Goal: Task Accomplishment & Management: Complete application form

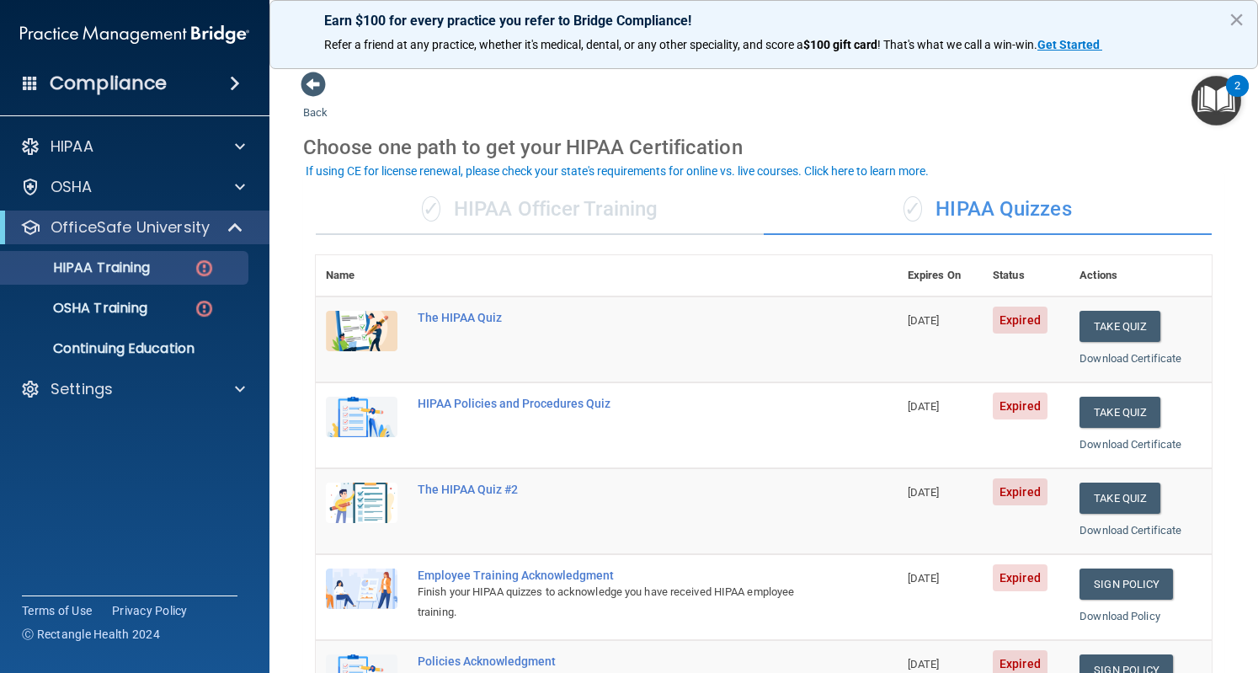
click at [2, 494] on div "Compliance HIPAA Documents and Policies Report an Incident Business Associates …" at bounding box center [135, 336] width 270 height 673
click at [1096, 283] on th "Actions" at bounding box center [1141, 275] width 142 height 41
click at [1113, 326] on button "Take Quiz" at bounding box center [1120, 326] width 81 height 31
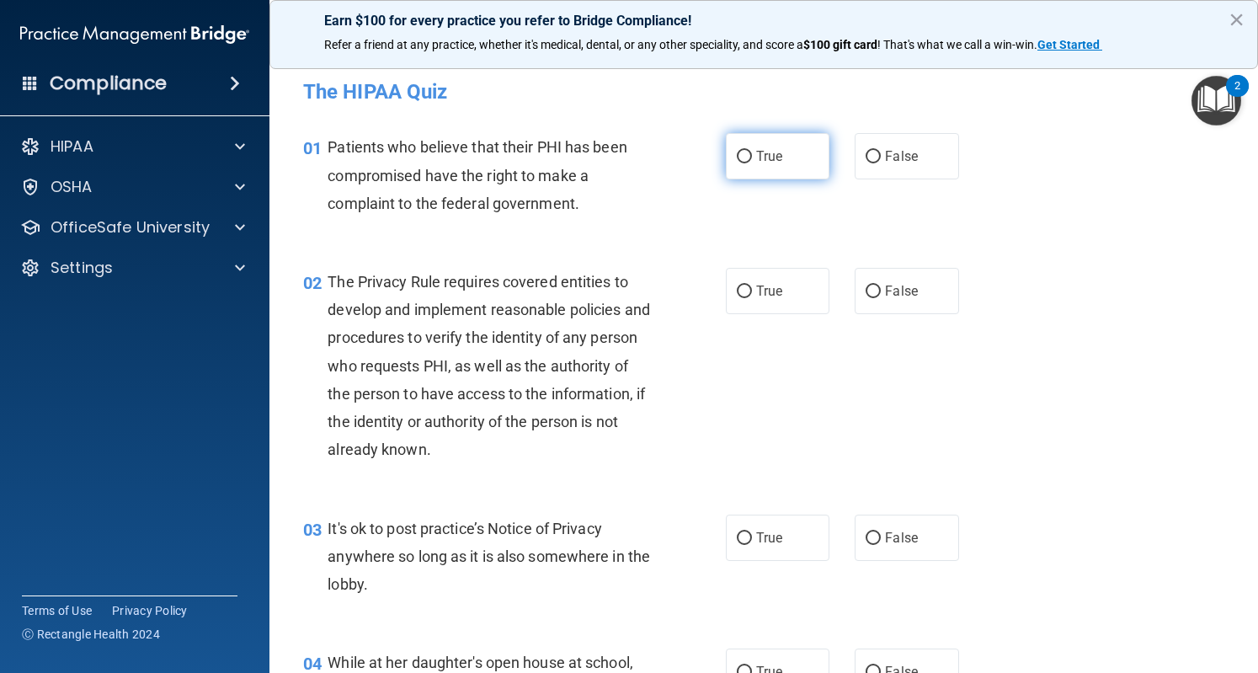
click at [746, 150] on label "True" at bounding box center [778, 156] width 104 height 46
click at [746, 151] on input "True" at bounding box center [744, 157] width 15 height 13
radio input "true"
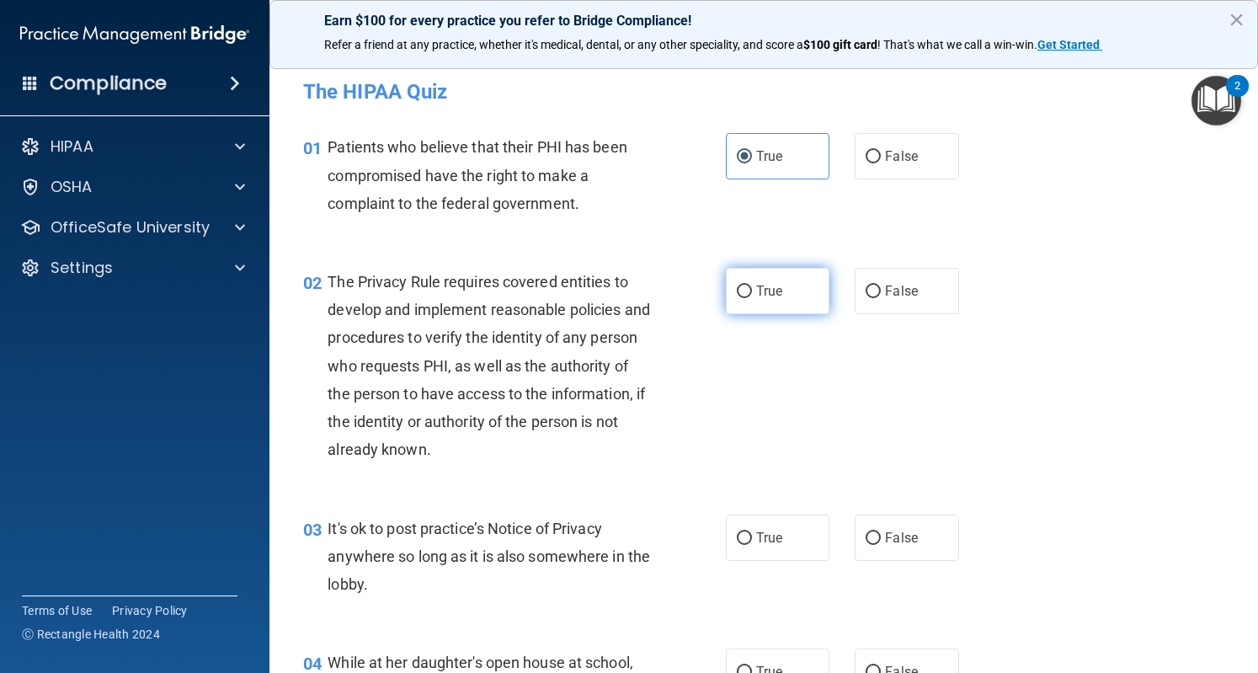
click at [781, 291] on label "True" at bounding box center [778, 291] width 104 height 46
click at [752, 291] on input "True" at bounding box center [744, 292] width 15 height 13
radio input "true"
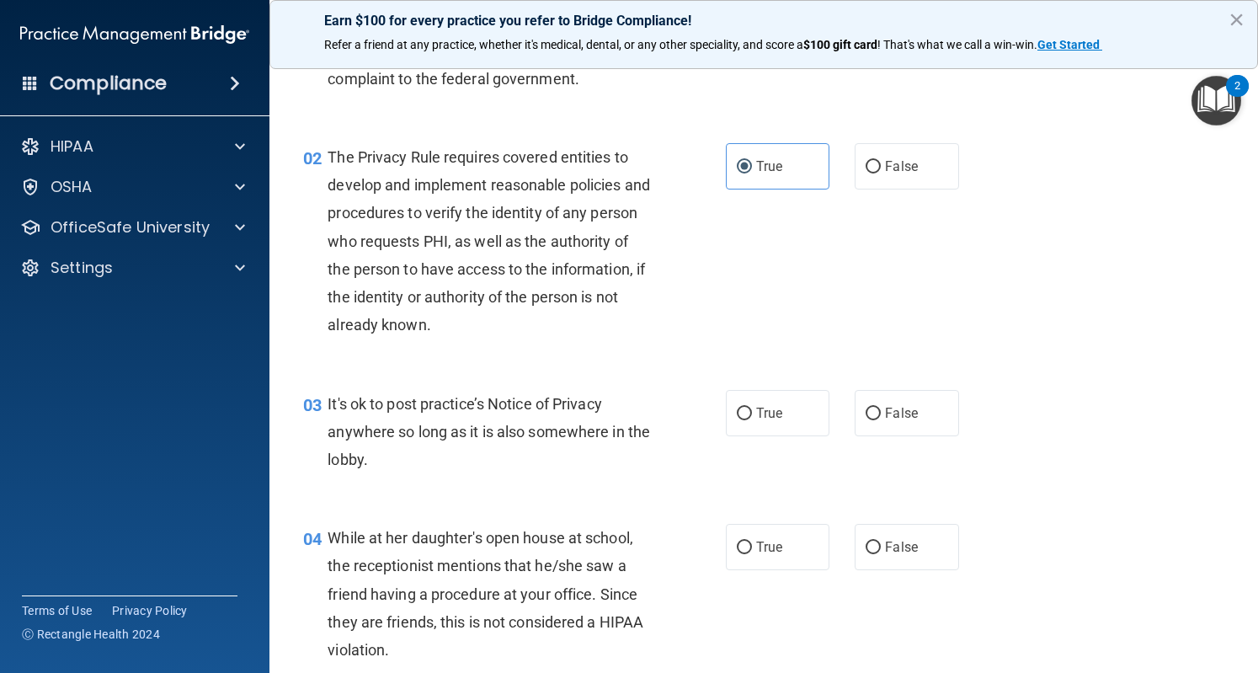
scroll to position [126, 0]
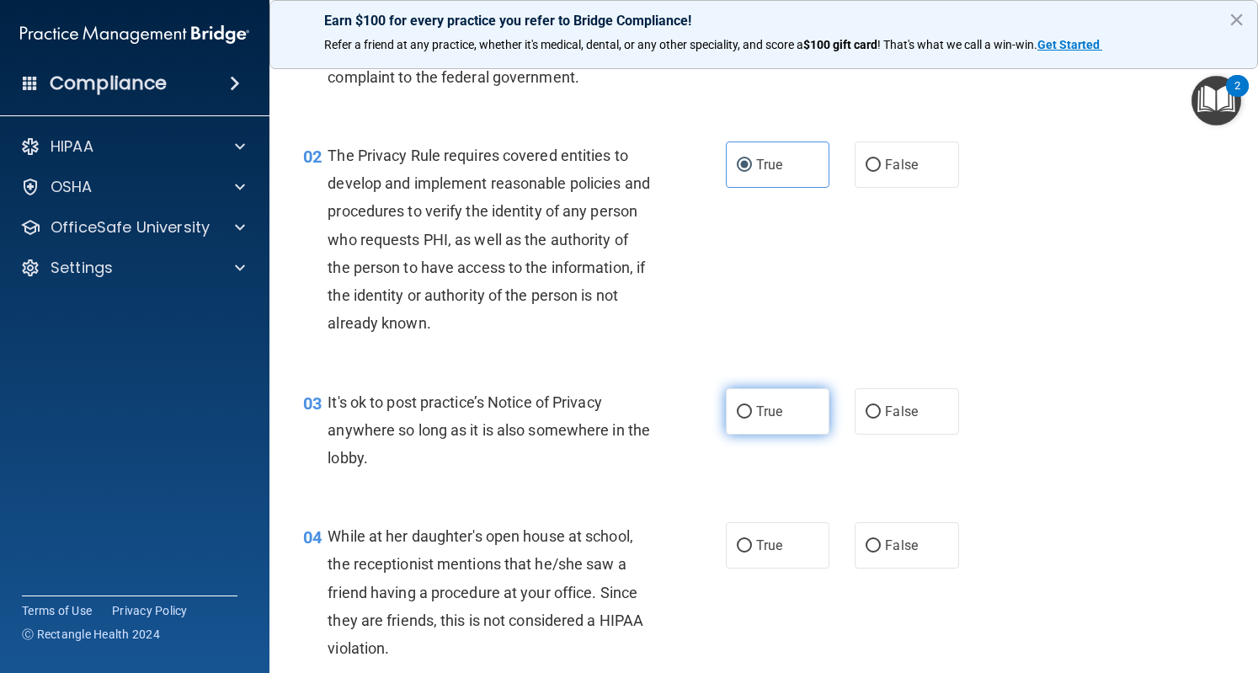
click at [756, 415] on span "True" at bounding box center [769, 411] width 26 height 16
click at [750, 415] on input "True" at bounding box center [744, 412] width 15 height 13
radio input "true"
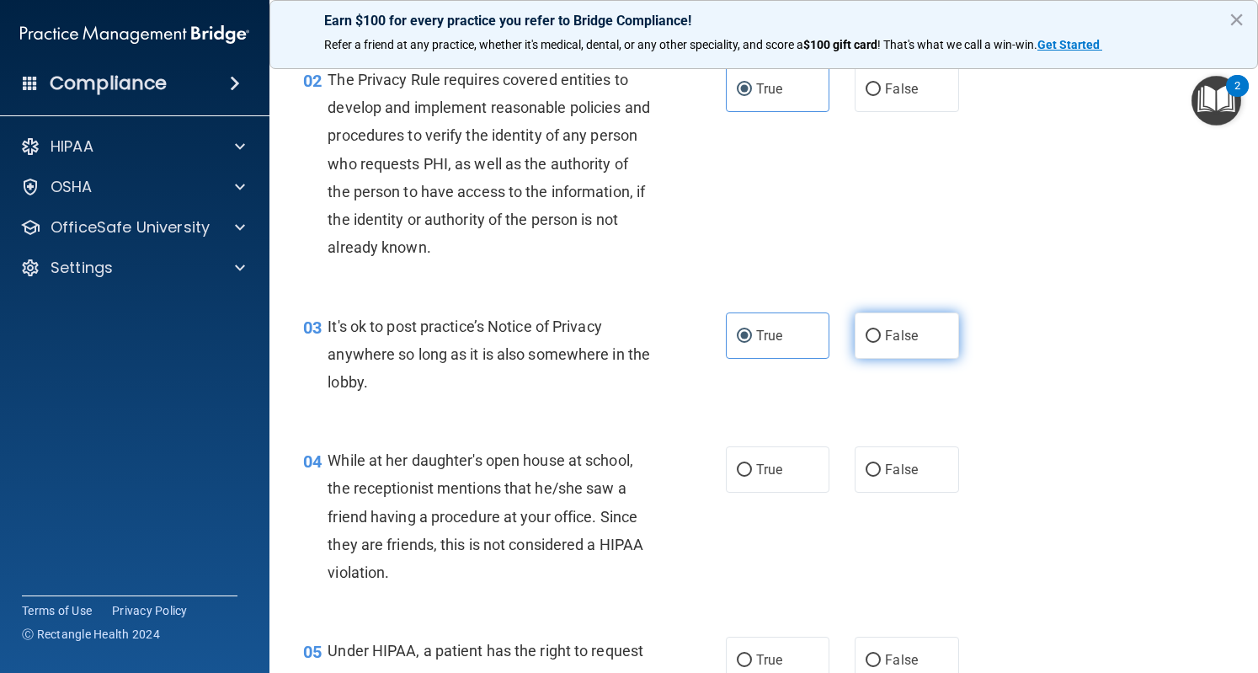
click at [891, 338] on span "False" at bounding box center [901, 336] width 33 height 16
click at [881, 338] on input "False" at bounding box center [873, 336] width 15 height 13
radio input "true"
radio input "false"
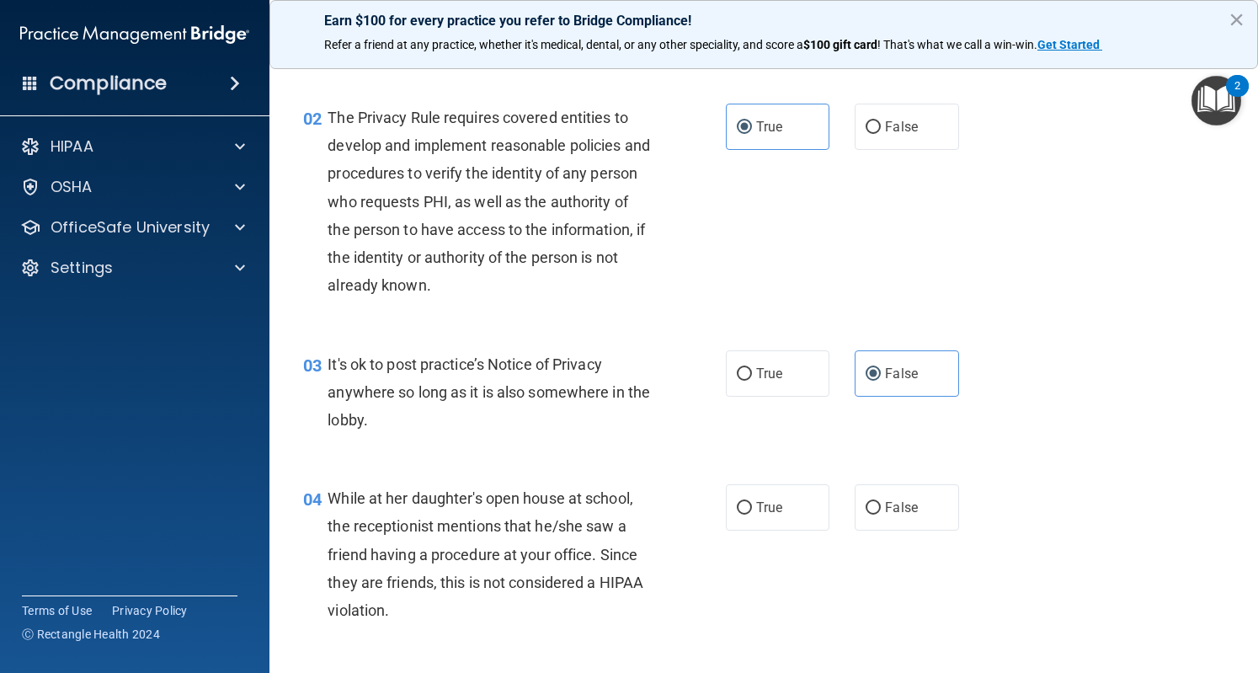
scroll to position [267, 0]
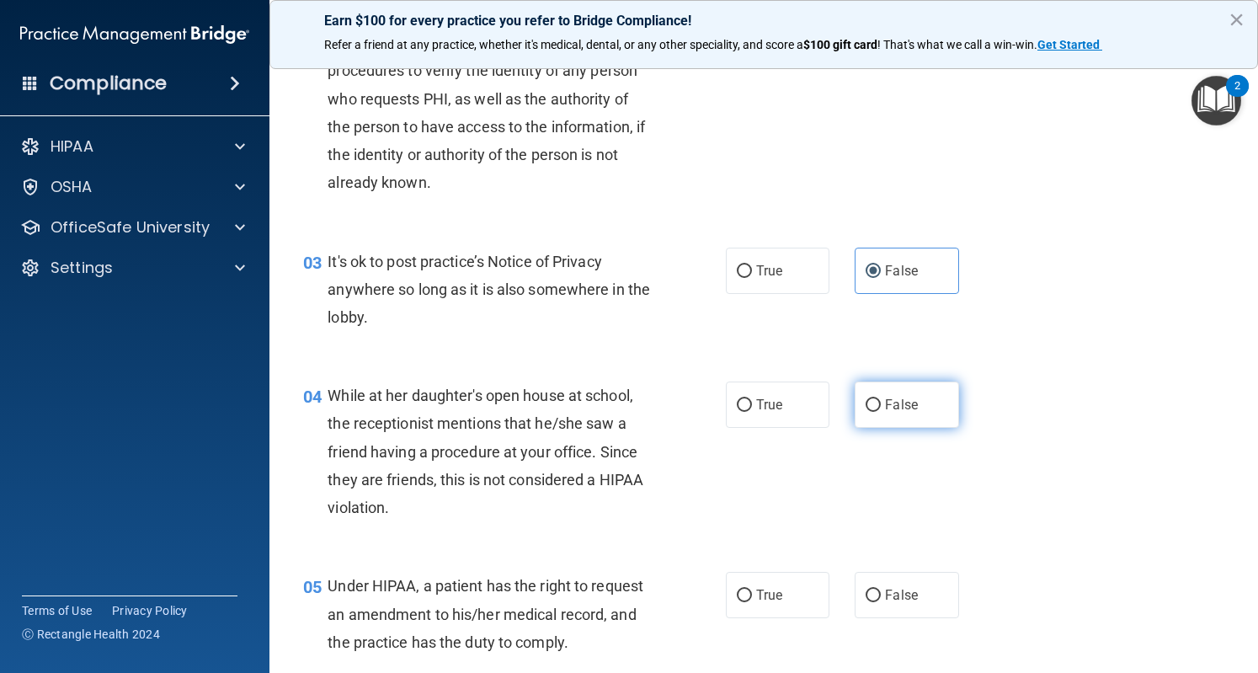
click at [866, 407] on input "False" at bounding box center [873, 405] width 15 height 13
radio input "true"
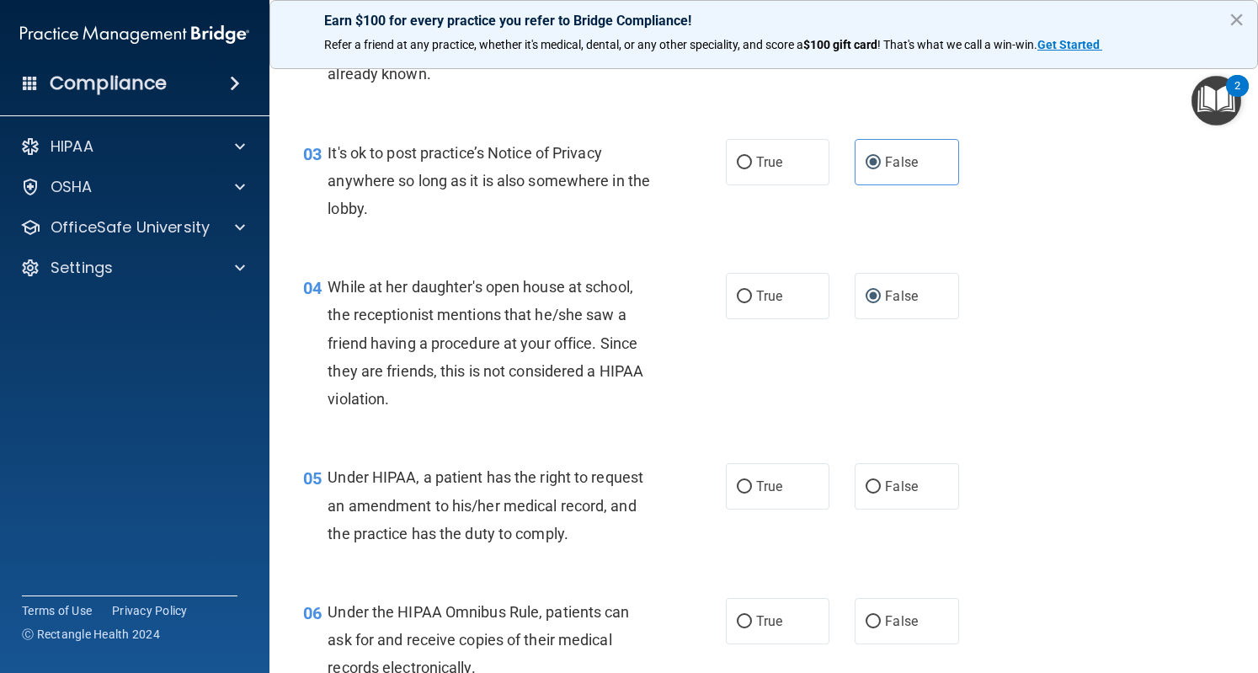
scroll to position [472, 0]
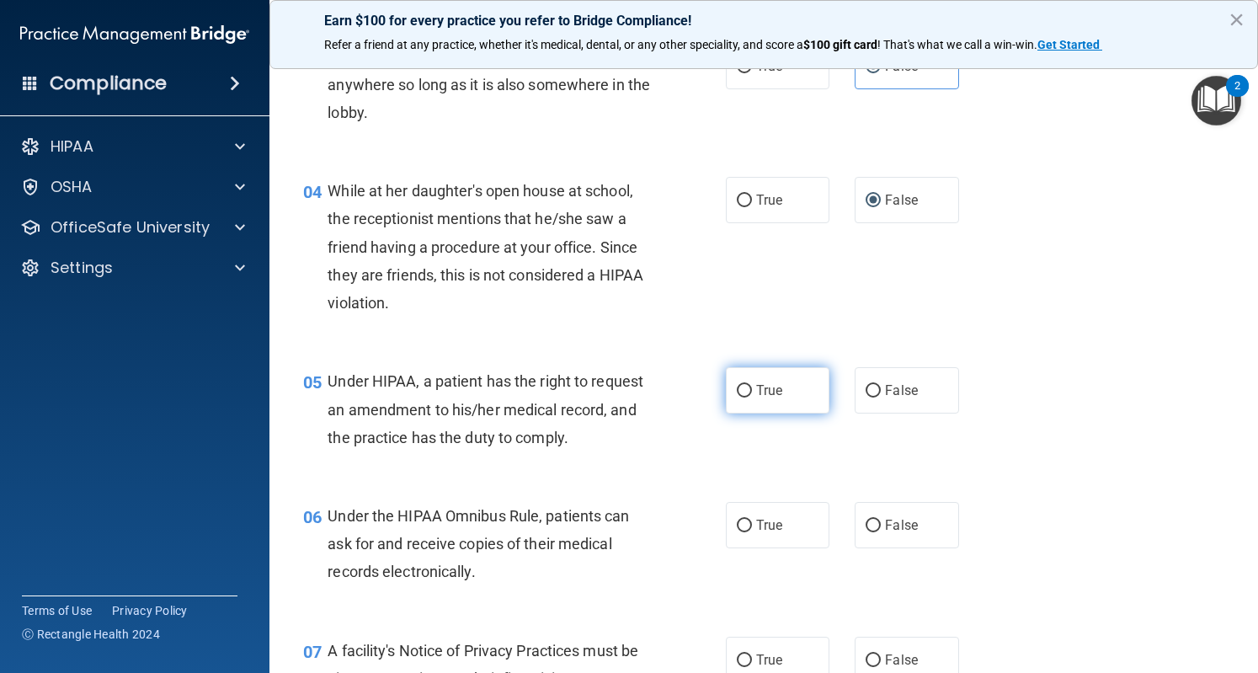
click at [737, 387] on input "True" at bounding box center [744, 391] width 15 height 13
radio input "true"
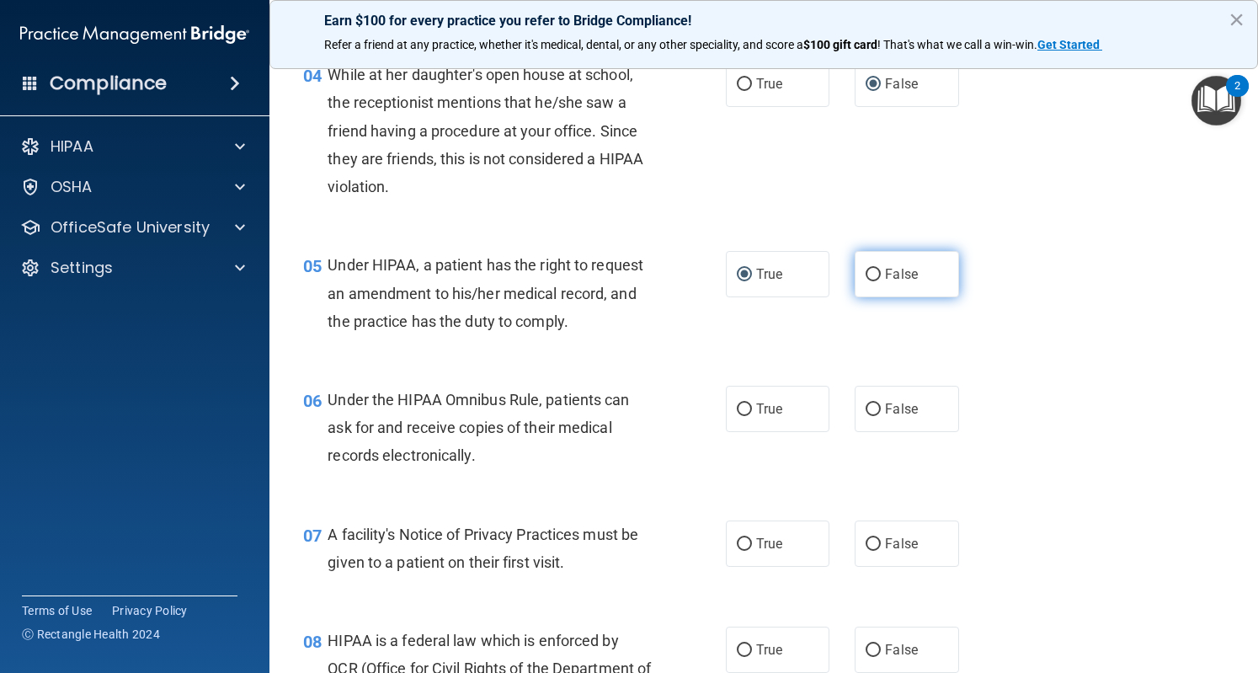
click at [869, 271] on input "False" at bounding box center [873, 275] width 15 height 13
radio input "true"
radio input "false"
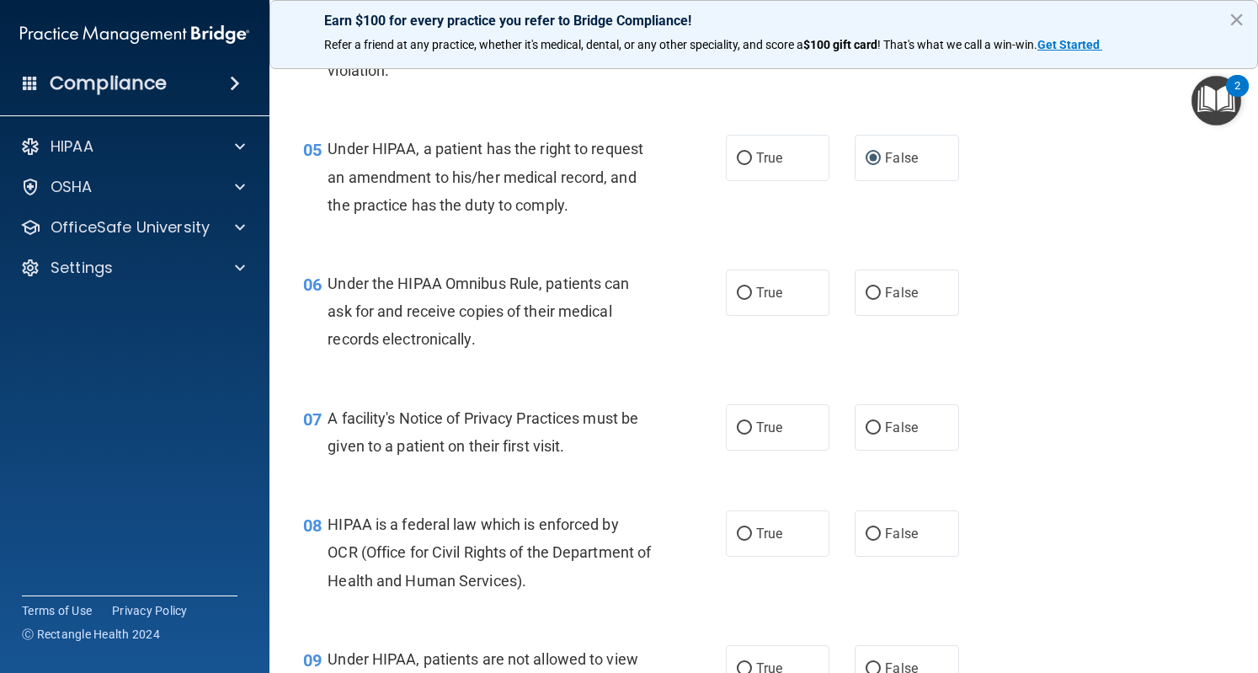
scroll to position [707, 0]
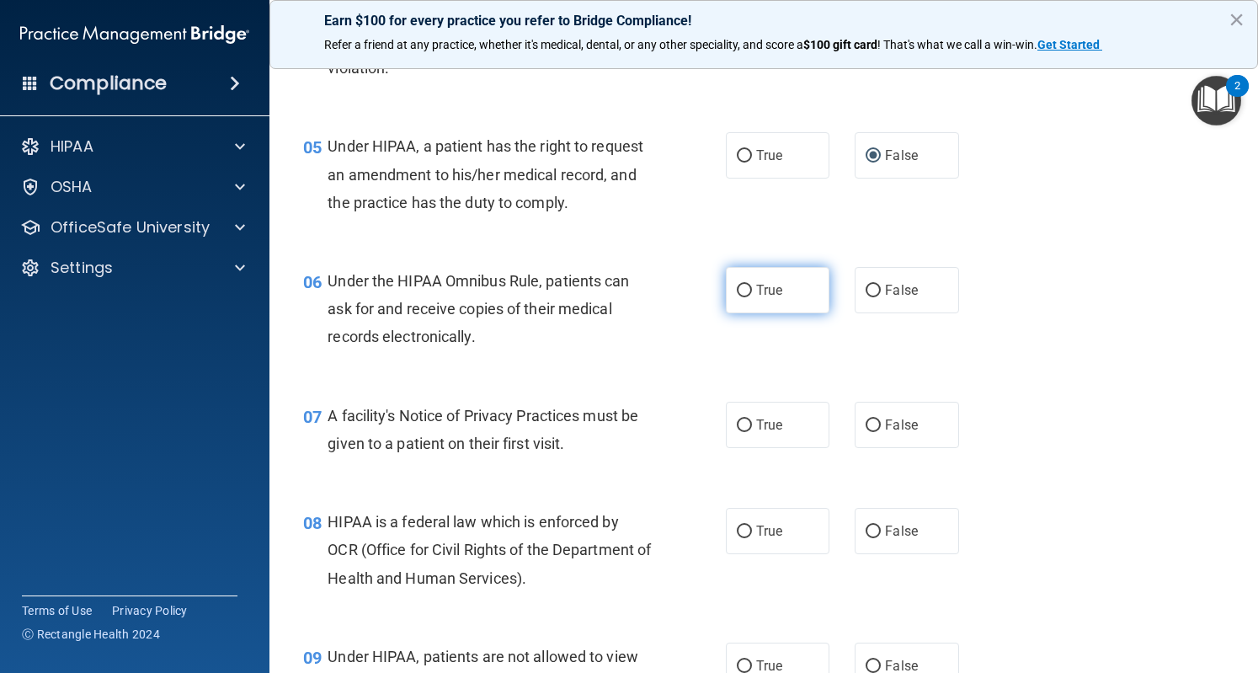
click at [743, 273] on label "True" at bounding box center [778, 290] width 104 height 46
click at [743, 285] on input "True" at bounding box center [744, 291] width 15 height 13
radio input "true"
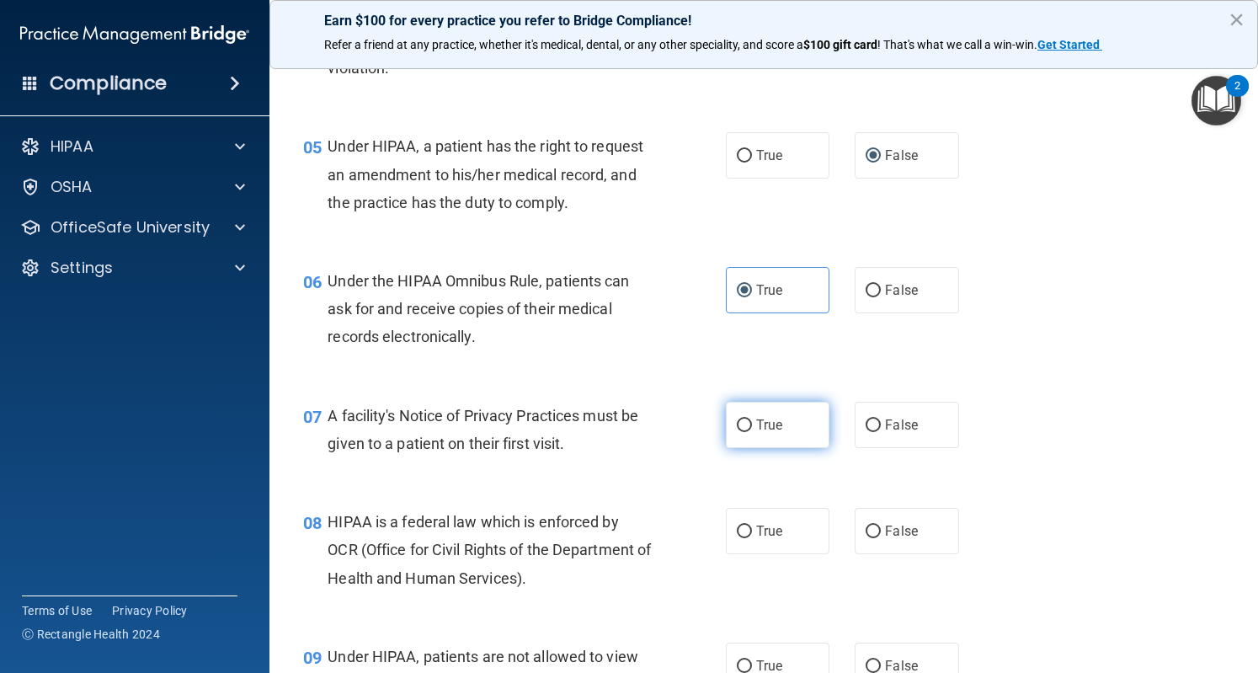
click at [742, 420] on input "True" at bounding box center [744, 425] width 15 height 13
radio input "true"
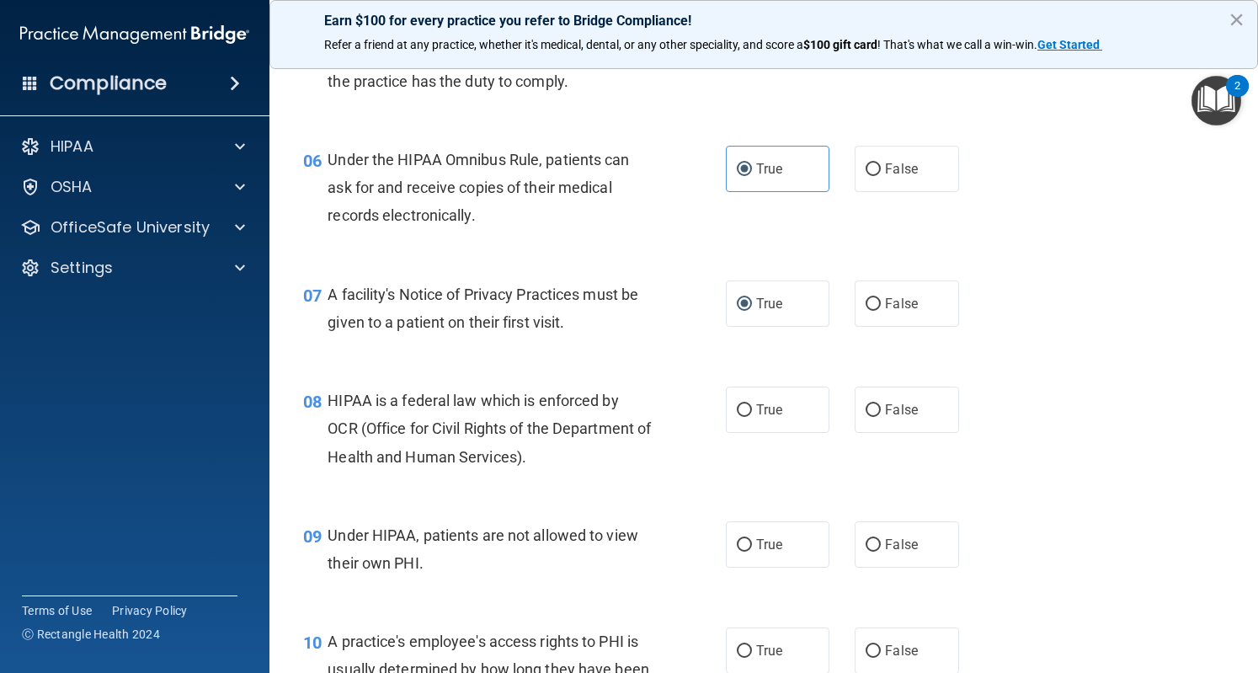
scroll to position [830, 0]
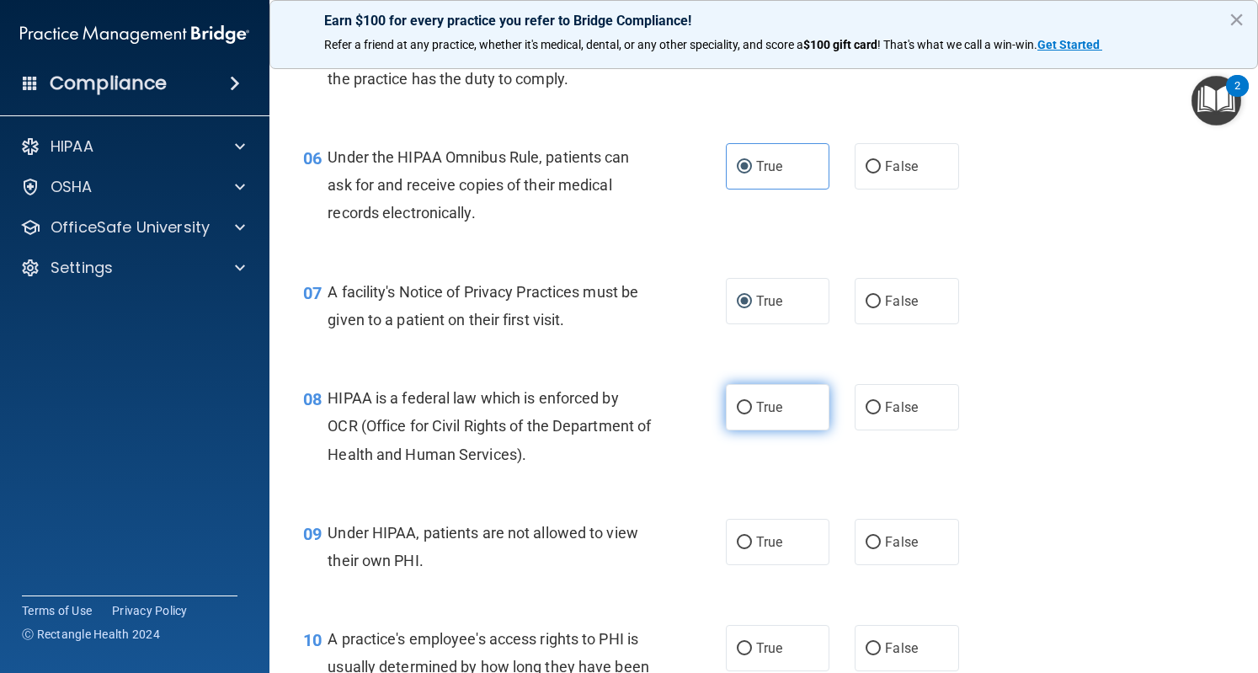
click at [783, 408] on label "True" at bounding box center [778, 407] width 104 height 46
click at [752, 408] on input "True" at bounding box center [744, 408] width 15 height 13
radio input "true"
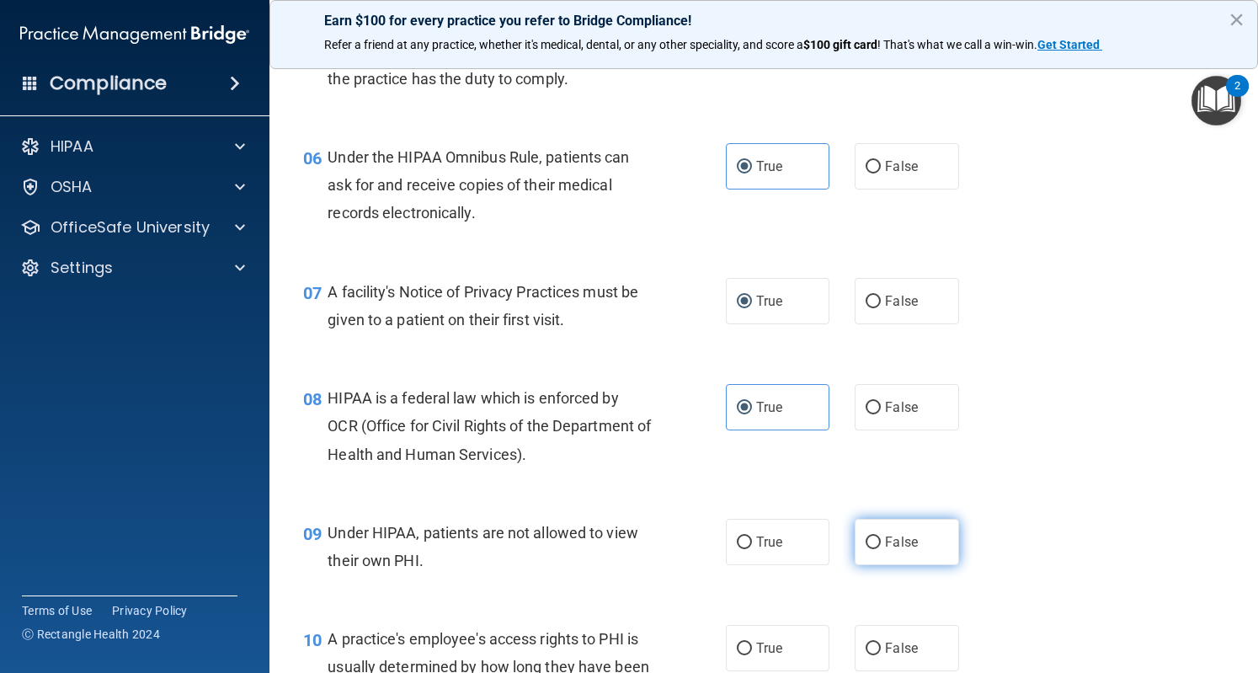
click at [869, 542] on input "False" at bounding box center [873, 543] width 15 height 13
radio input "true"
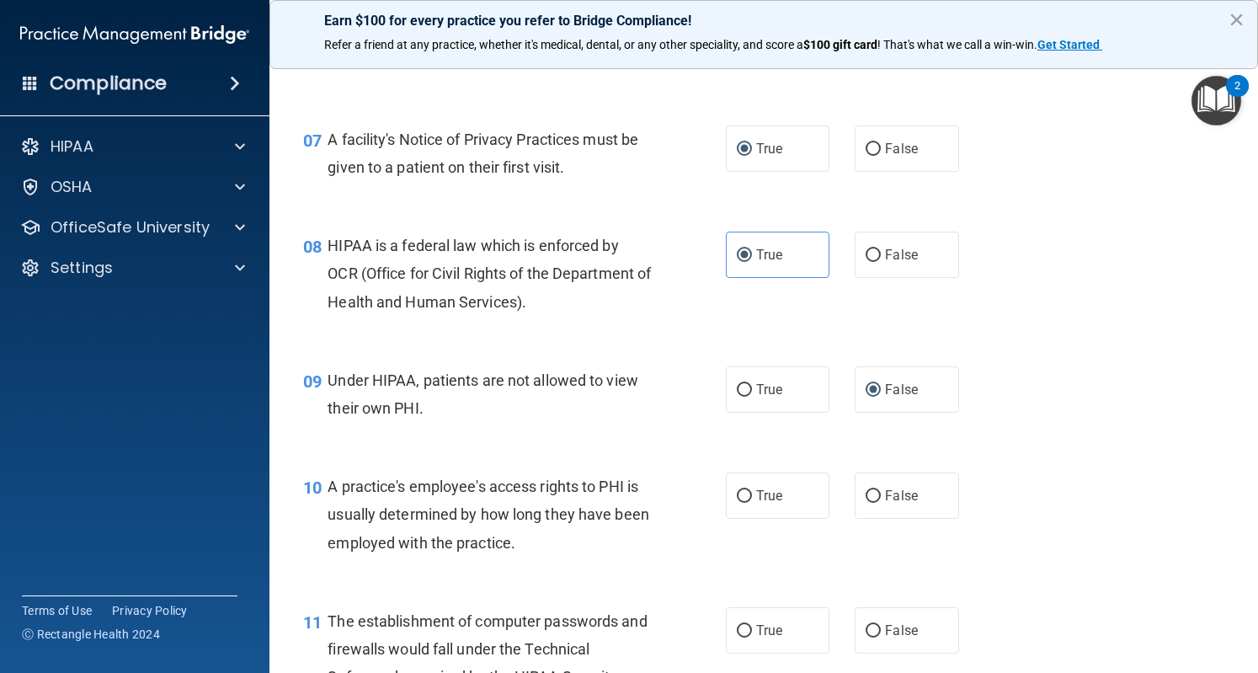
scroll to position [984, 0]
click at [874, 512] on label "False" at bounding box center [907, 495] width 104 height 46
click at [874, 502] on input "False" at bounding box center [873, 495] width 15 height 13
radio input "true"
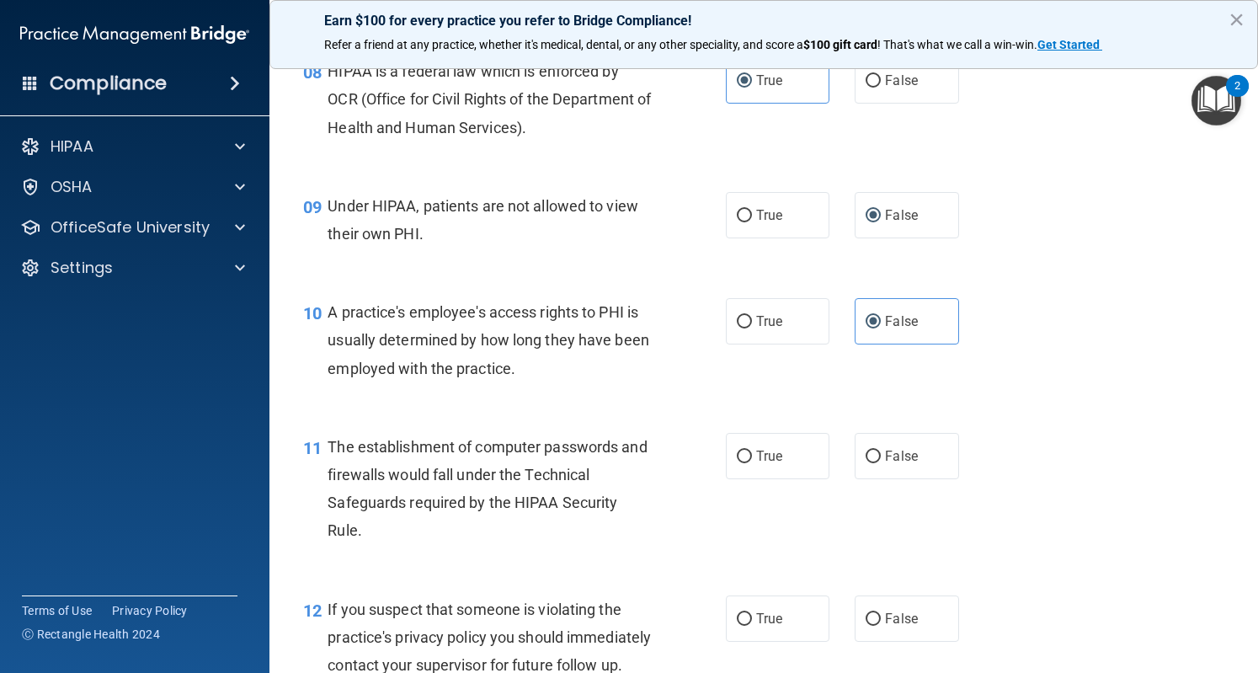
scroll to position [1158, 0]
click at [747, 456] on label "True" at bounding box center [778, 455] width 104 height 46
click at [747, 456] on input "True" at bounding box center [744, 456] width 15 height 13
radio input "true"
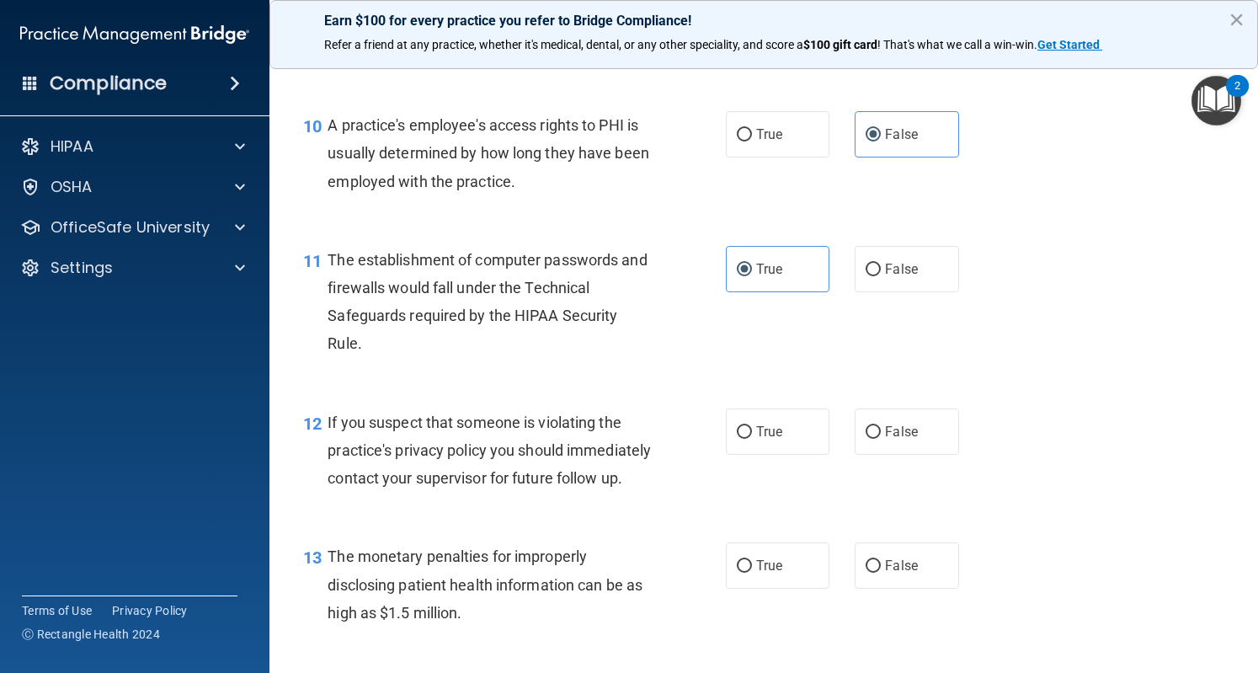
scroll to position [1348, 0]
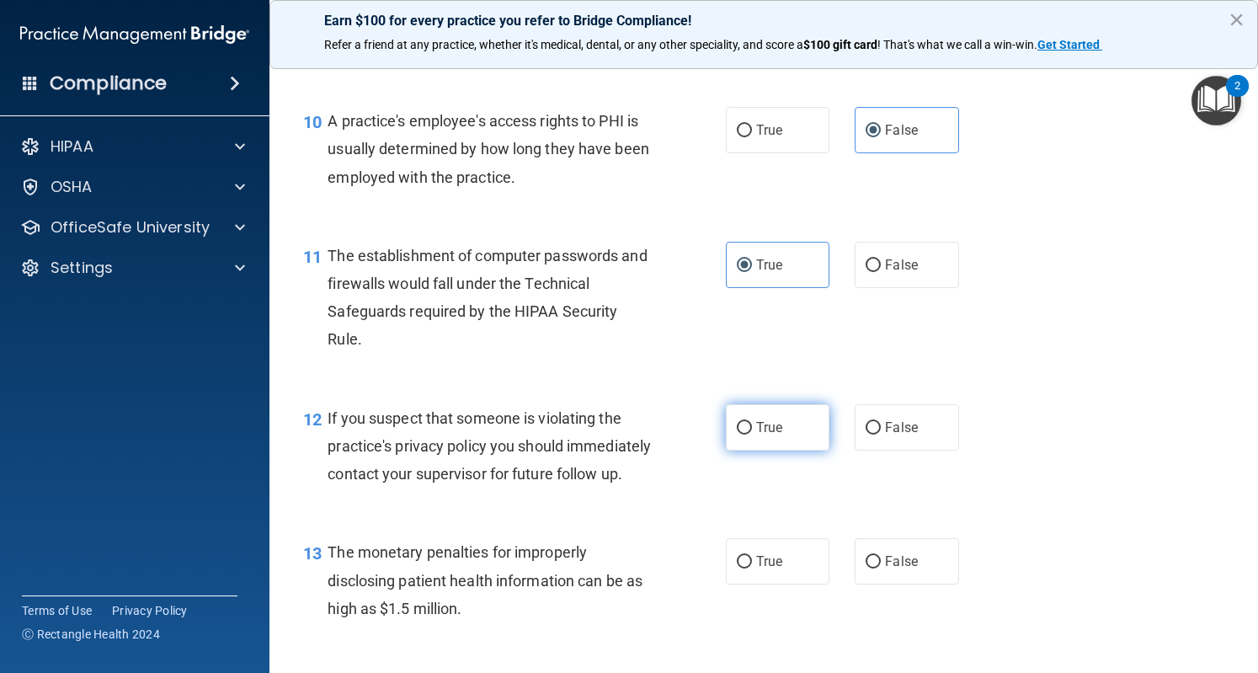
click at [737, 425] on input "True" at bounding box center [744, 428] width 15 height 13
radio input "true"
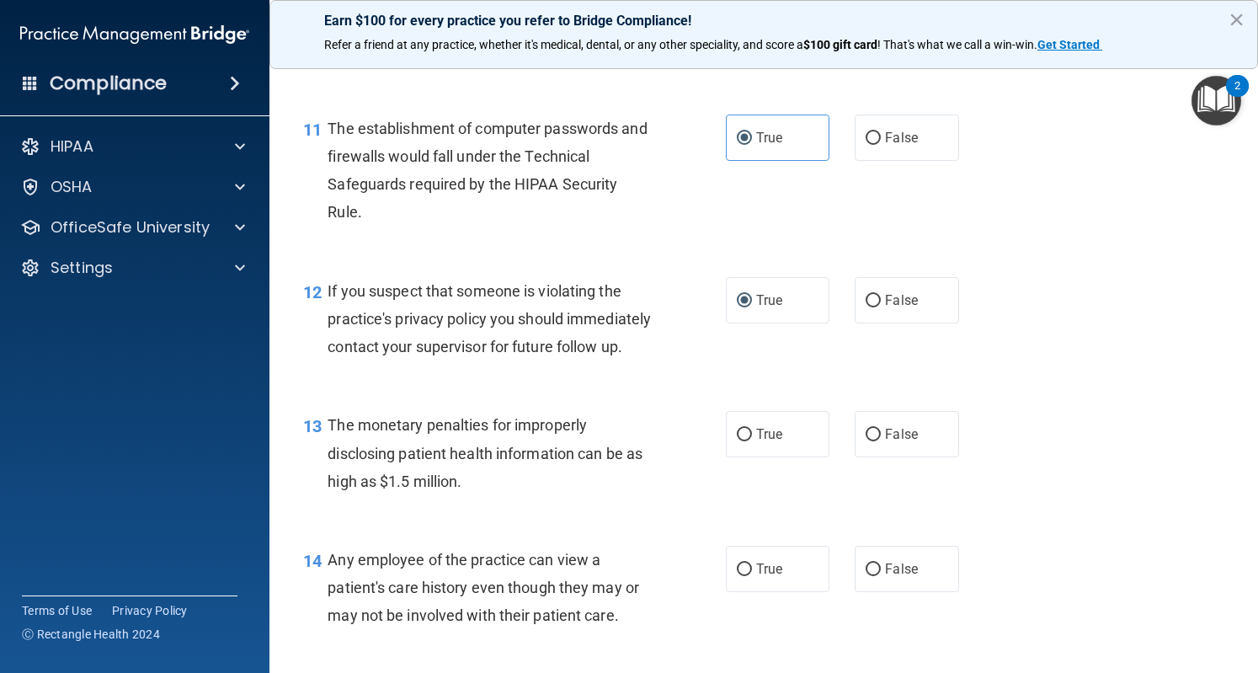
scroll to position [1536, 0]
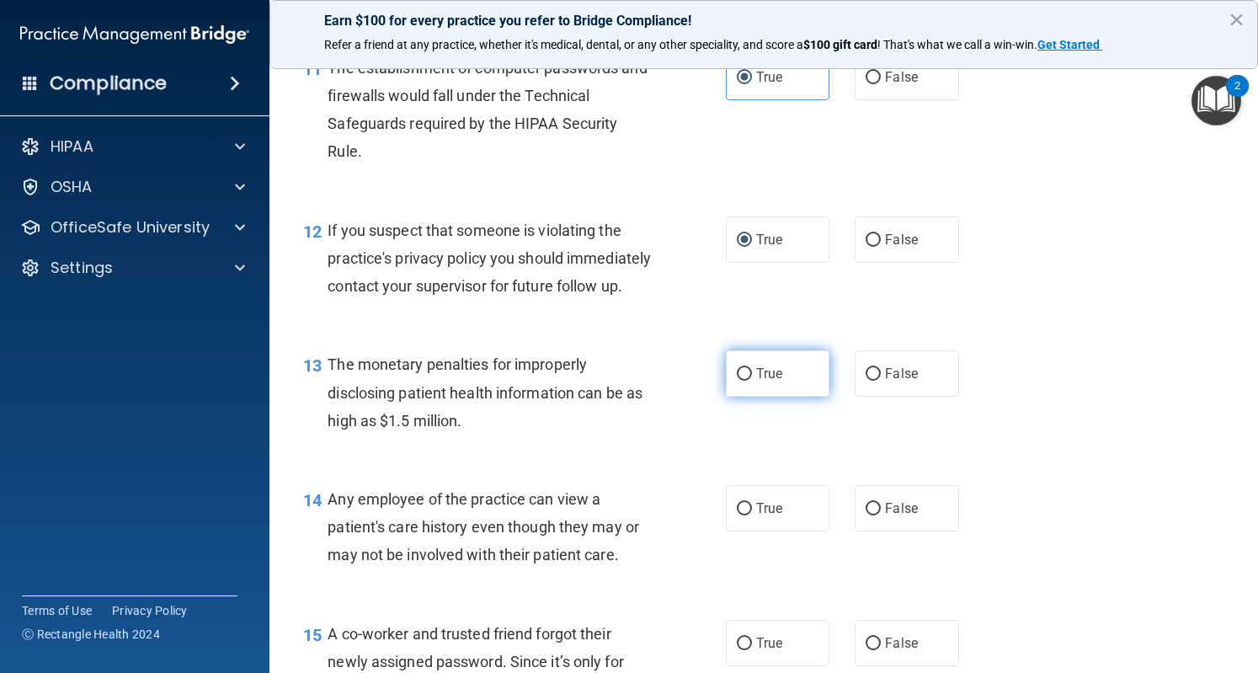
click at [769, 382] on span "True" at bounding box center [769, 374] width 26 height 16
click at [752, 381] on input "True" at bounding box center [744, 374] width 15 height 13
radio input "true"
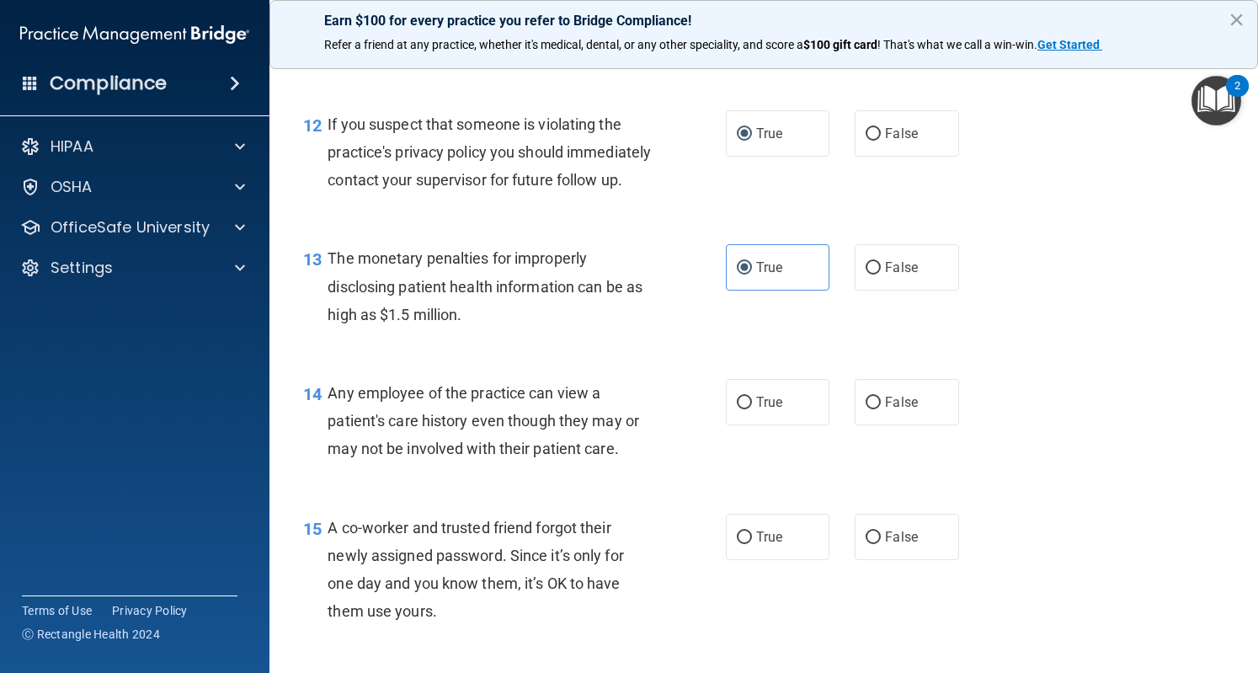
scroll to position [1644, 0]
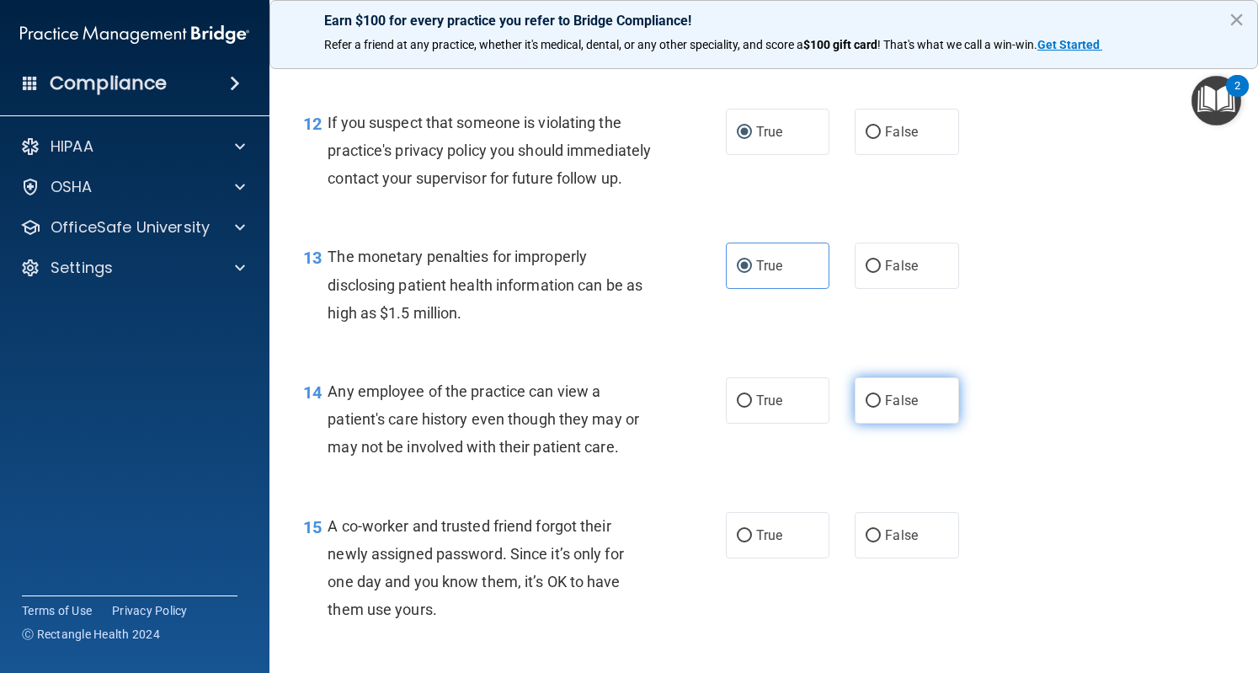
click at [873, 424] on label "False" at bounding box center [907, 400] width 104 height 46
click at [873, 408] on input "False" at bounding box center [873, 401] width 15 height 13
radio input "true"
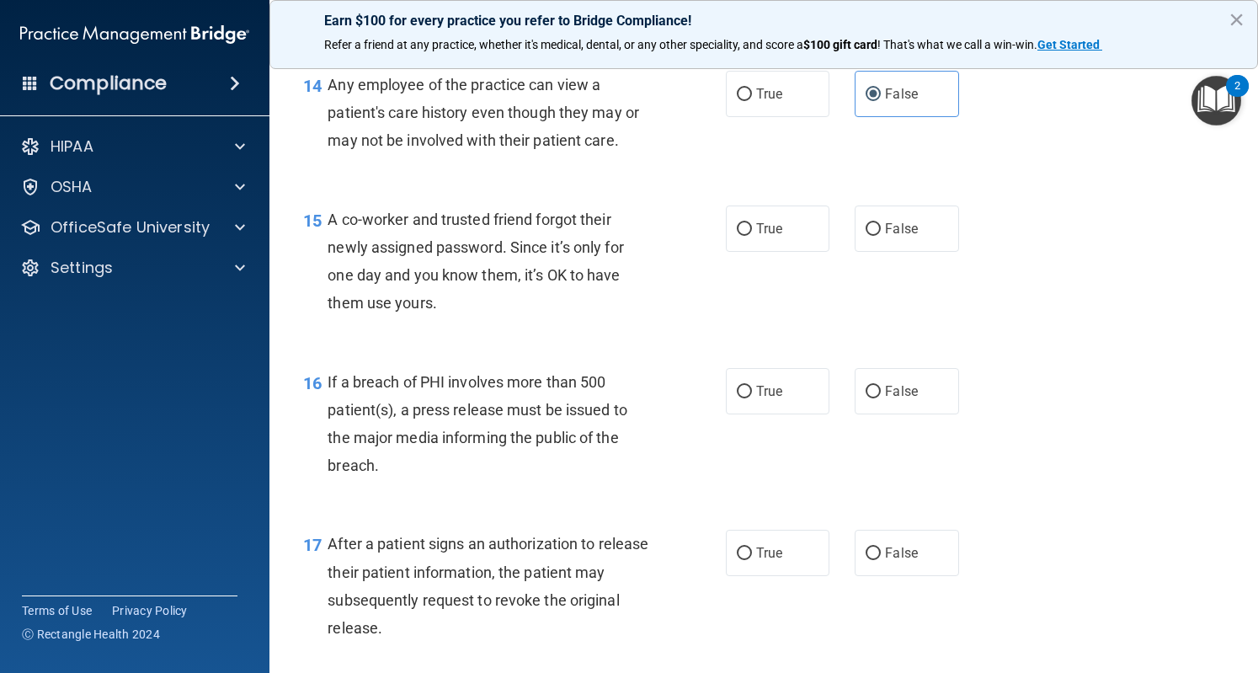
scroll to position [1979, 0]
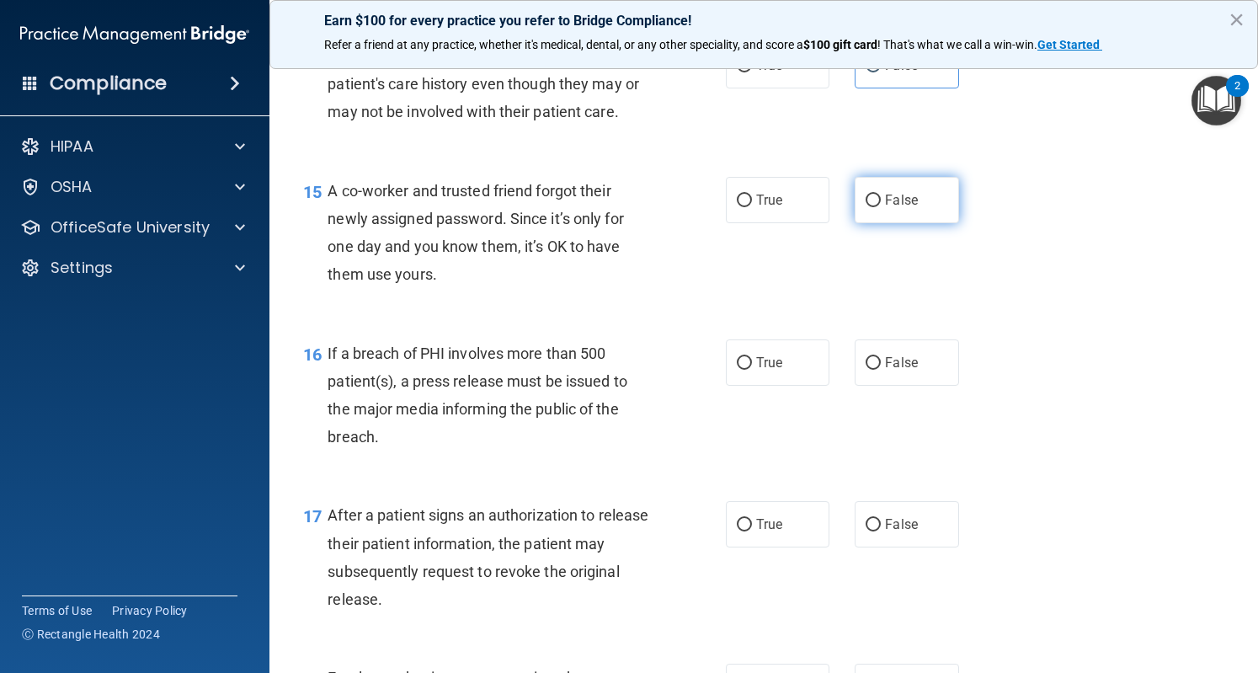
click at [866, 207] on input "False" at bounding box center [873, 201] width 15 height 13
radio input "true"
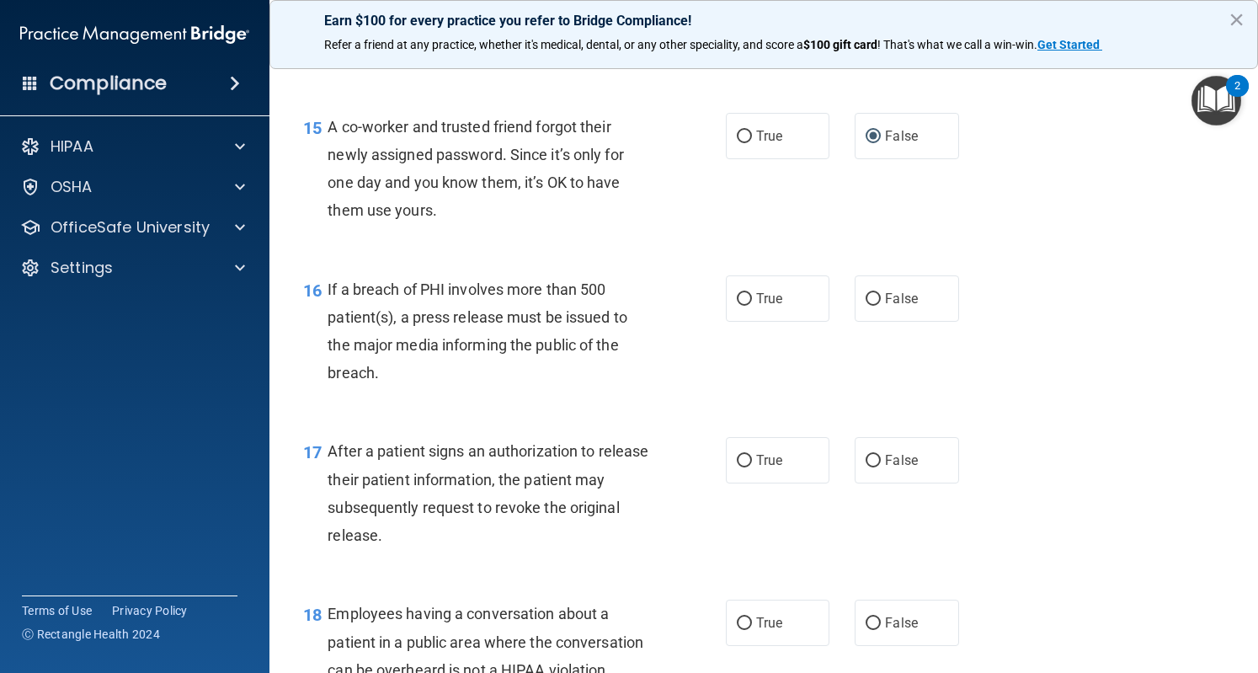
scroll to position [2047, 0]
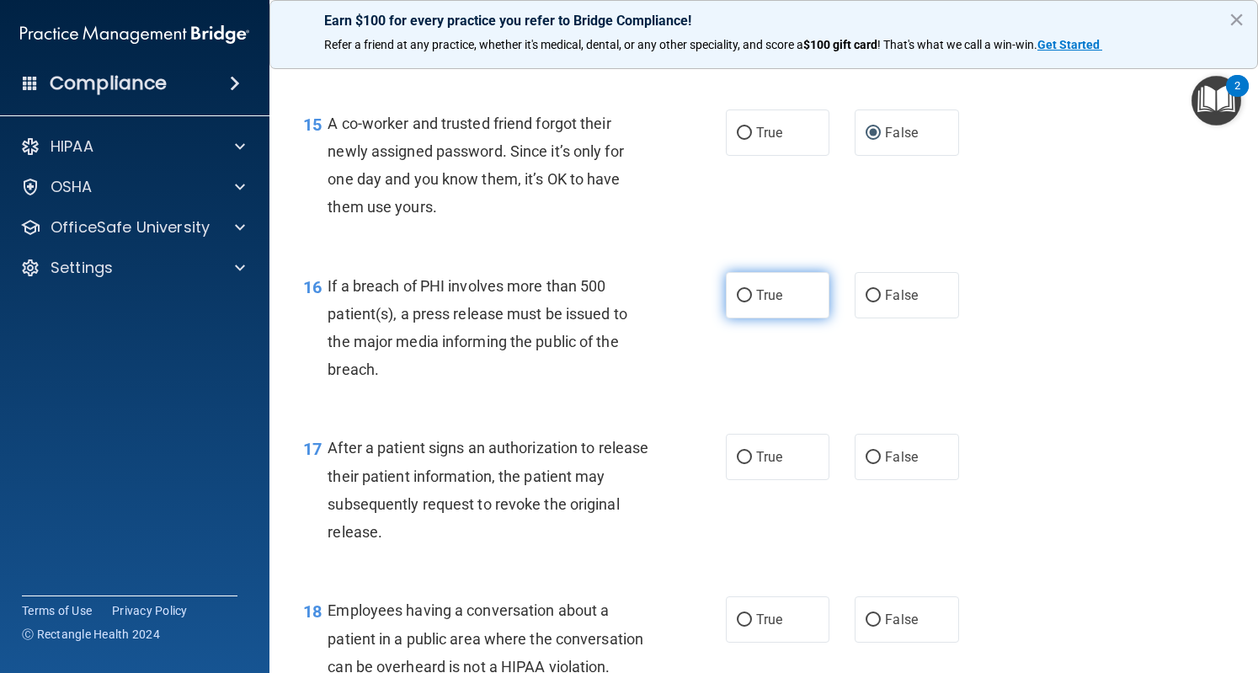
click at [746, 318] on label "True" at bounding box center [778, 295] width 104 height 46
click at [746, 302] on input "True" at bounding box center [744, 296] width 15 height 13
radio input "true"
click at [1113, 414] on div "16 If a breach of PHI involves more than 500 patient(s), a press release must b…" at bounding box center [764, 332] width 947 height 163
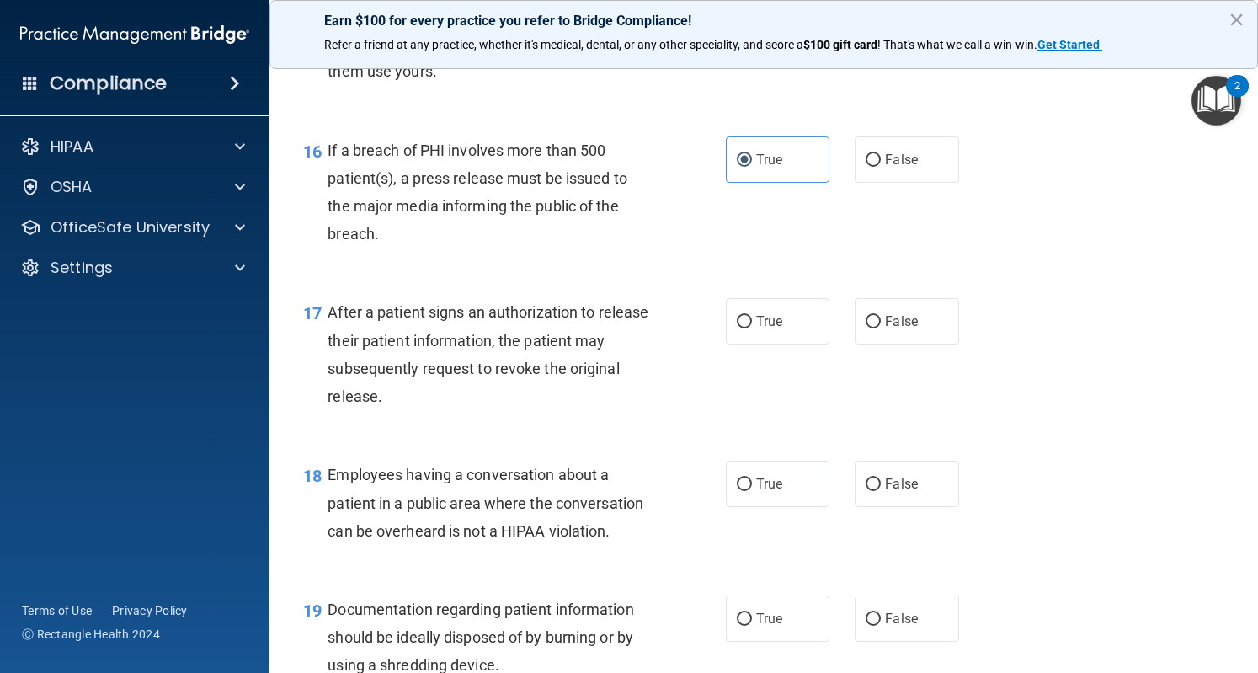
scroll to position [2186, 0]
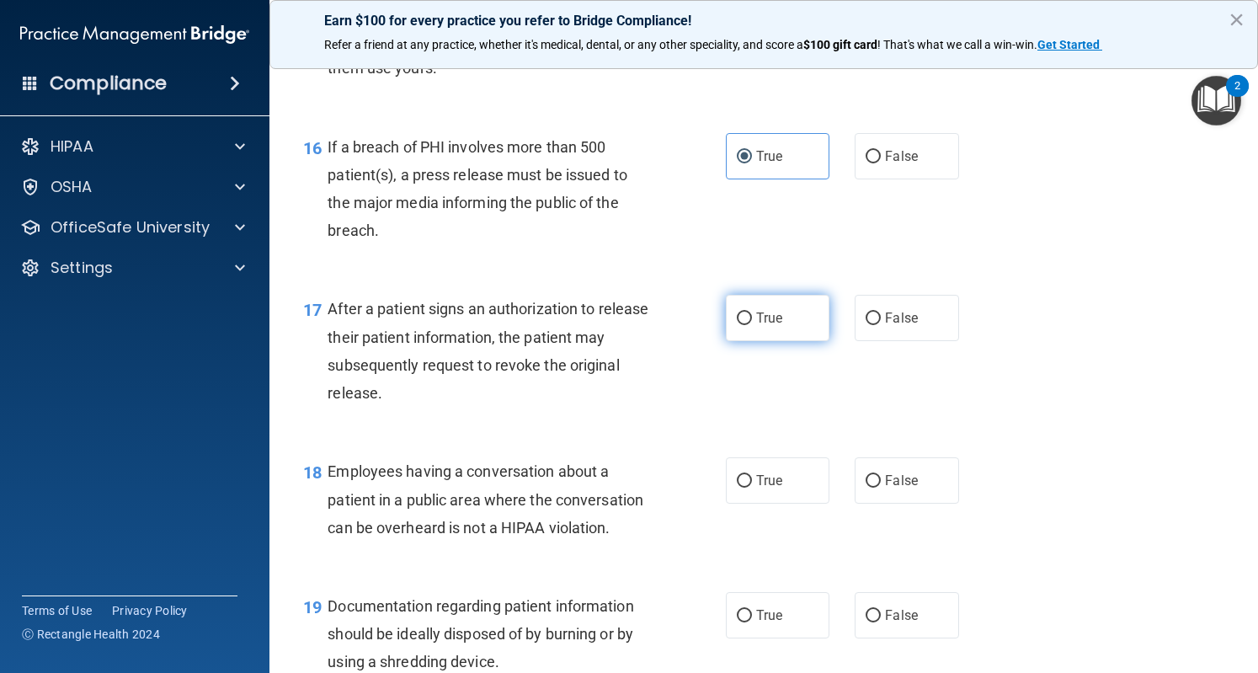
click at [743, 325] on input "True" at bounding box center [744, 318] width 15 height 13
radio input "true"
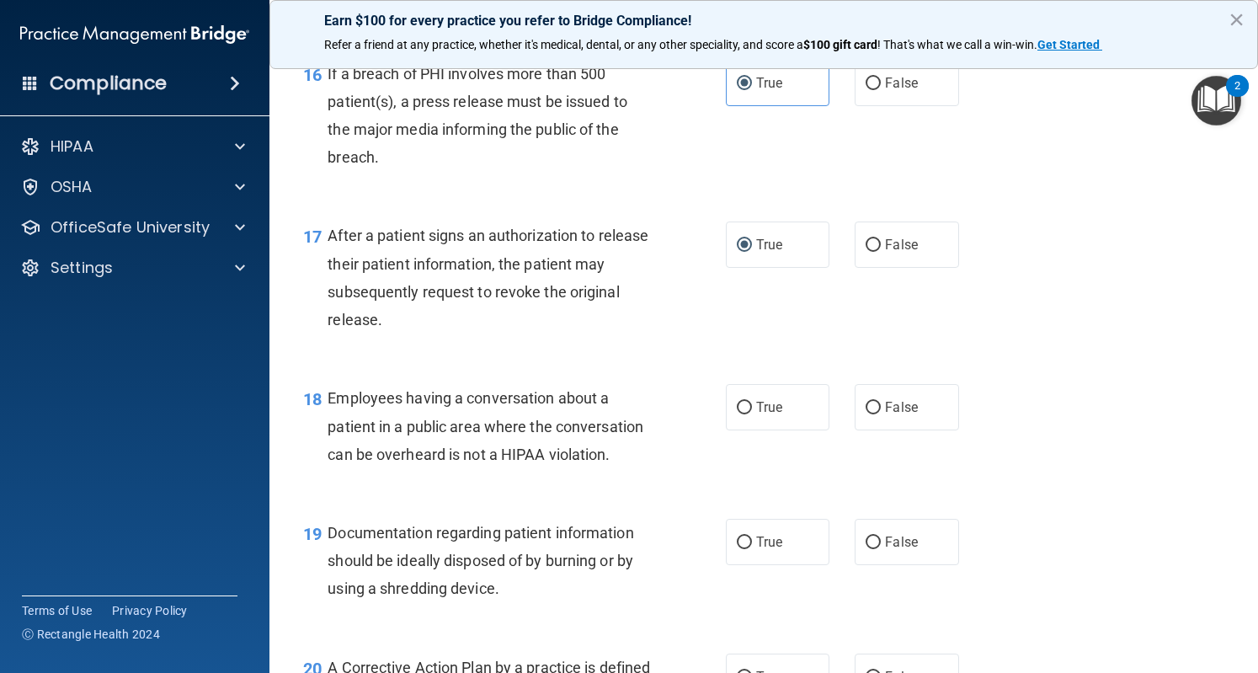
scroll to position [2272, 0]
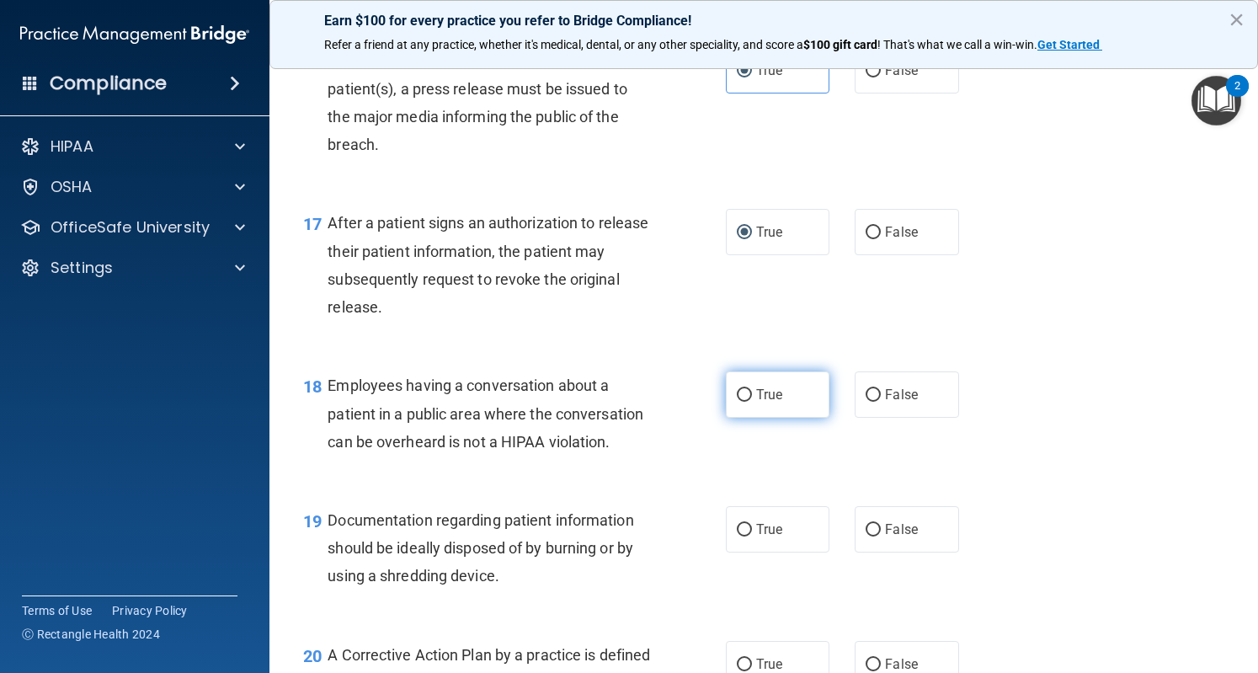
click at [746, 418] on label "True" at bounding box center [778, 394] width 104 height 46
click at [746, 402] on input "True" at bounding box center [744, 395] width 15 height 13
radio input "true"
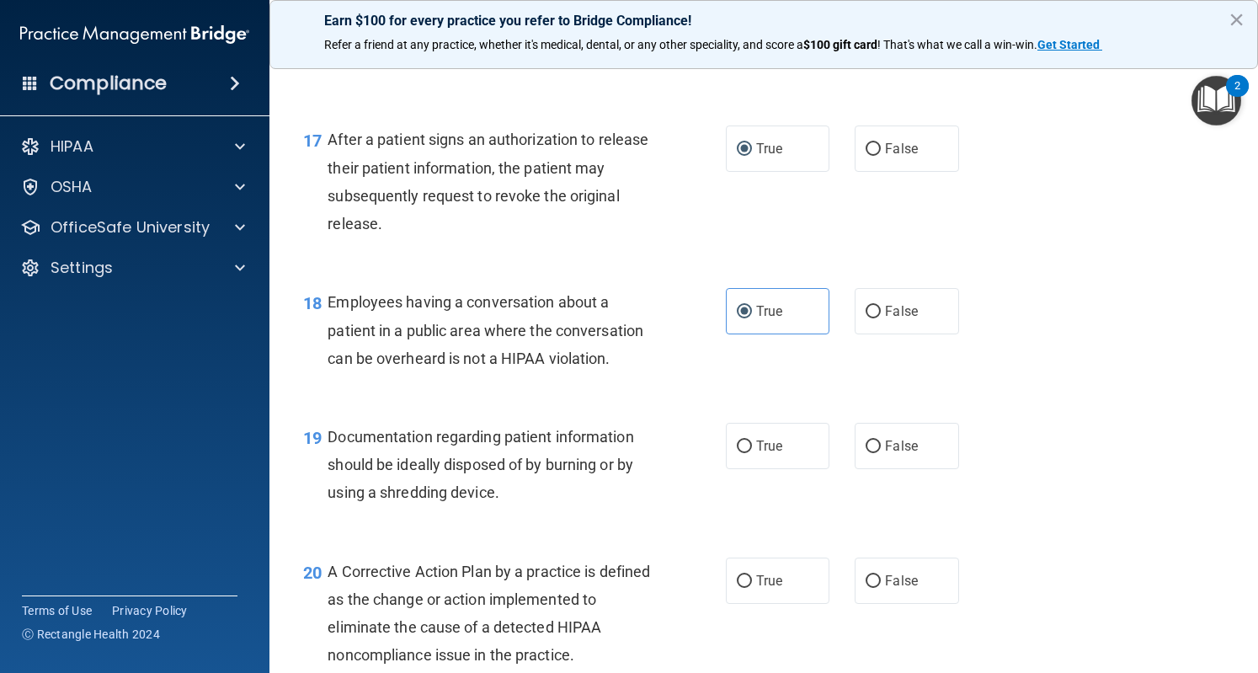
scroll to position [2356, 0]
click at [875, 328] on label "False" at bounding box center [907, 310] width 104 height 46
click at [875, 318] on input "False" at bounding box center [873, 311] width 15 height 13
radio input "true"
radio input "false"
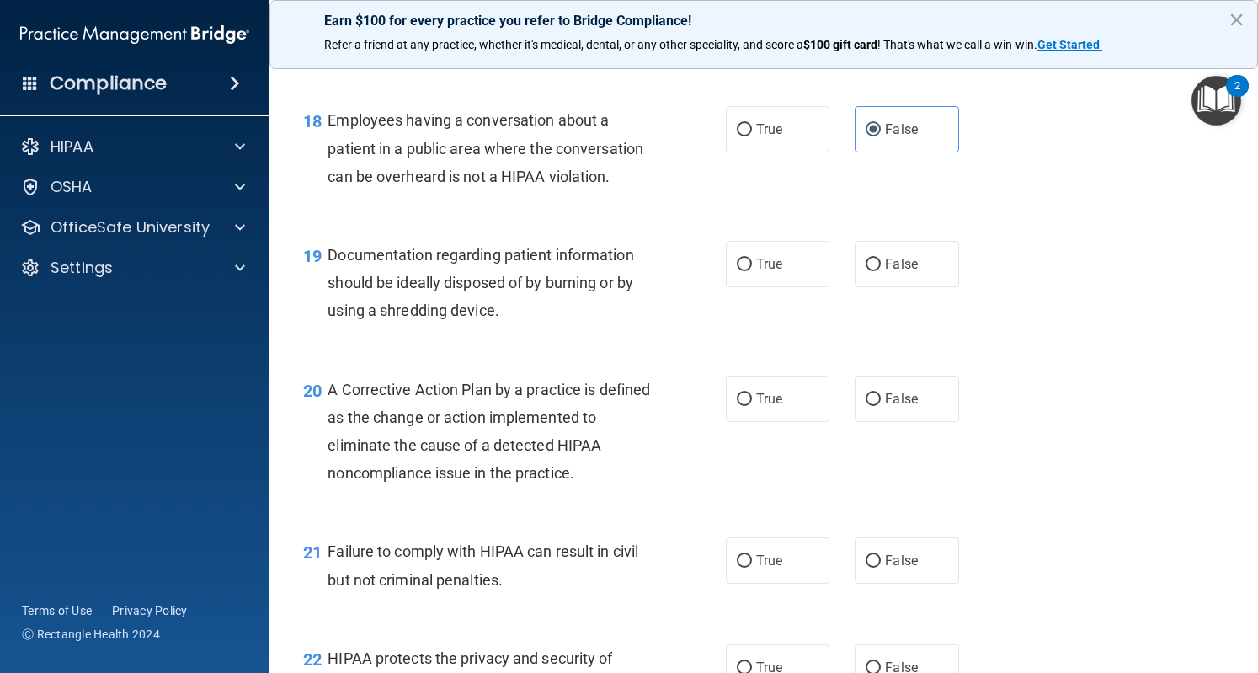
scroll to position [2536, 0]
click at [763, 272] on label "True" at bounding box center [778, 265] width 104 height 46
click at [752, 272] on input "True" at bounding box center [744, 265] width 15 height 13
radio input "true"
click at [760, 408] on span "True" at bounding box center [769, 400] width 26 height 16
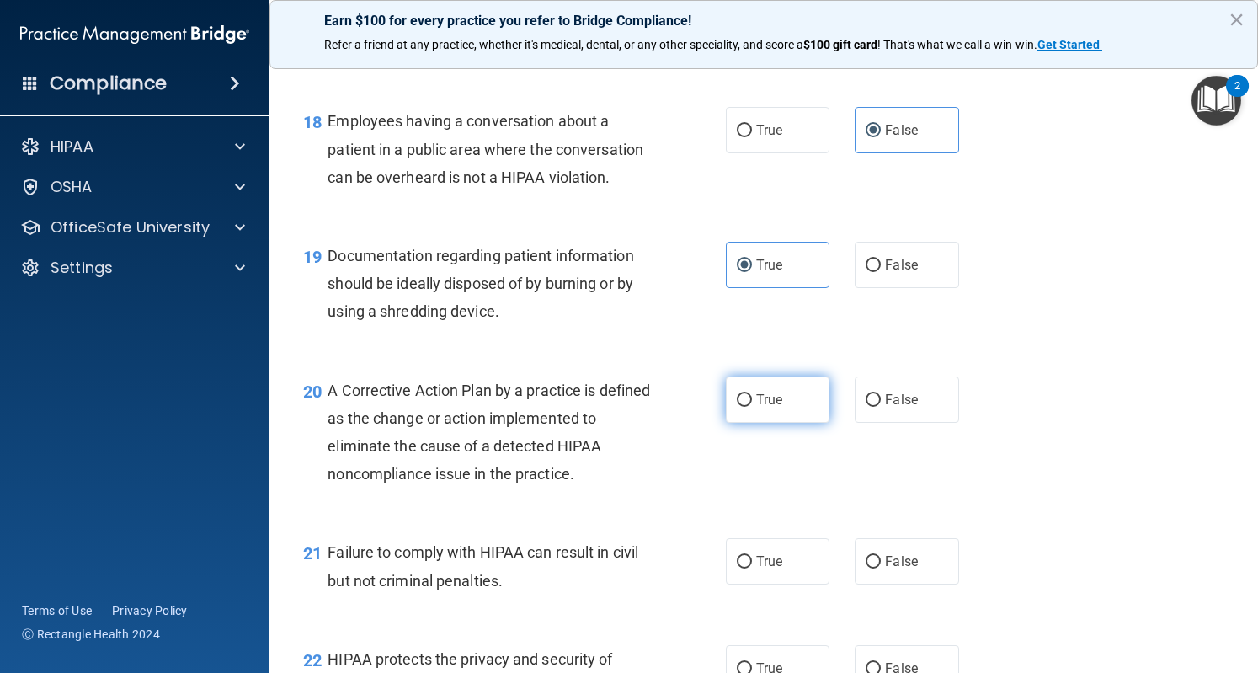
click at [752, 407] on input "True" at bounding box center [744, 400] width 15 height 13
radio input "true"
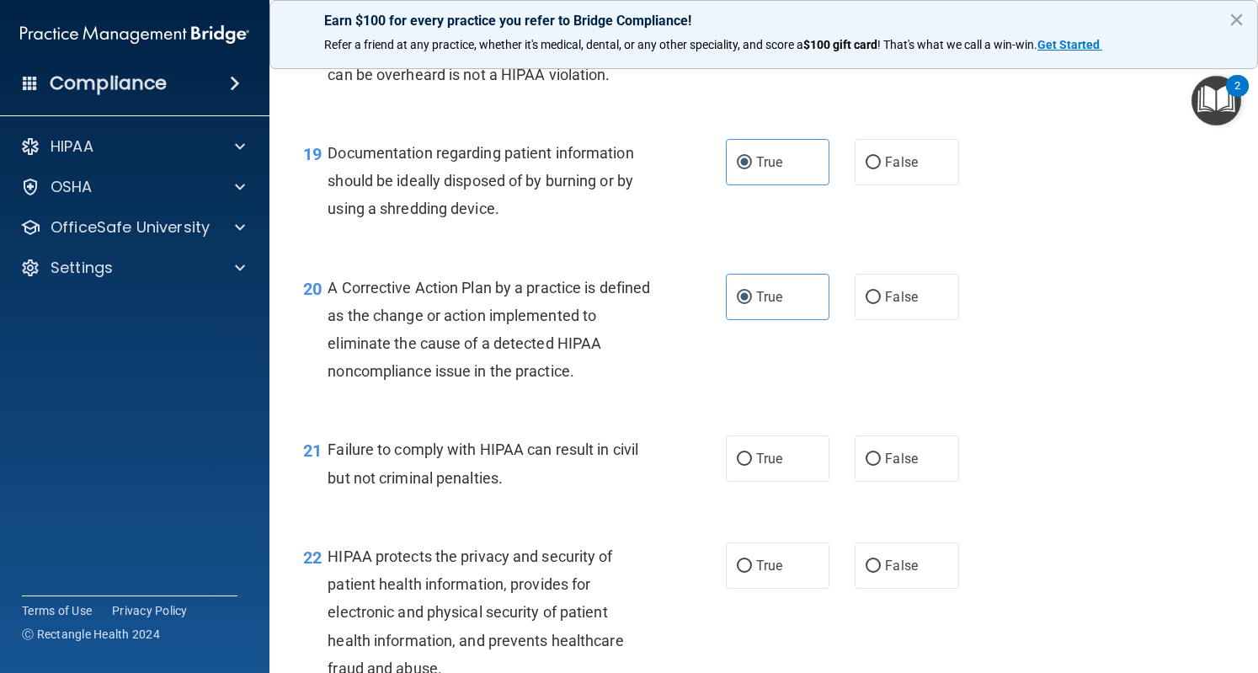
scroll to position [2683, 0]
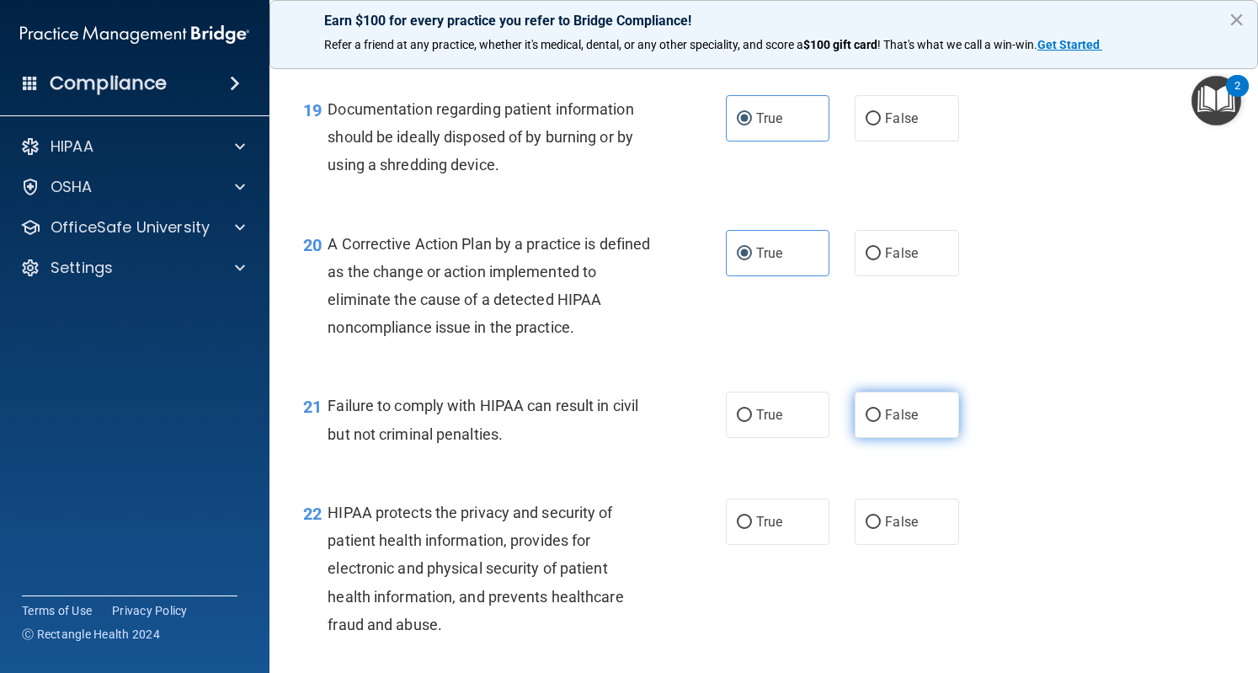
click at [885, 423] on span "False" at bounding box center [901, 415] width 33 height 16
click at [879, 422] on input "False" at bounding box center [873, 415] width 15 height 13
radio input "true"
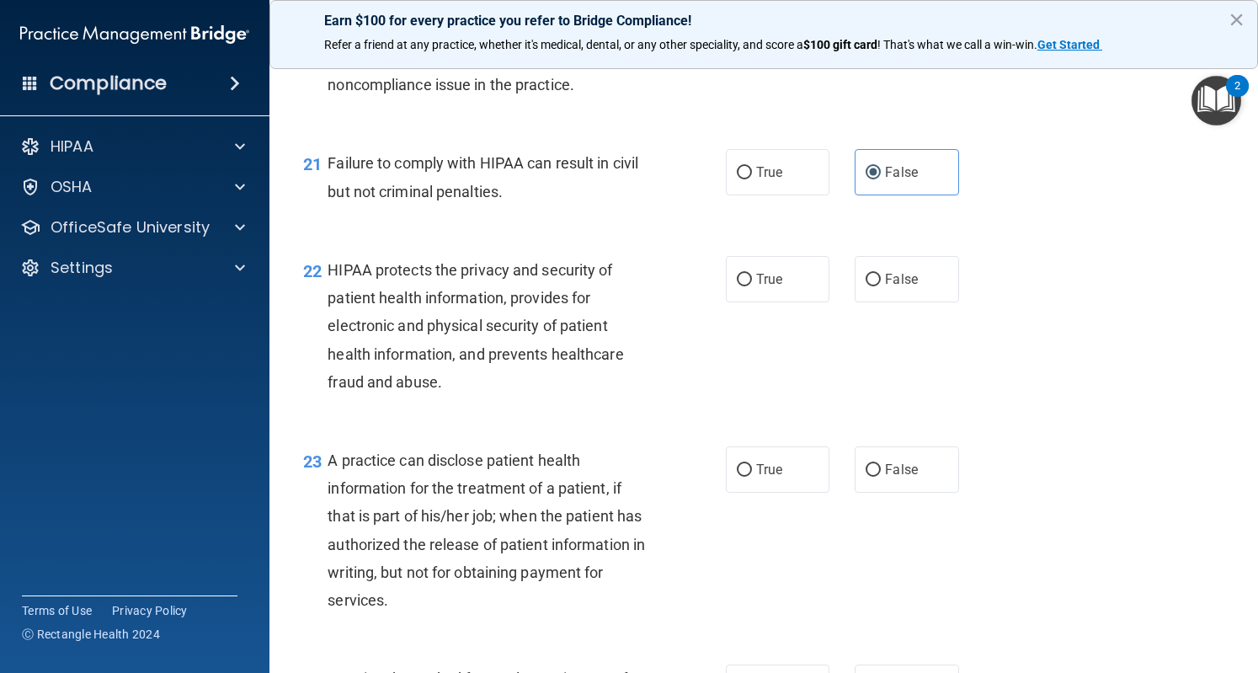
scroll to position [2897, 0]
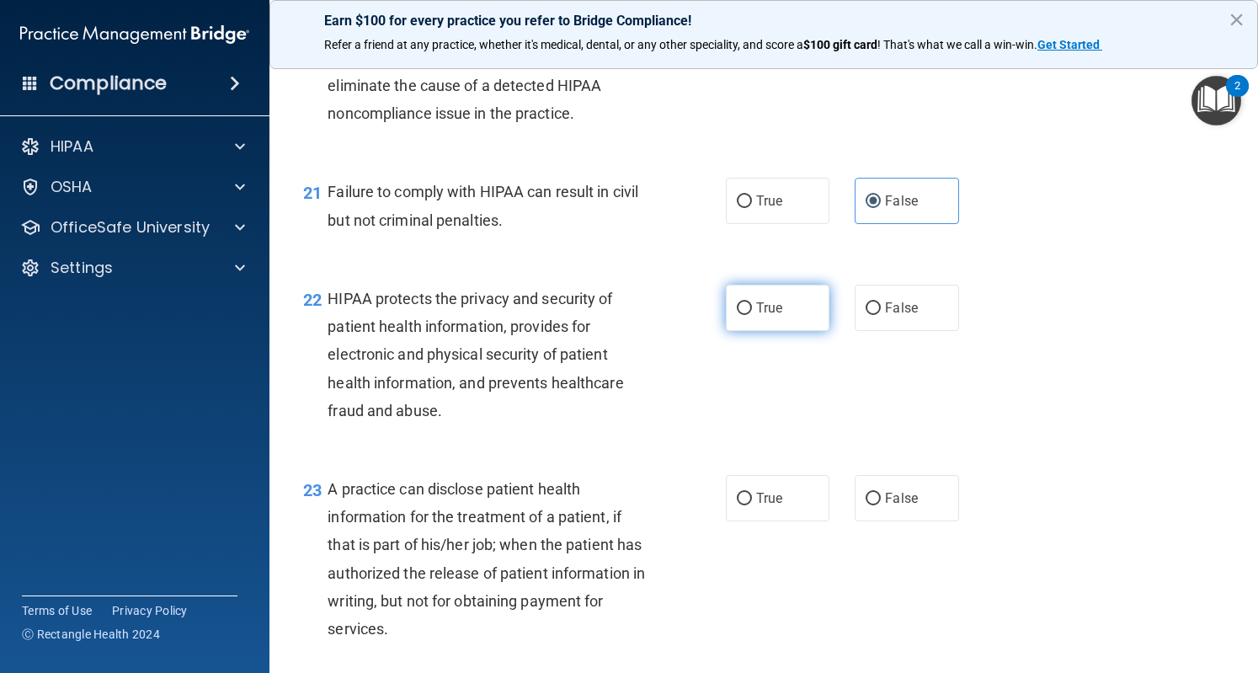
click at [740, 331] on label "True" at bounding box center [778, 308] width 104 height 46
click at [740, 315] on input "True" at bounding box center [744, 308] width 15 height 13
radio input "true"
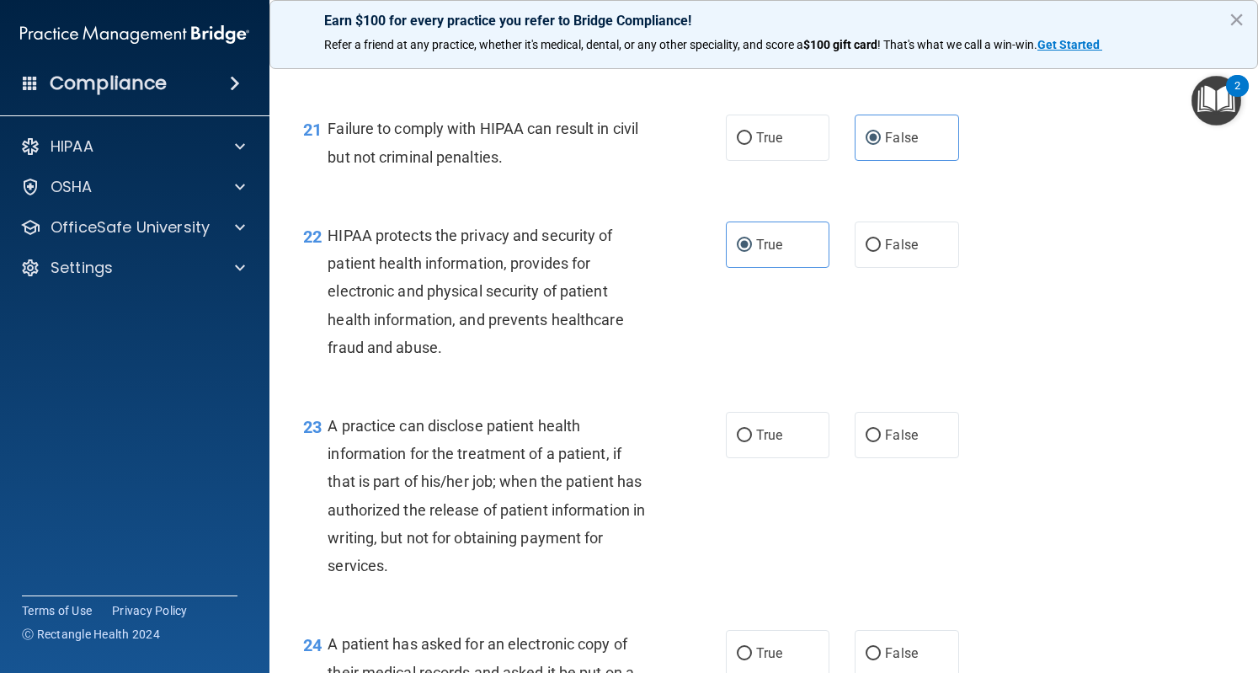
scroll to position [2962, 0]
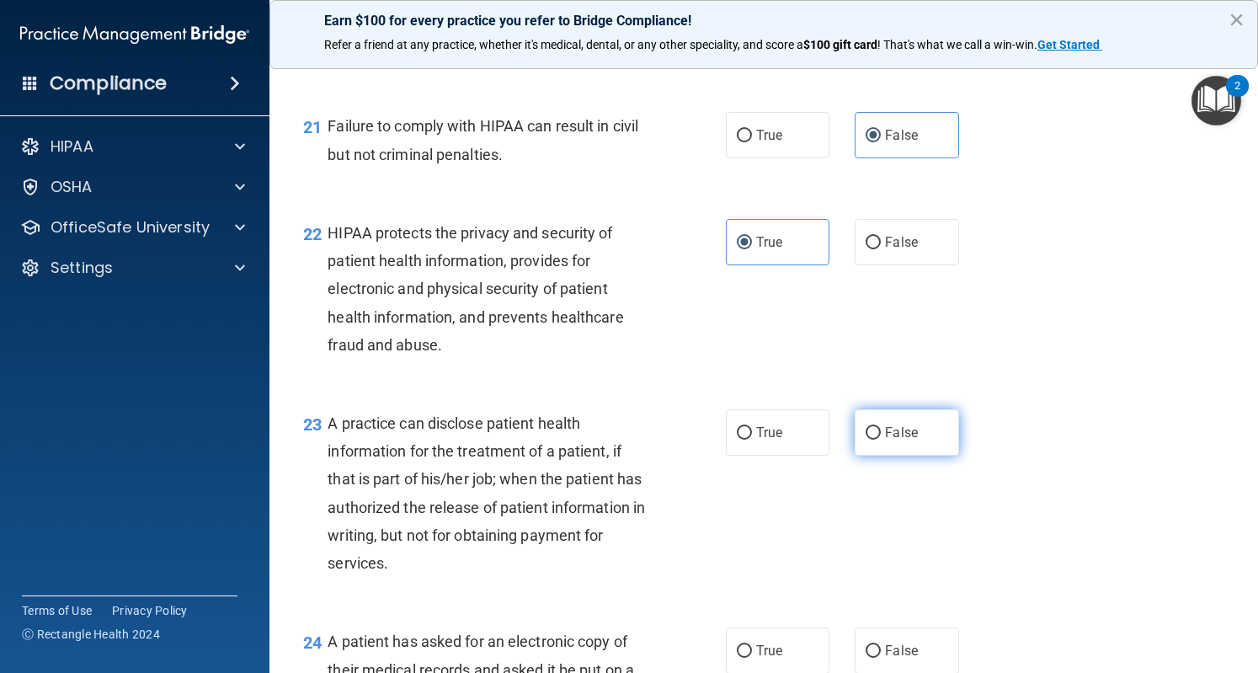
click at [879, 456] on label "False" at bounding box center [907, 432] width 104 height 46
click at [879, 440] on input "False" at bounding box center [873, 433] width 15 height 13
radio input "true"
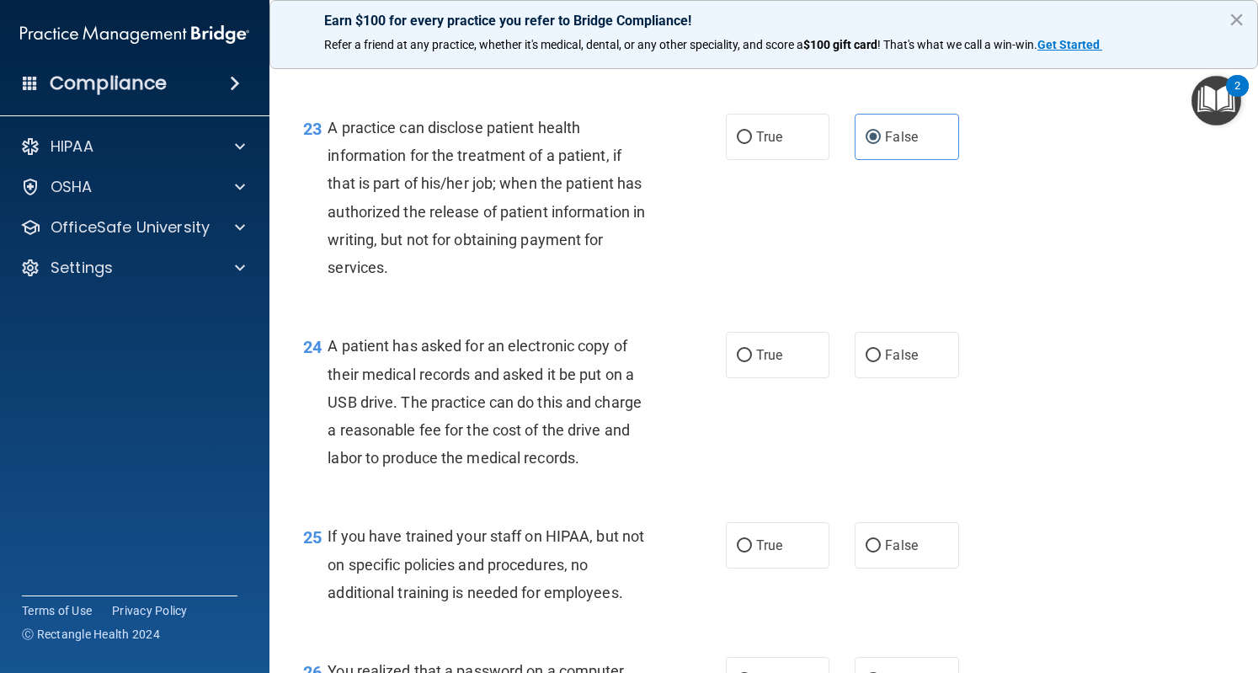
scroll to position [3260, 0]
click at [756, 361] on span "True" at bounding box center [769, 353] width 26 height 16
click at [752, 360] on input "True" at bounding box center [744, 354] width 15 height 13
radio input "true"
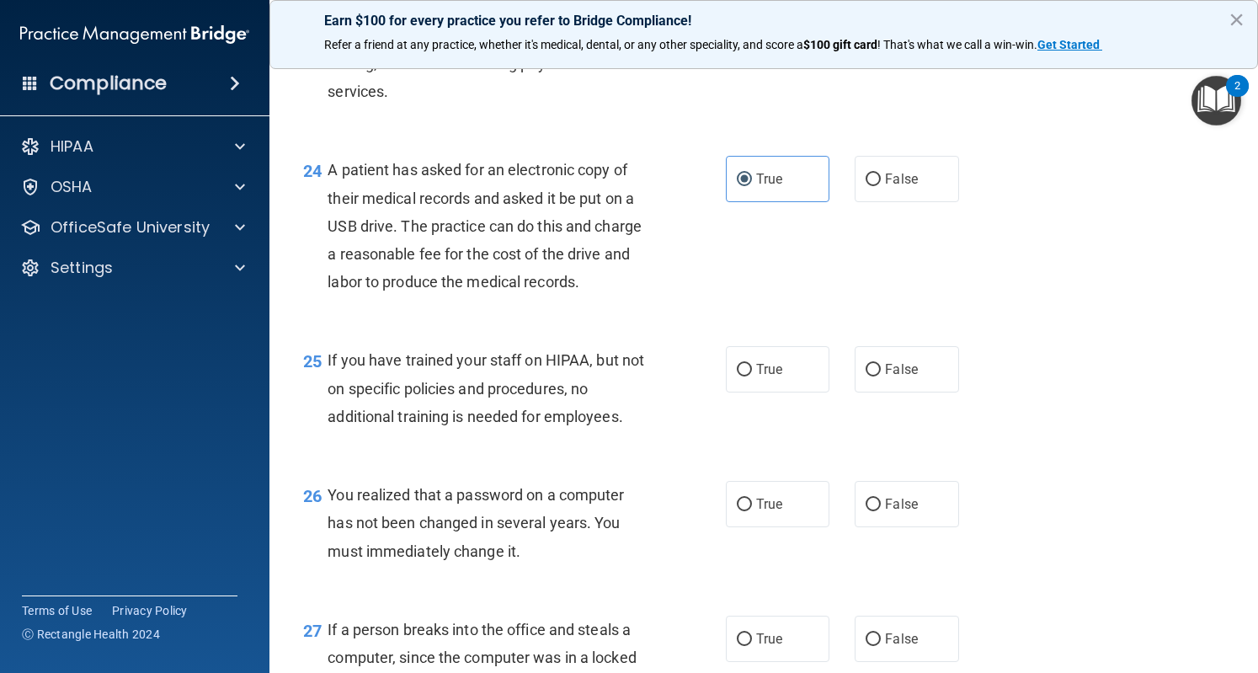
scroll to position [3436, 0]
click at [876, 390] on label "False" at bounding box center [907, 367] width 104 height 46
click at [876, 375] on input "False" at bounding box center [873, 368] width 15 height 13
radio input "true"
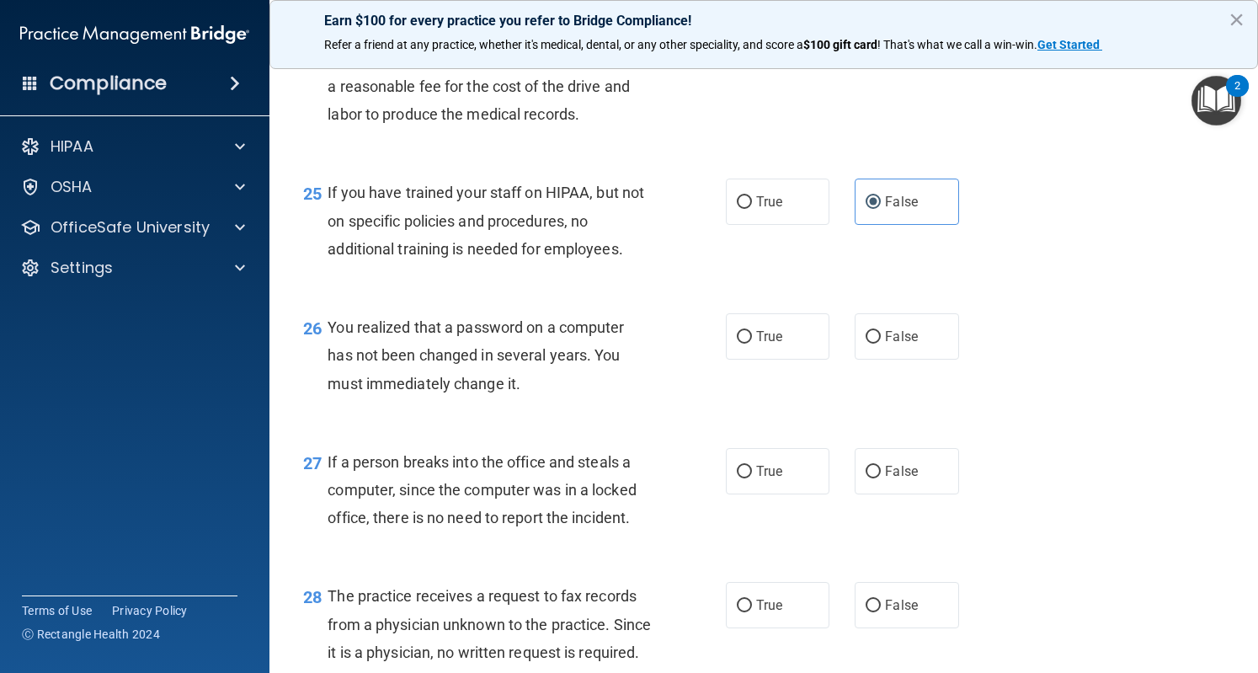
scroll to position [3602, 0]
click at [743, 343] on input "True" at bounding box center [744, 336] width 15 height 13
radio input "true"
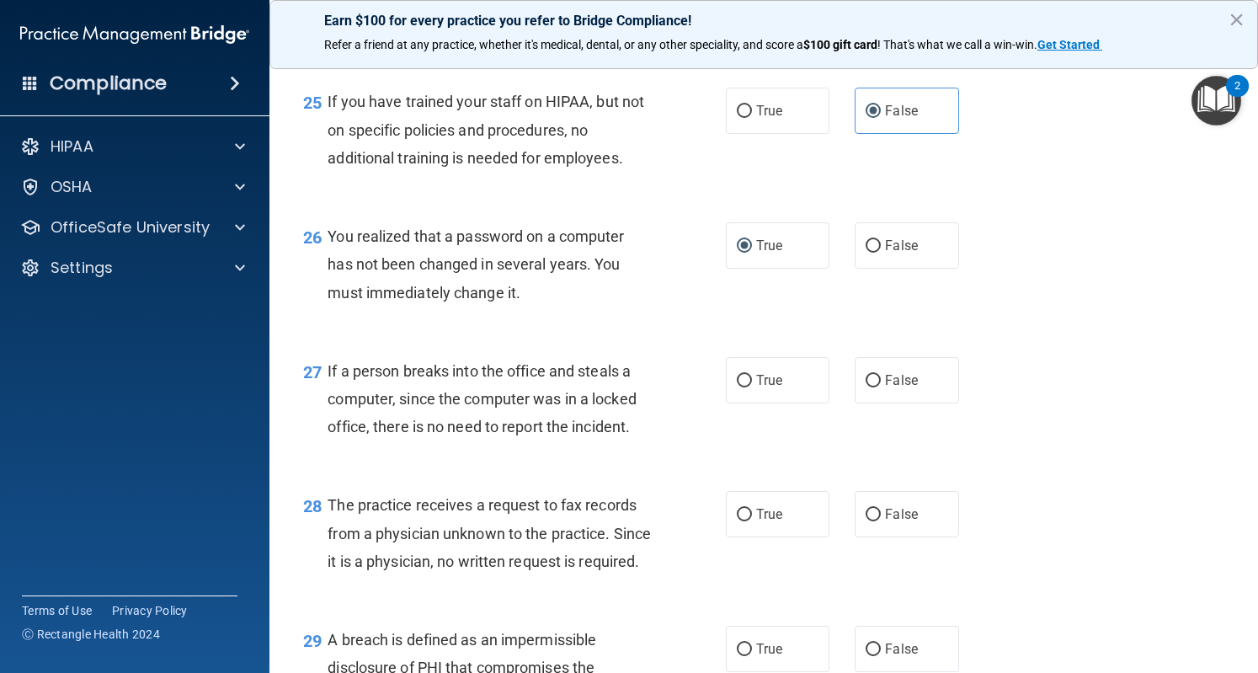
scroll to position [3693, 0]
click at [885, 387] on span "False" at bounding box center [901, 379] width 33 height 16
click at [880, 387] on input "False" at bounding box center [873, 380] width 15 height 13
radio input "true"
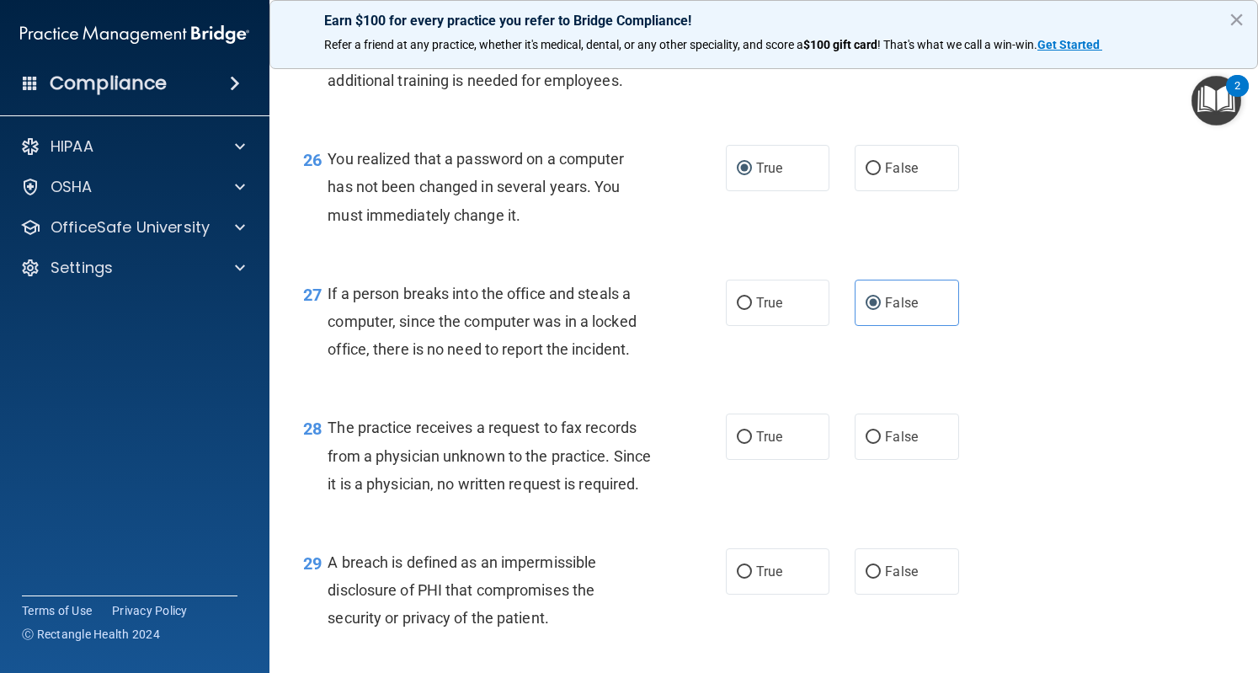
scroll to position [3771, 0]
click at [863, 459] on label "False" at bounding box center [907, 436] width 104 height 46
click at [866, 443] on input "False" at bounding box center [873, 436] width 15 height 13
radio input "true"
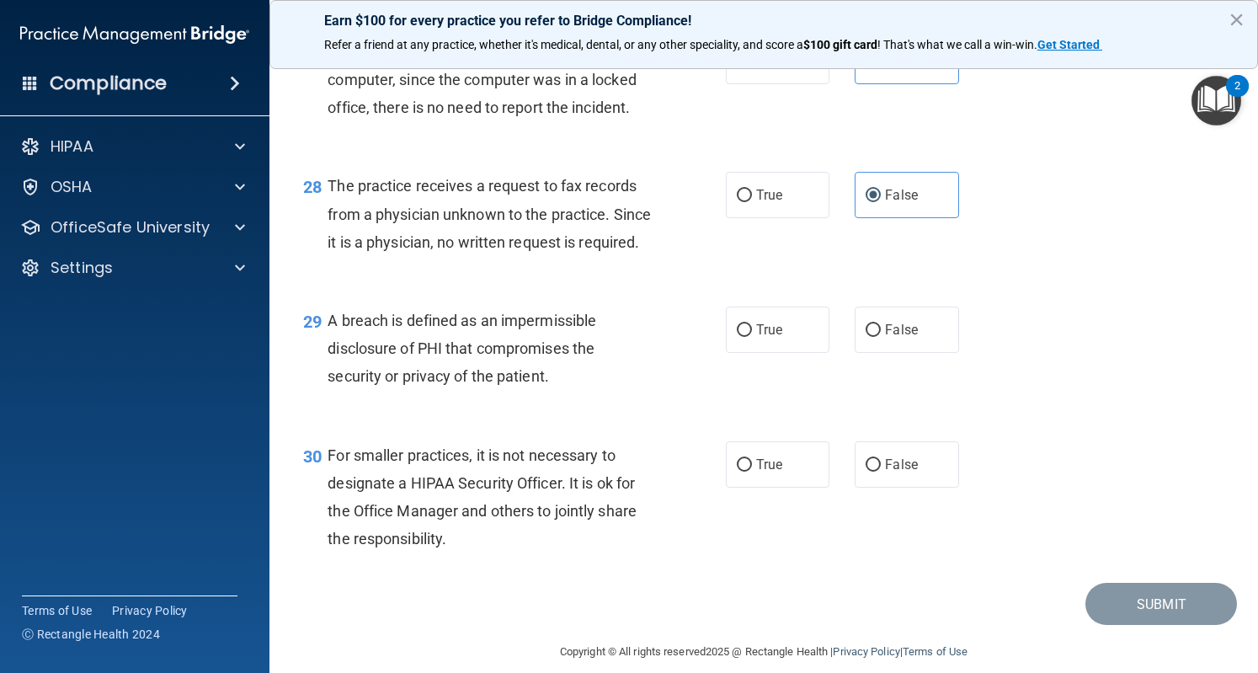
scroll to position [4013, 0]
click at [765, 337] on span "True" at bounding box center [769, 329] width 26 height 16
click at [752, 336] on input "True" at bounding box center [744, 329] width 15 height 13
radio input "true"
click at [876, 487] on label "False" at bounding box center [907, 464] width 104 height 46
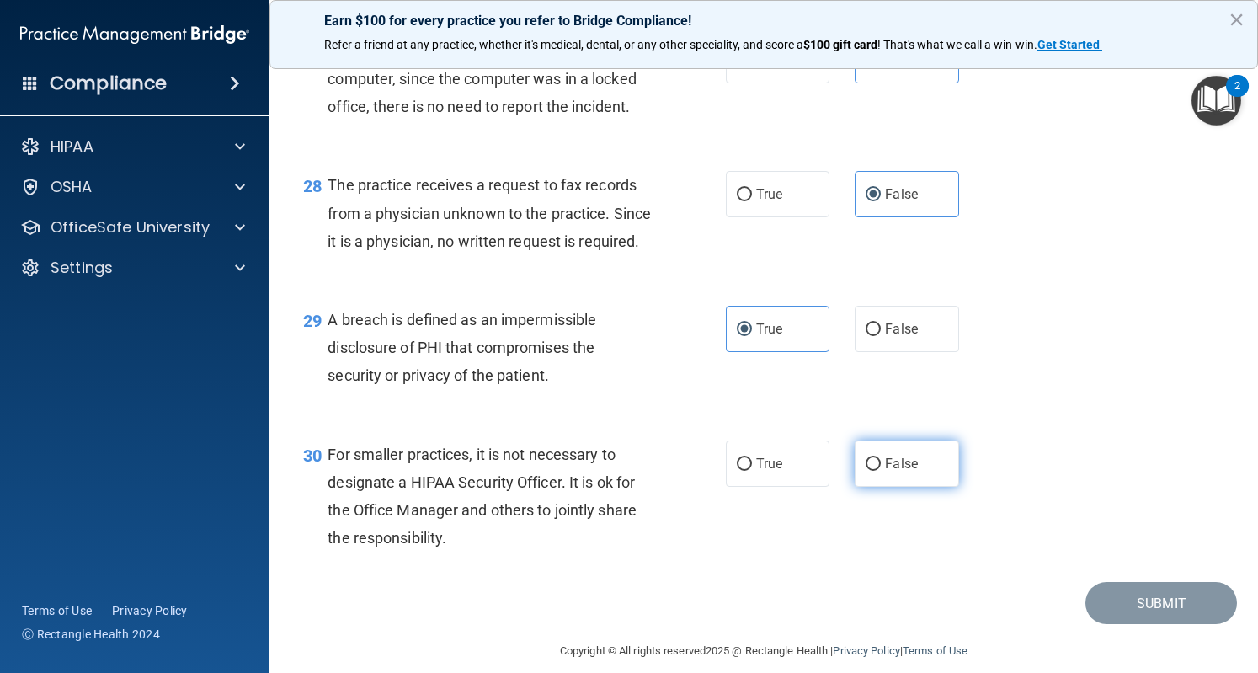
click at [876, 471] on input "False" at bounding box center [873, 464] width 15 height 13
radio input "true"
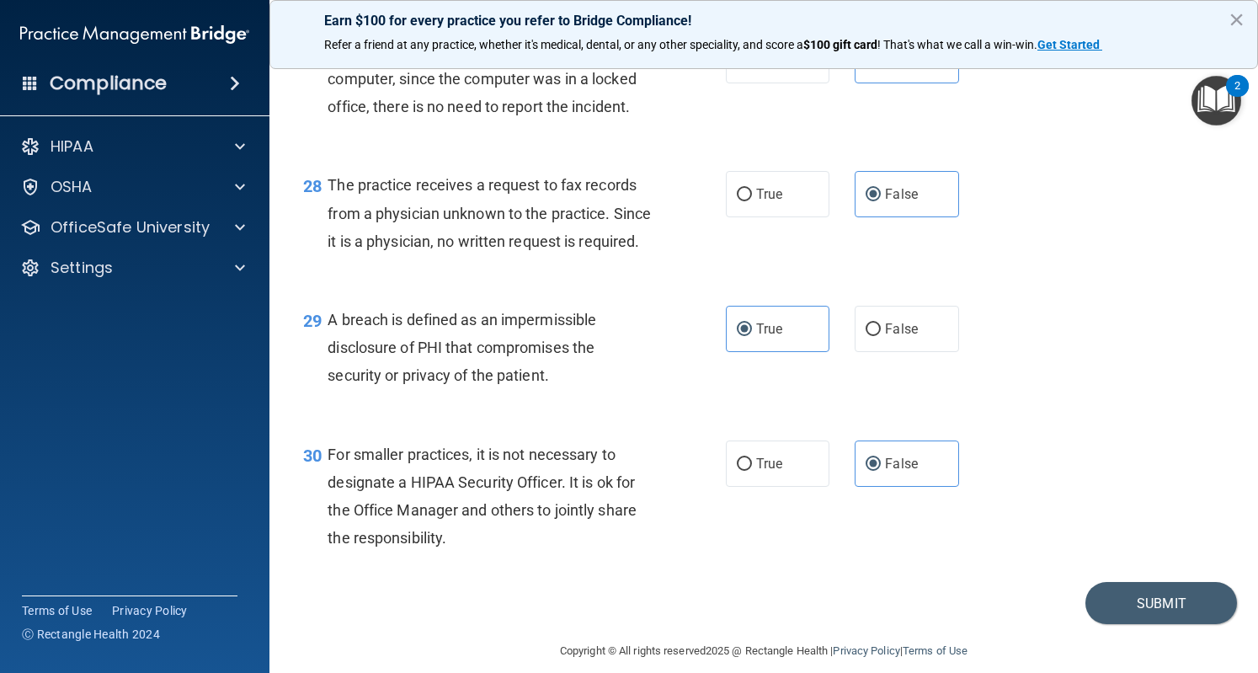
scroll to position [4087, 0]
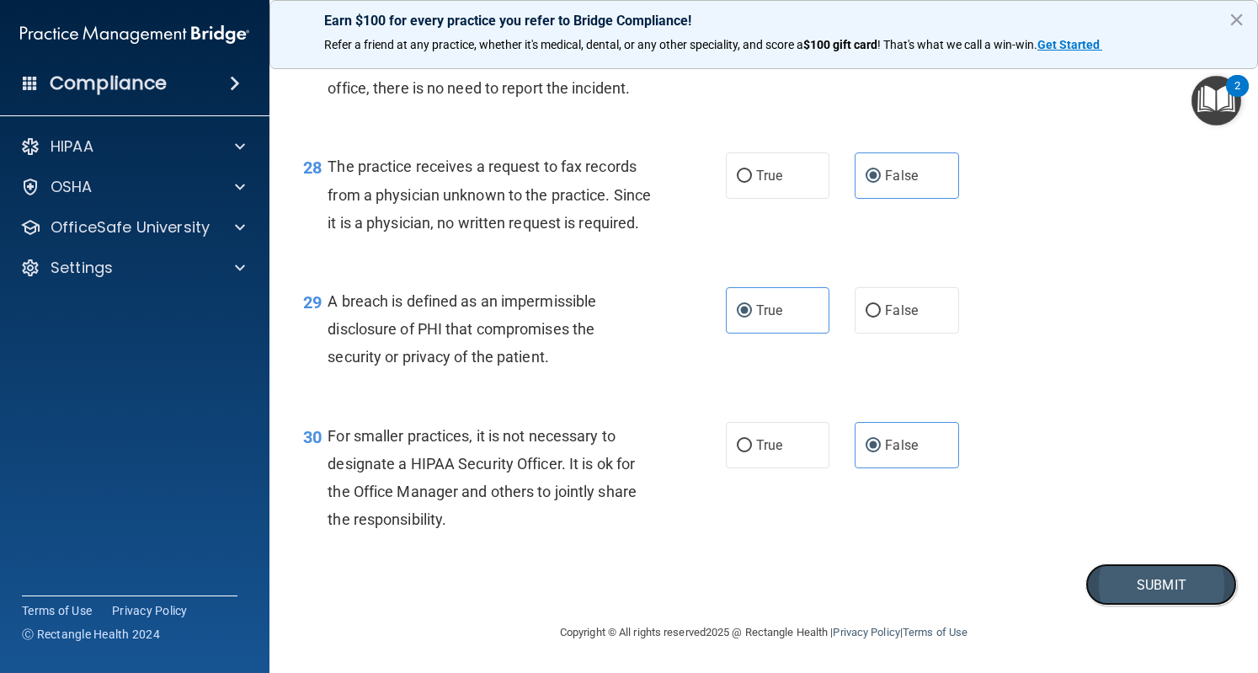
click at [1137, 584] on button "Submit" at bounding box center [1162, 584] width 152 height 43
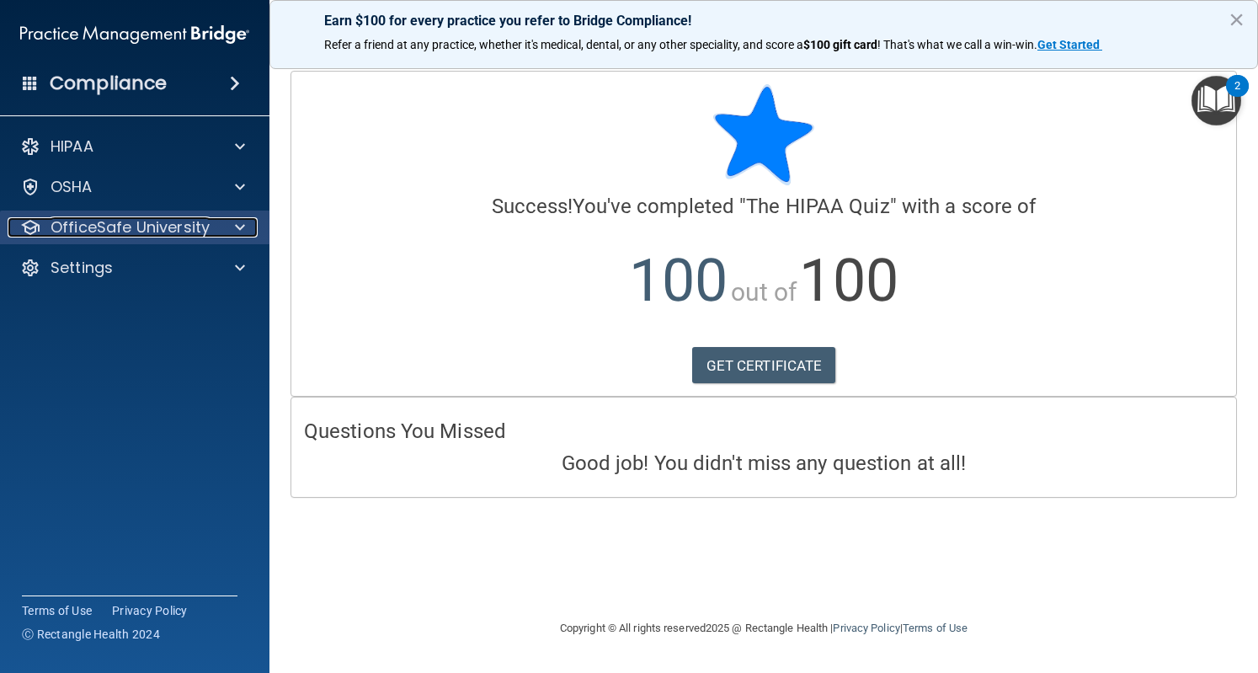
click at [224, 226] on div at bounding box center [237, 227] width 42 height 20
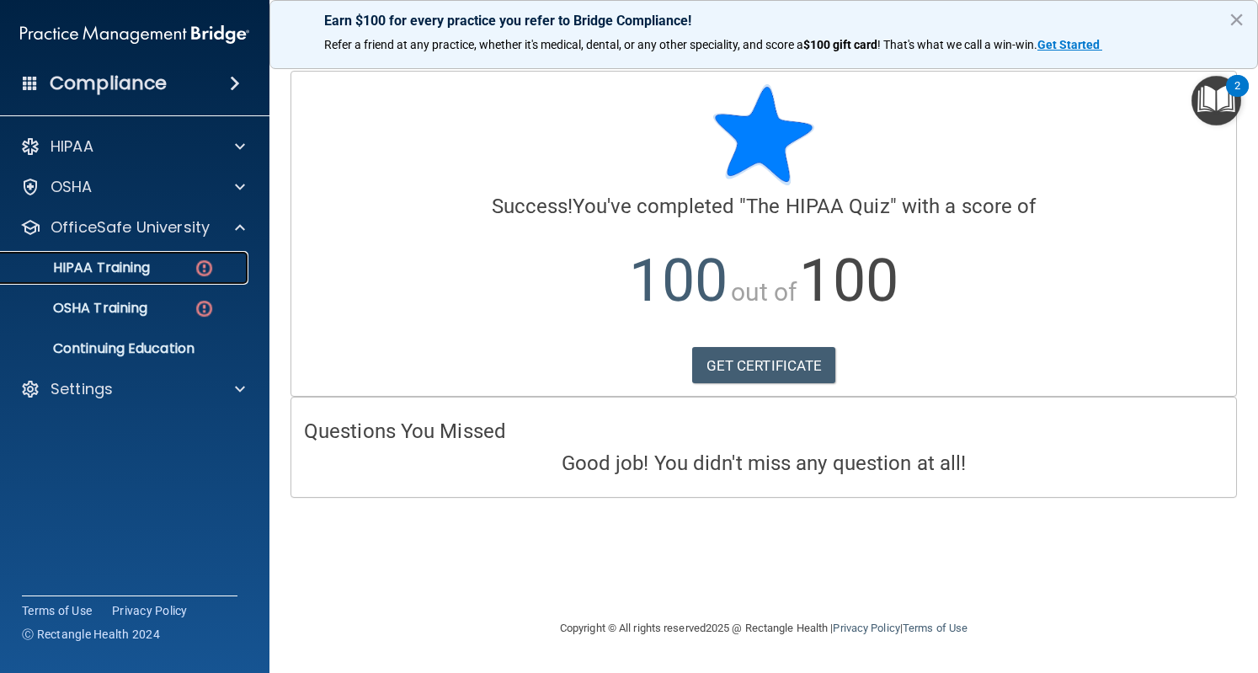
click at [179, 271] on div "HIPAA Training" at bounding box center [126, 267] width 230 height 17
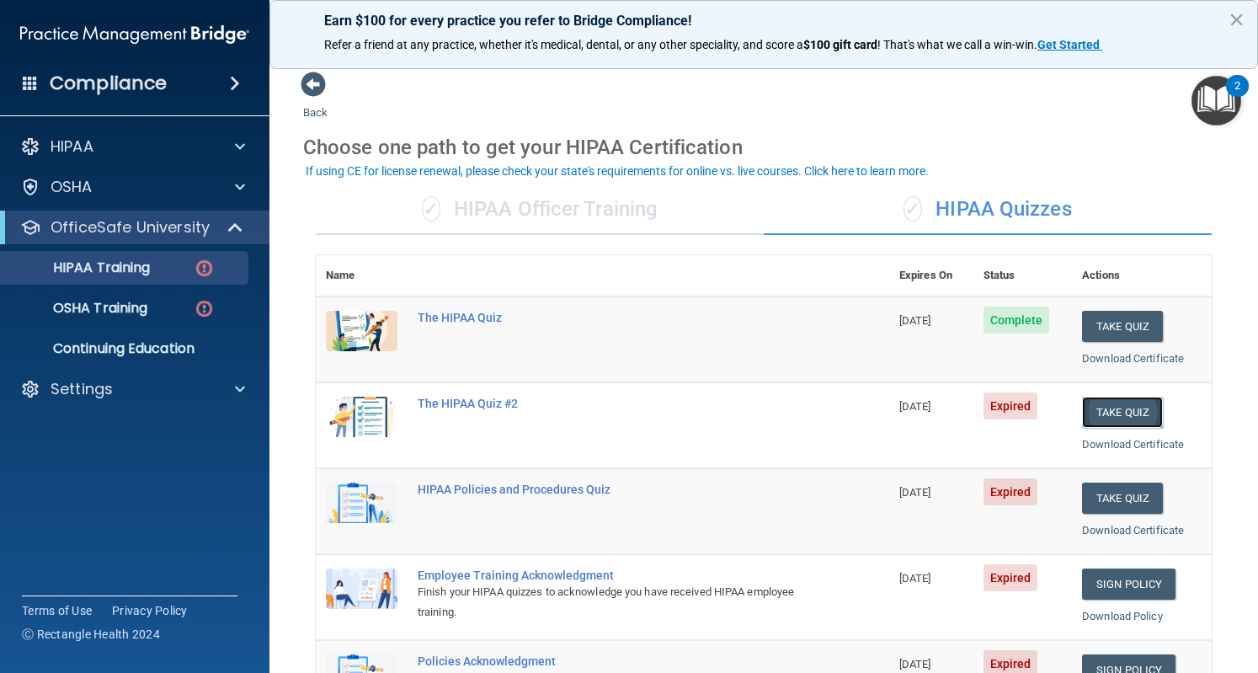
click at [1111, 412] on button "Take Quiz" at bounding box center [1122, 412] width 81 height 31
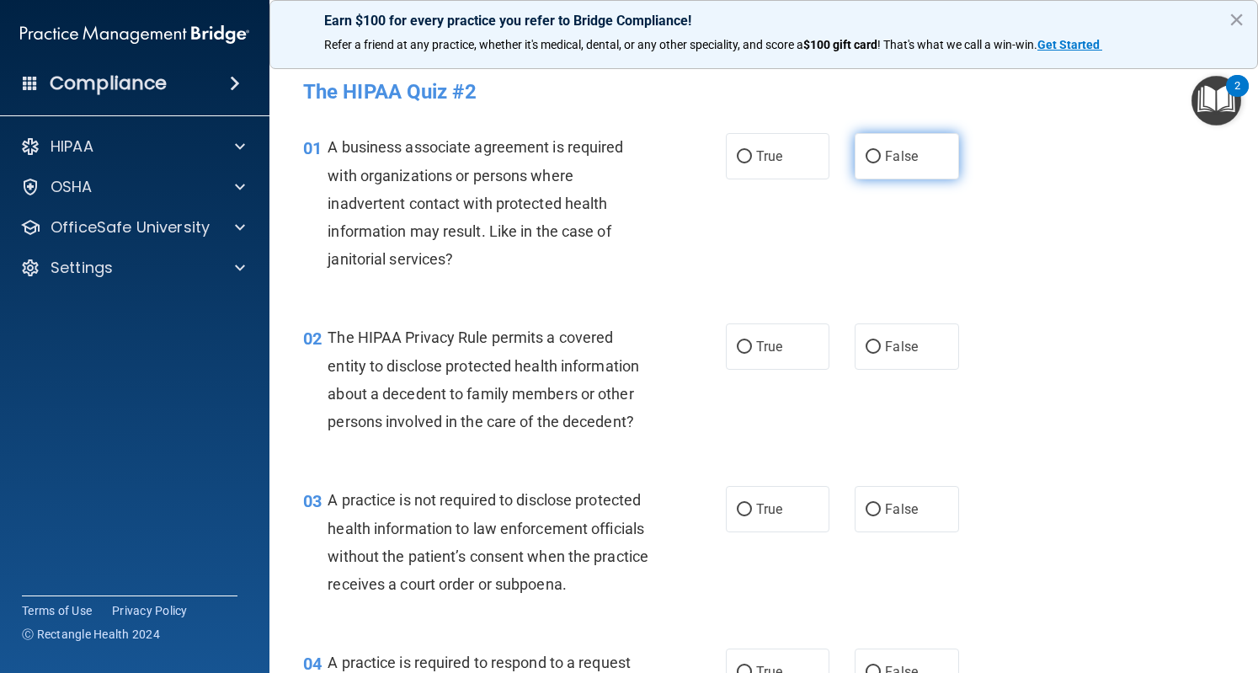
click at [873, 152] on input "False" at bounding box center [873, 157] width 15 height 13
radio input "true"
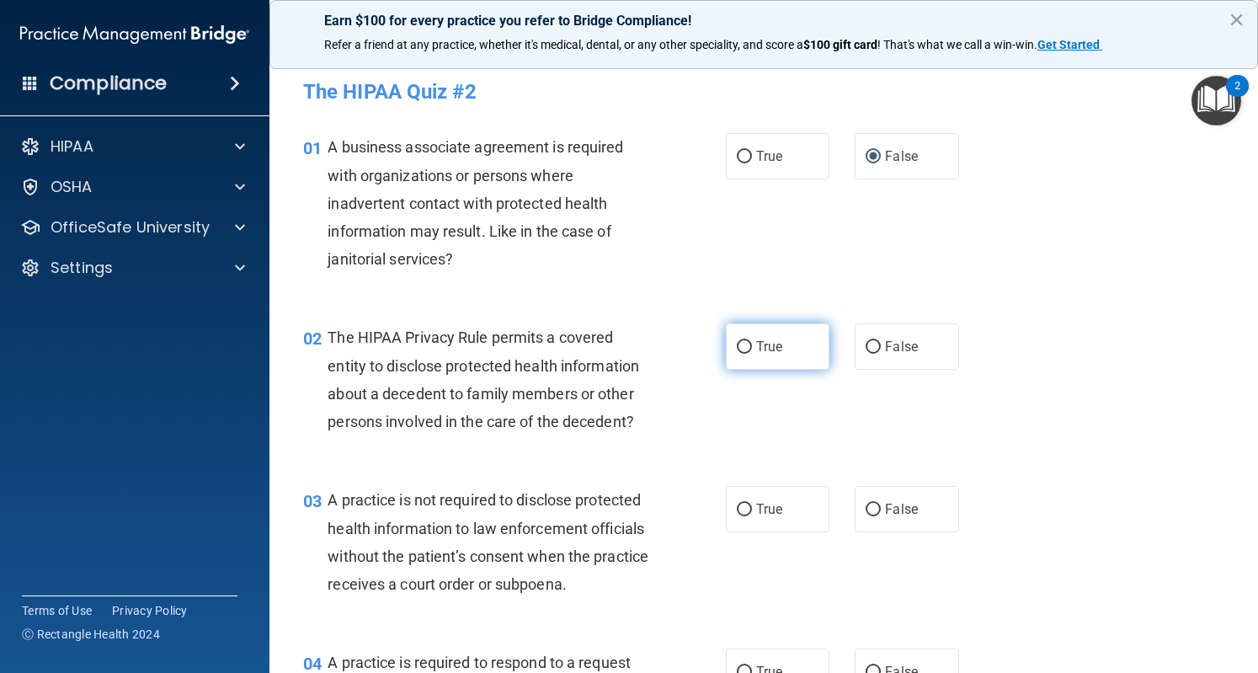
click at [747, 349] on label "True" at bounding box center [778, 346] width 104 height 46
click at [747, 349] on input "True" at bounding box center [744, 347] width 15 height 13
radio input "true"
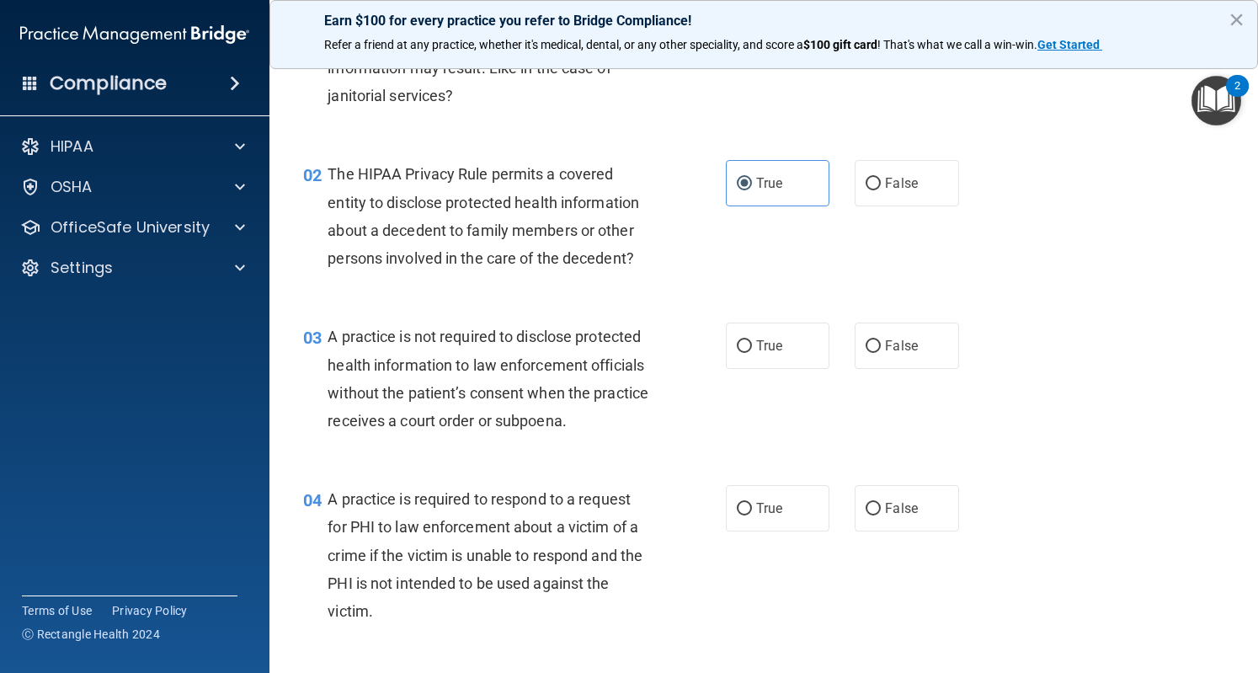
scroll to position [231, 0]
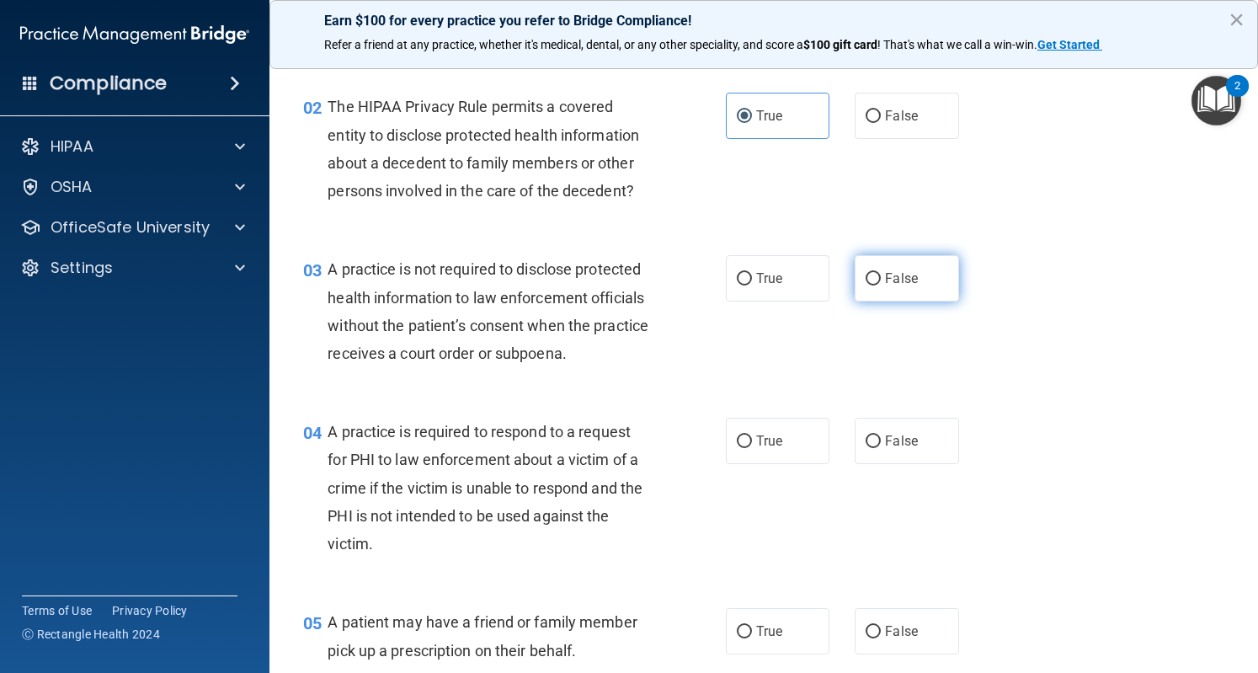
click at [866, 281] on input "False" at bounding box center [873, 279] width 15 height 13
radio input "true"
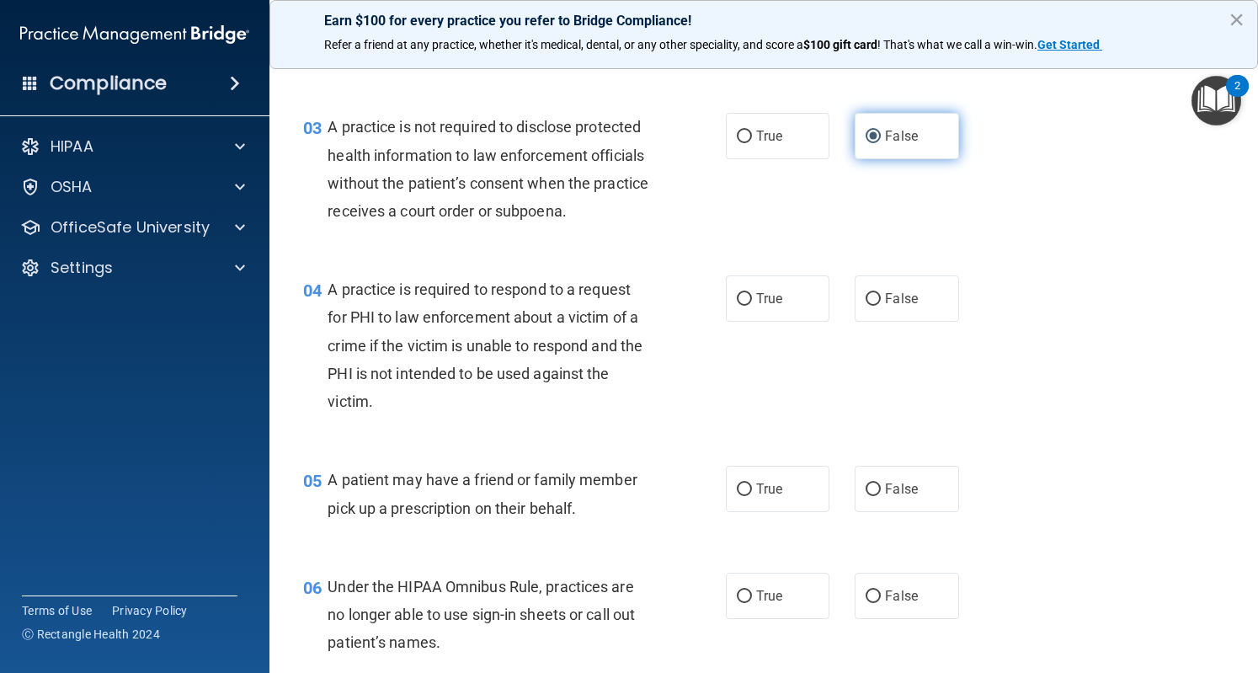
scroll to position [374, 0]
click at [737, 305] on input "True" at bounding box center [744, 298] width 15 height 13
radio input "true"
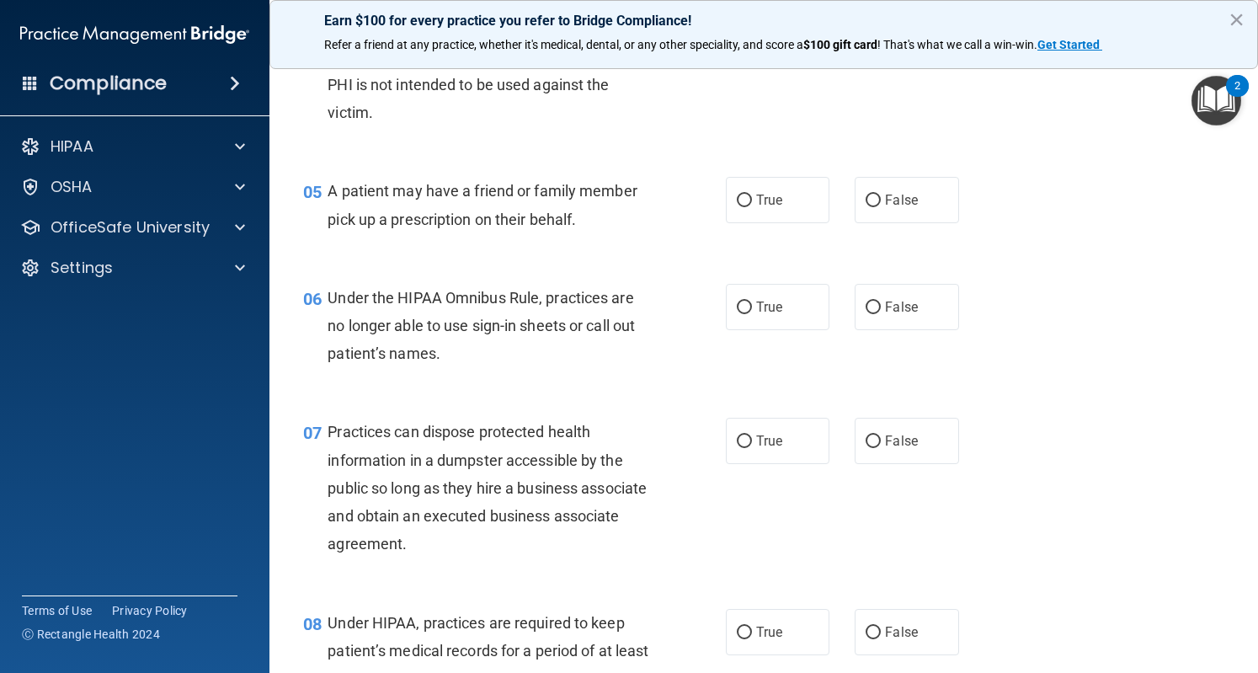
scroll to position [663, 0]
click at [760, 207] on span "True" at bounding box center [769, 199] width 26 height 16
click at [752, 206] on input "True" at bounding box center [744, 200] width 15 height 13
radio input "true"
click at [782, 329] on label "True" at bounding box center [778, 306] width 104 height 46
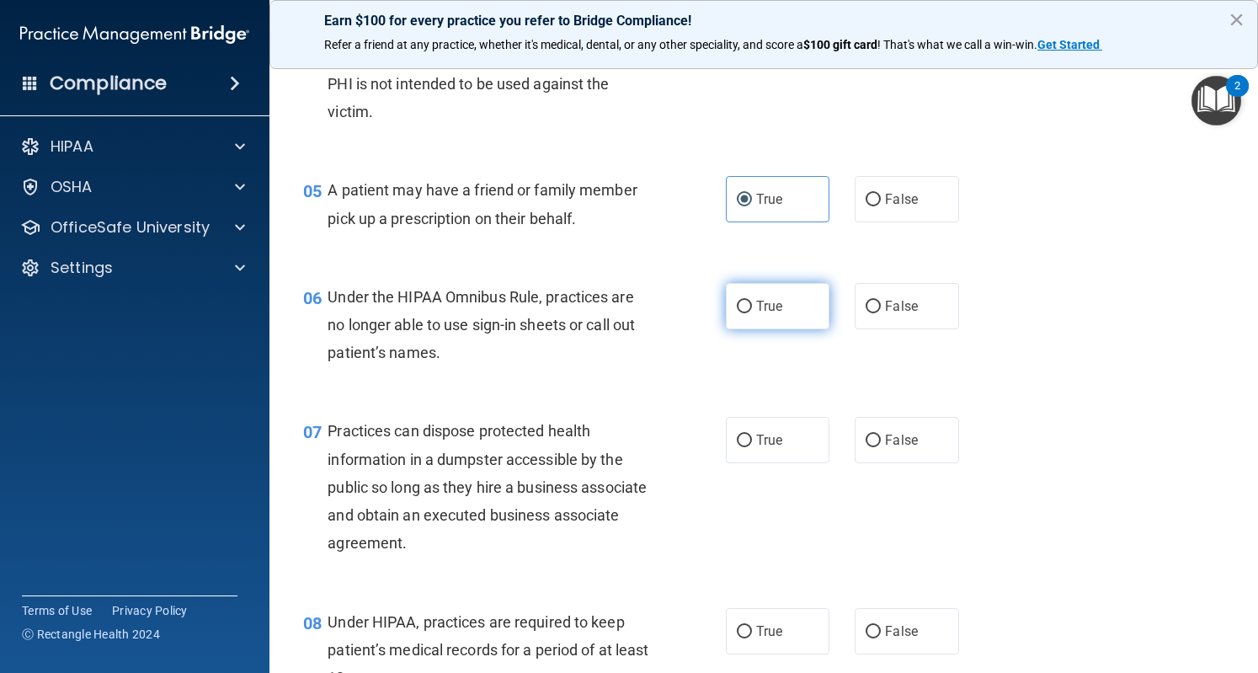
click at [752, 313] on input "True" at bounding box center [744, 307] width 15 height 13
radio input "true"
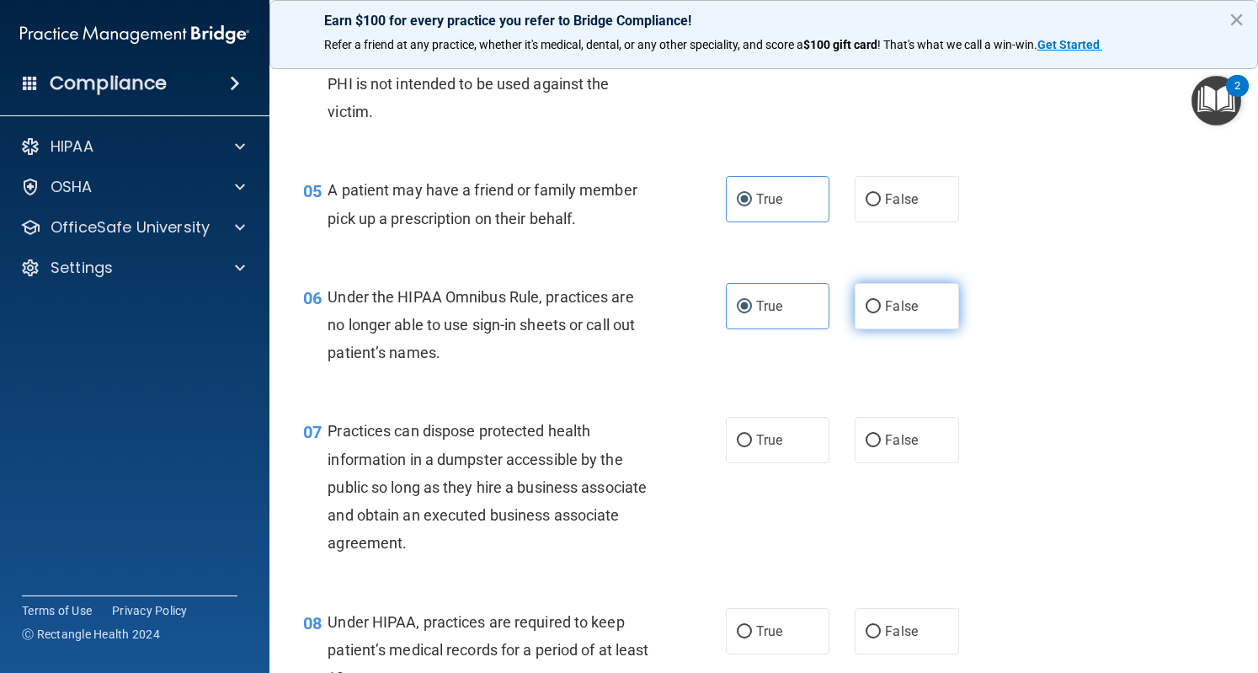
click at [862, 329] on label "False" at bounding box center [907, 306] width 104 height 46
click at [866, 313] on input "False" at bounding box center [873, 307] width 15 height 13
radio input "true"
radio input "false"
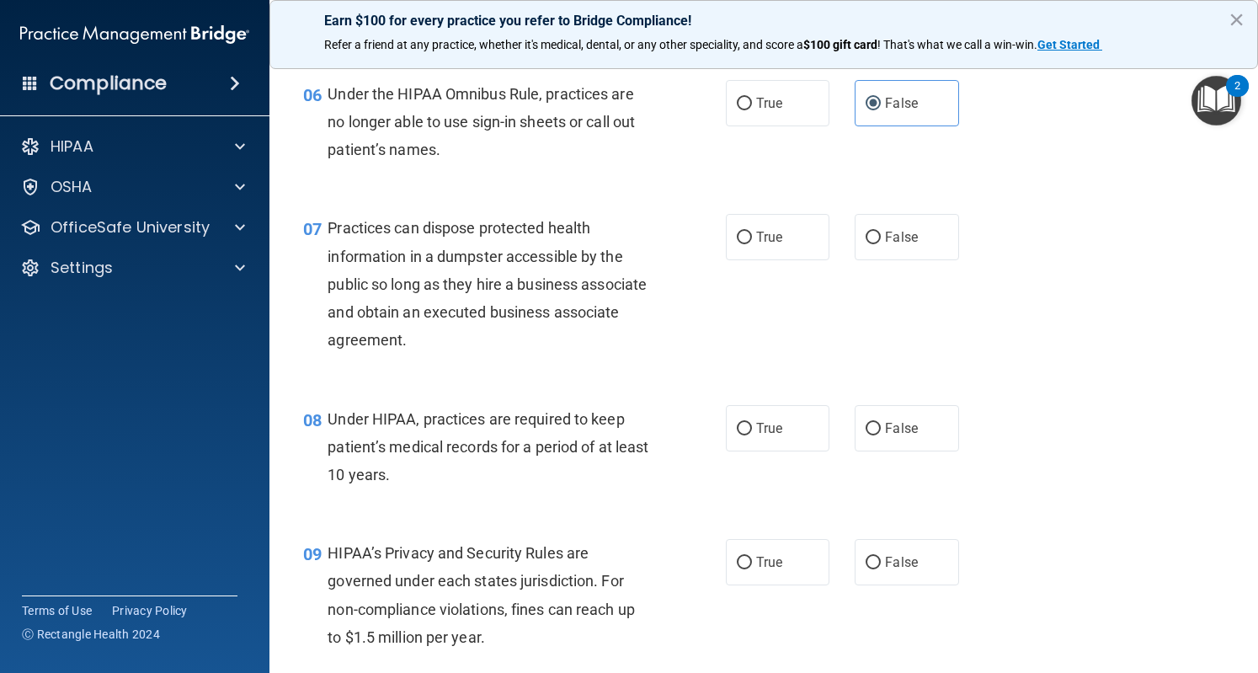
scroll to position [884, 0]
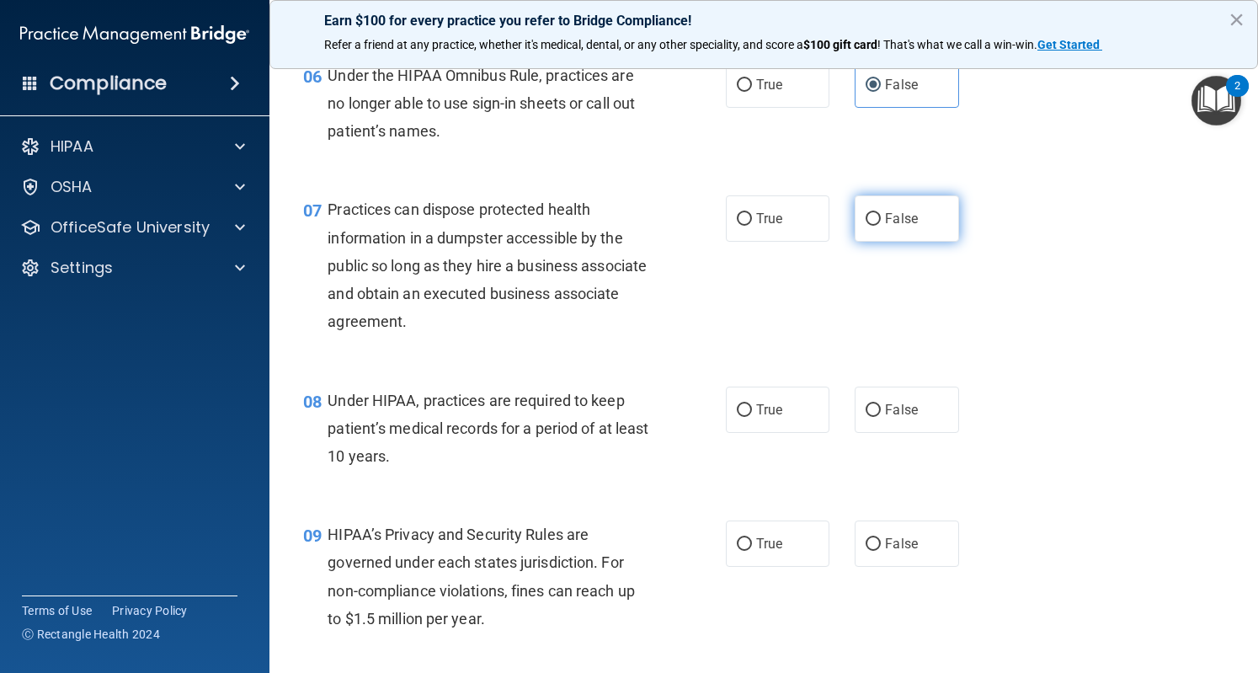
click at [873, 238] on label "False" at bounding box center [907, 218] width 104 height 46
click at [873, 226] on input "False" at bounding box center [873, 219] width 15 height 13
radio input "true"
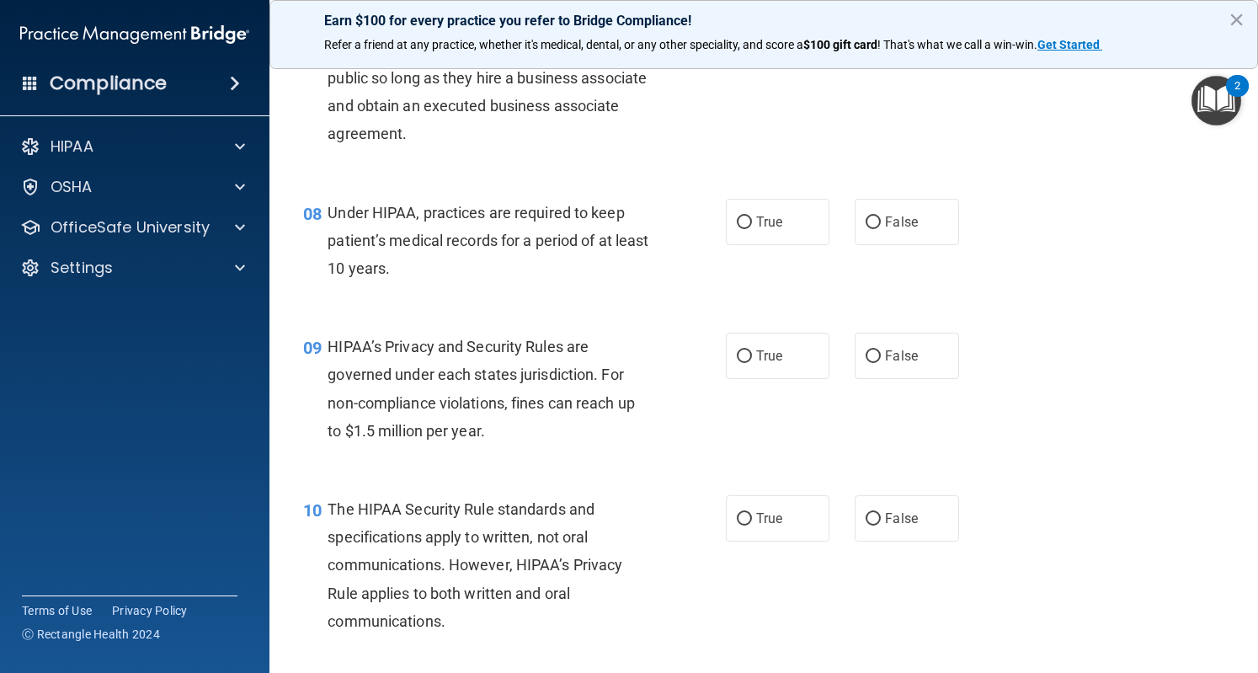
scroll to position [1073, 0]
click at [731, 238] on label "True" at bounding box center [778, 221] width 104 height 46
click at [737, 228] on input "True" at bounding box center [744, 222] width 15 height 13
radio input "true"
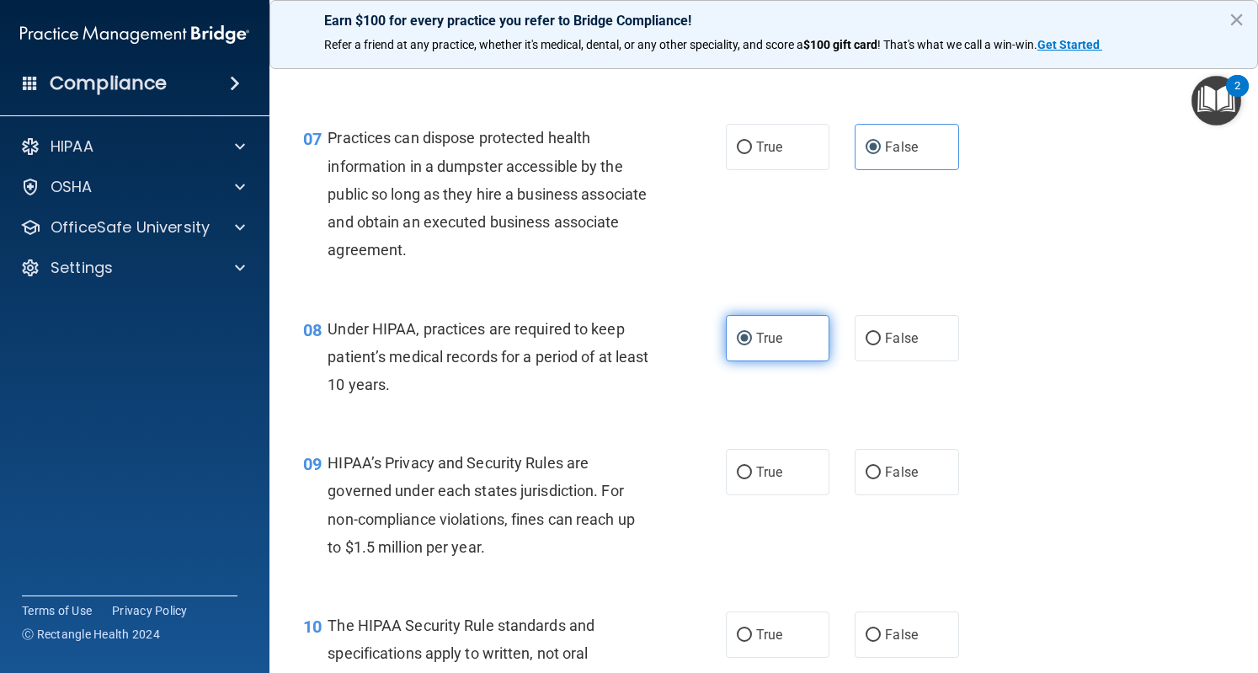
scroll to position [935, 0]
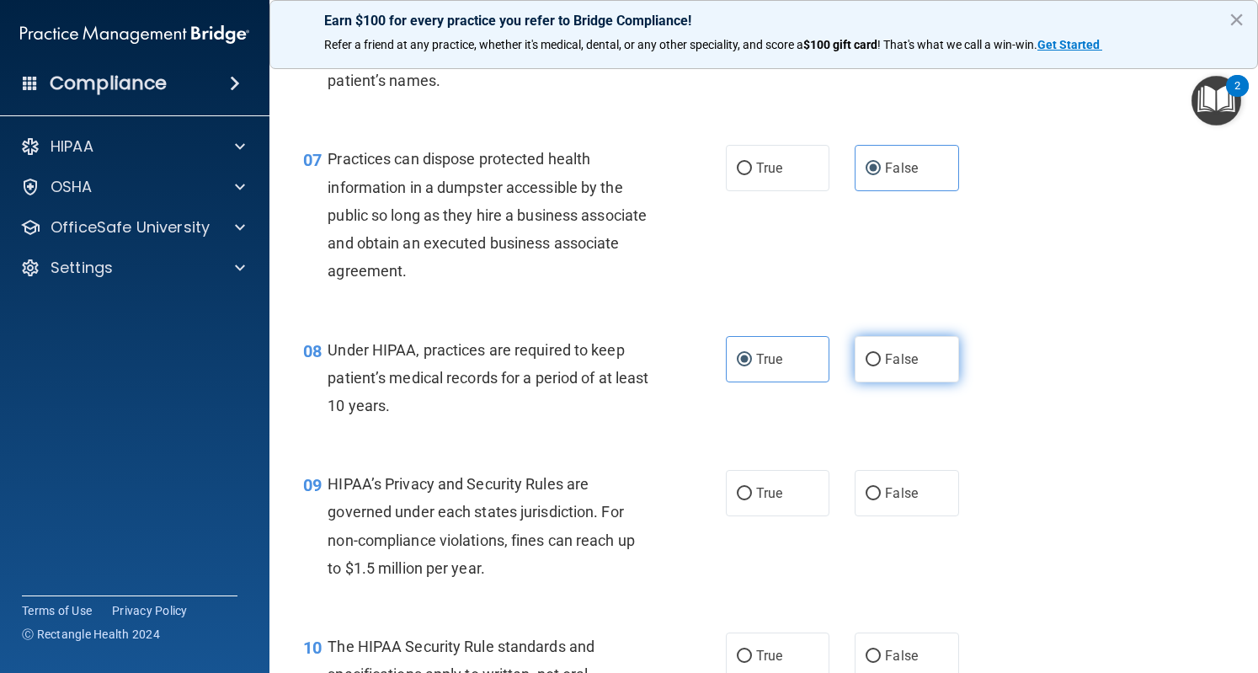
click at [885, 367] on span "False" at bounding box center [901, 359] width 33 height 16
click at [881, 366] on input "False" at bounding box center [873, 360] width 15 height 13
radio input "true"
radio input "false"
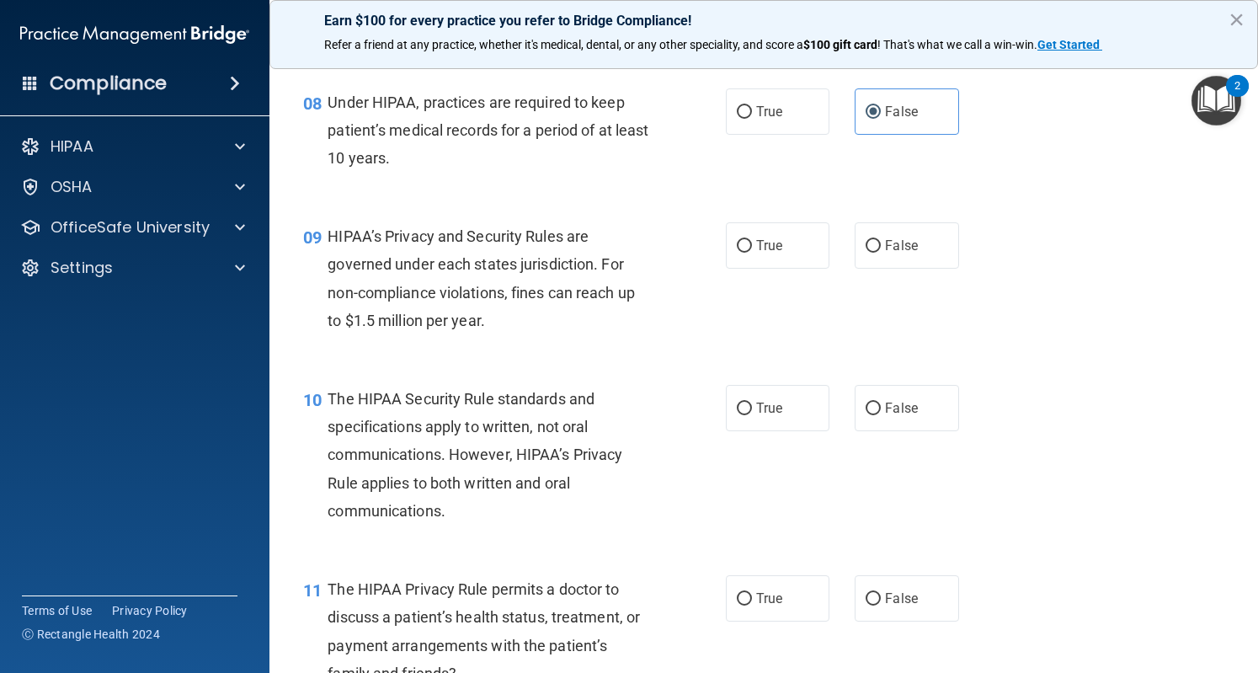
scroll to position [1183, 0]
click at [748, 268] on label "True" at bounding box center [778, 245] width 104 height 46
click at [748, 252] on input "True" at bounding box center [744, 245] width 15 height 13
radio input "true"
click at [882, 268] on label "False" at bounding box center [907, 245] width 104 height 46
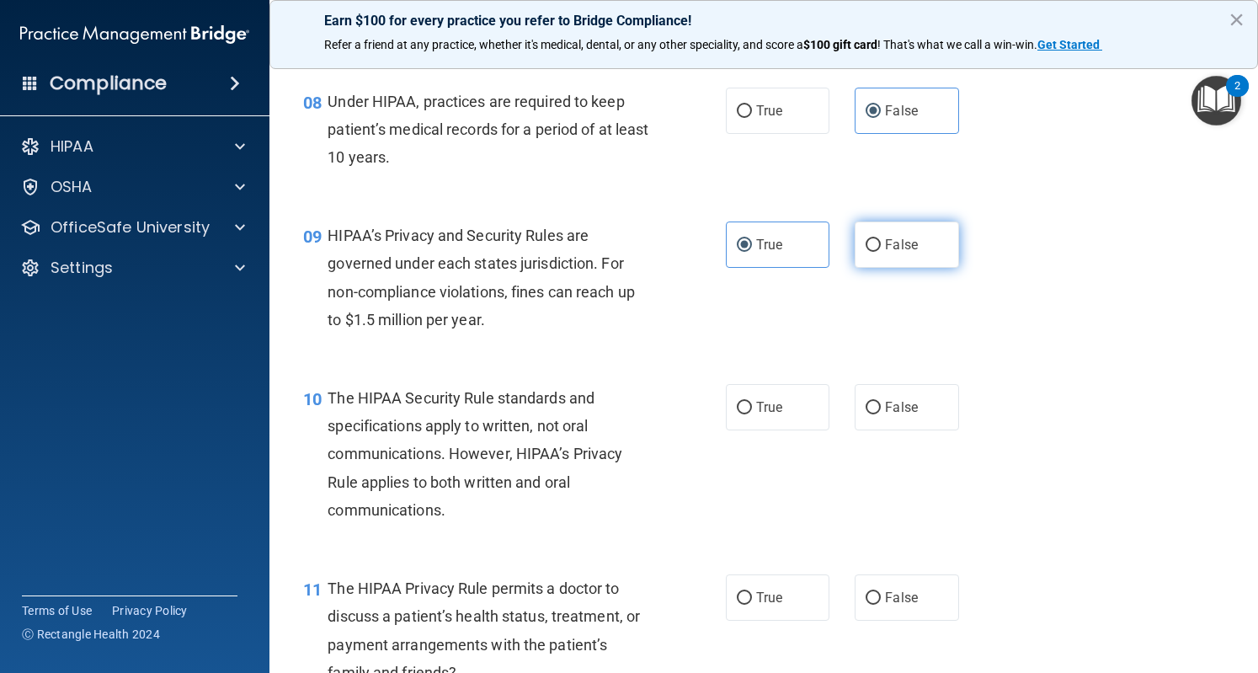
click at [881, 252] on input "False" at bounding box center [873, 245] width 15 height 13
radio input "true"
radio input "false"
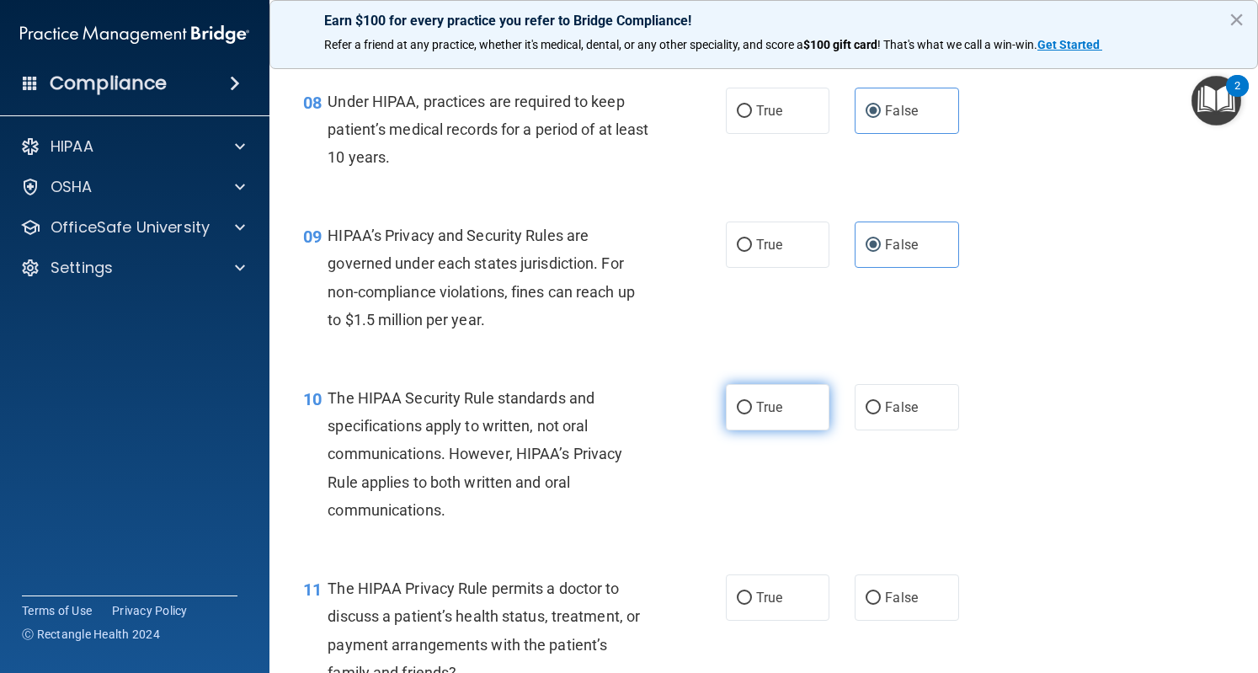
click at [739, 425] on label "True" at bounding box center [778, 407] width 104 height 46
click at [739, 414] on input "True" at bounding box center [744, 408] width 15 height 13
radio input "true"
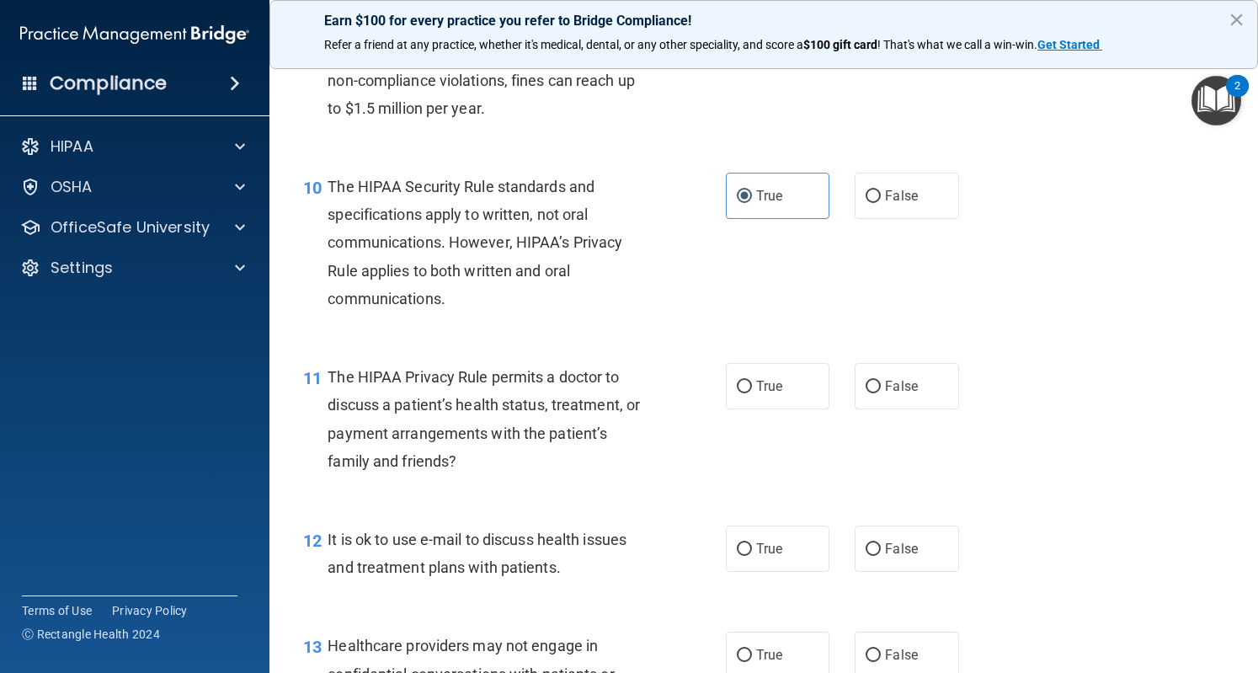
scroll to position [1401, 0]
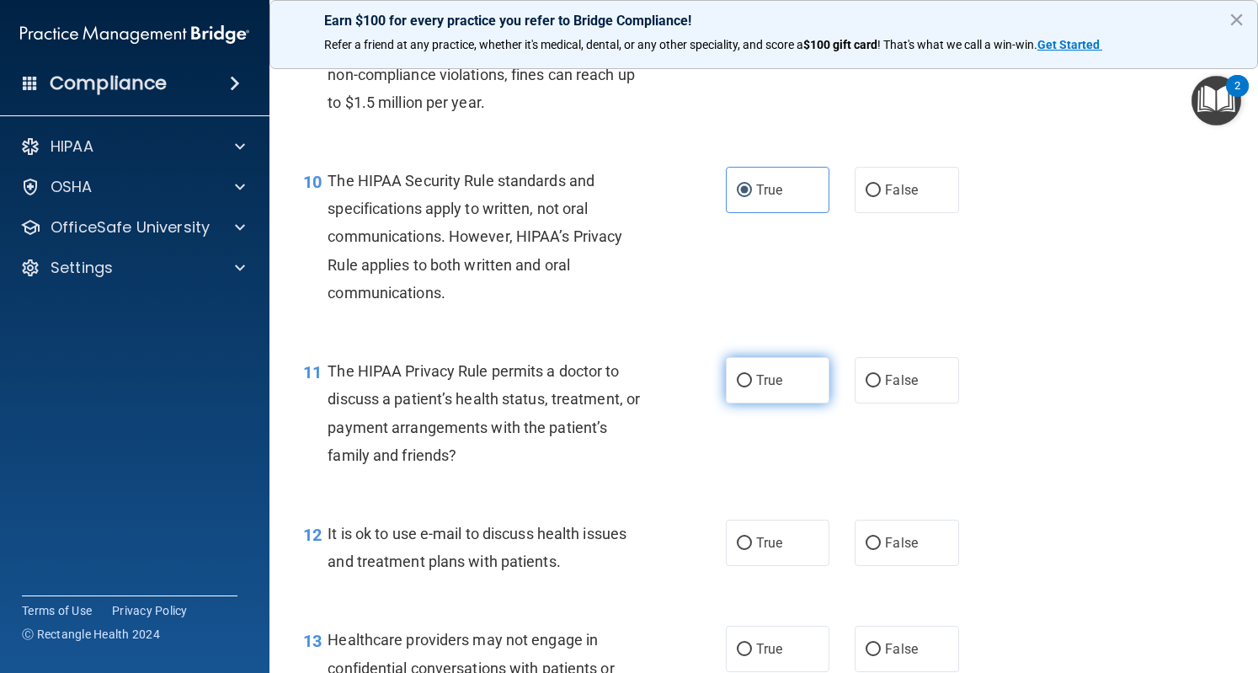
click at [759, 388] on span "True" at bounding box center [769, 380] width 26 height 16
click at [752, 387] on input "True" at bounding box center [744, 381] width 15 height 13
radio input "true"
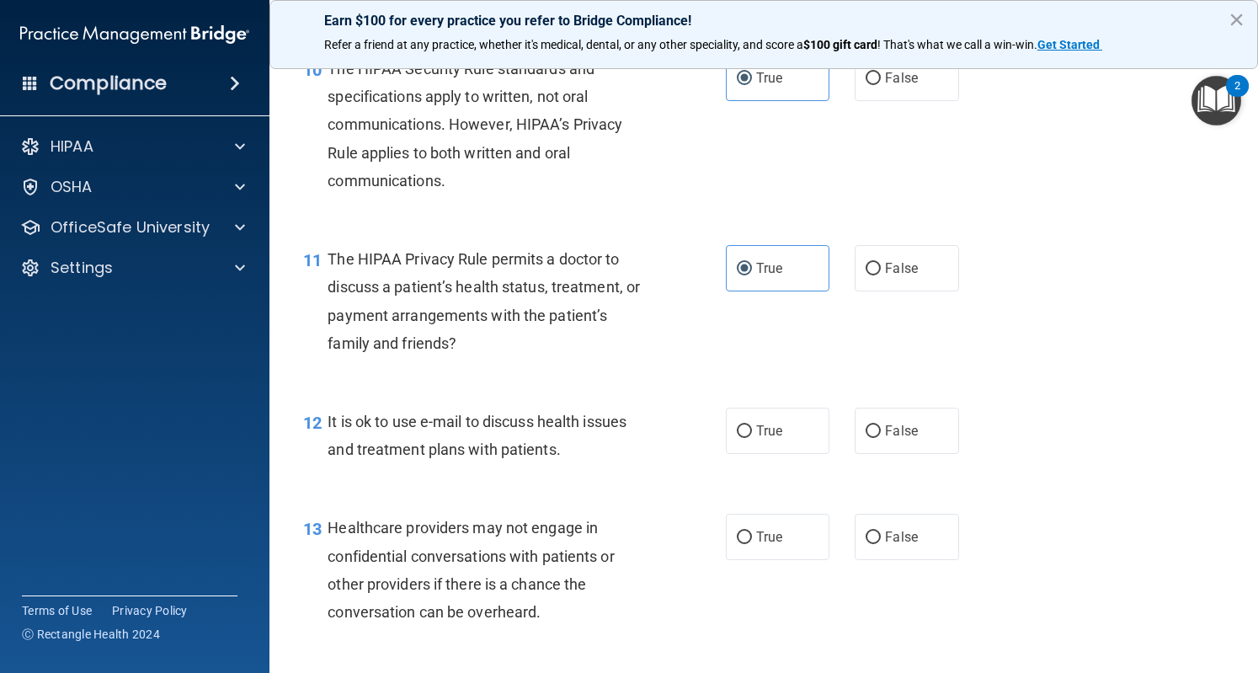
scroll to position [1514, 0]
click at [756, 438] on span "True" at bounding box center [769, 430] width 26 height 16
click at [752, 437] on input "True" at bounding box center [744, 431] width 15 height 13
radio input "true"
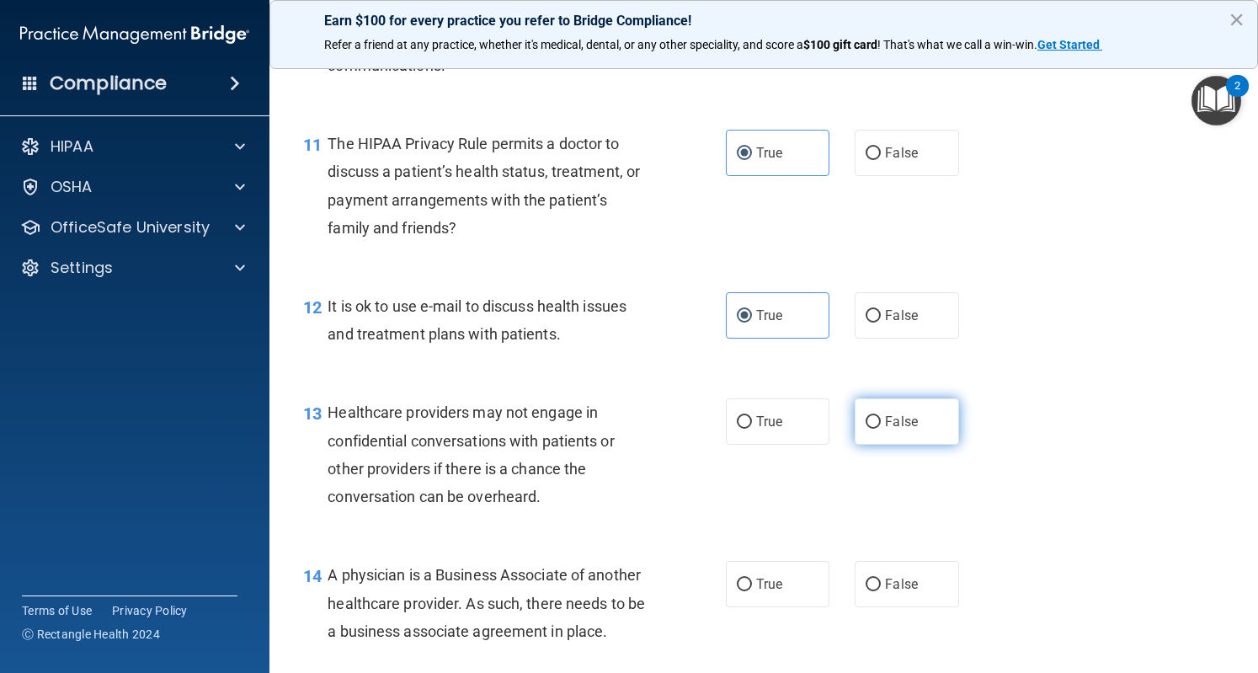
click at [917, 445] on label "False" at bounding box center [907, 421] width 104 height 46
click at [881, 429] on input "False" at bounding box center [873, 422] width 15 height 13
radio input "true"
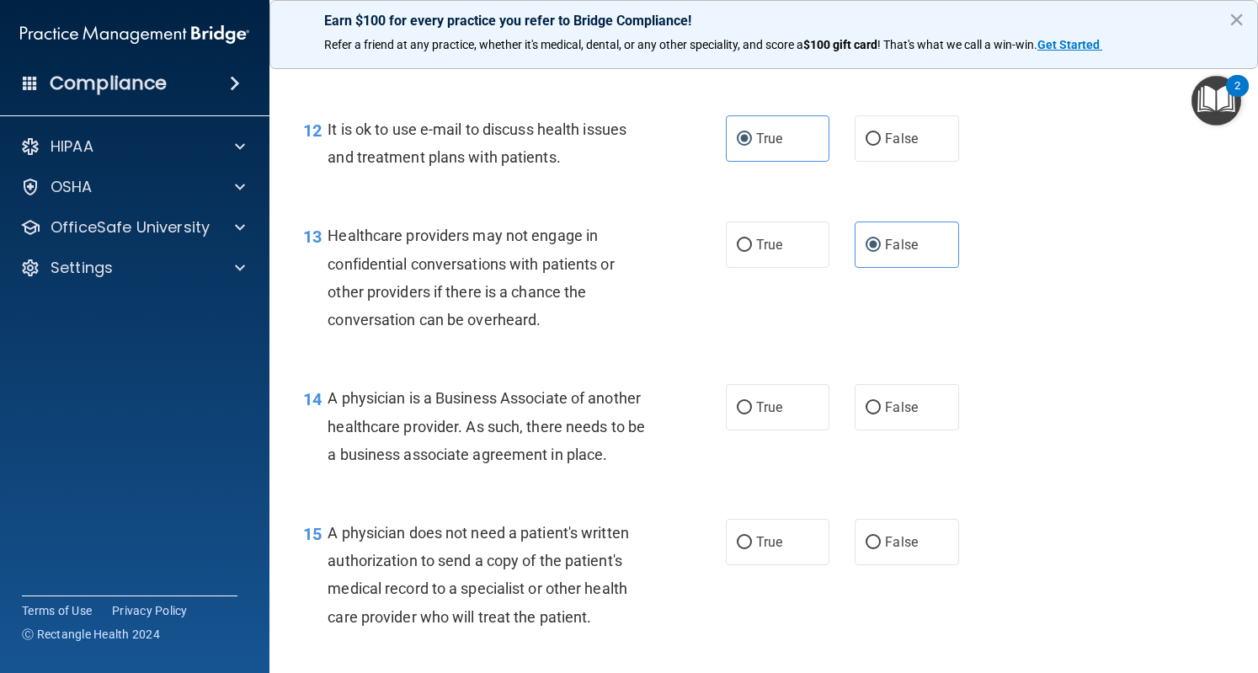
scroll to position [1806, 0]
click at [756, 414] on span "True" at bounding box center [769, 406] width 26 height 16
click at [752, 414] on input "True" at bounding box center [744, 407] width 15 height 13
radio input "true"
click at [897, 414] on span "False" at bounding box center [901, 406] width 33 height 16
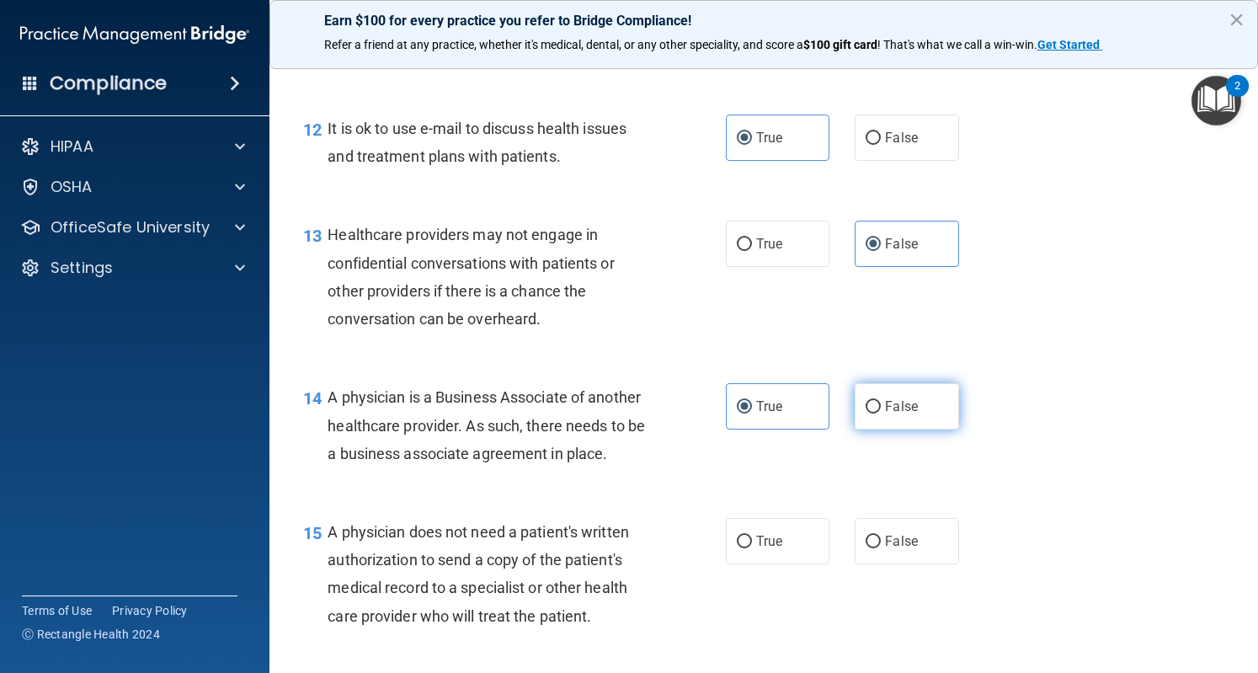
click at [881, 414] on input "False" at bounding box center [873, 407] width 15 height 13
radio input "true"
radio input "false"
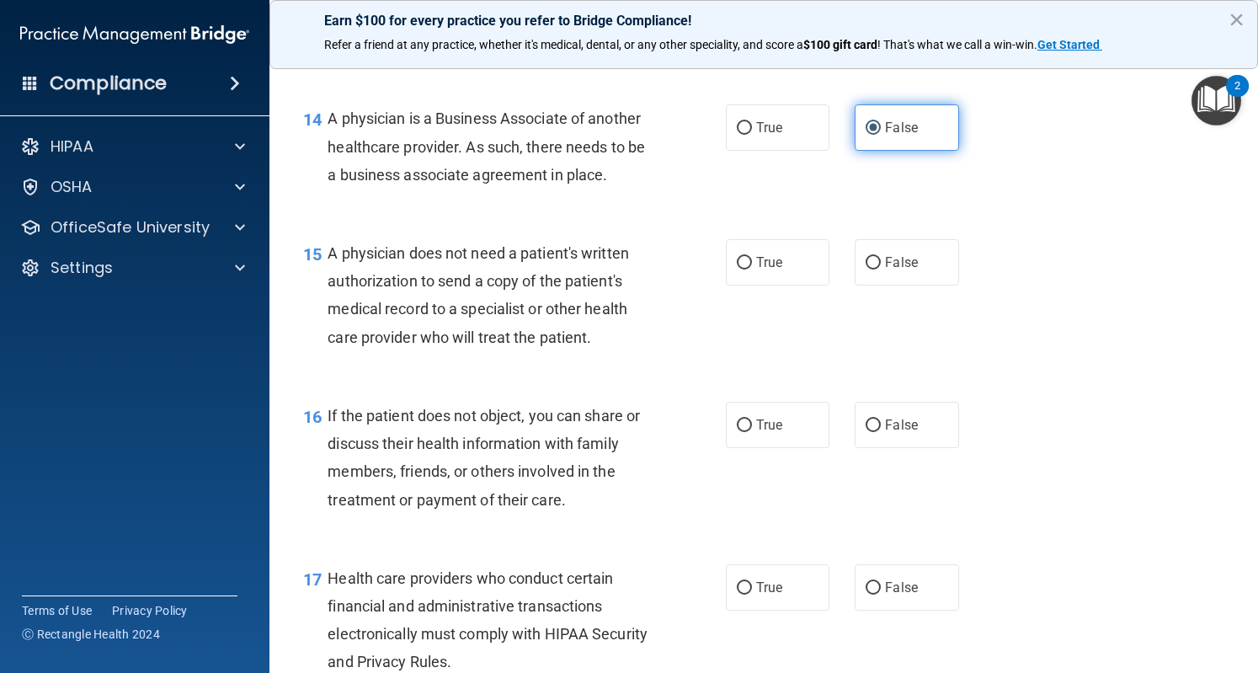
scroll to position [2104, 0]
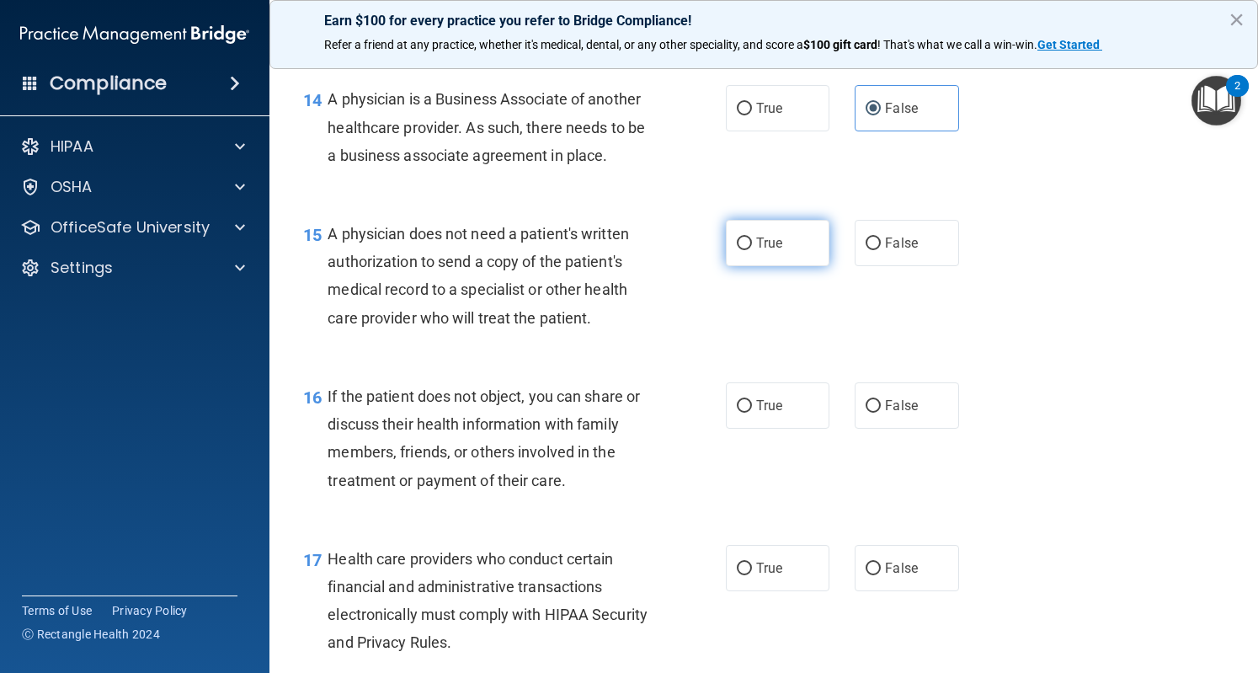
click at [743, 250] on input "True" at bounding box center [744, 244] width 15 height 13
radio input "true"
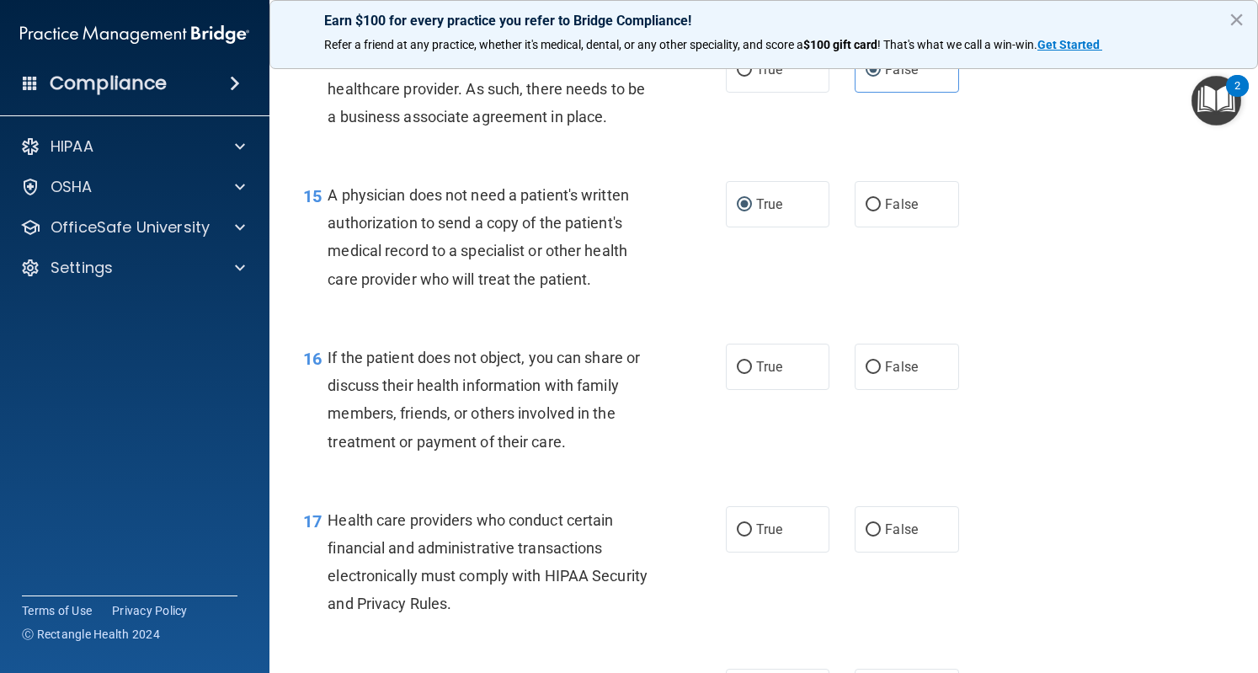
scroll to position [2144, 0]
click at [750, 389] on label "True" at bounding box center [778, 366] width 104 height 46
click at [750, 373] on input "True" at bounding box center [744, 366] width 15 height 13
radio input "true"
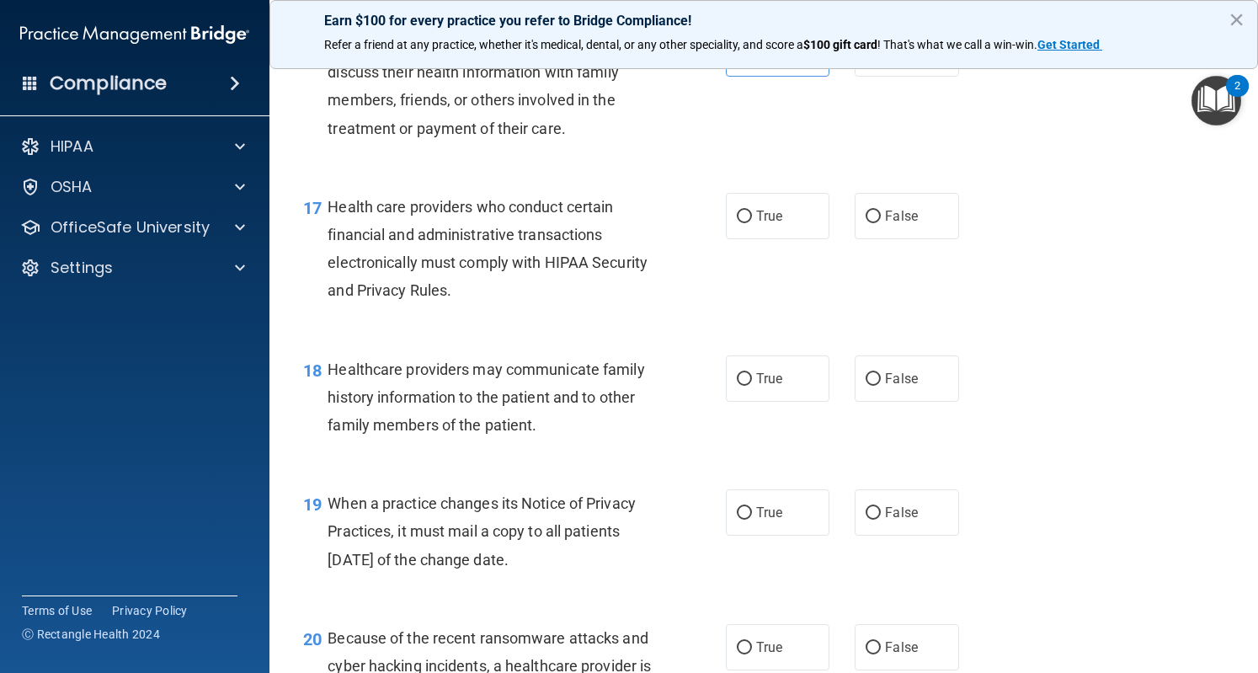
scroll to position [2457, 0]
click at [762, 223] on span "True" at bounding box center [769, 215] width 26 height 16
click at [752, 222] on input "True" at bounding box center [744, 216] width 15 height 13
radio input "true"
click at [879, 401] on label "False" at bounding box center [907, 378] width 104 height 46
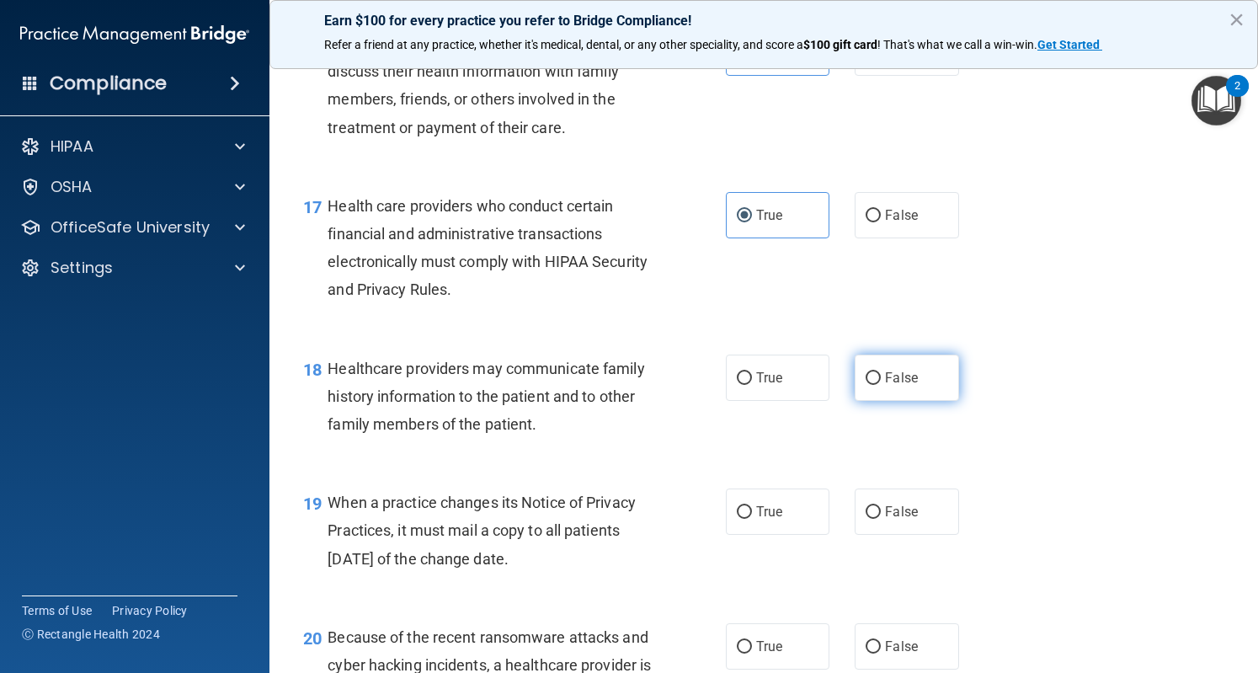
click at [879, 385] on input "False" at bounding box center [873, 378] width 15 height 13
radio input "true"
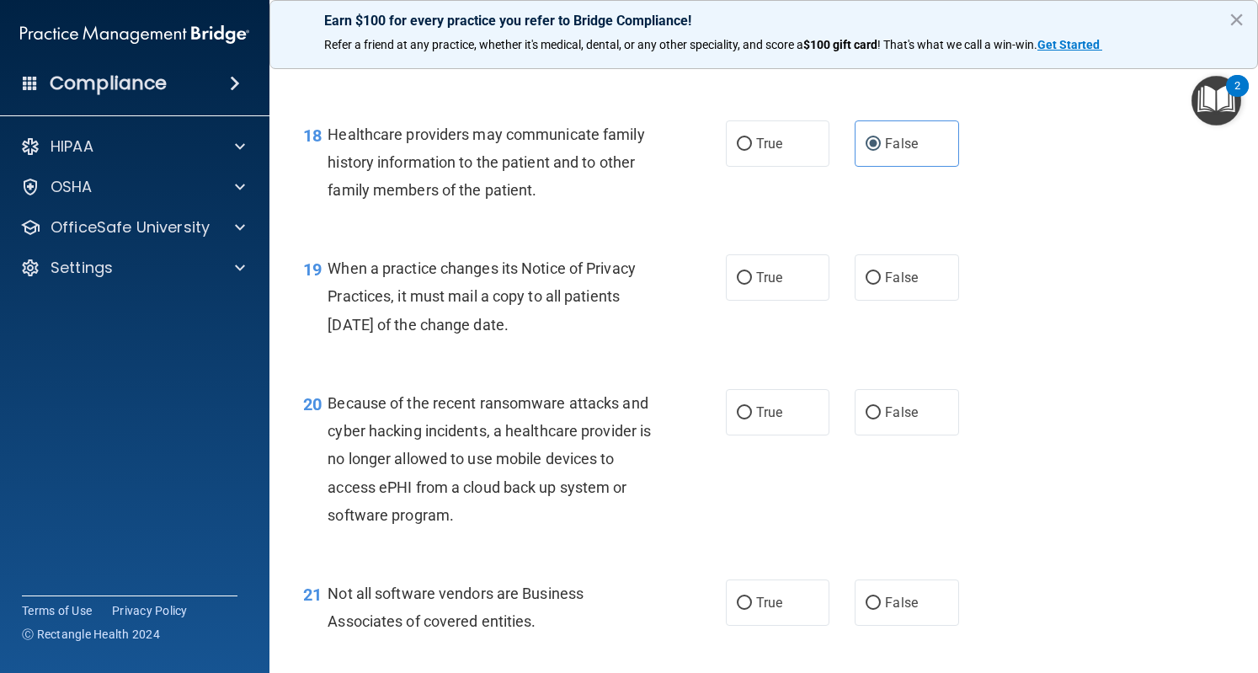
scroll to position [2692, 0]
click at [901, 285] on span "False" at bounding box center [901, 277] width 33 height 16
click at [881, 284] on input "False" at bounding box center [873, 277] width 15 height 13
radio input "true"
click at [889, 419] on span "False" at bounding box center [901, 411] width 33 height 16
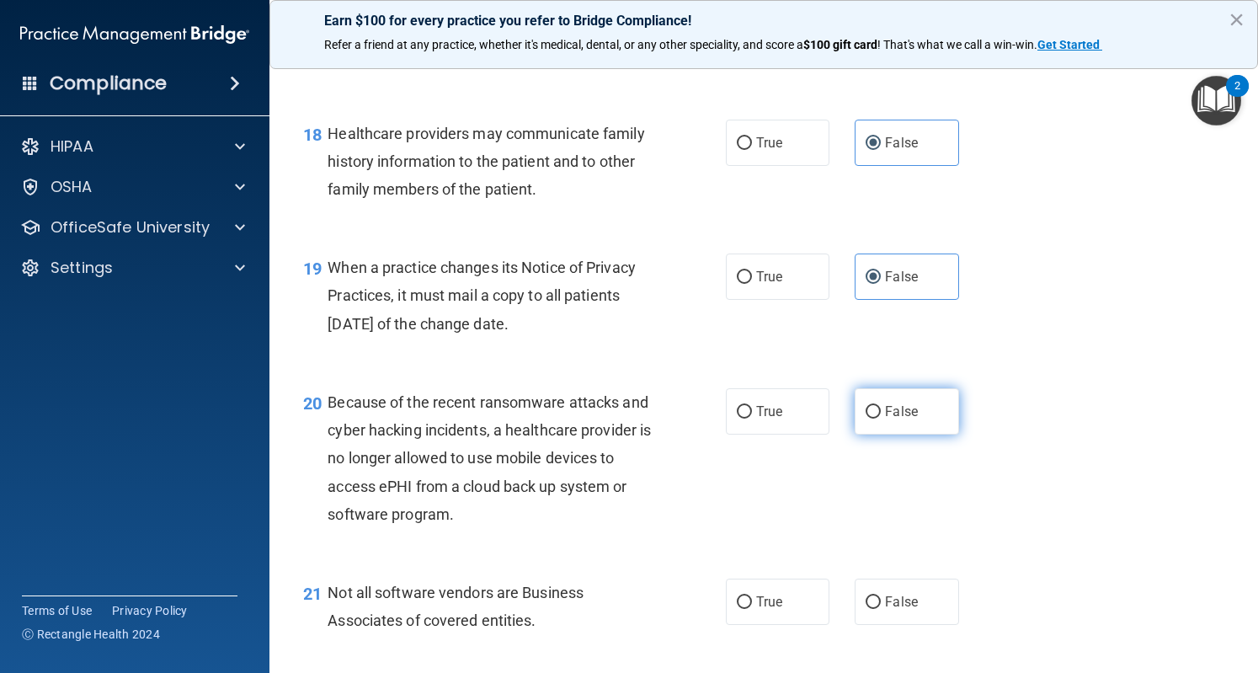
click at [881, 419] on input "False" at bounding box center [873, 412] width 15 height 13
radio input "true"
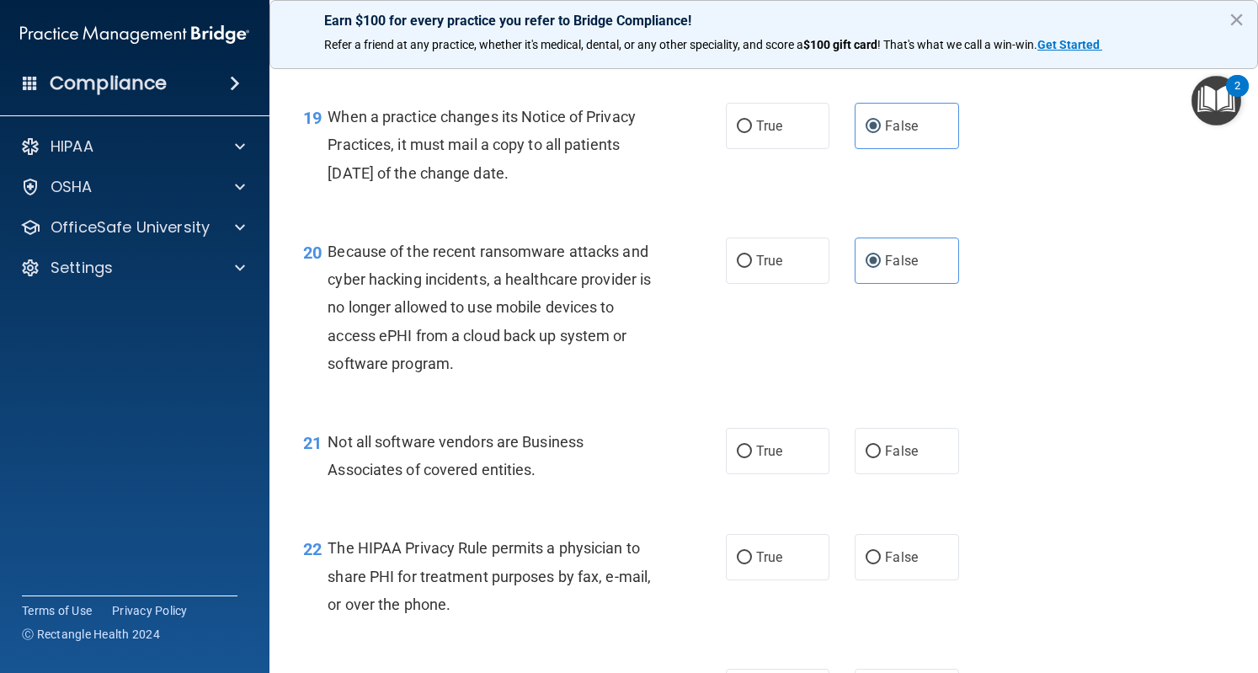
scroll to position [2940, 0]
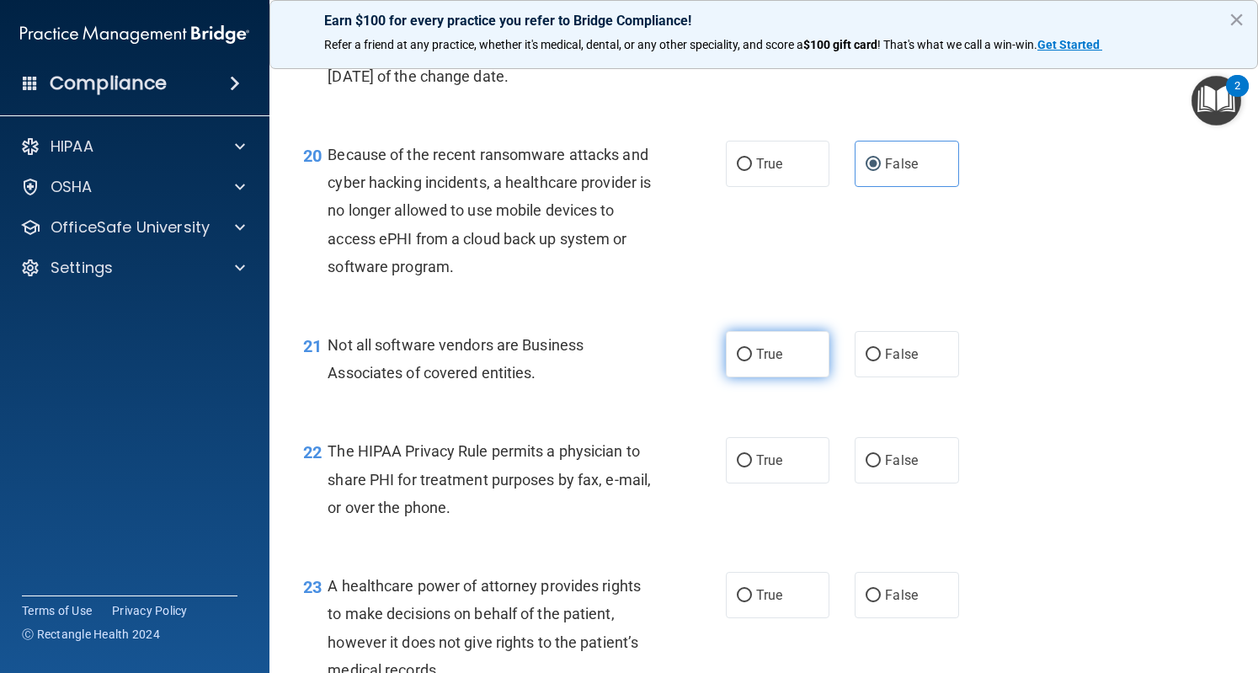
click at [756, 362] on span "True" at bounding box center [769, 354] width 26 height 16
click at [751, 361] on input "True" at bounding box center [744, 355] width 15 height 13
radio input "true"
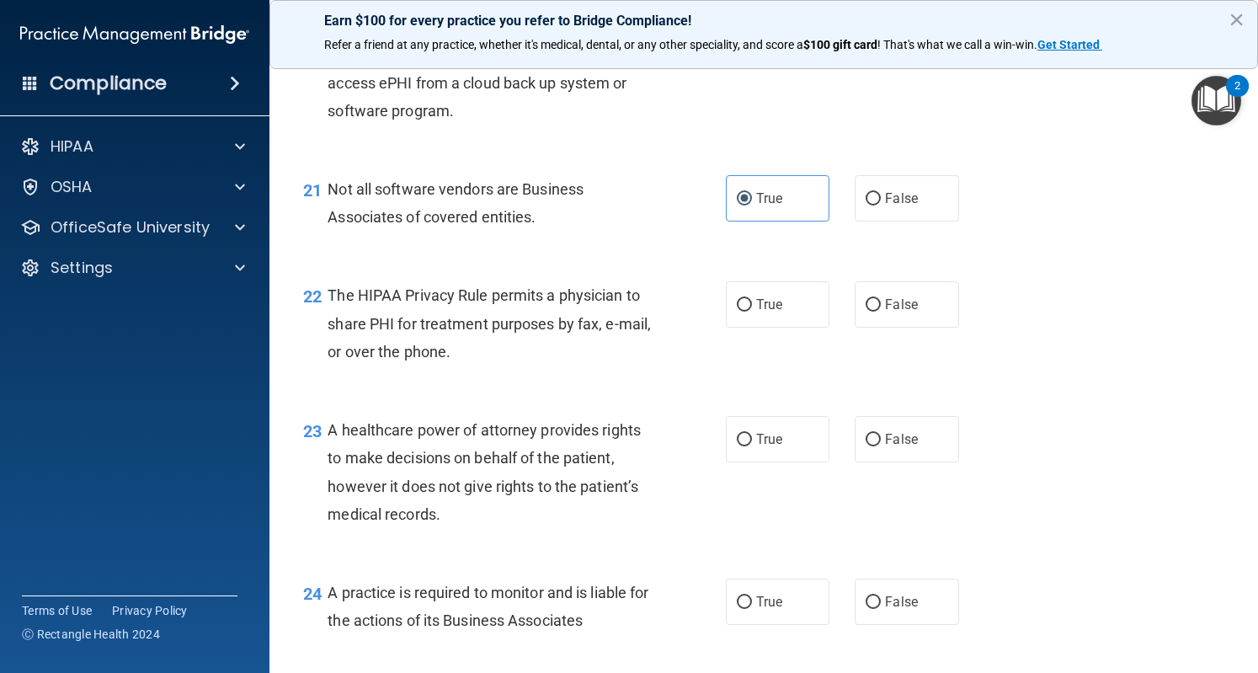
scroll to position [3096, 0]
click at [782, 327] on label "True" at bounding box center [778, 303] width 104 height 46
click at [752, 311] on input "True" at bounding box center [744, 304] width 15 height 13
radio input "true"
click at [886, 452] on label "False" at bounding box center [907, 438] width 104 height 46
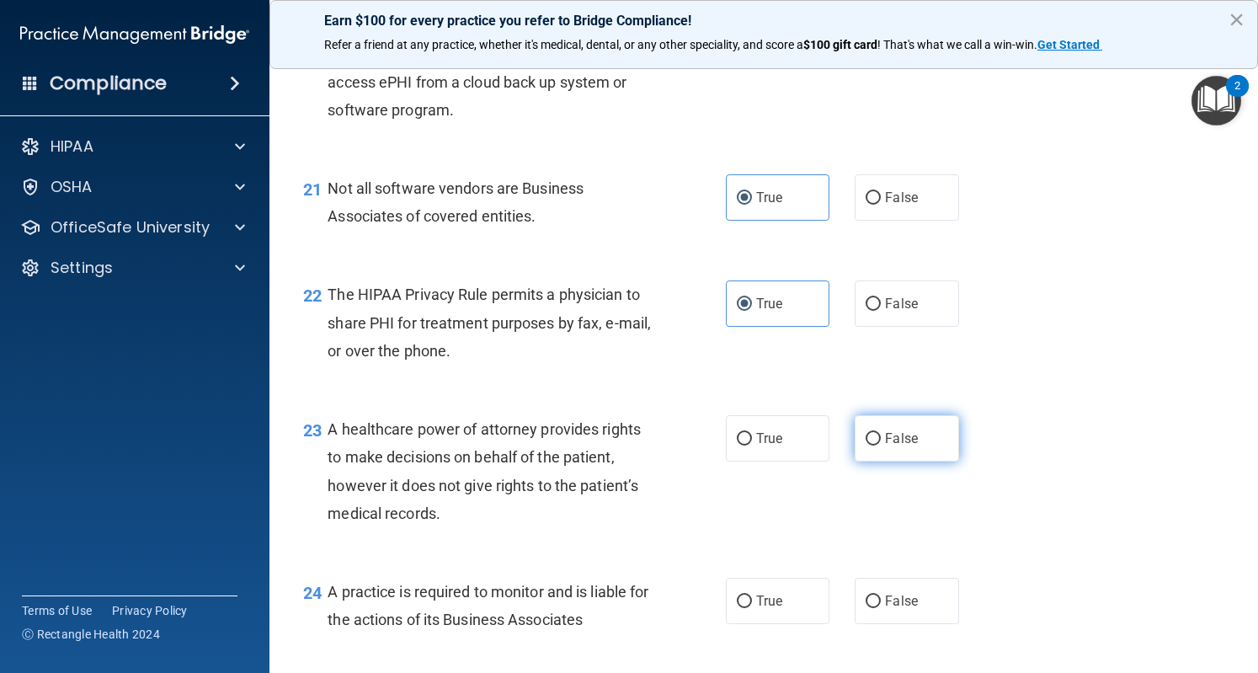
click at [881, 446] on input "False" at bounding box center [873, 439] width 15 height 13
radio input "true"
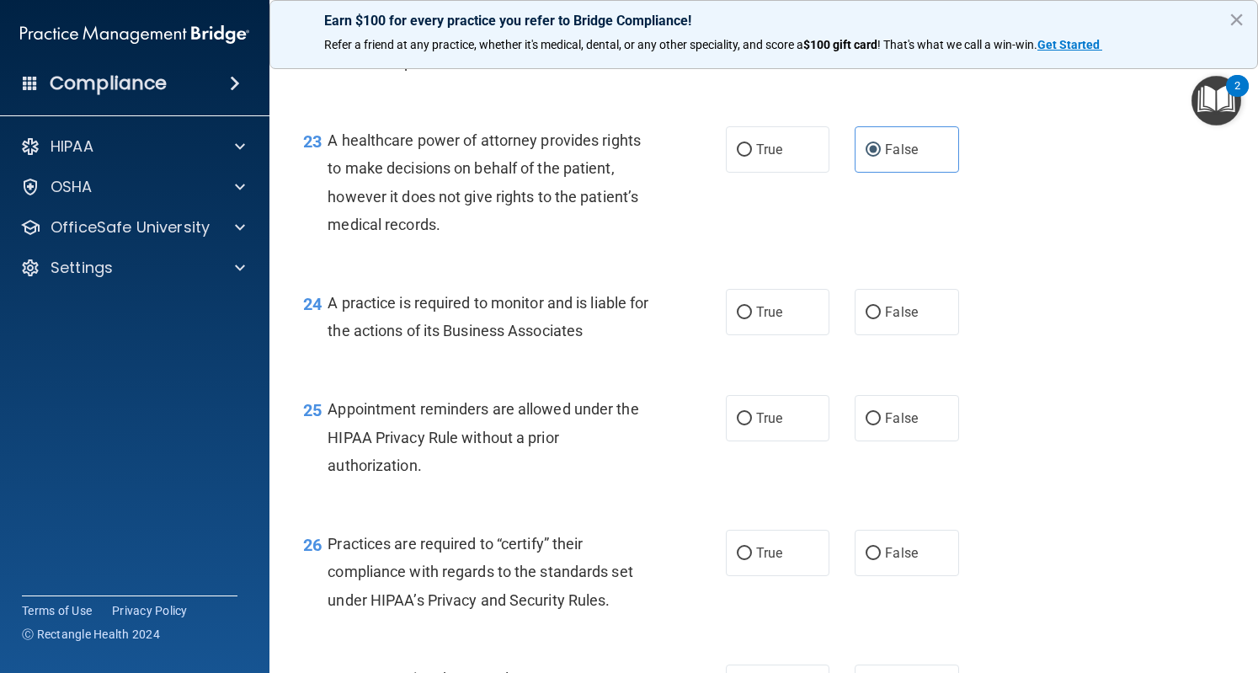
scroll to position [3384, 0]
click at [905, 321] on span "False" at bounding box center [901, 313] width 33 height 16
click at [881, 320] on input "False" at bounding box center [873, 313] width 15 height 13
radio input "true"
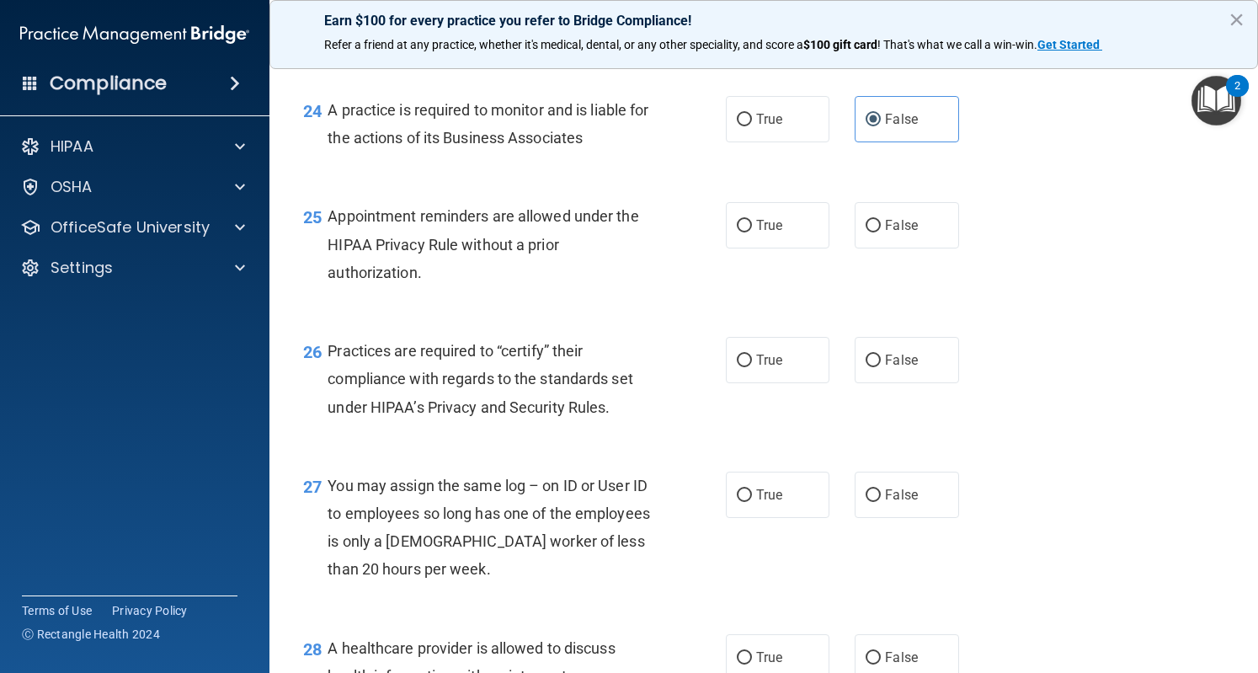
scroll to position [3595, 0]
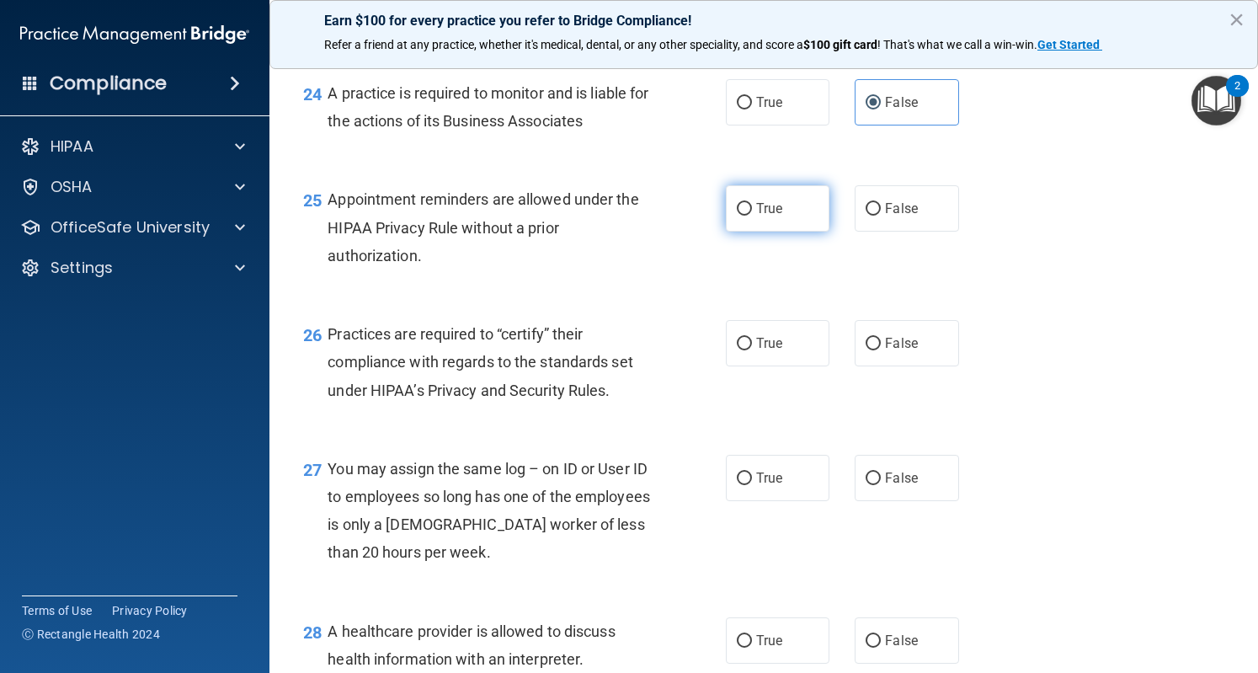
click at [744, 216] on input "True" at bounding box center [744, 209] width 15 height 13
radio input "true"
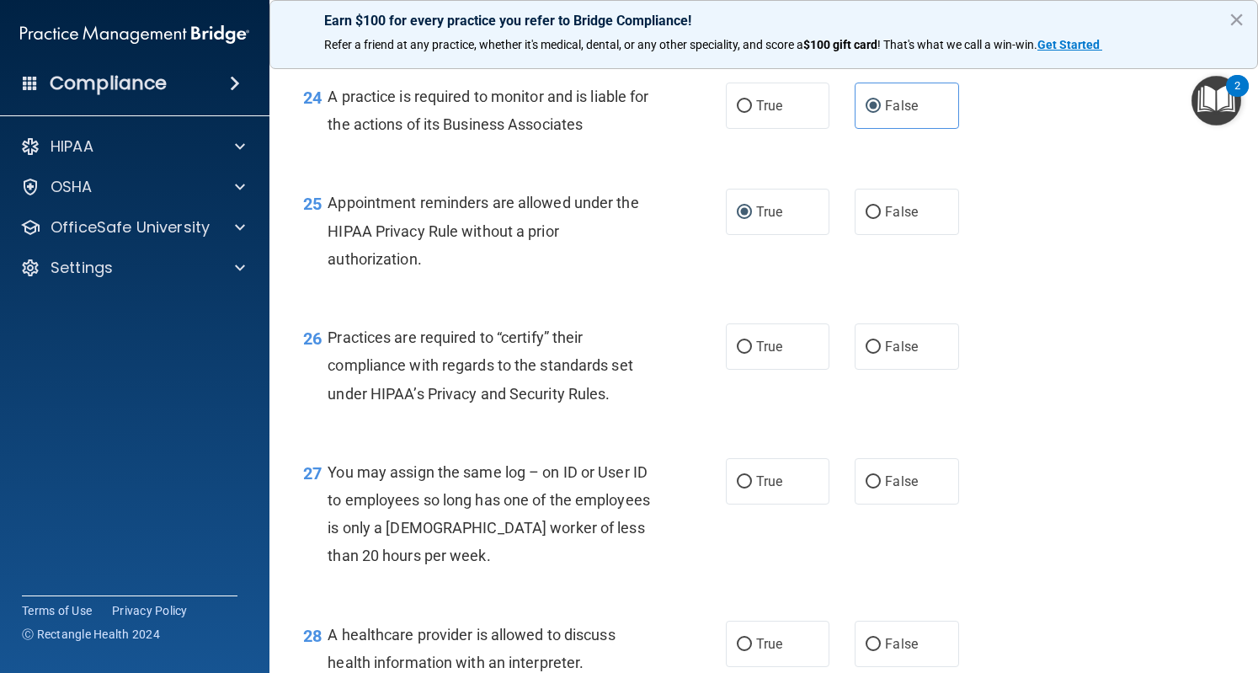
scroll to position [3593, 0]
click at [748, 366] on label "True" at bounding box center [778, 345] width 104 height 46
click at [748, 352] on input "True" at bounding box center [744, 345] width 15 height 13
radio input "true"
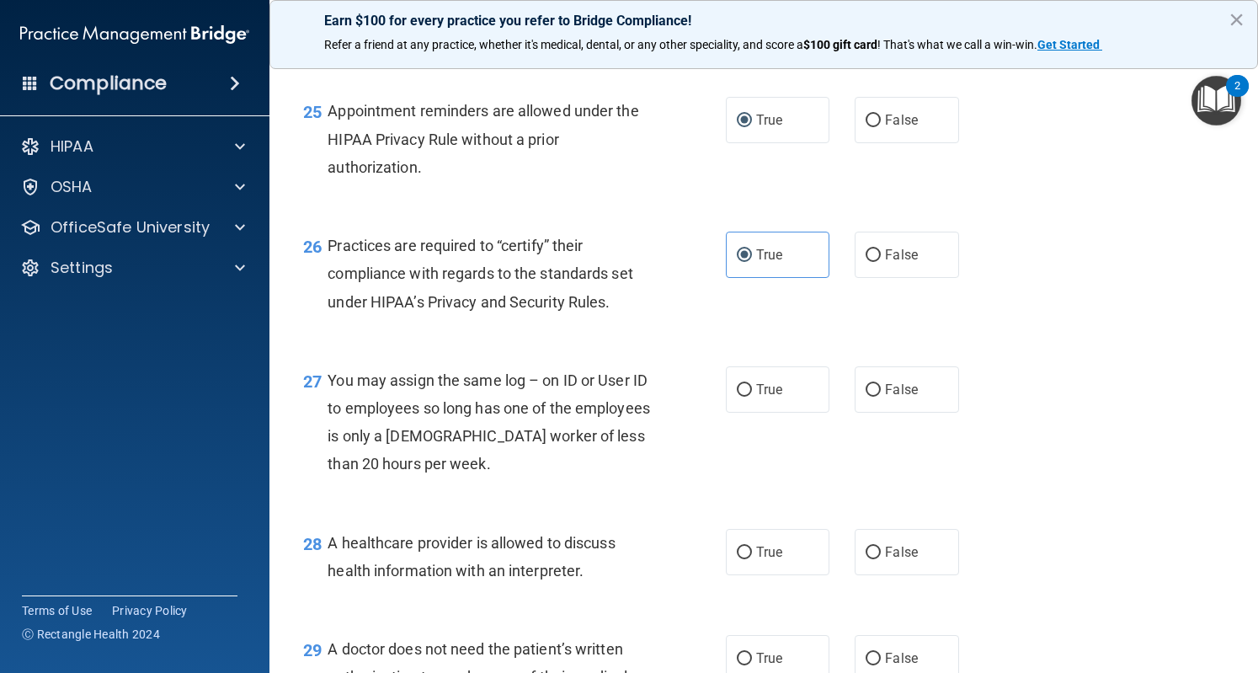
scroll to position [3685, 0]
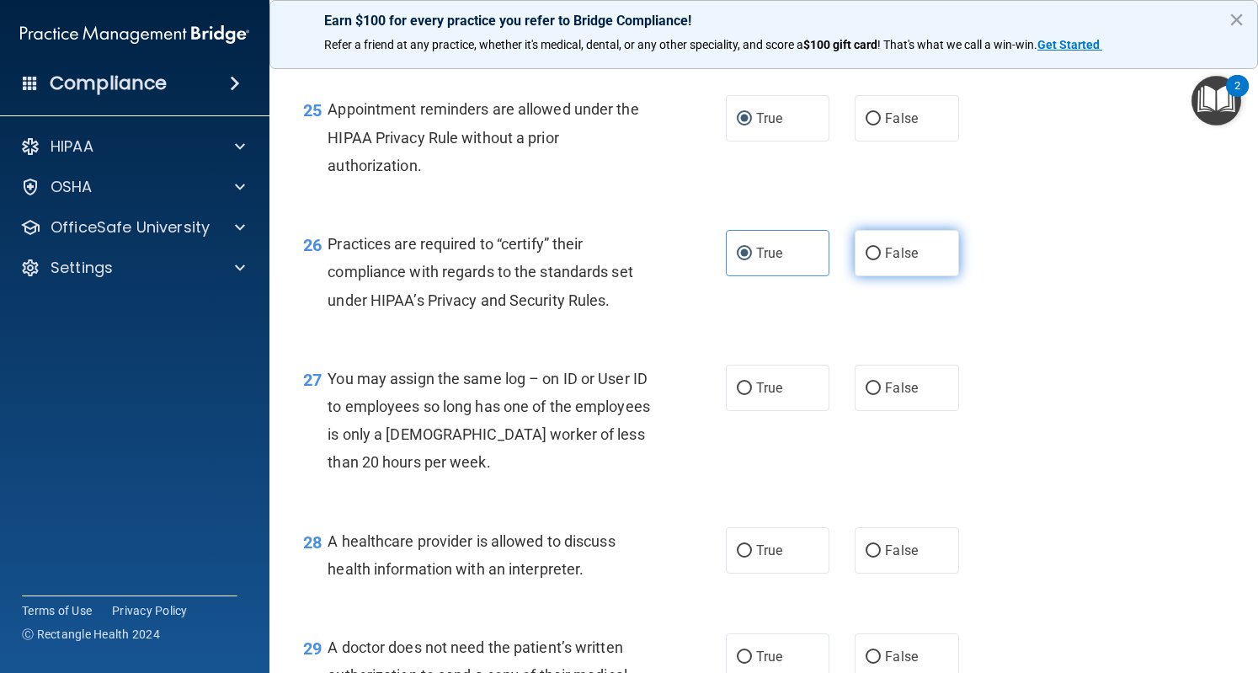
click at [895, 261] on span "False" at bounding box center [901, 253] width 33 height 16
click at [881, 260] on input "False" at bounding box center [873, 254] width 15 height 13
radio input "true"
radio input "false"
click at [887, 396] on span "False" at bounding box center [901, 388] width 33 height 16
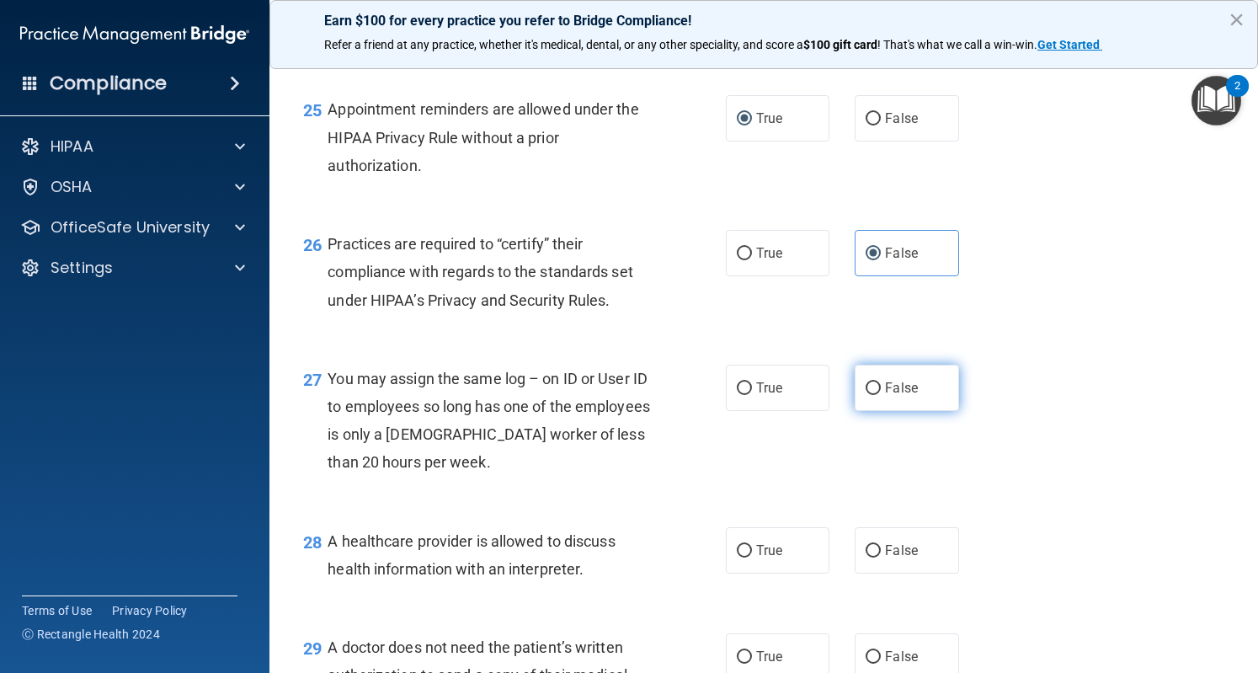
click at [881, 395] on input "False" at bounding box center [873, 388] width 15 height 13
radio input "true"
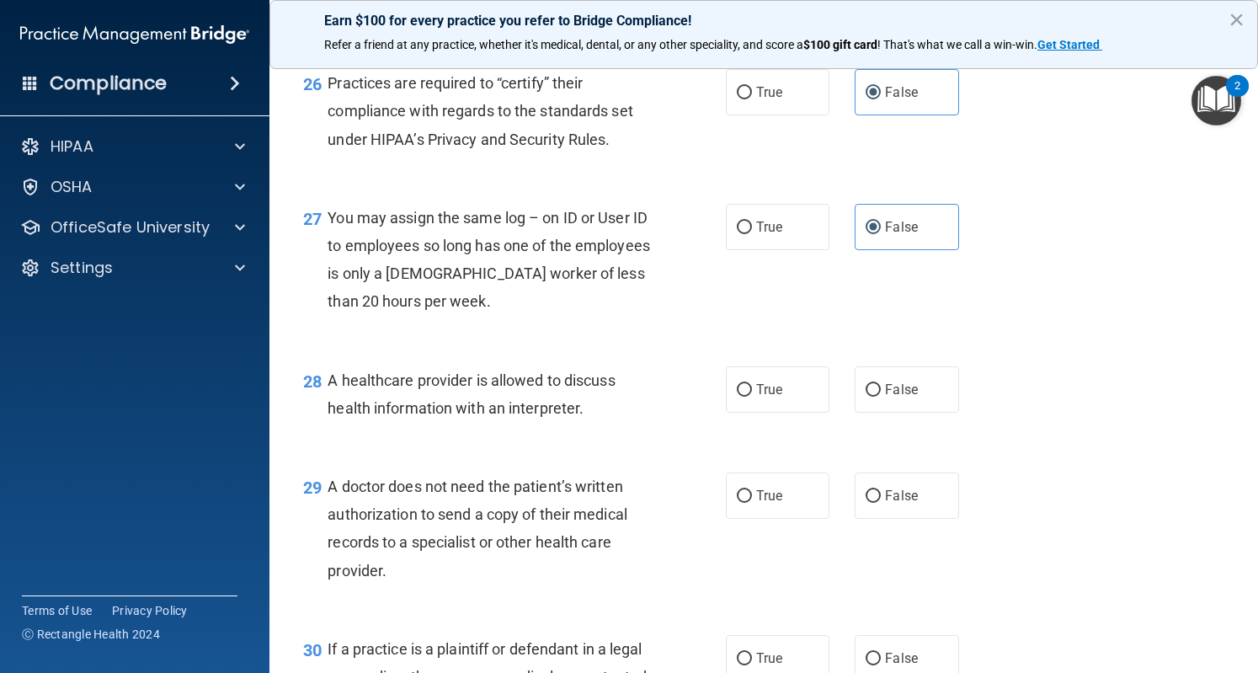
scroll to position [3848, 0]
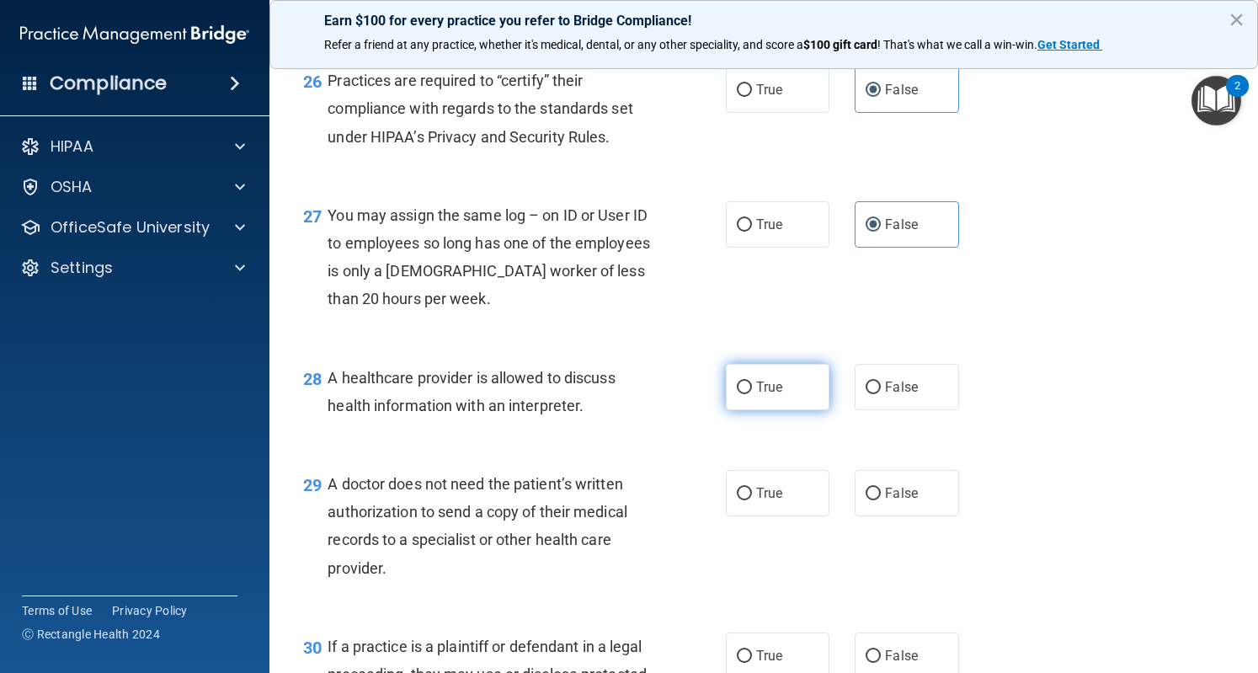
click at [786, 410] on label "True" at bounding box center [778, 387] width 104 height 46
click at [752, 394] on input "True" at bounding box center [744, 388] width 15 height 13
radio input "true"
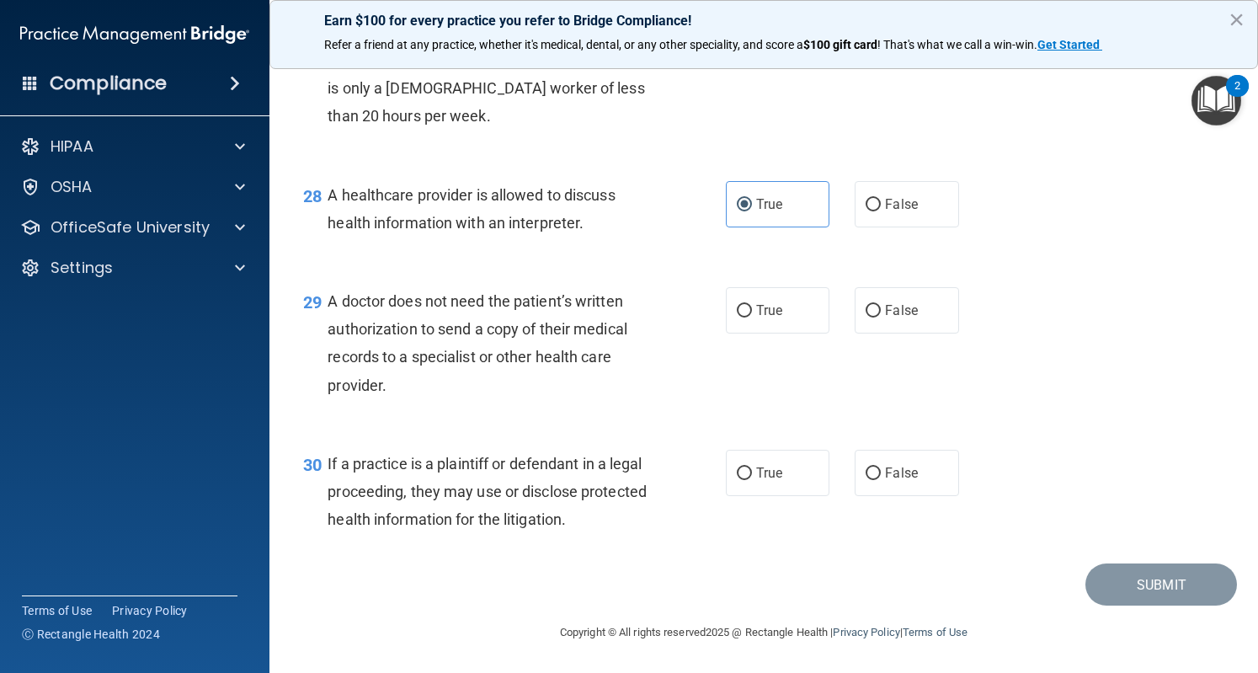
scroll to position [4058, 0]
click at [777, 301] on label "True" at bounding box center [778, 310] width 104 height 46
click at [752, 305] on input "True" at bounding box center [744, 311] width 15 height 13
radio input "true"
click at [766, 480] on span "True" at bounding box center [769, 473] width 26 height 16
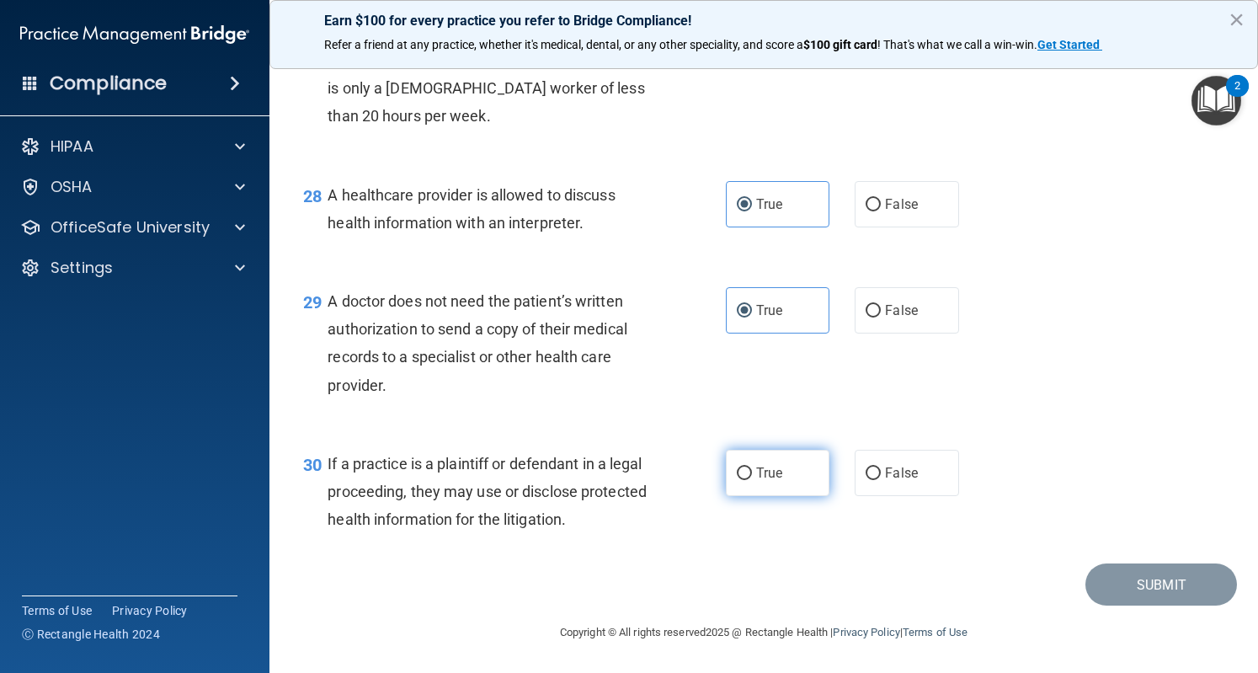
click at [752, 480] on input "True" at bounding box center [744, 473] width 15 height 13
radio input "true"
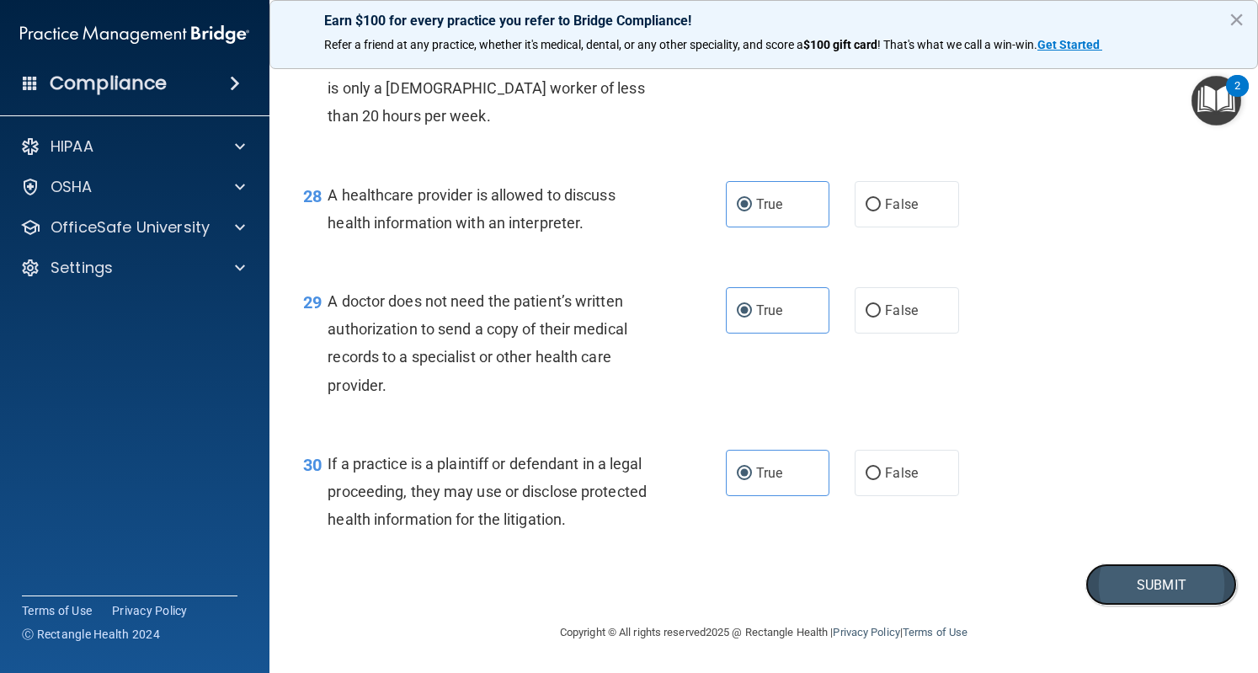
click at [1158, 587] on button "Submit" at bounding box center [1162, 584] width 152 height 43
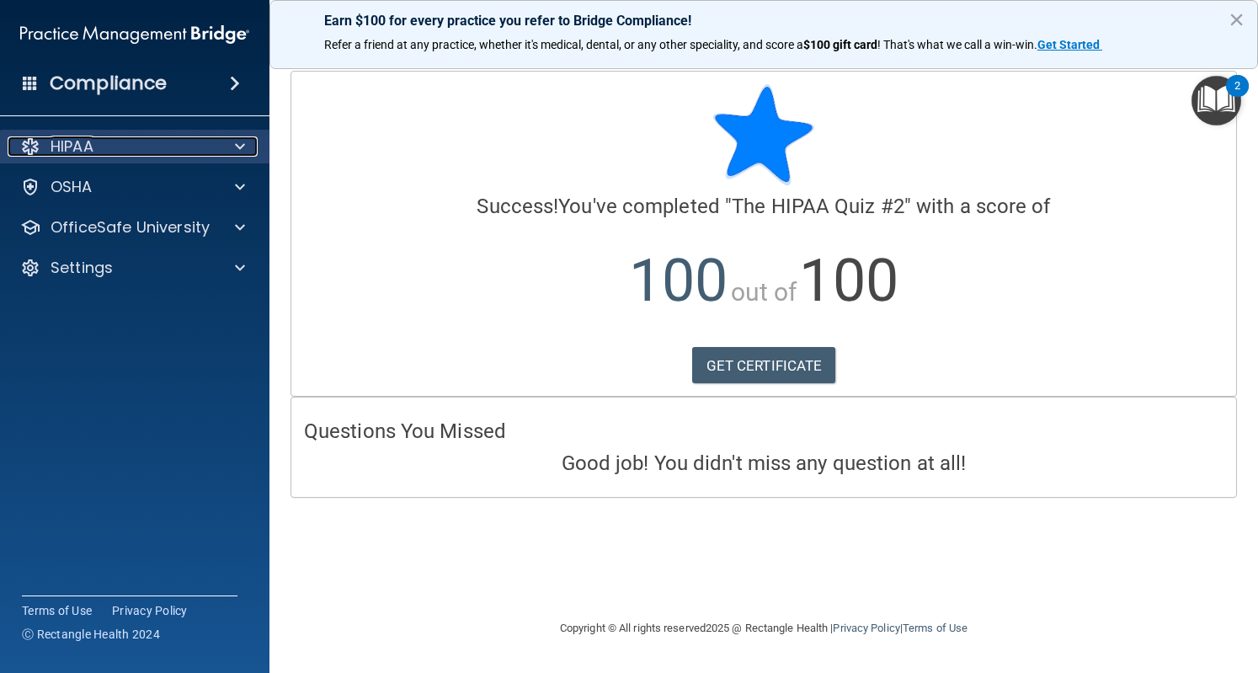
click at [224, 142] on div at bounding box center [237, 146] width 42 height 20
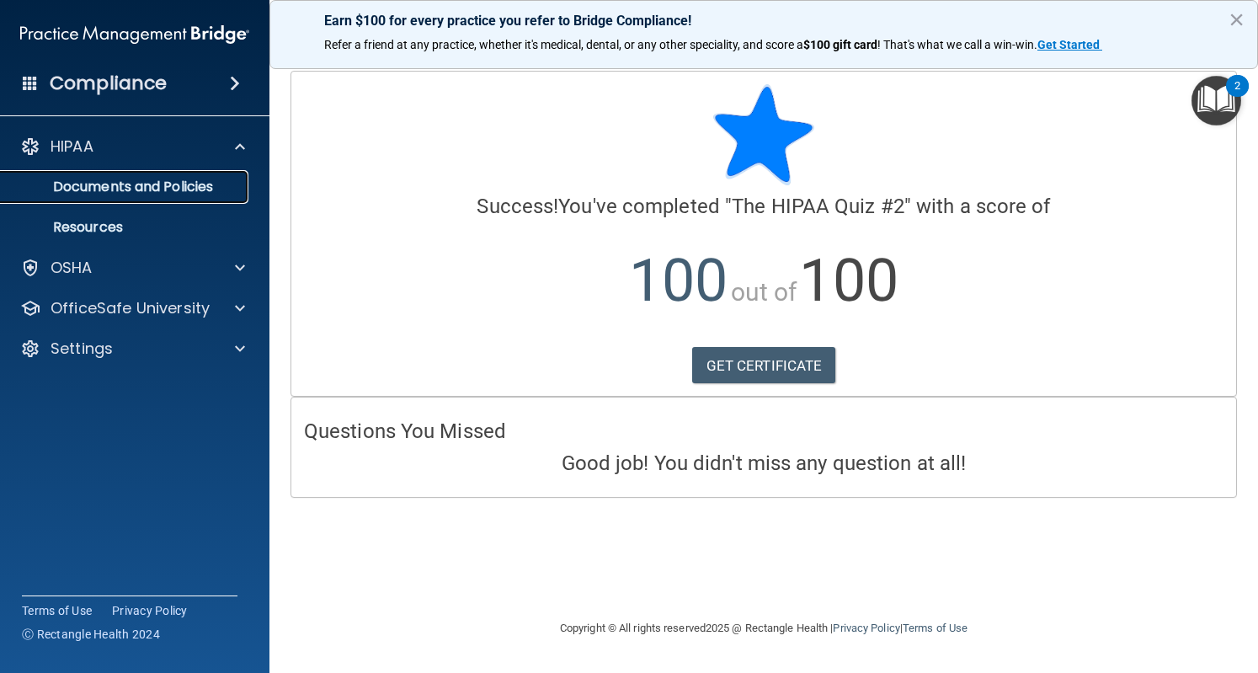
click at [187, 184] on p "Documents and Policies" at bounding box center [126, 187] width 230 height 17
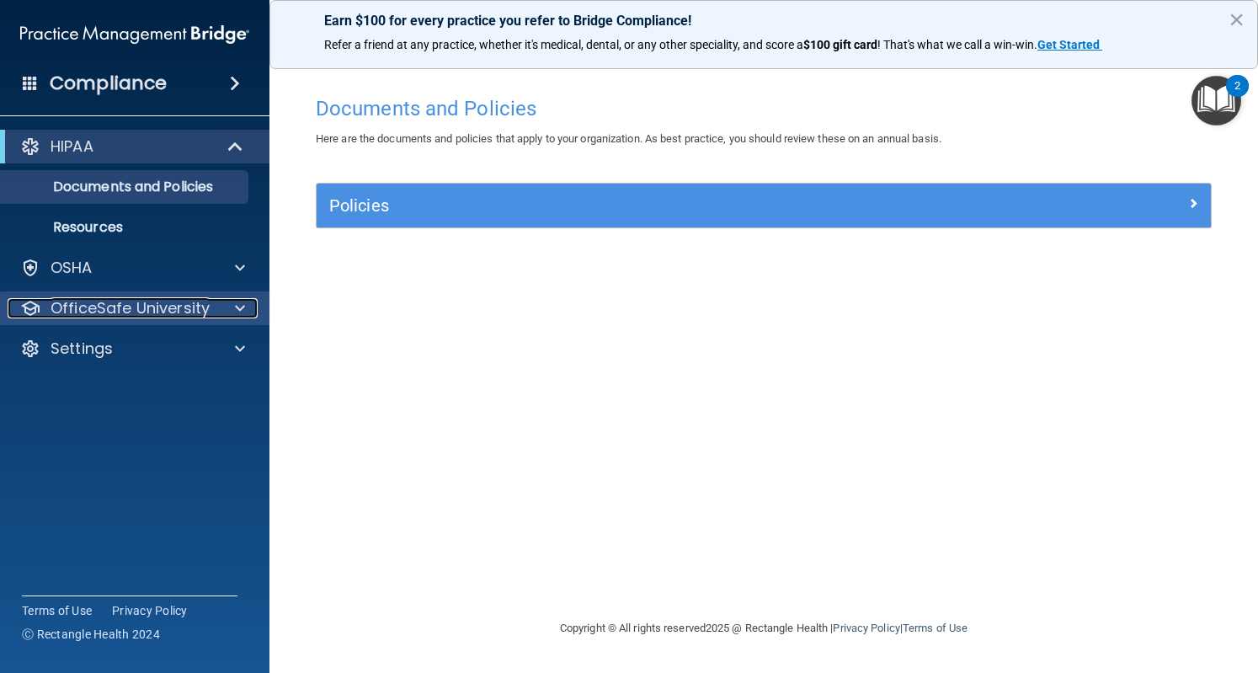
click at [212, 310] on div "OfficeSafe University" at bounding box center [112, 308] width 209 height 20
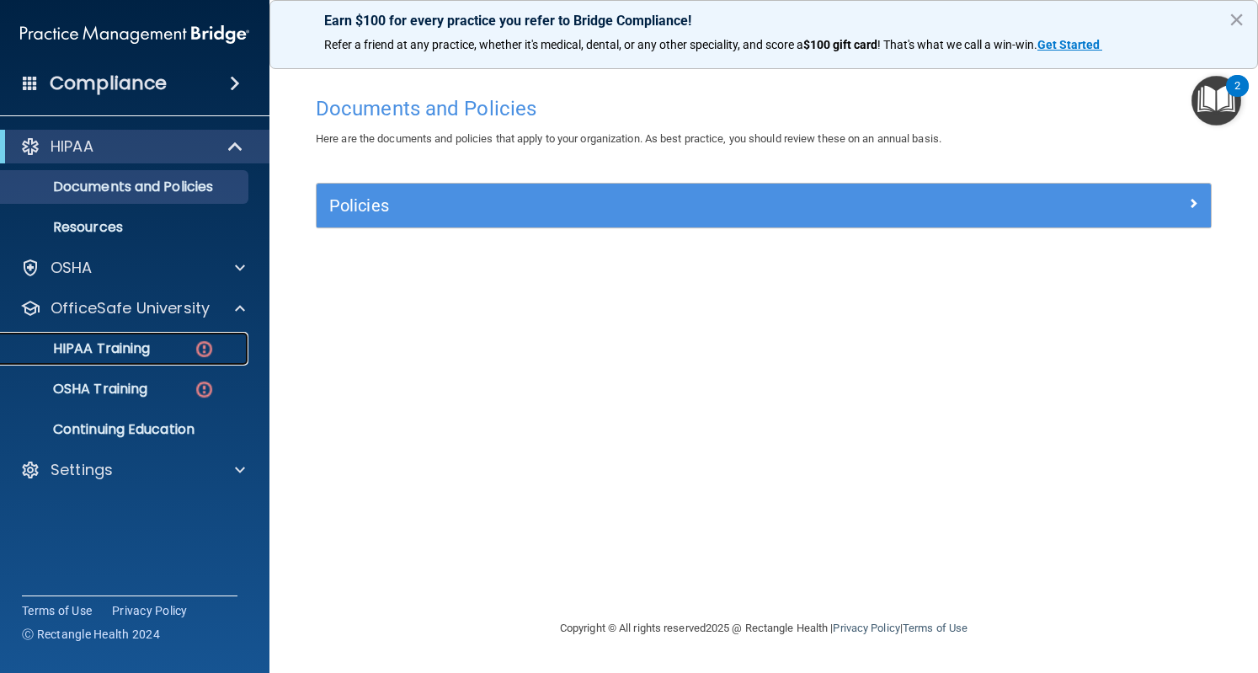
click at [163, 359] on link "HIPAA Training" at bounding box center [115, 349] width 265 height 34
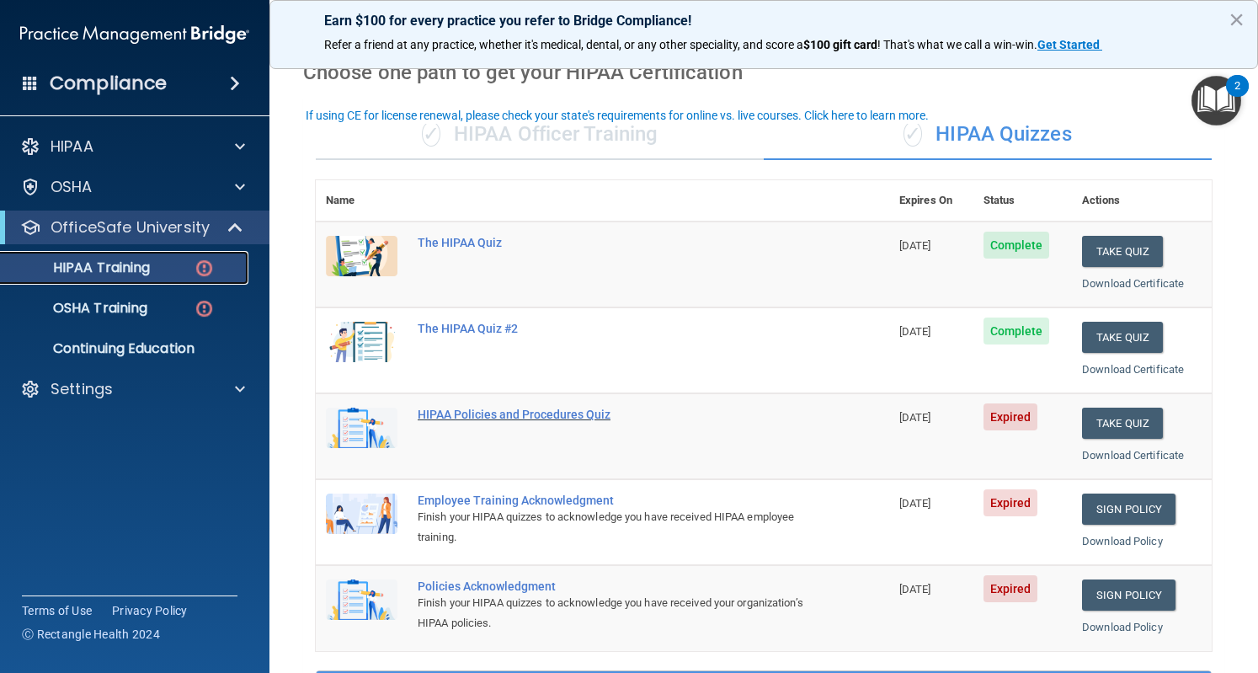
scroll to position [76, 0]
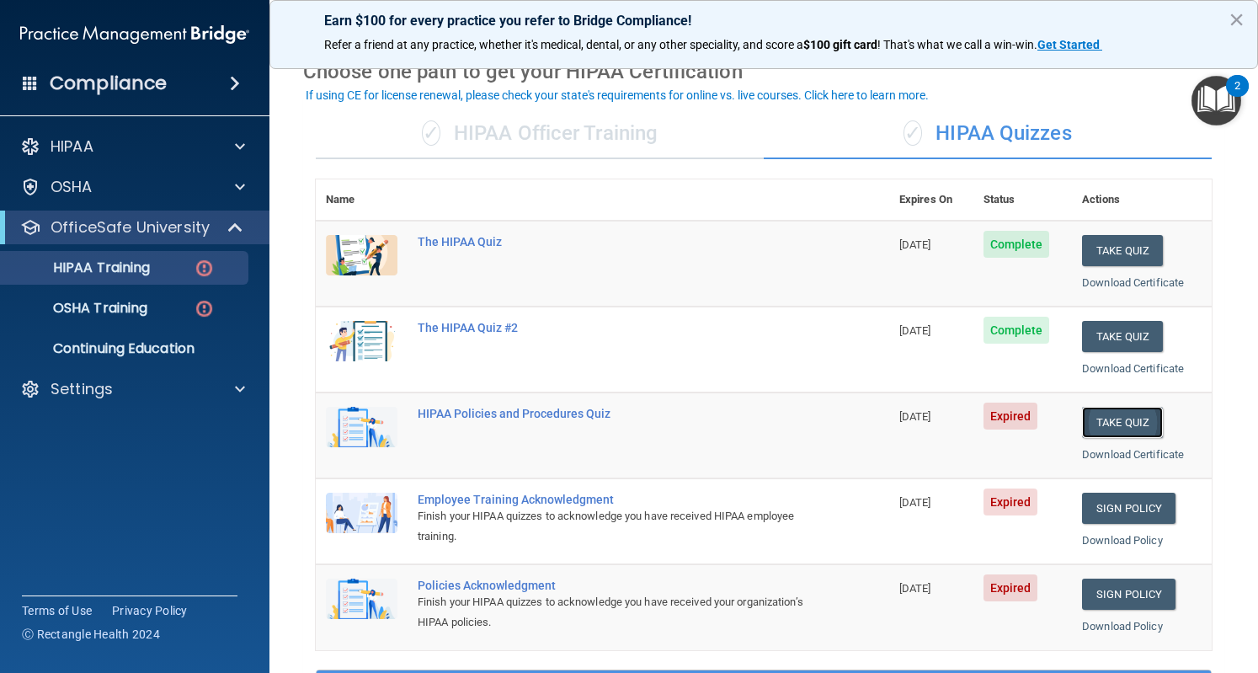
click at [1124, 425] on button "Take Quiz" at bounding box center [1122, 422] width 81 height 31
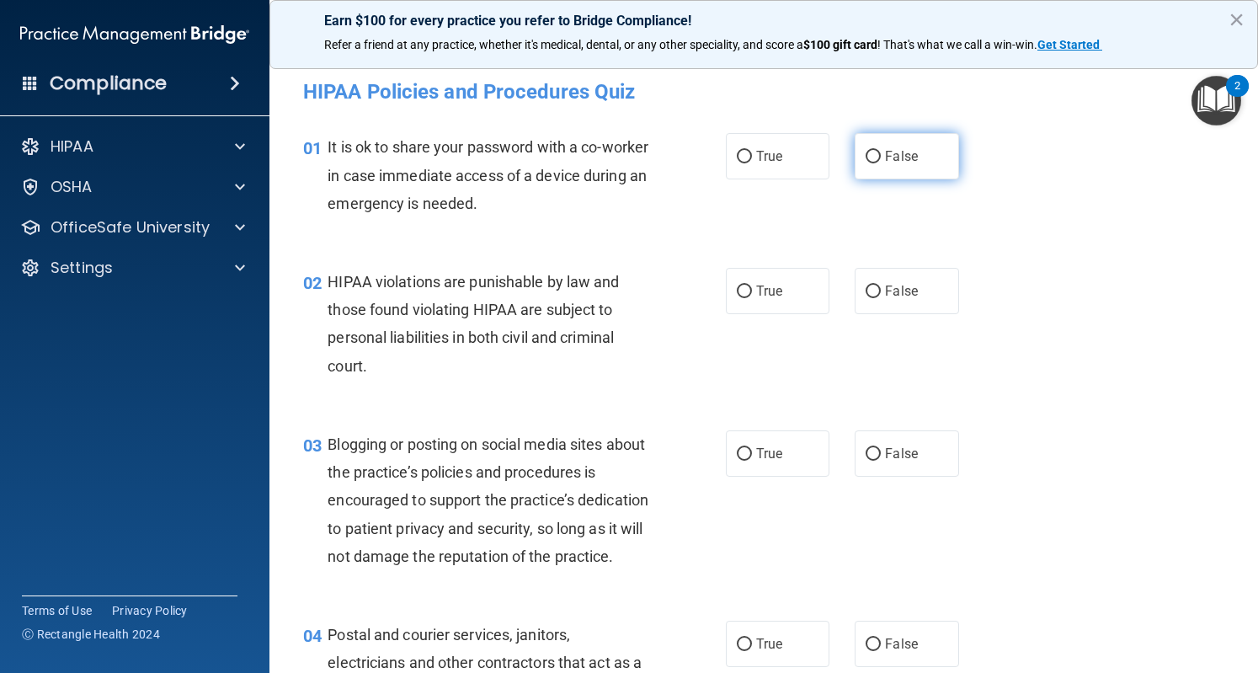
click at [896, 152] on span "False" at bounding box center [901, 156] width 33 height 16
click at [881, 152] on input "False" at bounding box center [873, 157] width 15 height 13
radio input "true"
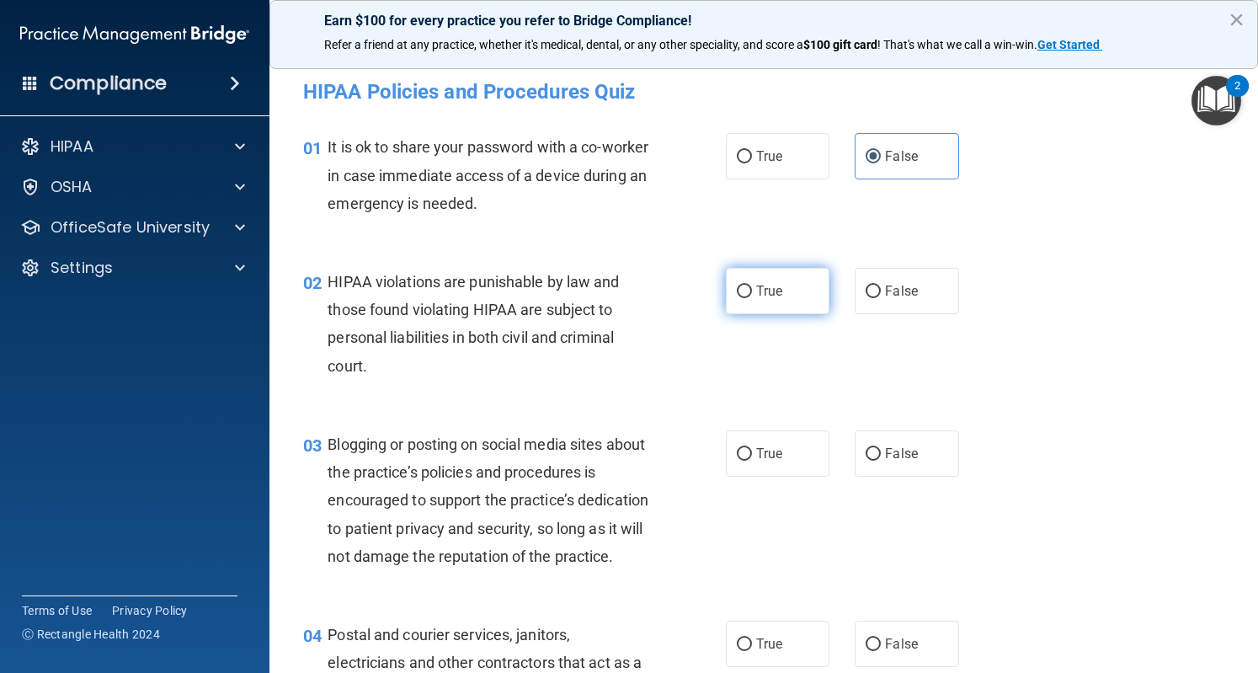
click at [747, 299] on label "True" at bounding box center [778, 291] width 104 height 46
click at [747, 298] on input "True" at bounding box center [744, 292] width 15 height 13
radio input "true"
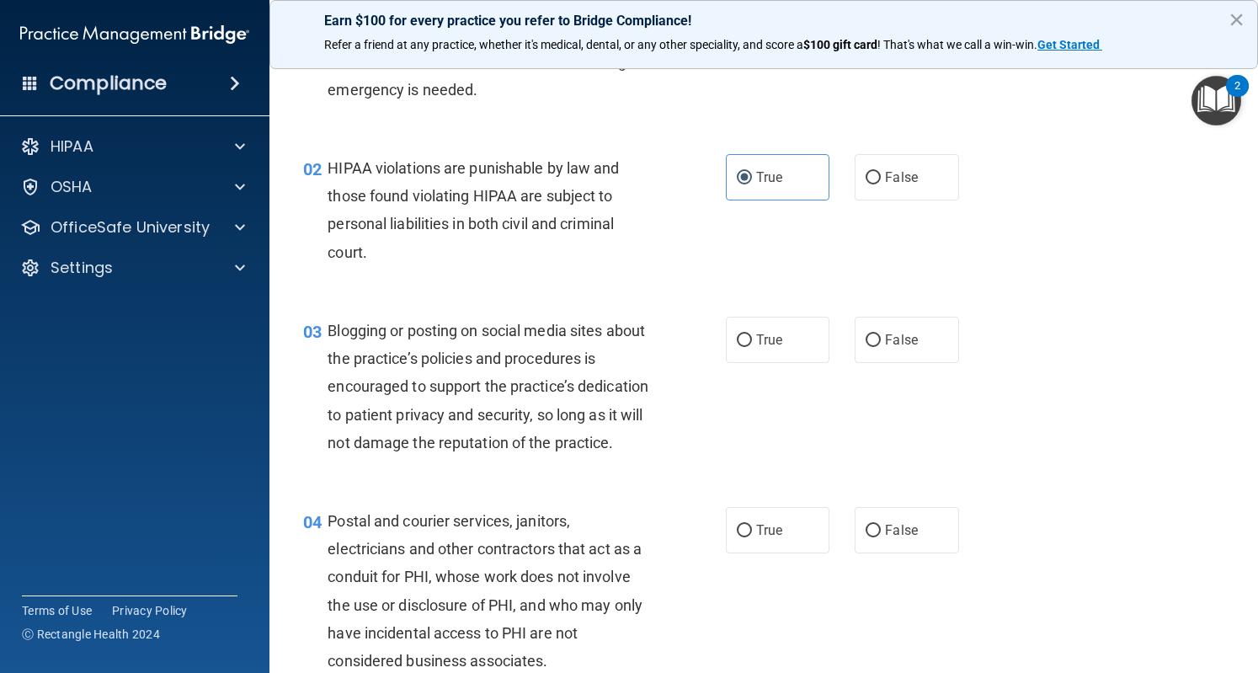
scroll to position [150, 0]
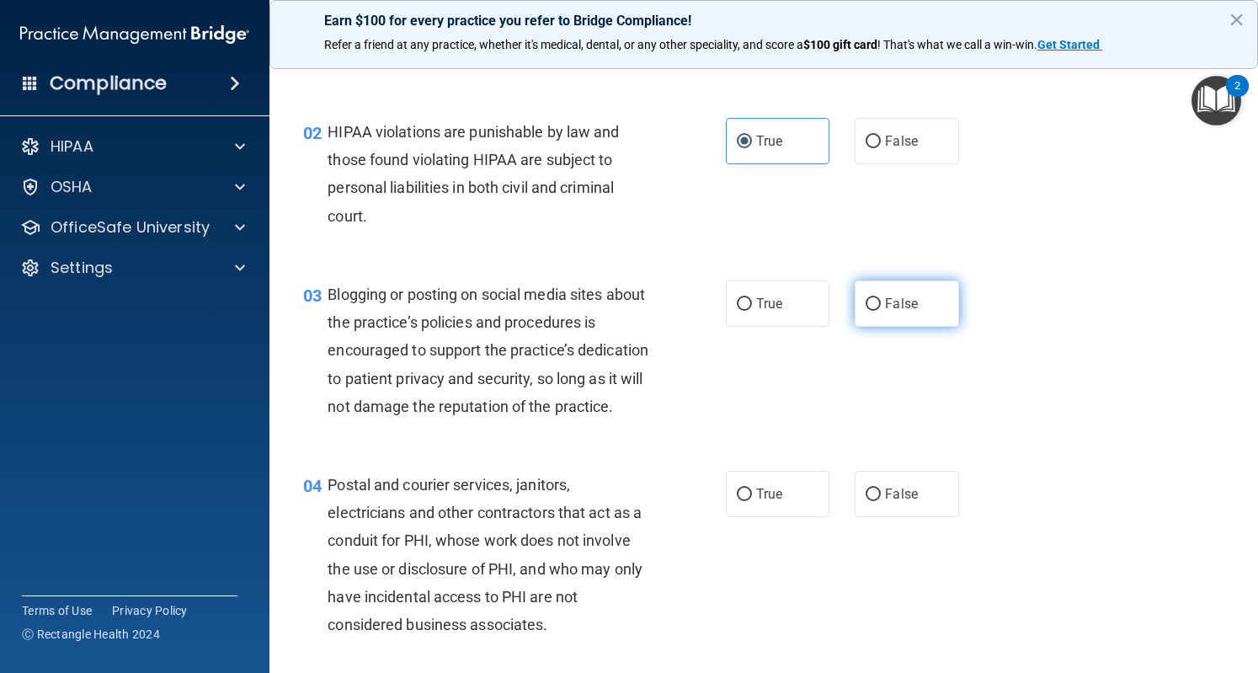
click at [867, 318] on label "False" at bounding box center [907, 303] width 104 height 46
click at [867, 311] on input "False" at bounding box center [873, 304] width 15 height 13
radio input "true"
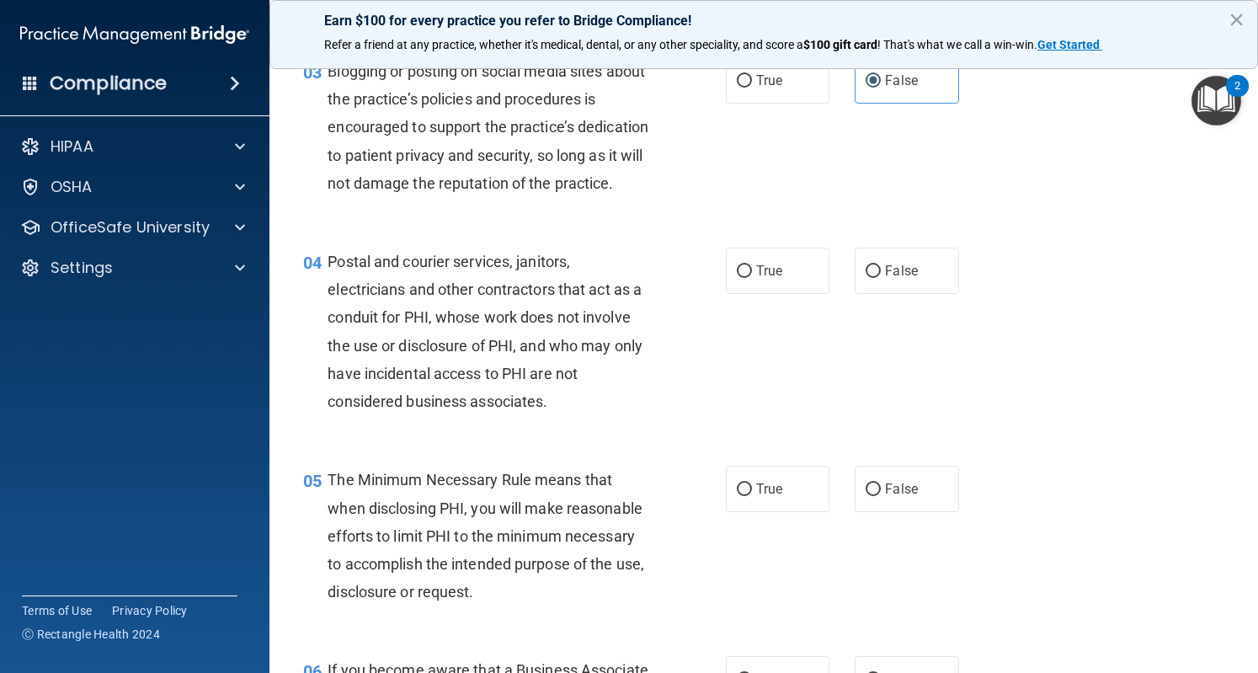
scroll to position [375, 0]
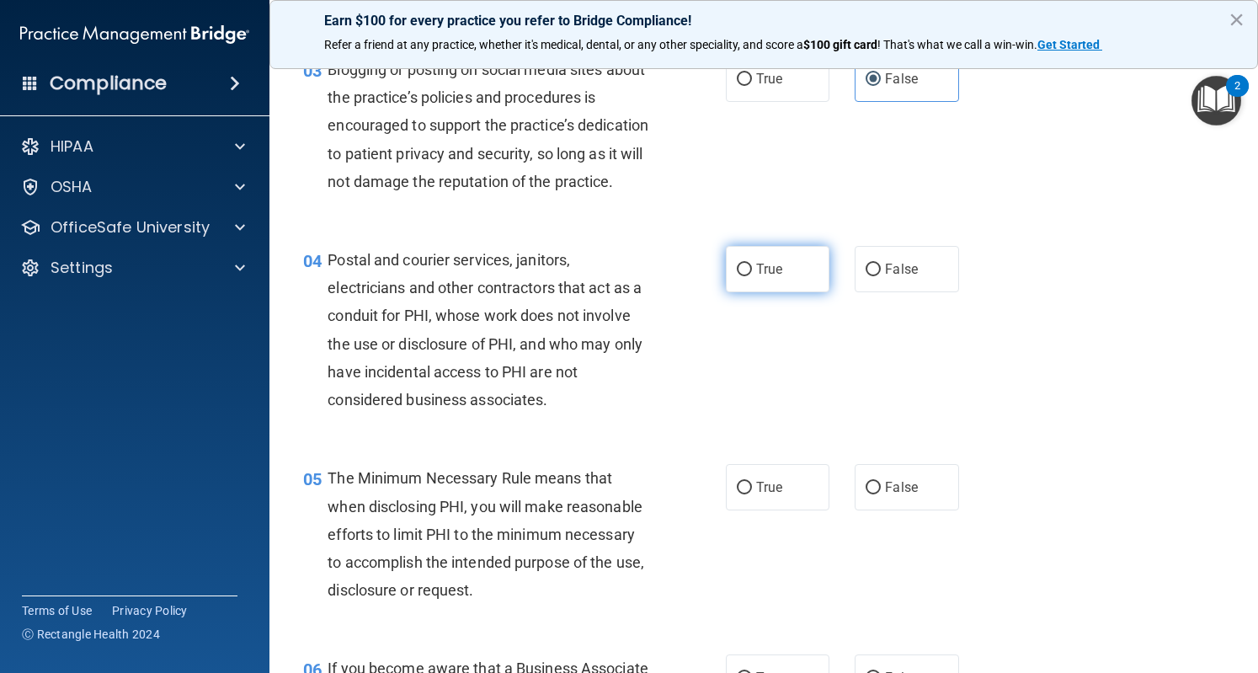
click at [756, 277] on span "True" at bounding box center [769, 269] width 26 height 16
click at [750, 276] on input "True" at bounding box center [744, 270] width 15 height 13
radio input "true"
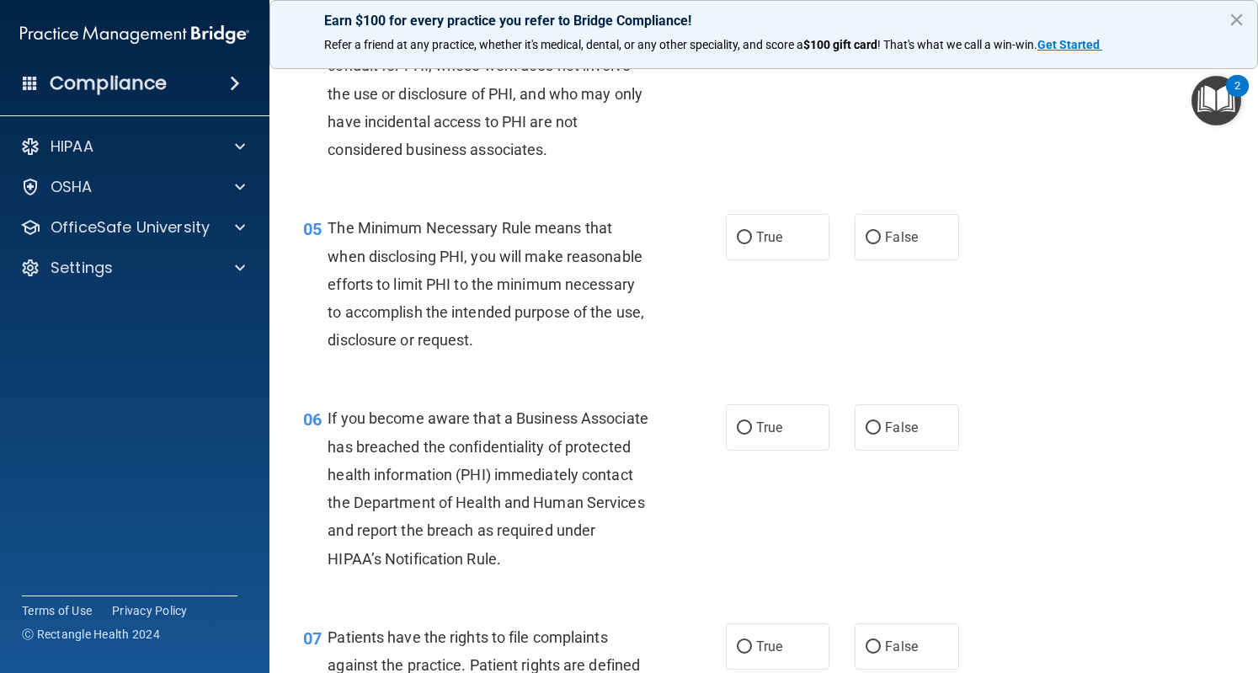
scroll to position [627, 0]
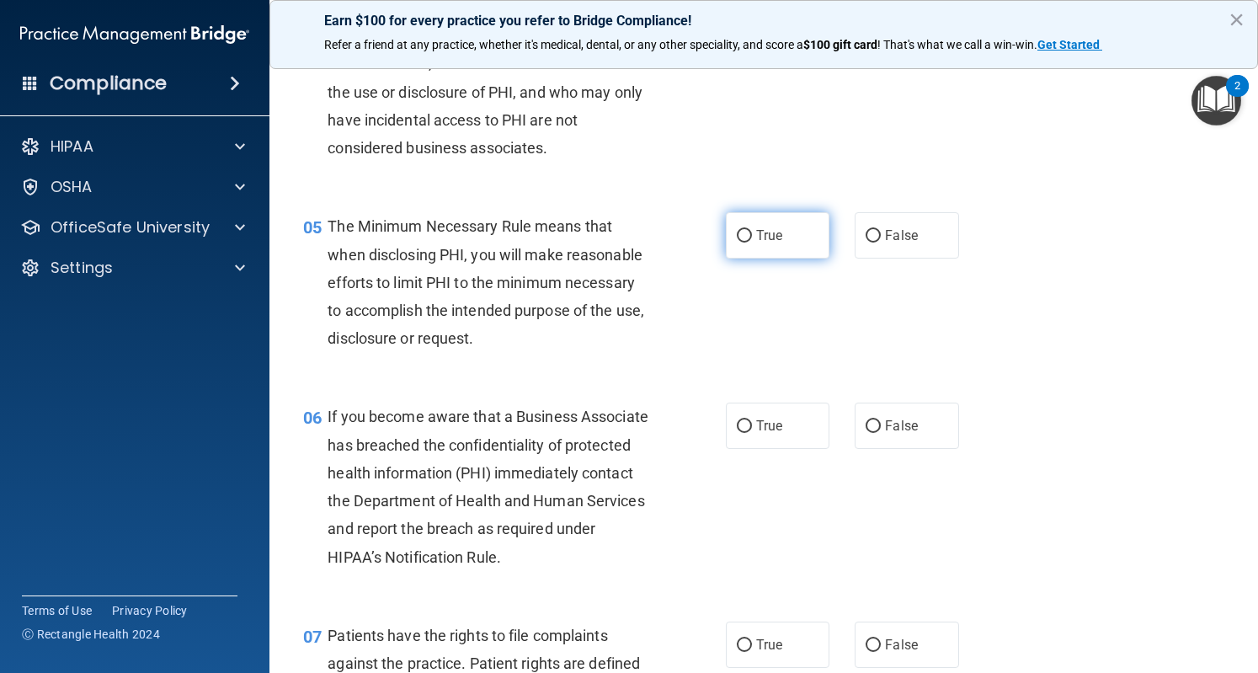
click at [745, 243] on input "True" at bounding box center [744, 236] width 15 height 13
radio input "true"
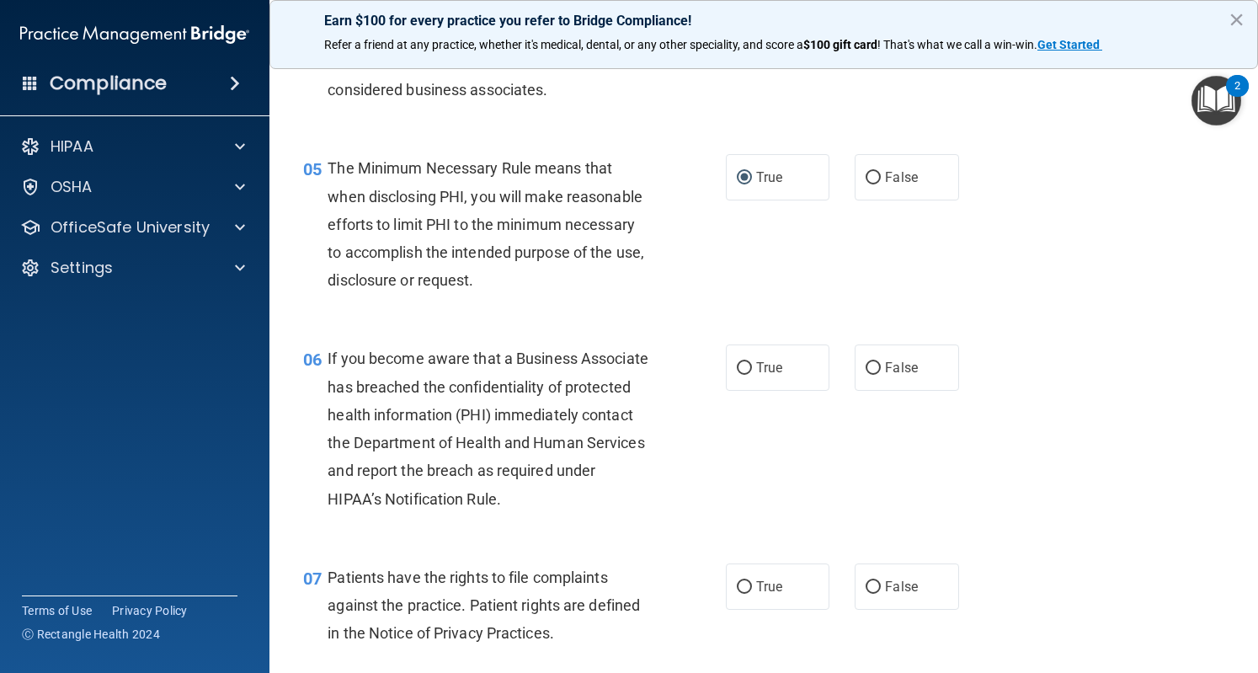
scroll to position [687, 0]
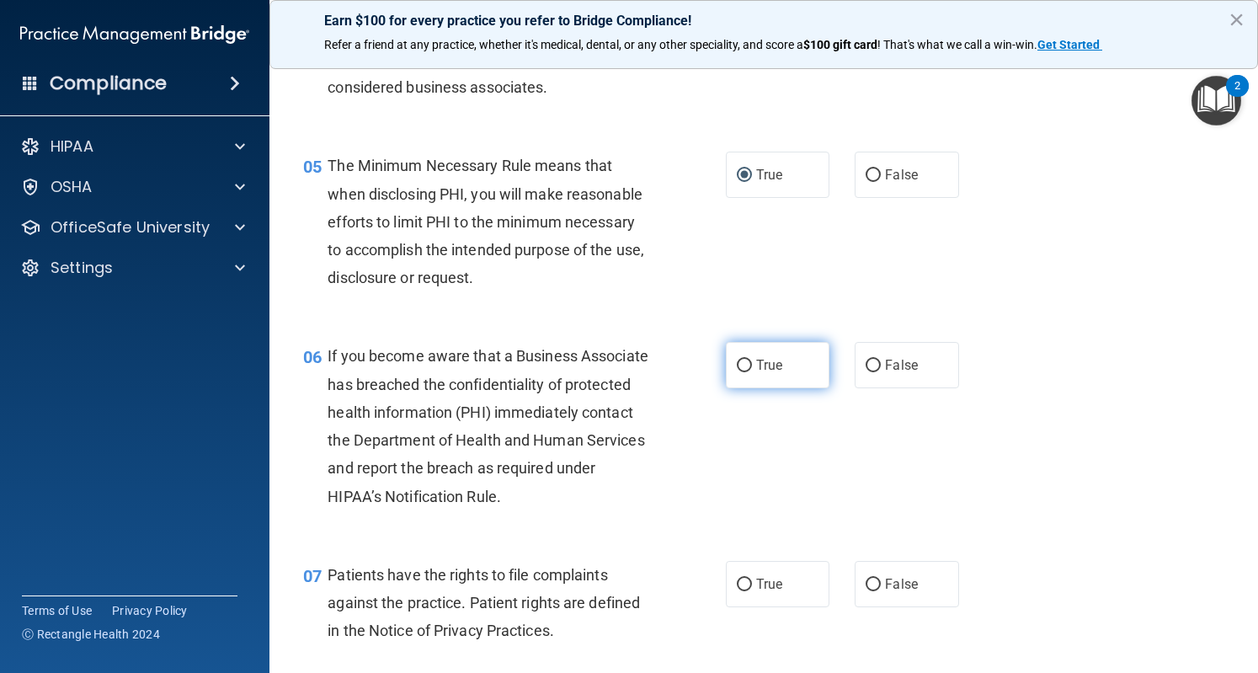
click at [748, 388] on label "True" at bounding box center [778, 365] width 104 height 46
click at [748, 372] on input "True" at bounding box center [744, 366] width 15 height 13
radio input "true"
click at [888, 373] on span "False" at bounding box center [901, 365] width 33 height 16
click at [881, 372] on input "False" at bounding box center [873, 366] width 15 height 13
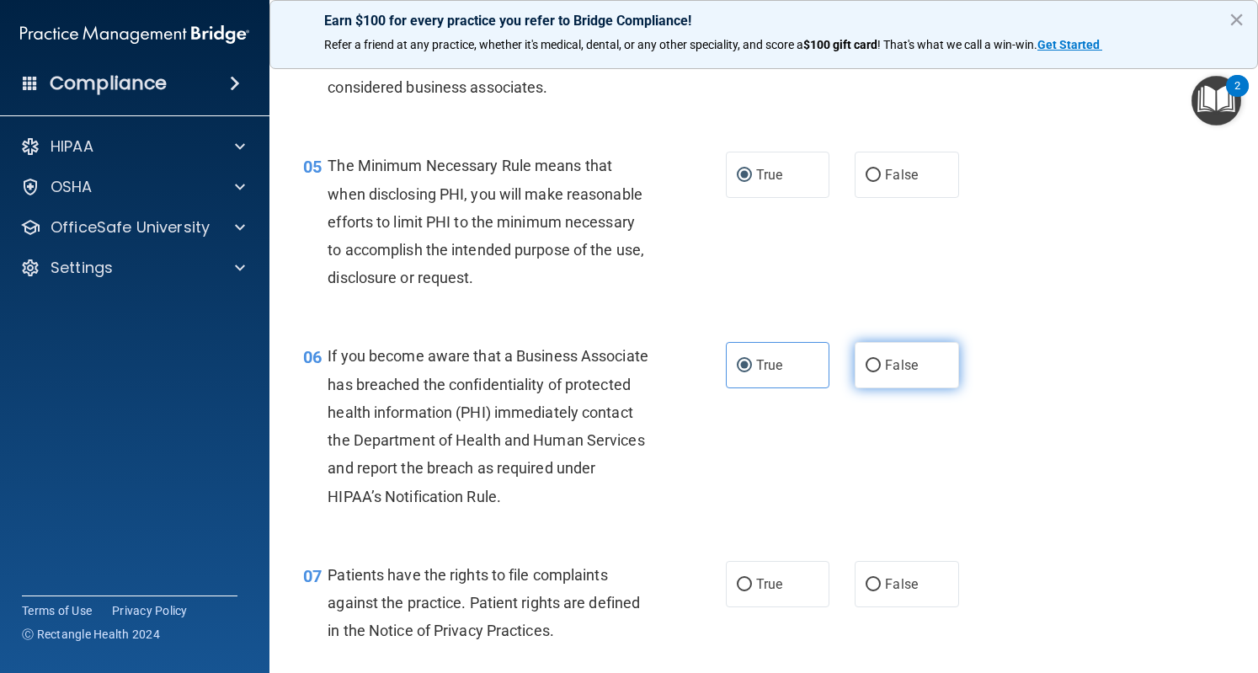
radio input "true"
radio input "false"
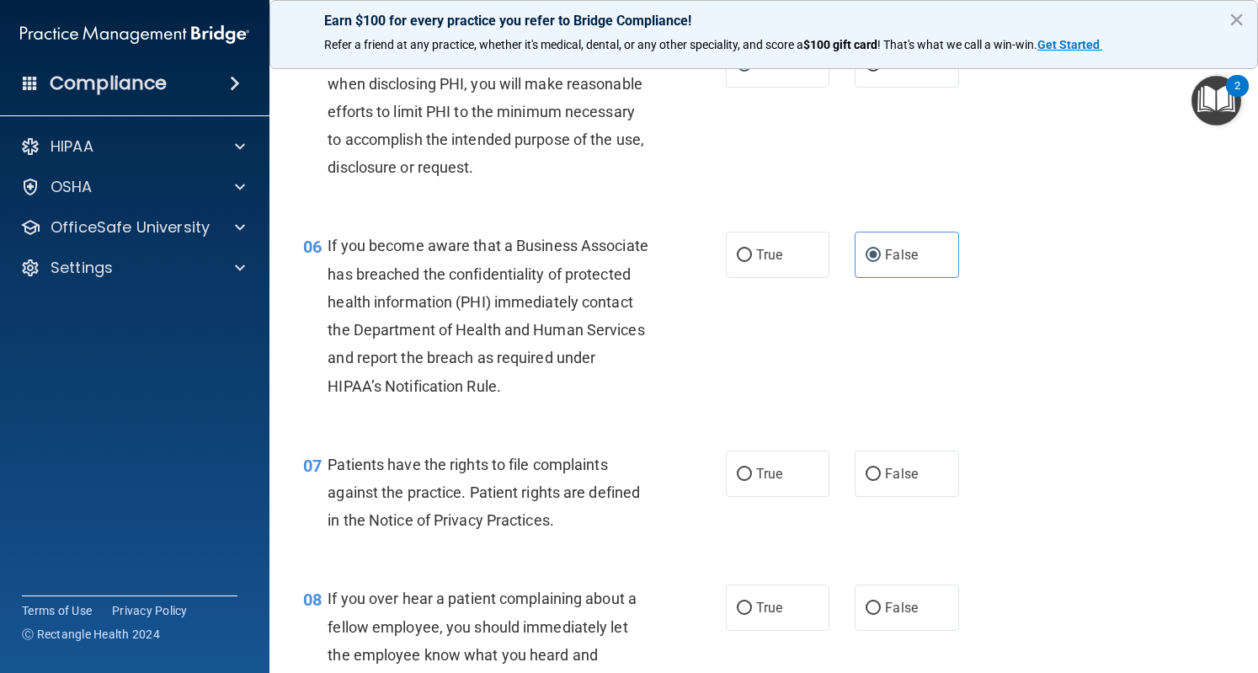
scroll to position [806, 0]
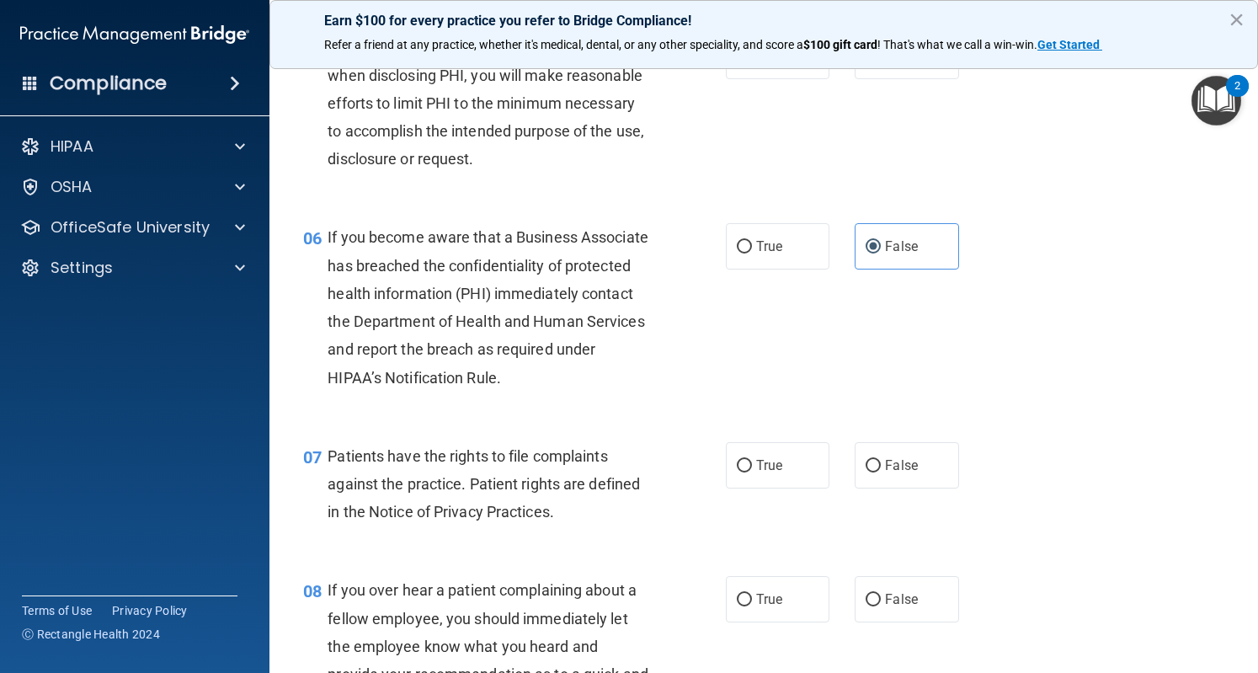
click at [1137, 420] on div "06 If you become aware that a Business Associate has breached the confidentiali…" at bounding box center [764, 311] width 947 height 218
click at [765, 473] on span "True" at bounding box center [769, 465] width 26 height 16
click at [752, 473] on input "True" at bounding box center [744, 466] width 15 height 13
radio input "true"
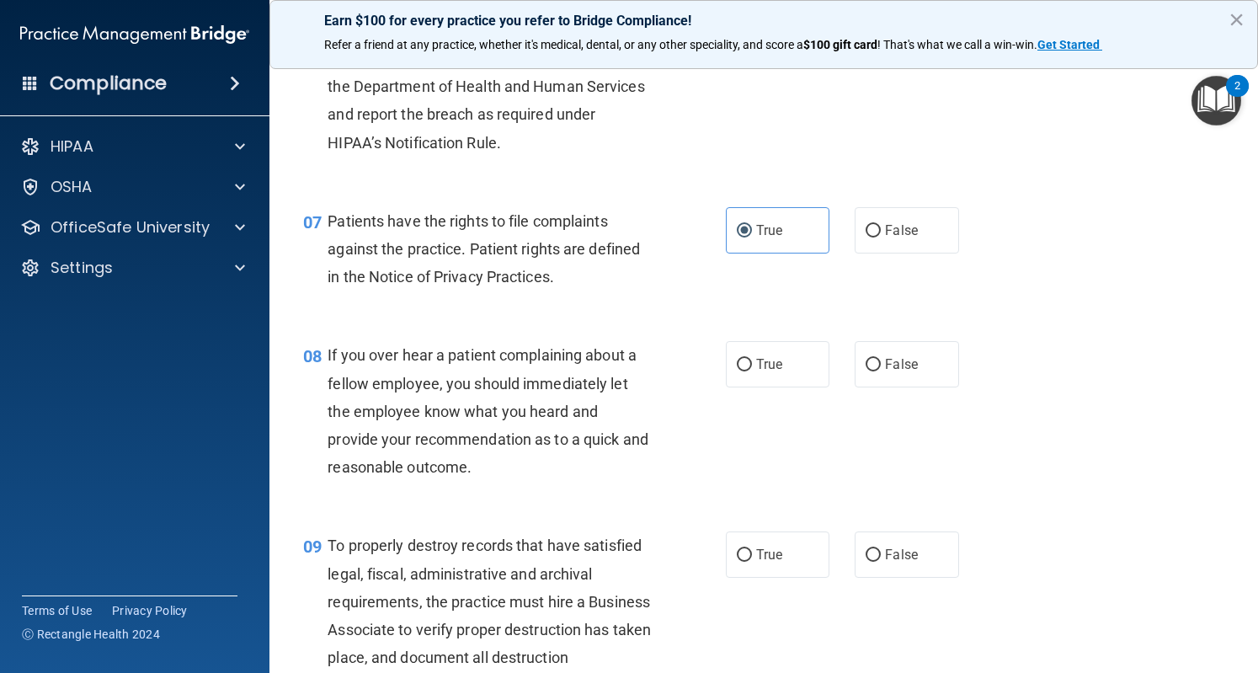
scroll to position [1133, 0]
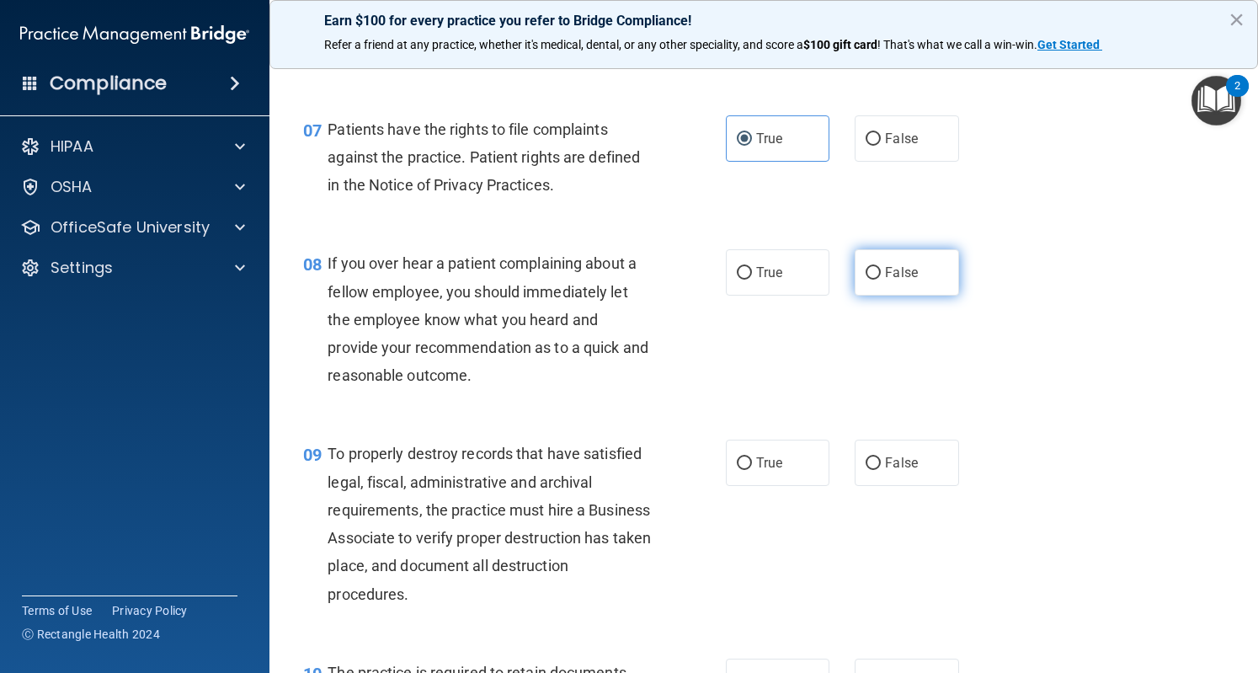
click at [876, 289] on label "False" at bounding box center [907, 272] width 104 height 46
click at [876, 280] on input "False" at bounding box center [873, 273] width 15 height 13
radio input "true"
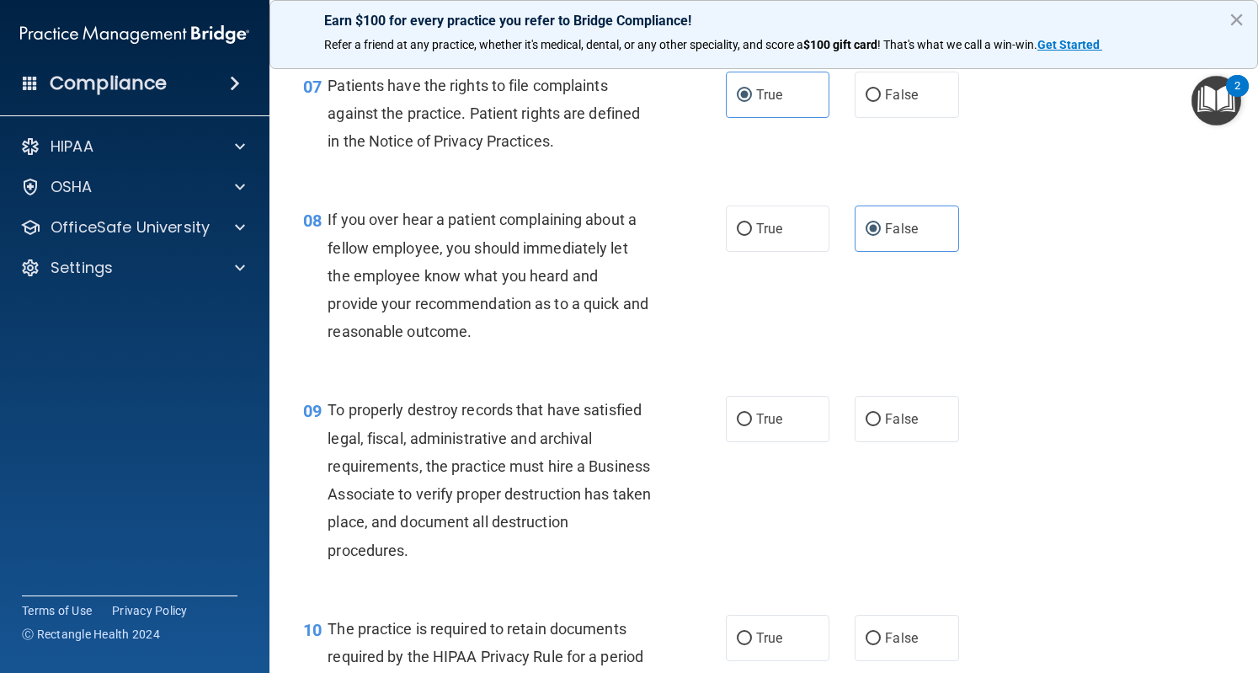
scroll to position [1239, 0]
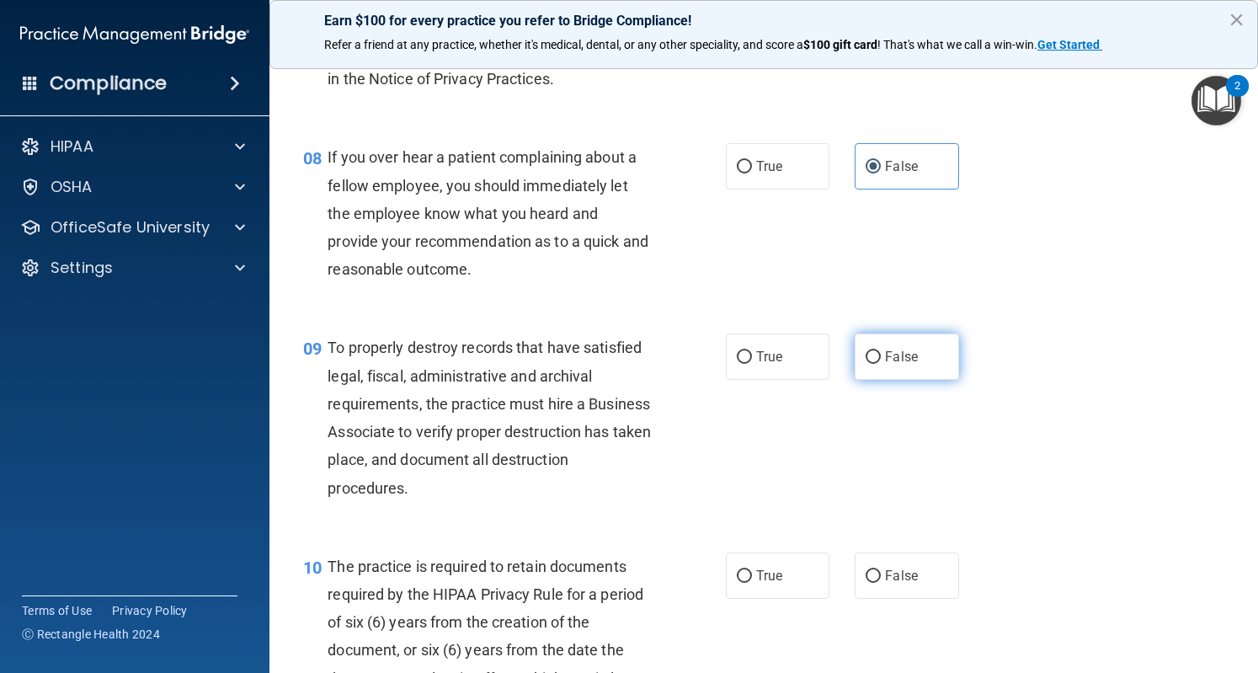
click at [916, 380] on label "False" at bounding box center [907, 357] width 104 height 46
click at [881, 364] on input "False" at bounding box center [873, 357] width 15 height 13
radio input "true"
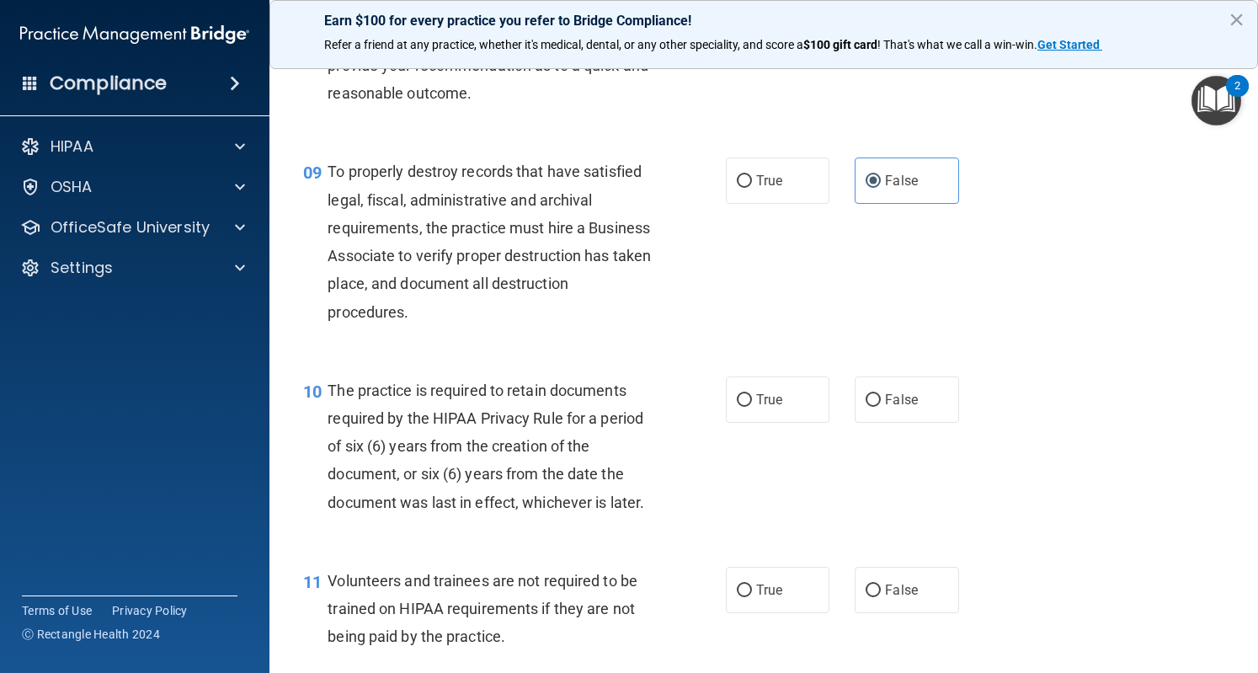
scroll to position [1427, 0]
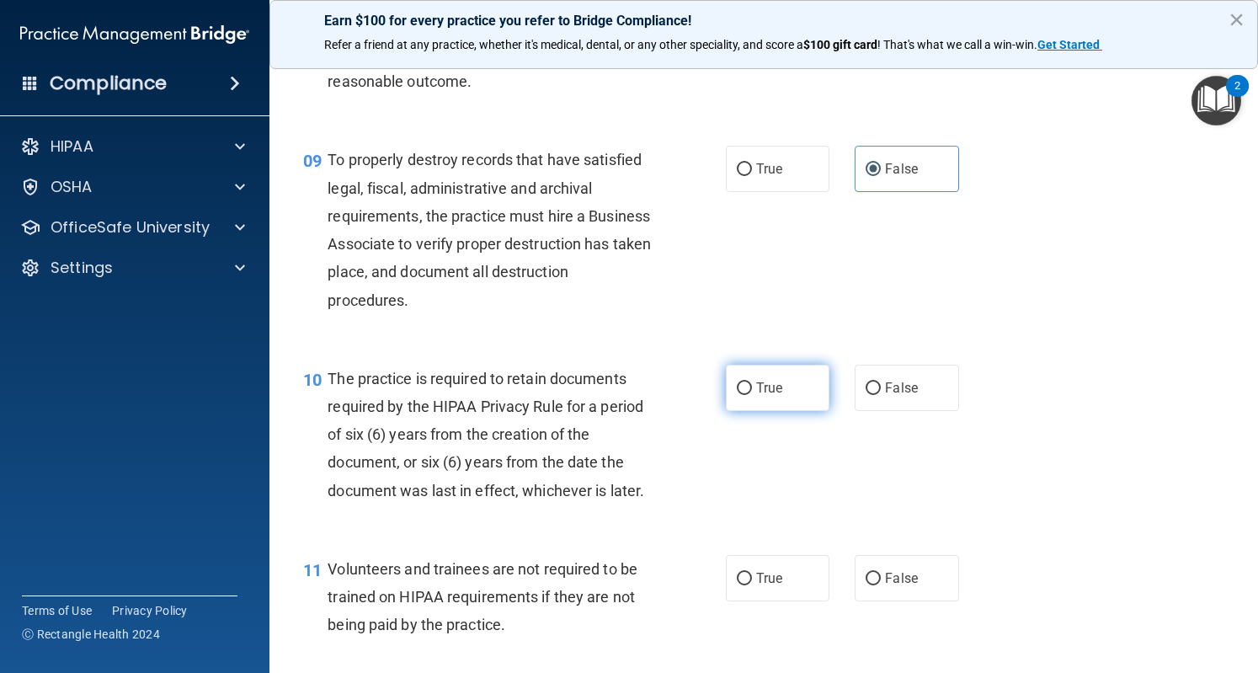
click at [743, 411] on label "True" at bounding box center [778, 388] width 104 height 46
click at [743, 395] on input "True" at bounding box center [744, 388] width 15 height 13
radio input "true"
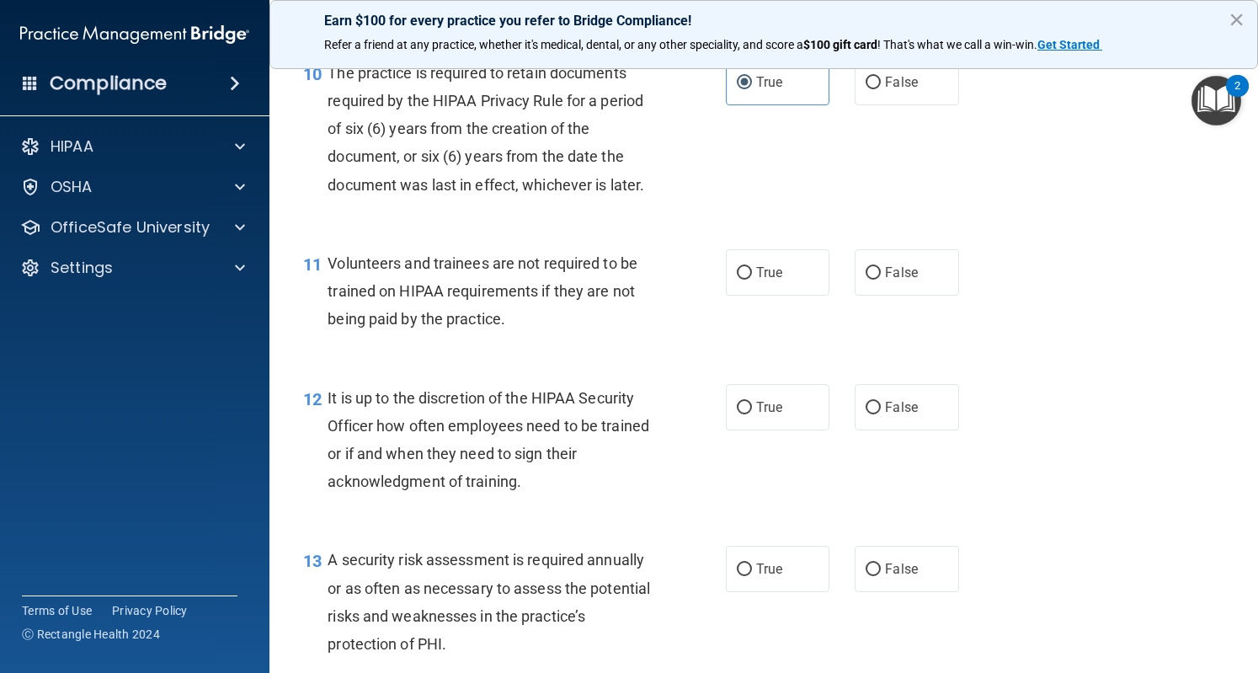
scroll to position [1747, 0]
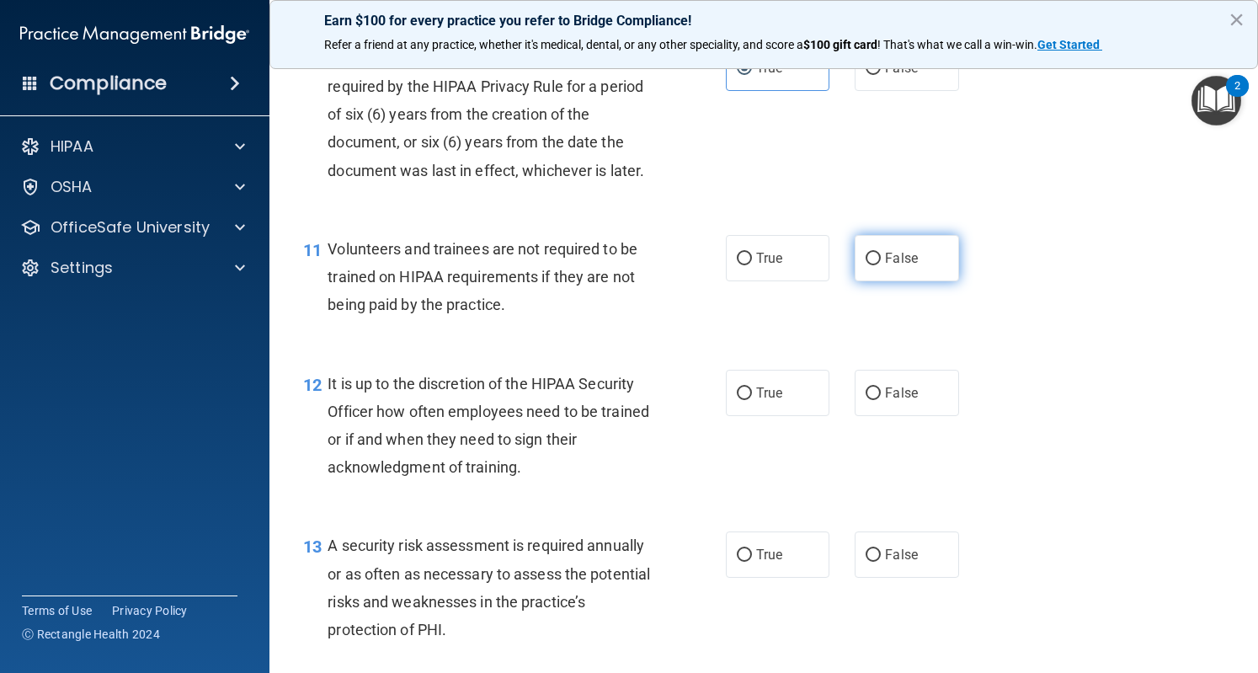
click at [891, 266] on span "False" at bounding box center [901, 258] width 33 height 16
click at [881, 265] on input "False" at bounding box center [873, 259] width 15 height 13
radio input "true"
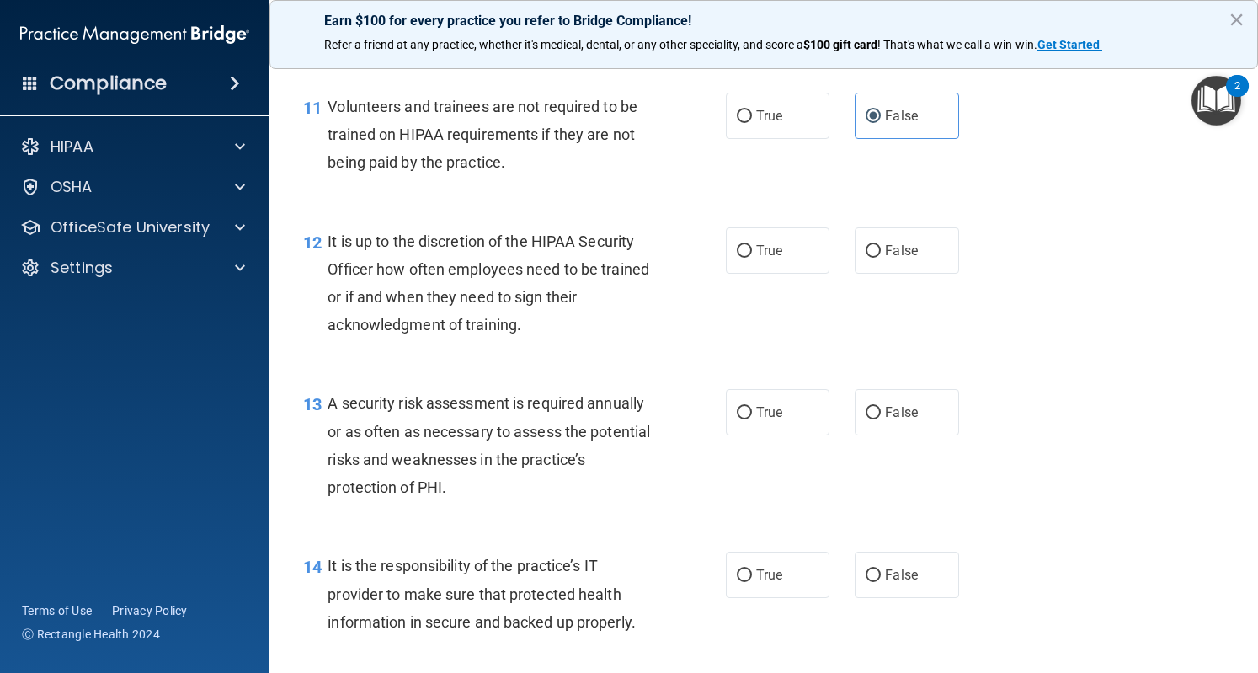
scroll to position [1898, 0]
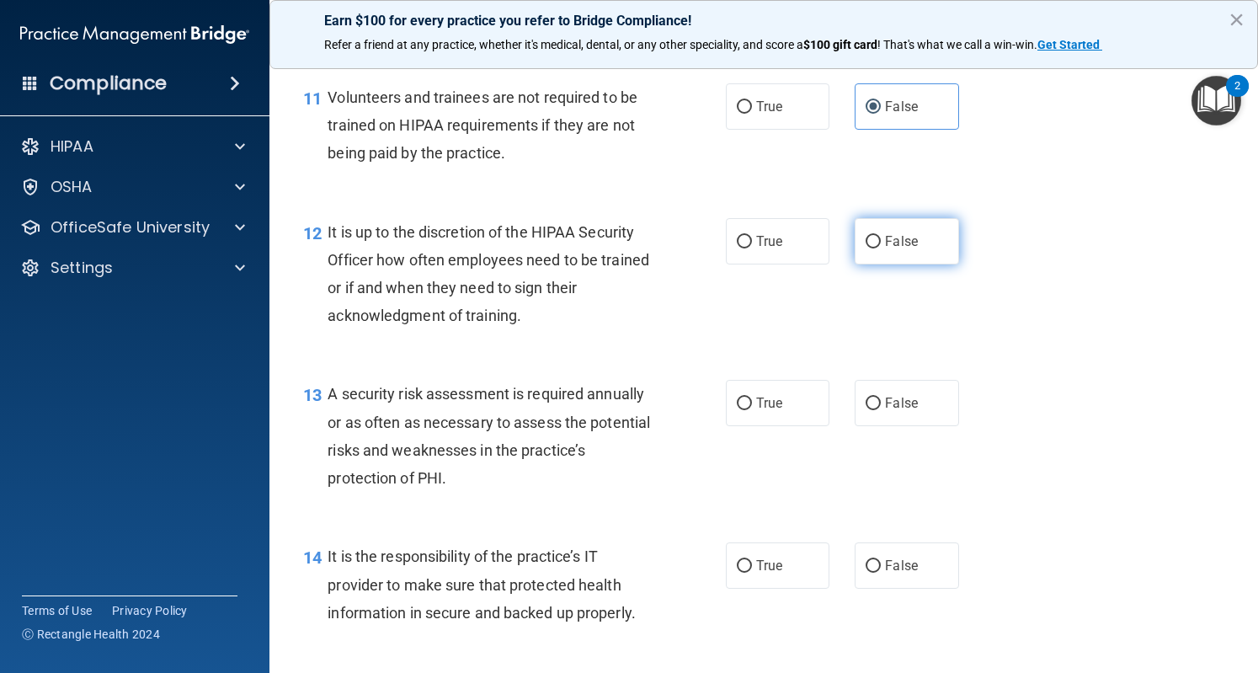
click at [893, 249] on span "False" at bounding box center [901, 241] width 33 height 16
click at [881, 248] on input "False" at bounding box center [873, 242] width 15 height 13
radio input "true"
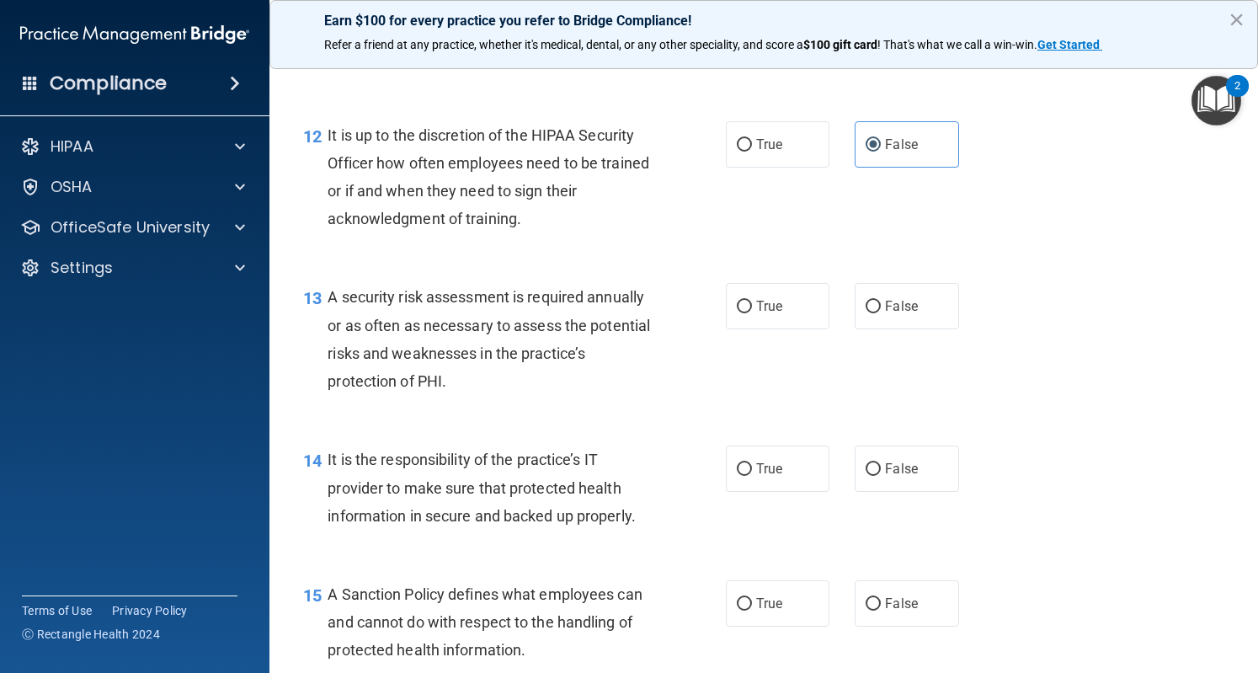
scroll to position [2009, 0]
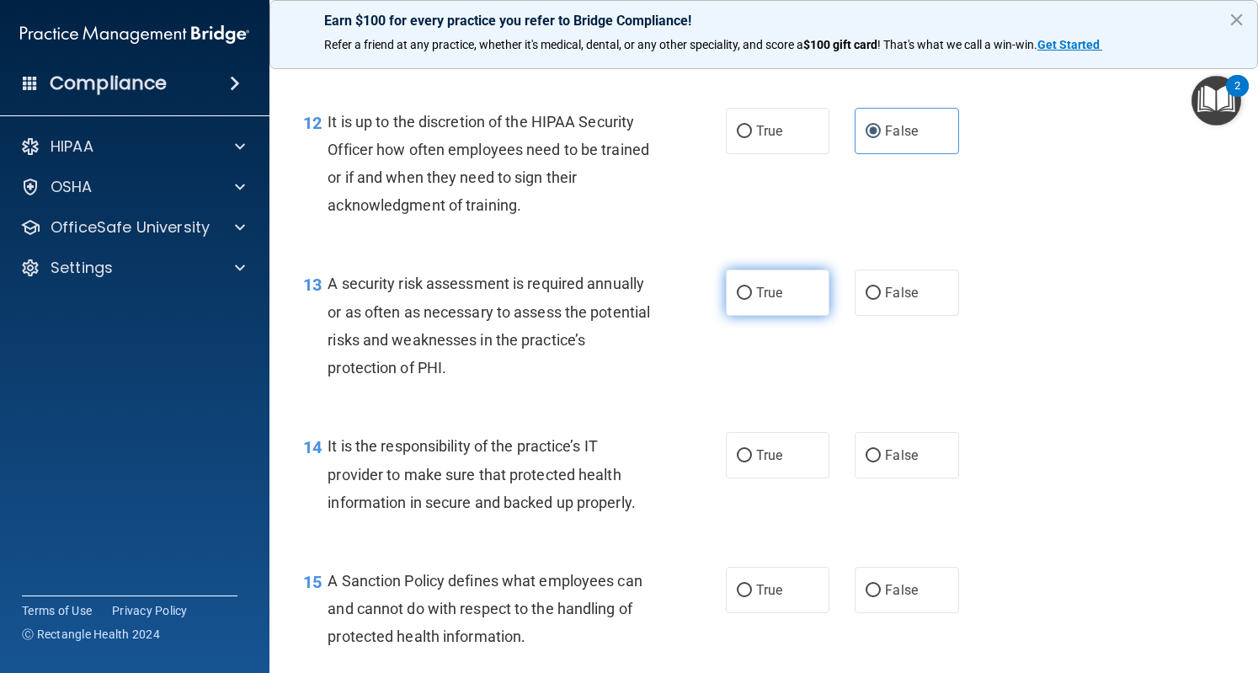
click at [726, 316] on label "True" at bounding box center [778, 293] width 104 height 46
click at [737, 300] on input "True" at bounding box center [744, 293] width 15 height 13
radio input "true"
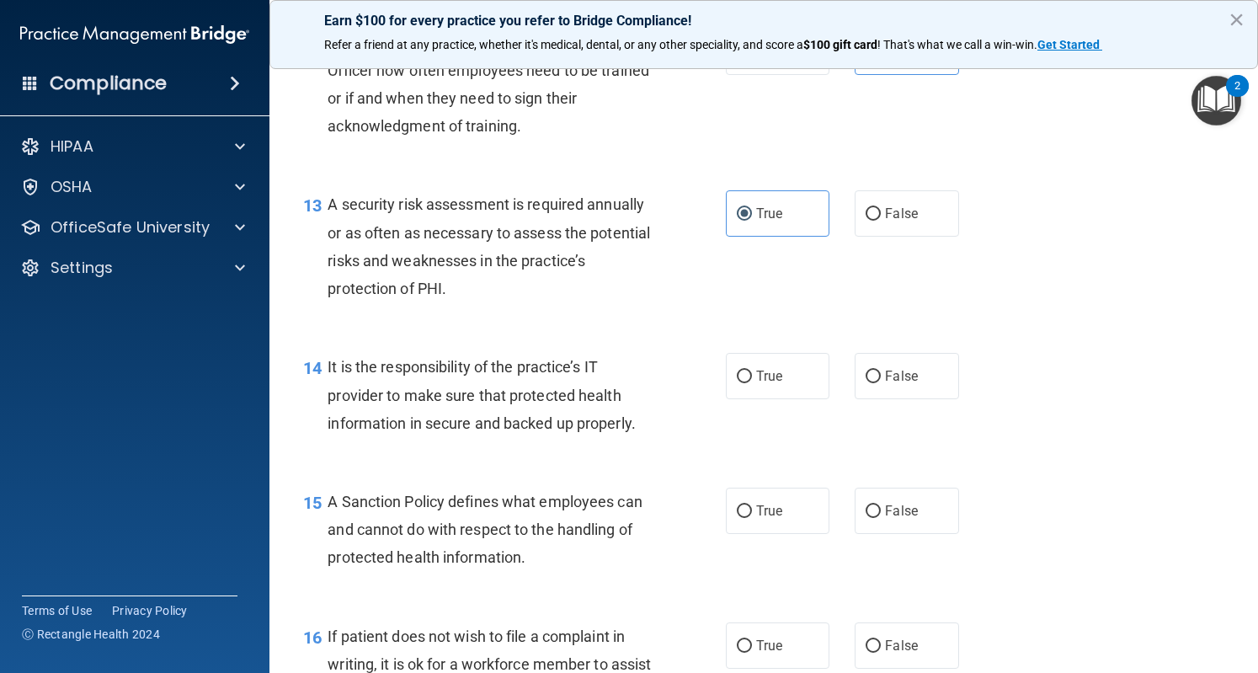
scroll to position [2091, 0]
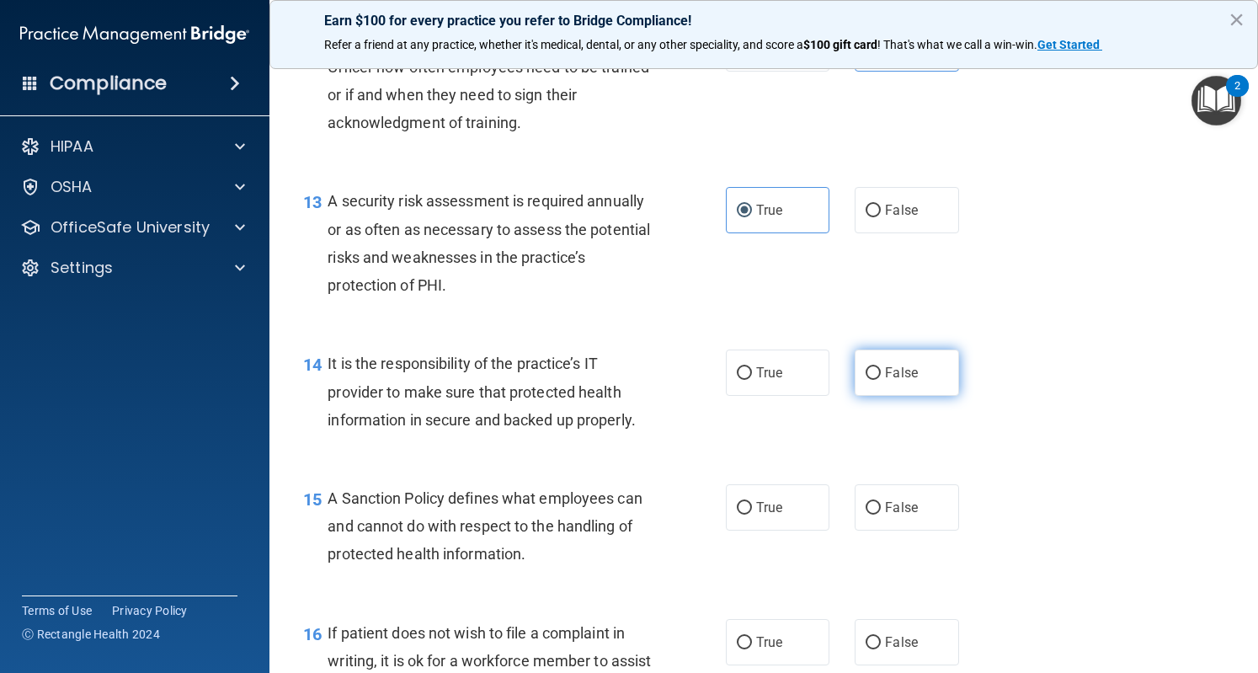
click at [889, 381] on span "False" at bounding box center [901, 373] width 33 height 16
click at [881, 380] on input "False" at bounding box center [873, 373] width 15 height 13
radio input "true"
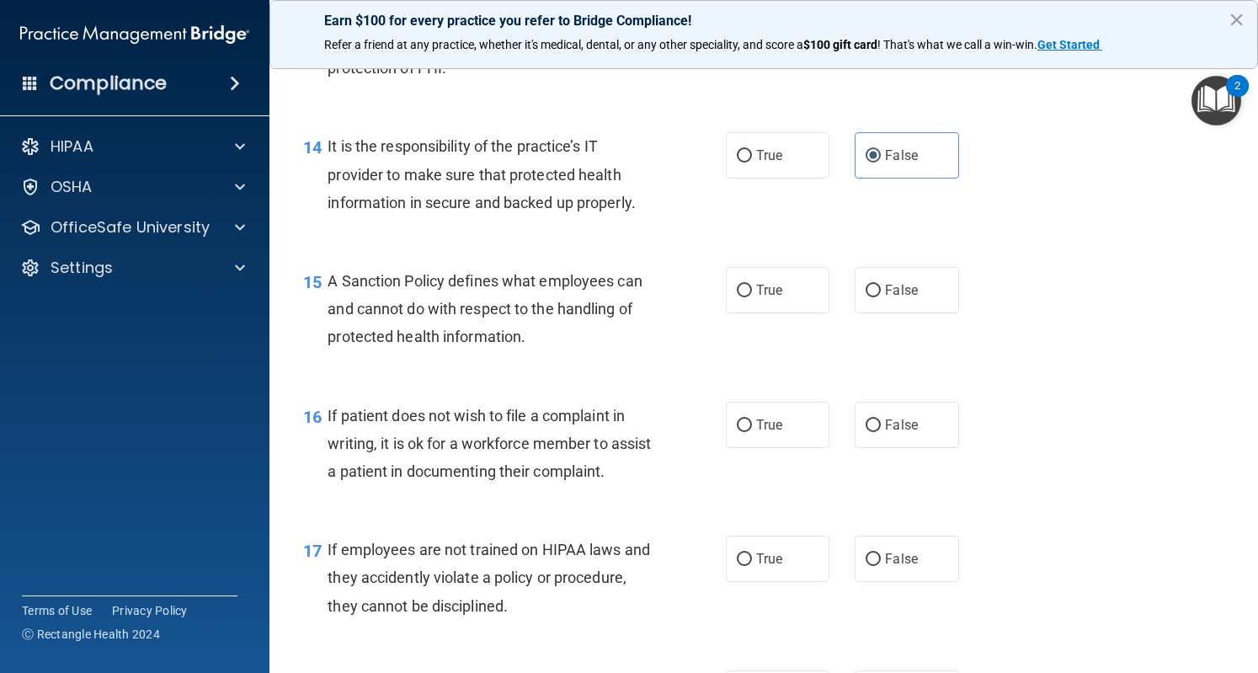
scroll to position [2384, 0]
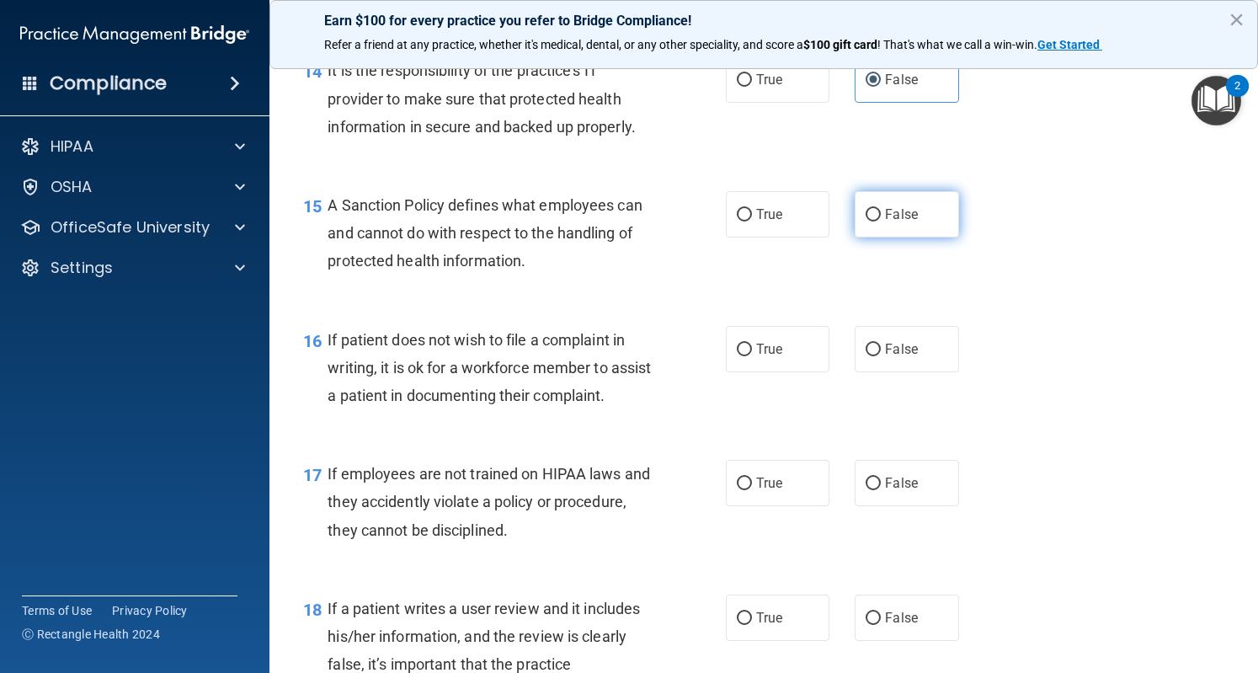
click at [879, 230] on label "False" at bounding box center [907, 214] width 104 height 46
click at [879, 222] on input "False" at bounding box center [873, 215] width 15 height 13
radio input "true"
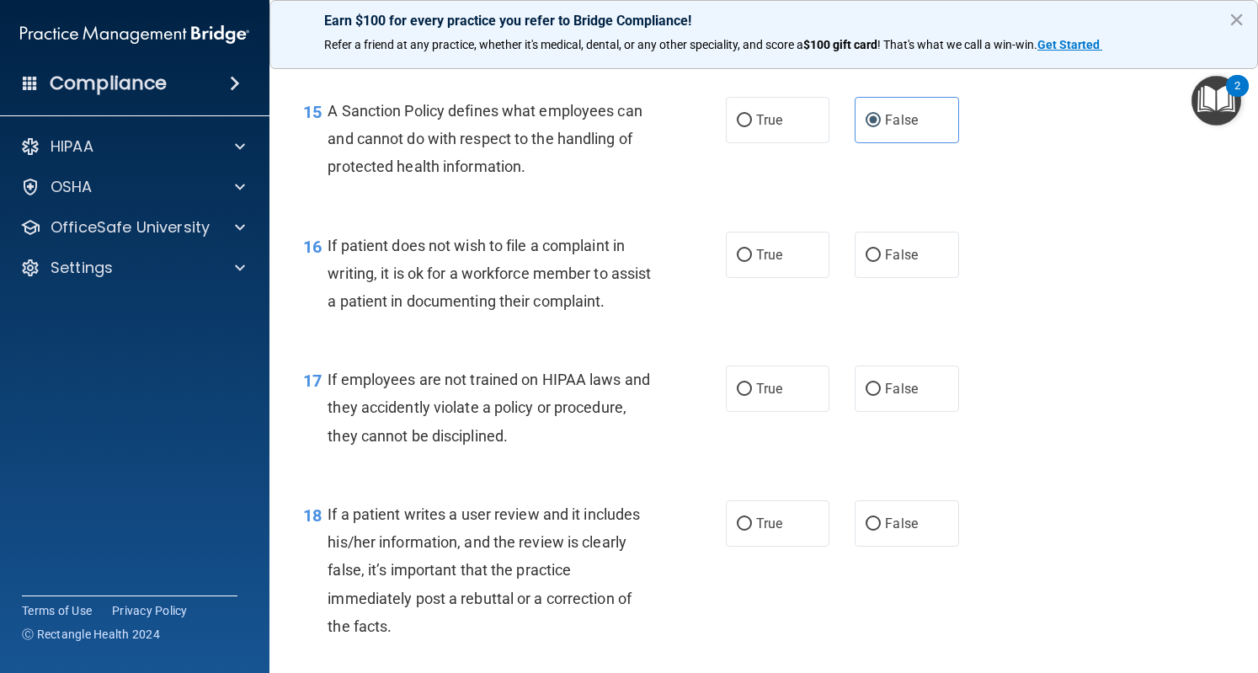
scroll to position [2480, 0]
click at [759, 262] on span "True" at bounding box center [769, 254] width 26 height 16
click at [752, 261] on input "True" at bounding box center [744, 254] width 15 height 13
radio input "true"
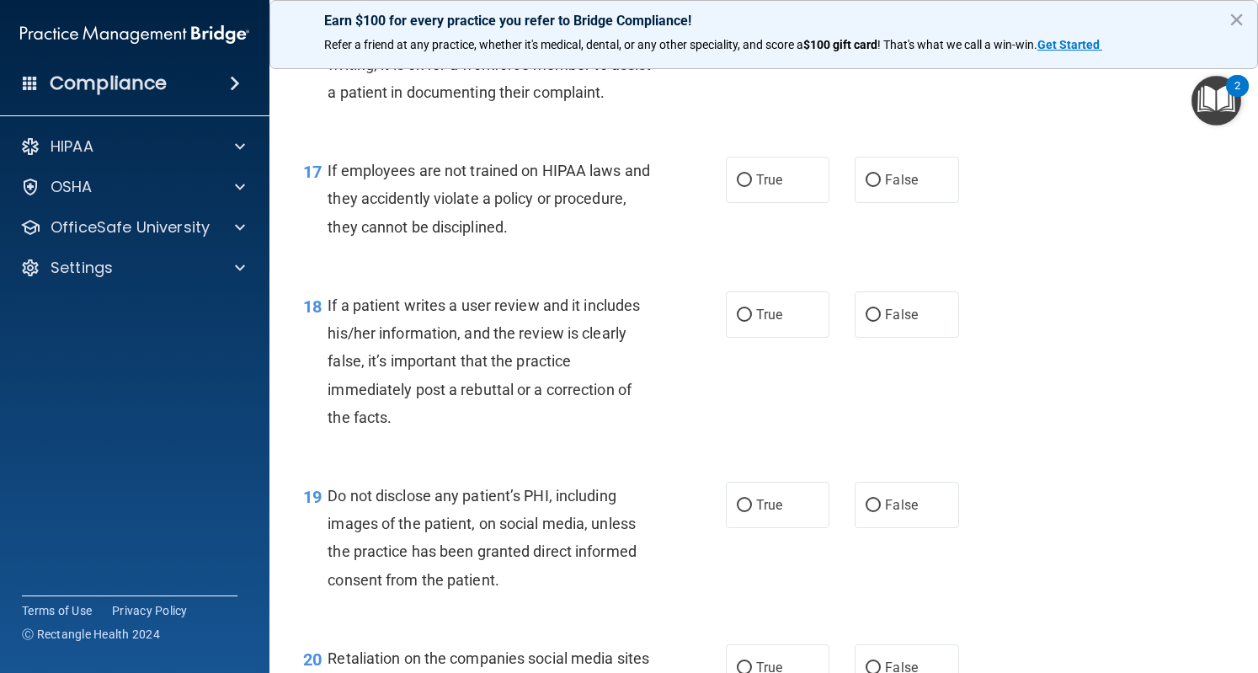
scroll to position [2689, 0]
click at [866, 185] on input "False" at bounding box center [873, 179] width 15 height 13
radio input "true"
click at [902, 321] on span "False" at bounding box center [901, 313] width 33 height 16
click at [881, 320] on input "False" at bounding box center [873, 313] width 15 height 13
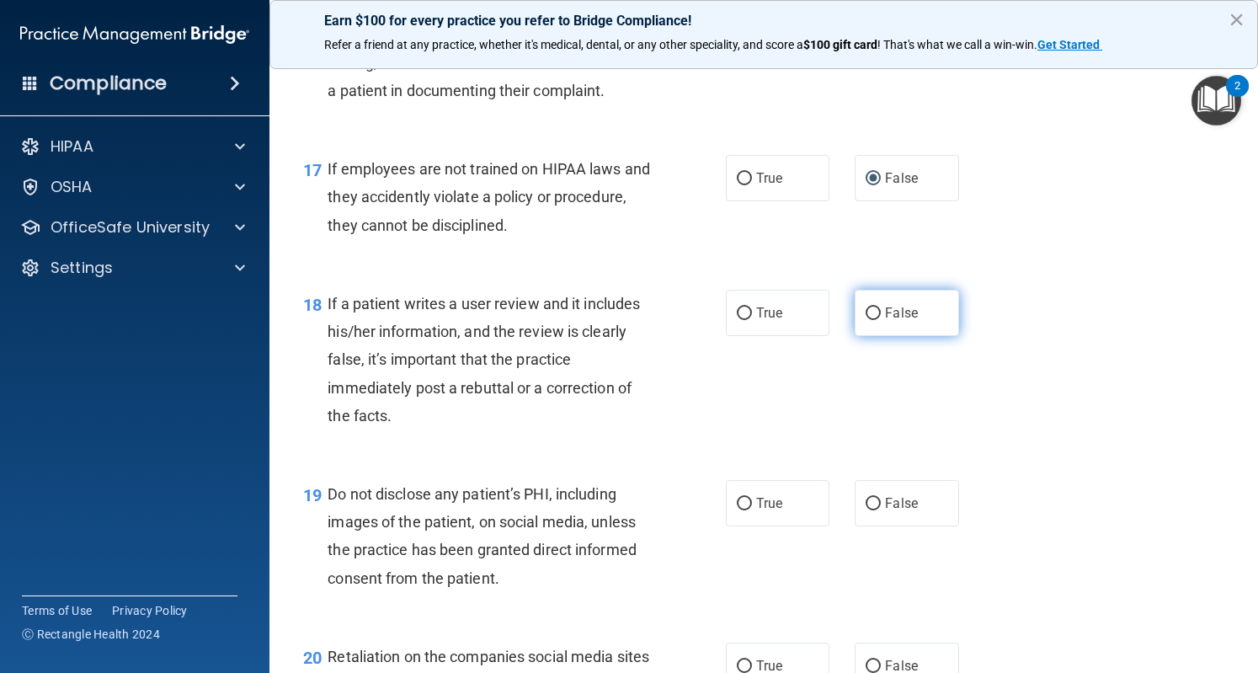
radio input "true"
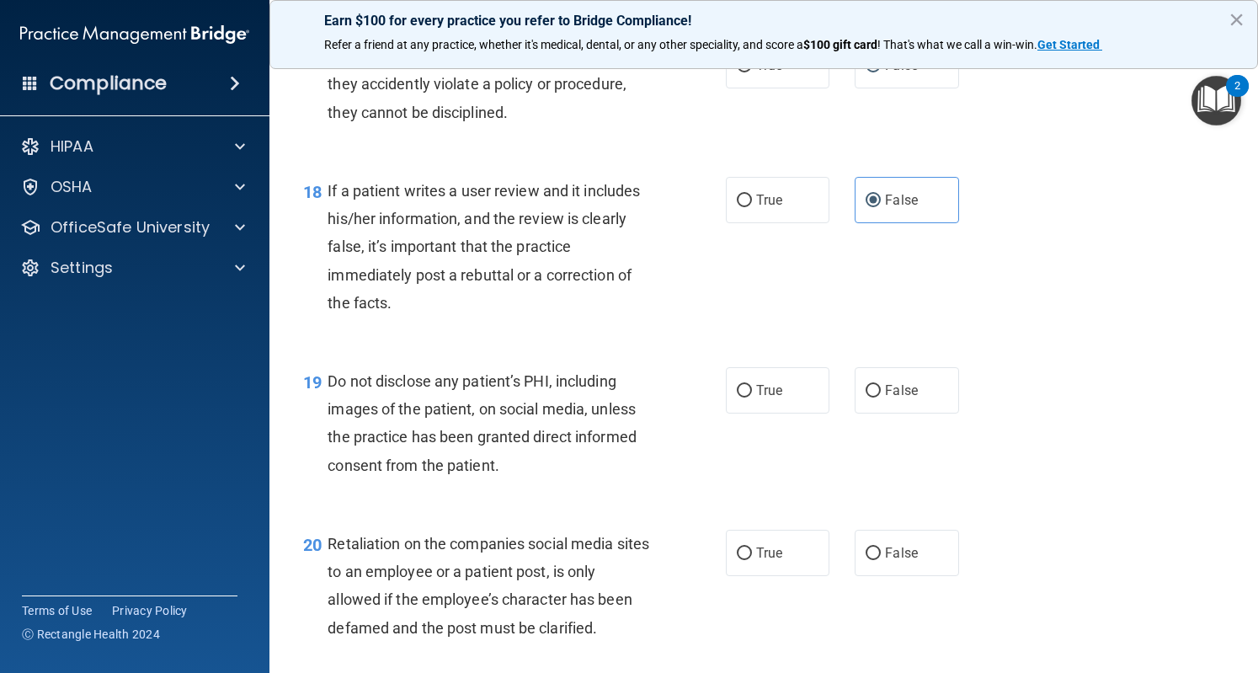
scroll to position [2873, 0]
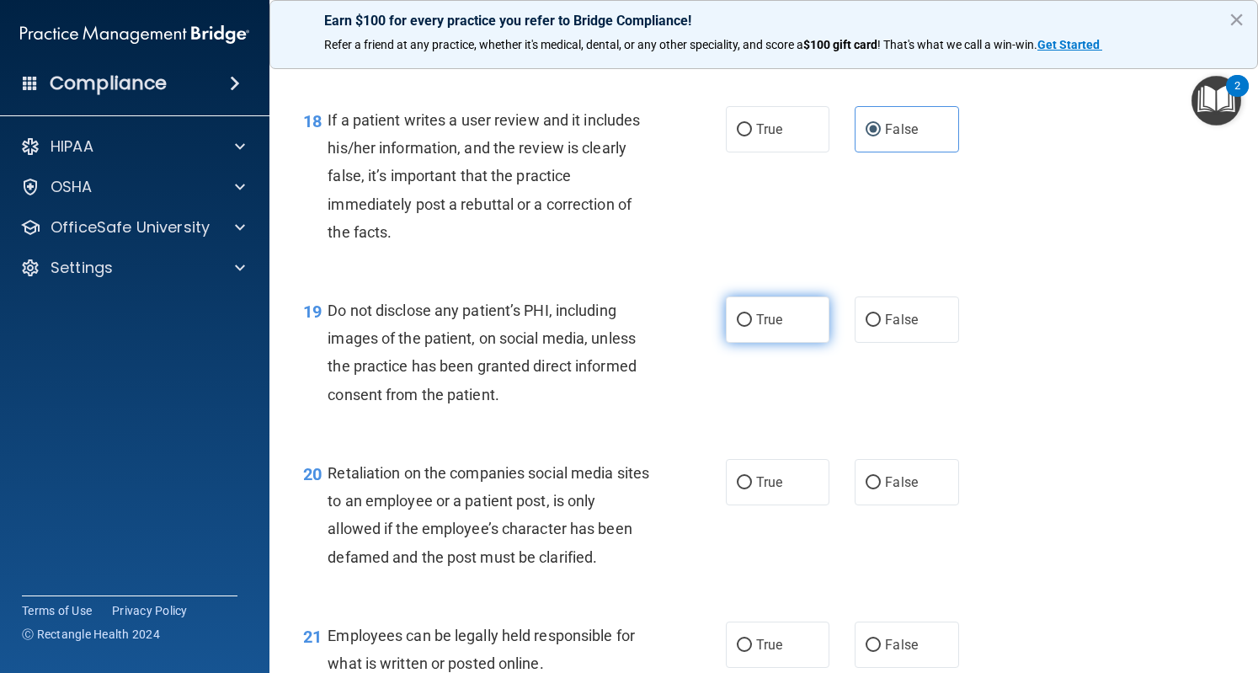
click at [782, 343] on label "True" at bounding box center [778, 319] width 104 height 46
click at [752, 327] on input "True" at bounding box center [744, 320] width 15 height 13
radio input "true"
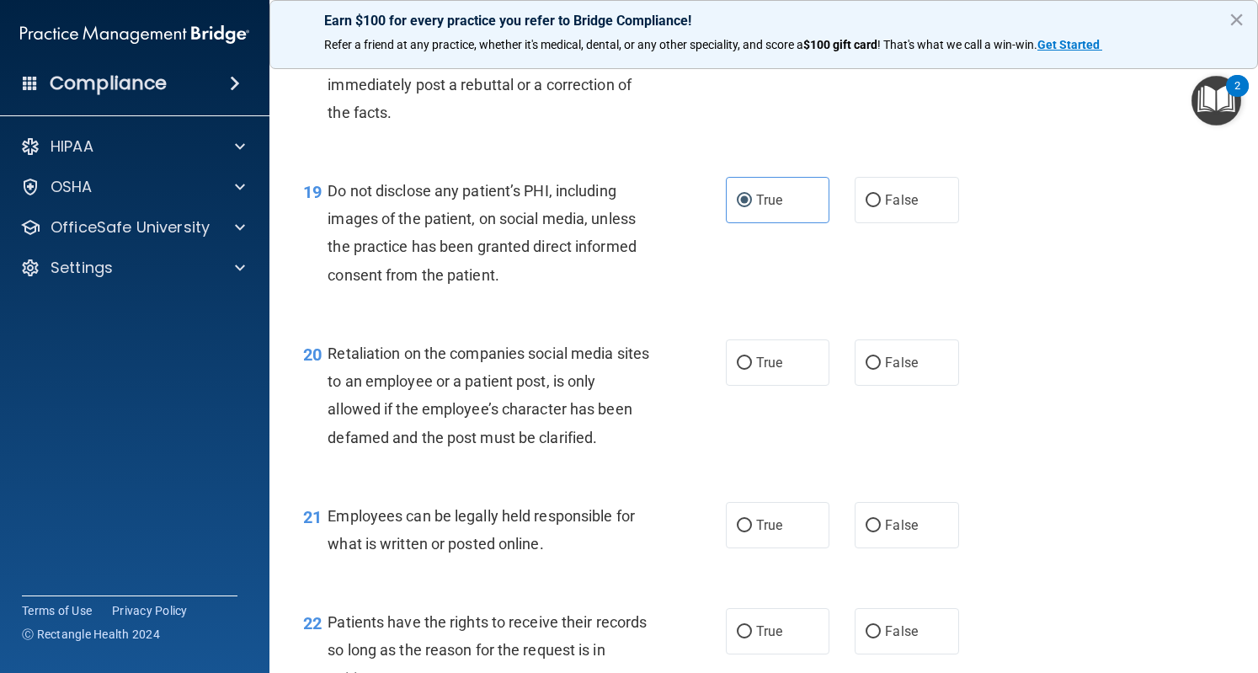
scroll to position [2996, 0]
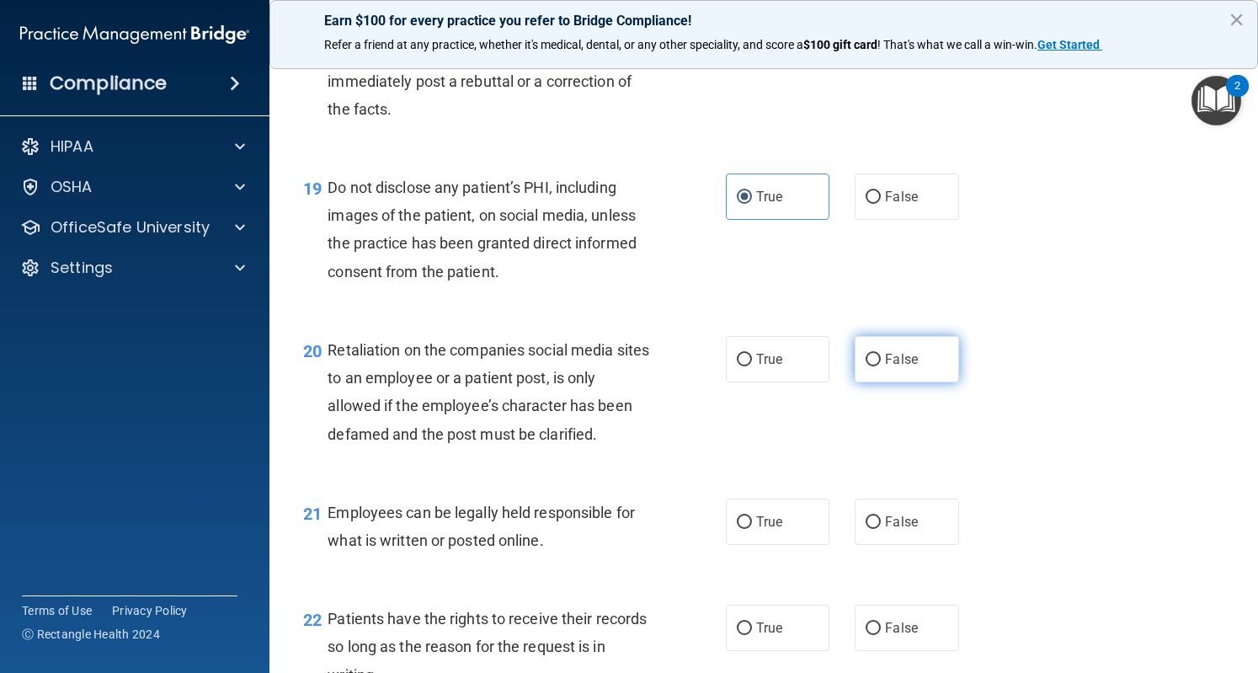
click at [884, 382] on label "False" at bounding box center [907, 359] width 104 height 46
click at [881, 366] on input "False" at bounding box center [873, 360] width 15 height 13
radio input "true"
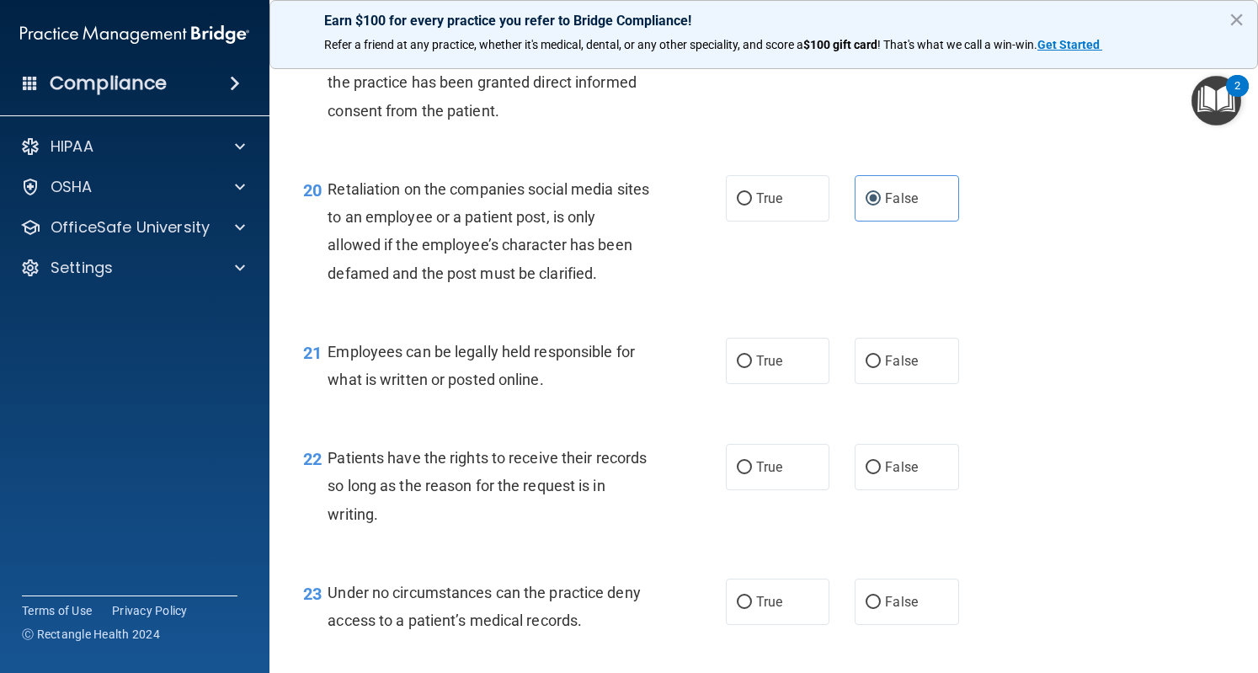
scroll to position [3159, 0]
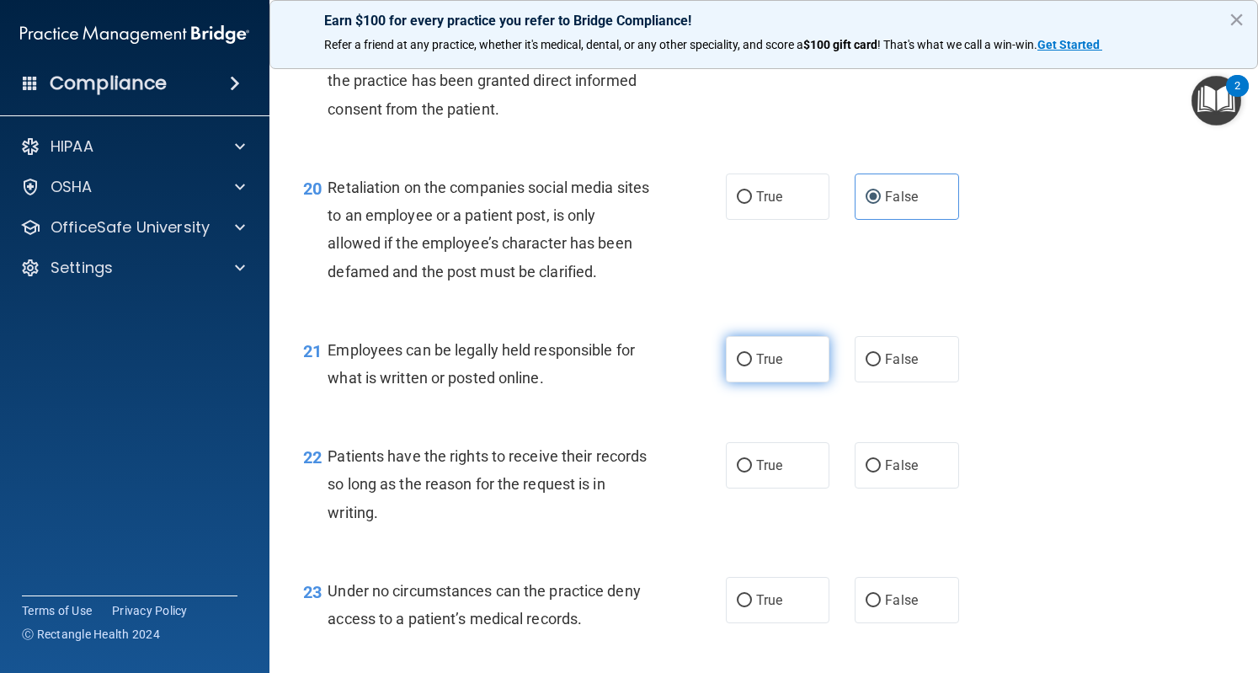
click at [780, 382] on label "True" at bounding box center [778, 359] width 104 height 46
click at [752, 366] on input "True" at bounding box center [744, 360] width 15 height 13
radio input "true"
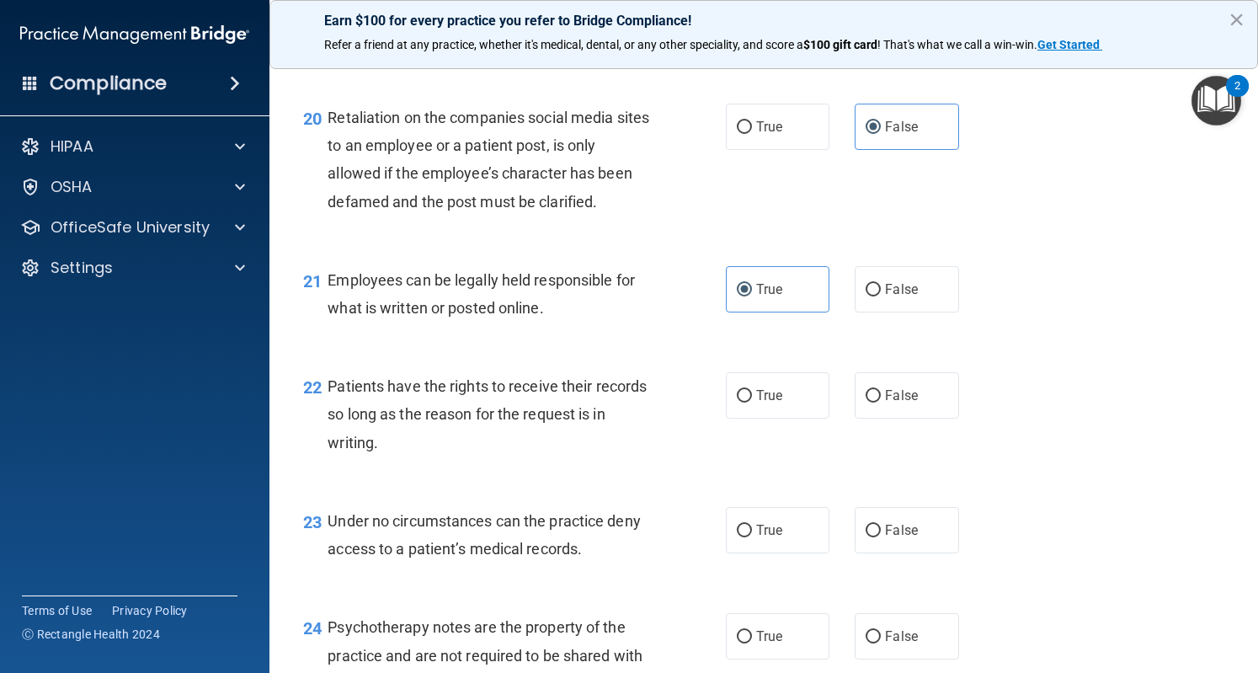
scroll to position [3230, 0]
click at [902, 402] on span "False" at bounding box center [901, 394] width 33 height 16
click at [881, 401] on input "False" at bounding box center [873, 394] width 15 height 13
radio input "true"
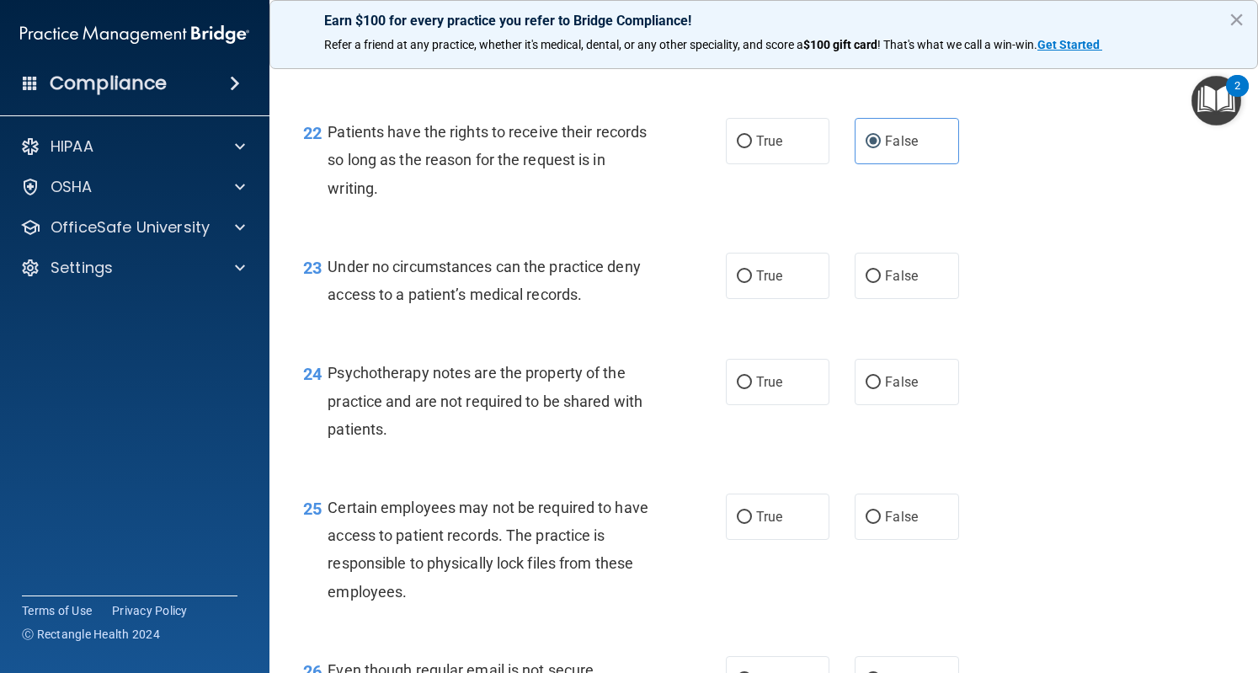
scroll to position [3472, 0]
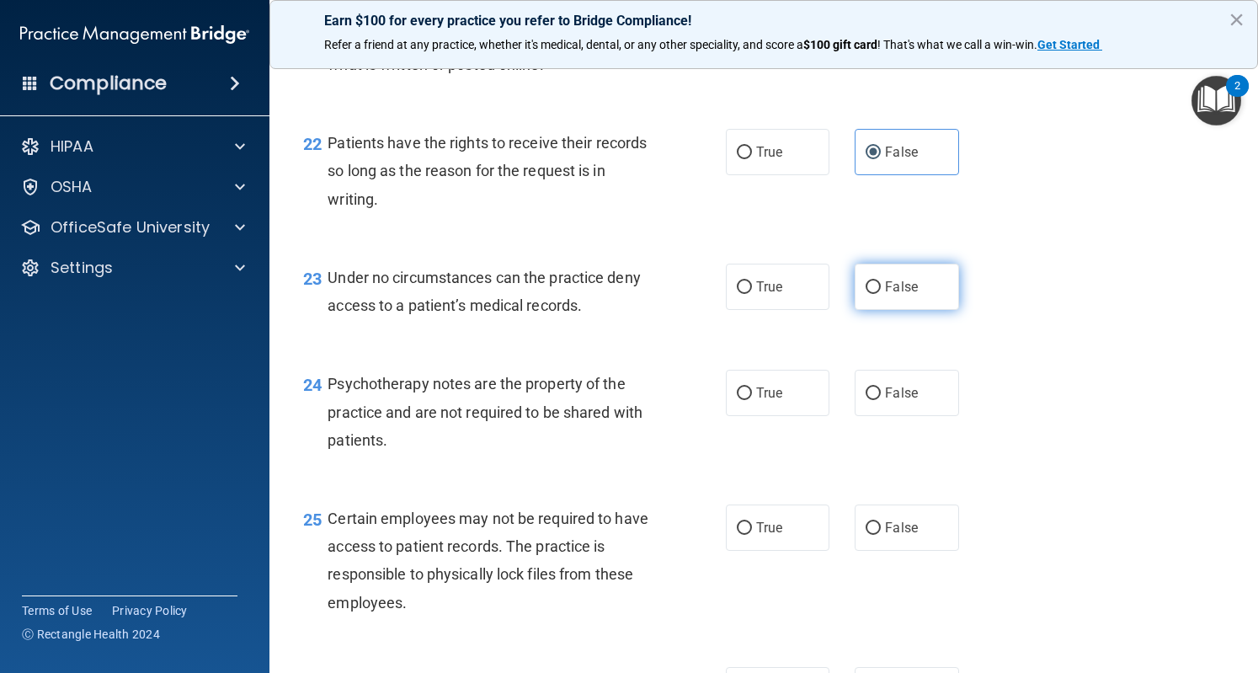
click at [885, 295] on span "False" at bounding box center [901, 287] width 33 height 16
click at [878, 294] on input "False" at bounding box center [873, 287] width 15 height 13
radio input "true"
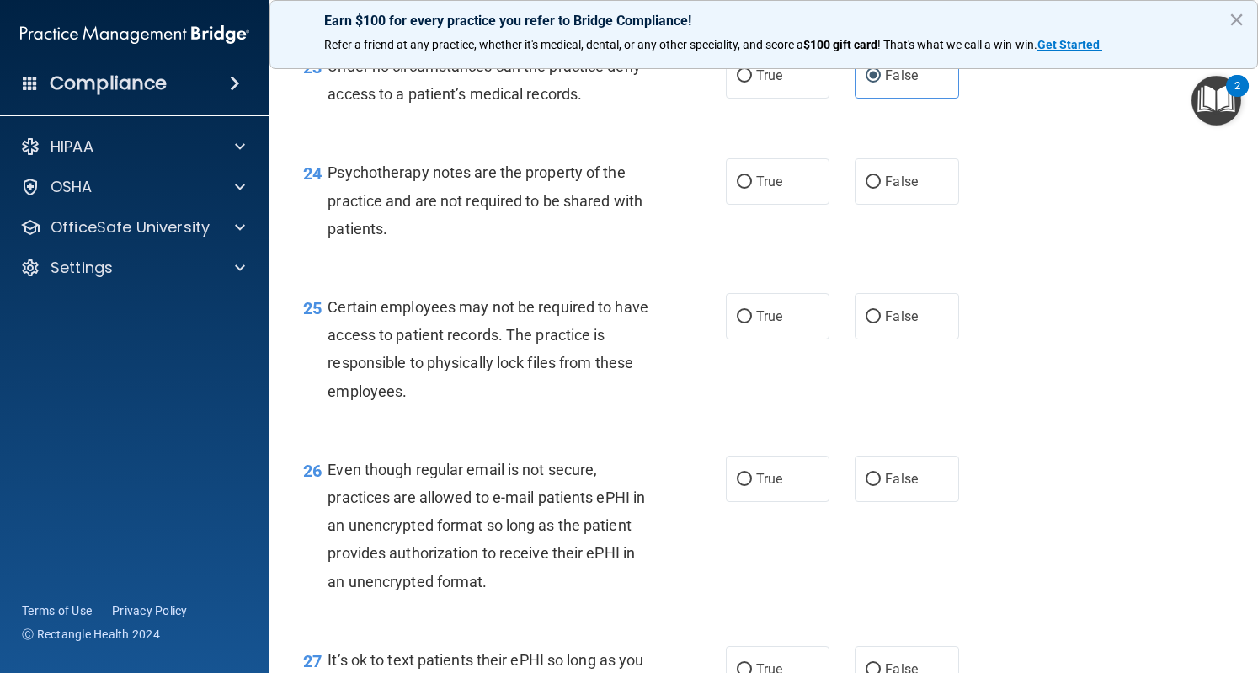
scroll to position [3677, 0]
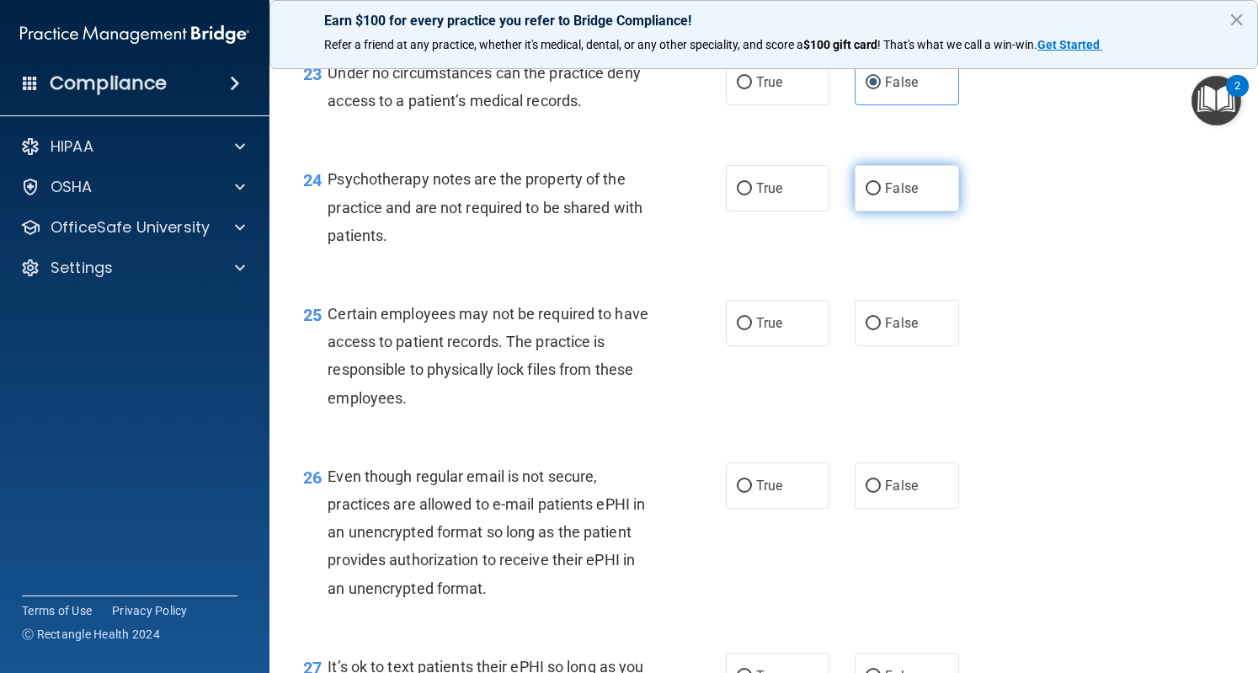
click at [901, 211] on label "False" at bounding box center [907, 188] width 104 height 46
click at [881, 195] on input "False" at bounding box center [873, 189] width 15 height 13
radio input "true"
click at [736, 211] on label "True" at bounding box center [778, 188] width 104 height 46
click at [737, 195] on input "True" at bounding box center [744, 189] width 15 height 13
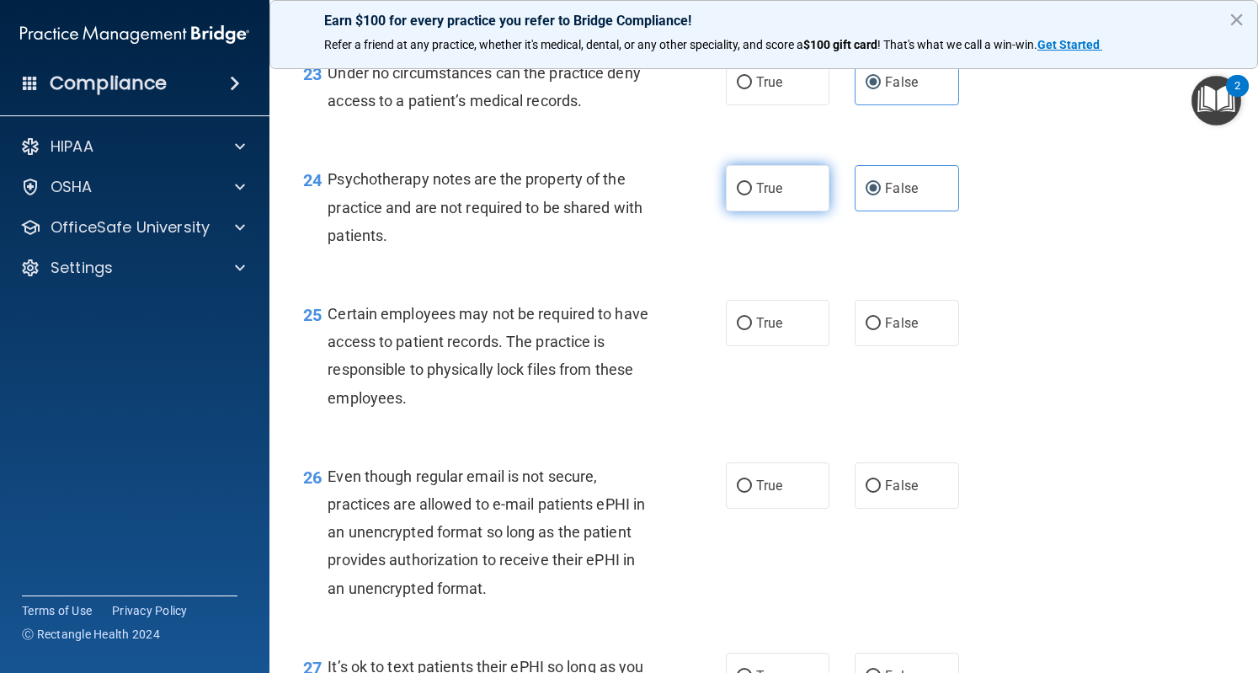
radio input "true"
radio input "false"
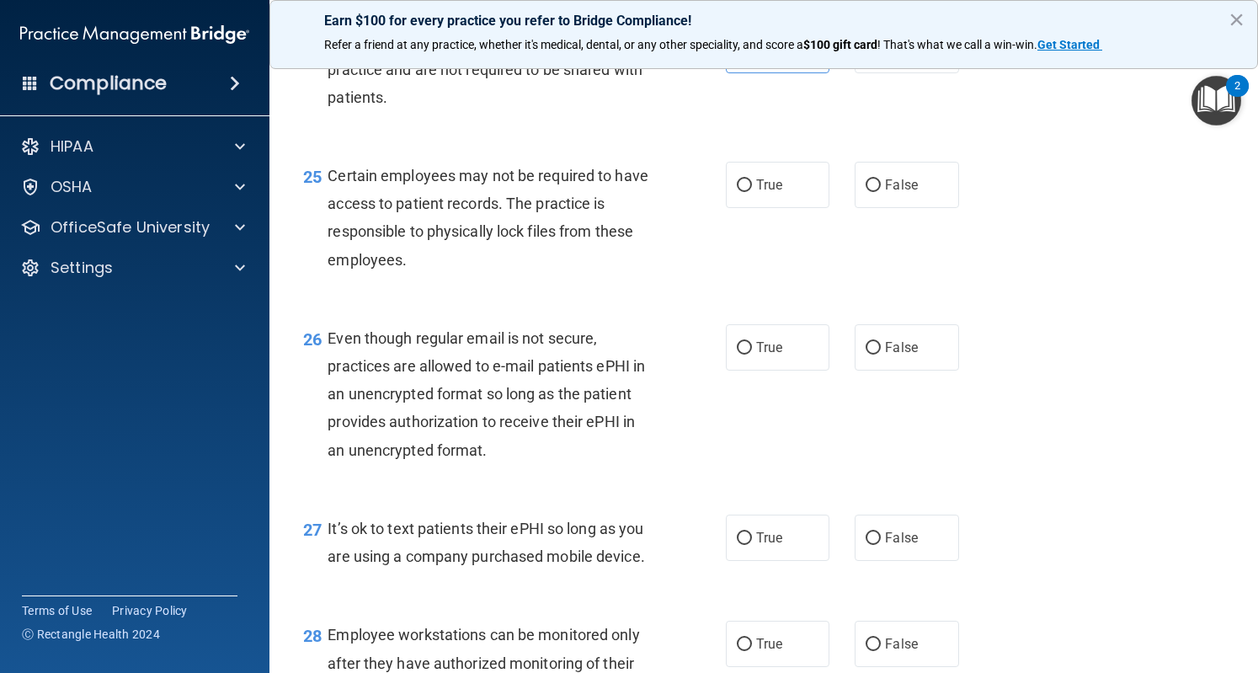
scroll to position [3816, 0]
click at [887, 207] on label "False" at bounding box center [907, 184] width 104 height 46
click at [881, 191] on input "False" at bounding box center [873, 185] width 15 height 13
radio input "true"
click at [793, 207] on label "True" at bounding box center [778, 184] width 104 height 46
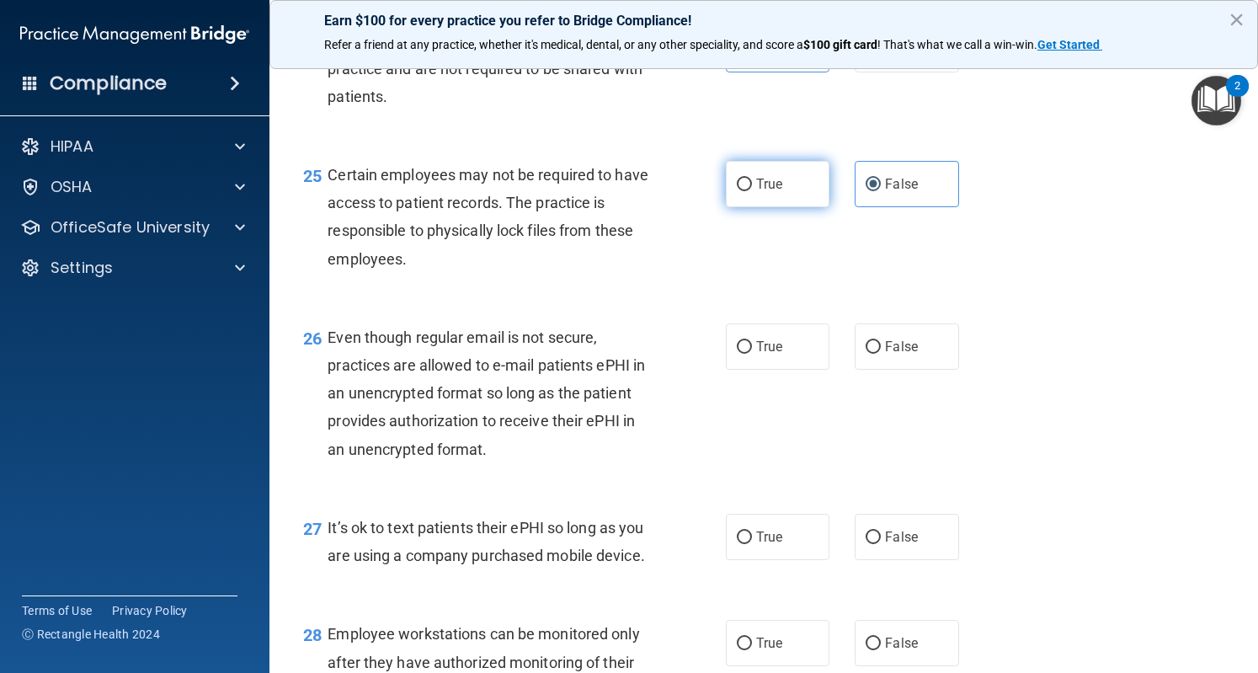
click at [752, 191] on input "True" at bounding box center [744, 185] width 15 height 13
radio input "true"
radio input "false"
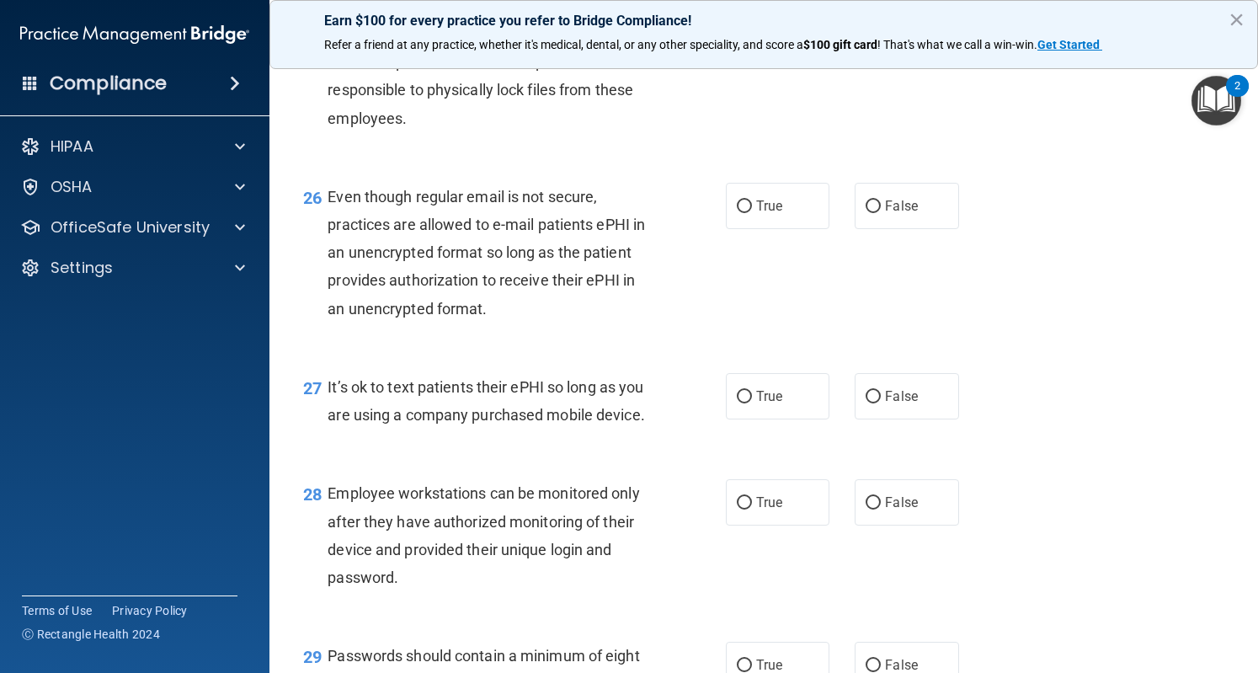
scroll to position [4016, 0]
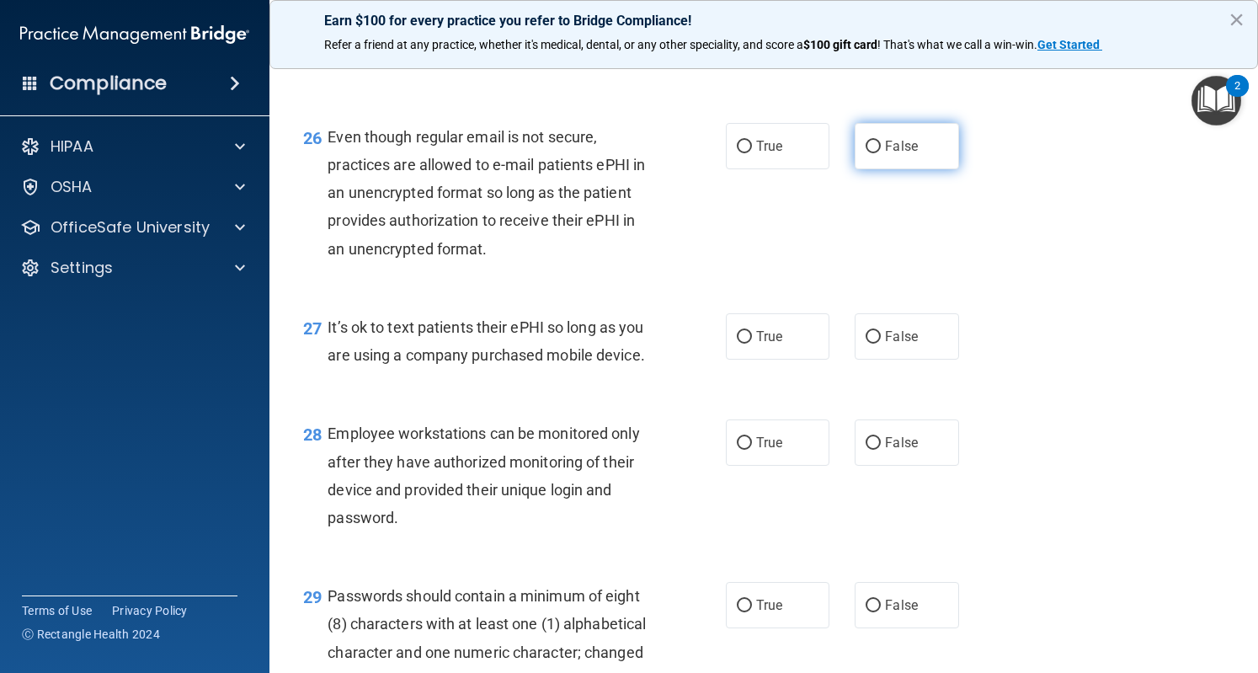
click at [904, 154] on span "False" at bounding box center [901, 146] width 33 height 16
click at [881, 153] on input "False" at bounding box center [873, 147] width 15 height 13
radio input "true"
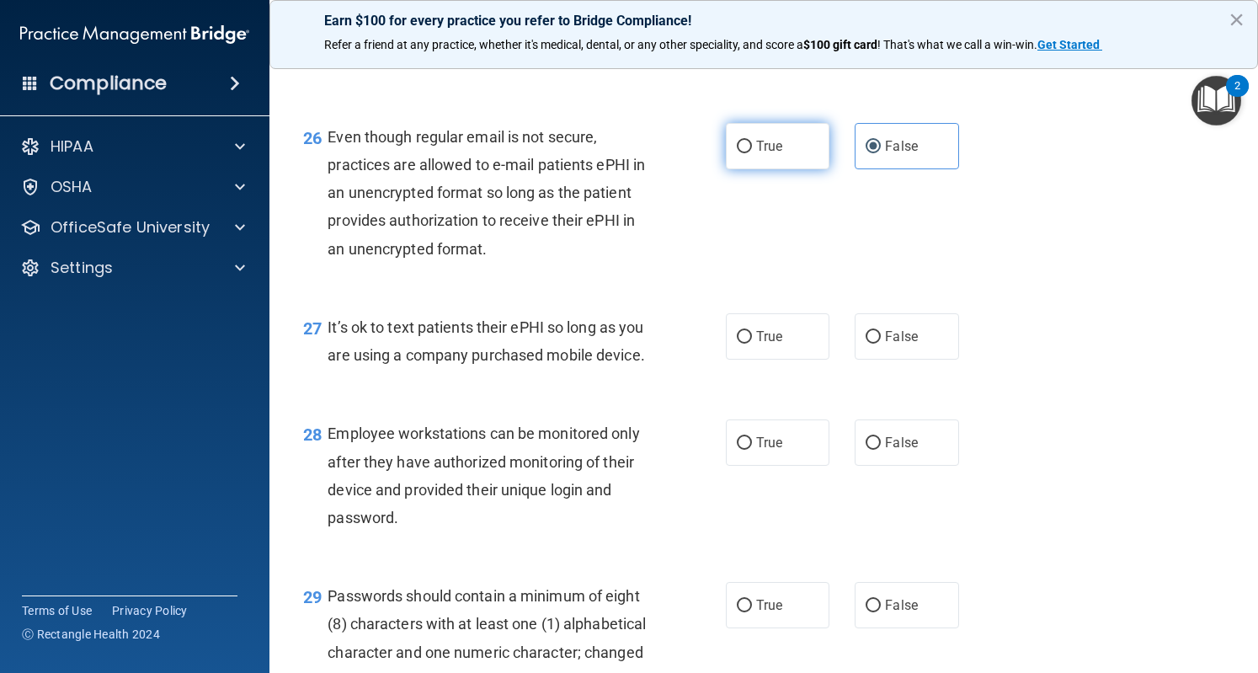
click at [763, 154] on span "True" at bounding box center [769, 146] width 26 height 16
click at [752, 153] on input "True" at bounding box center [744, 147] width 15 height 13
radio input "true"
radio input "false"
click at [915, 360] on label "False" at bounding box center [907, 336] width 104 height 46
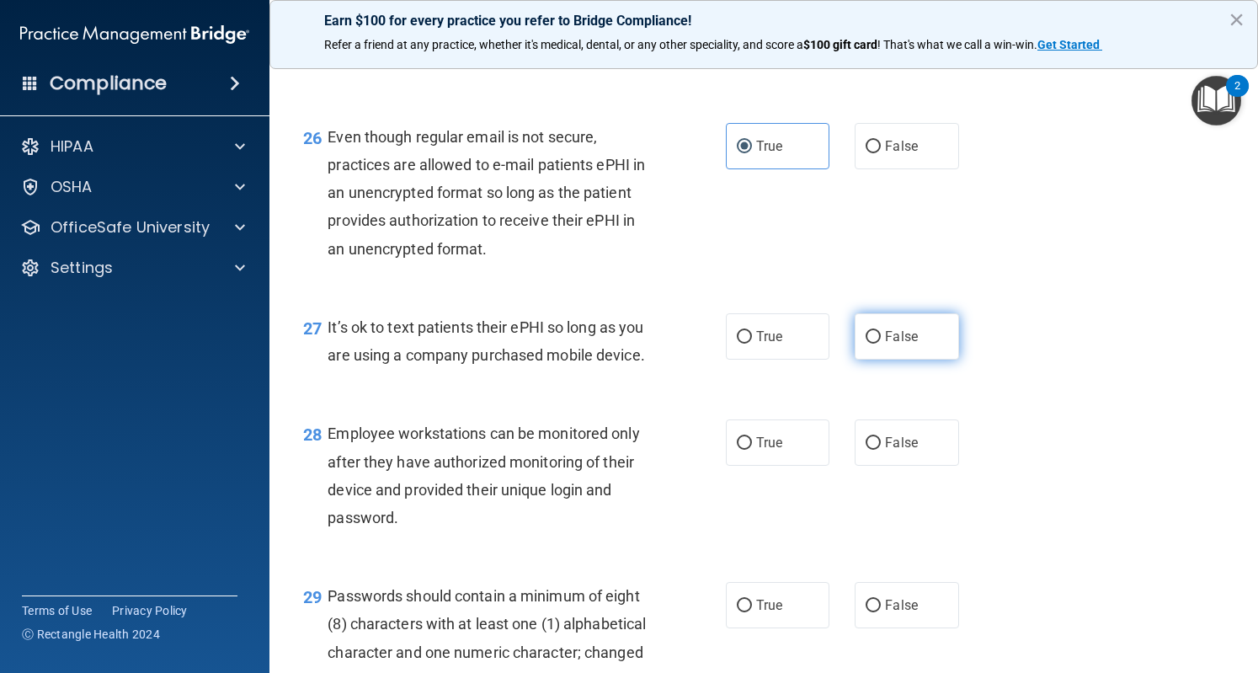
click at [881, 344] on input "False" at bounding box center [873, 337] width 15 height 13
radio input "true"
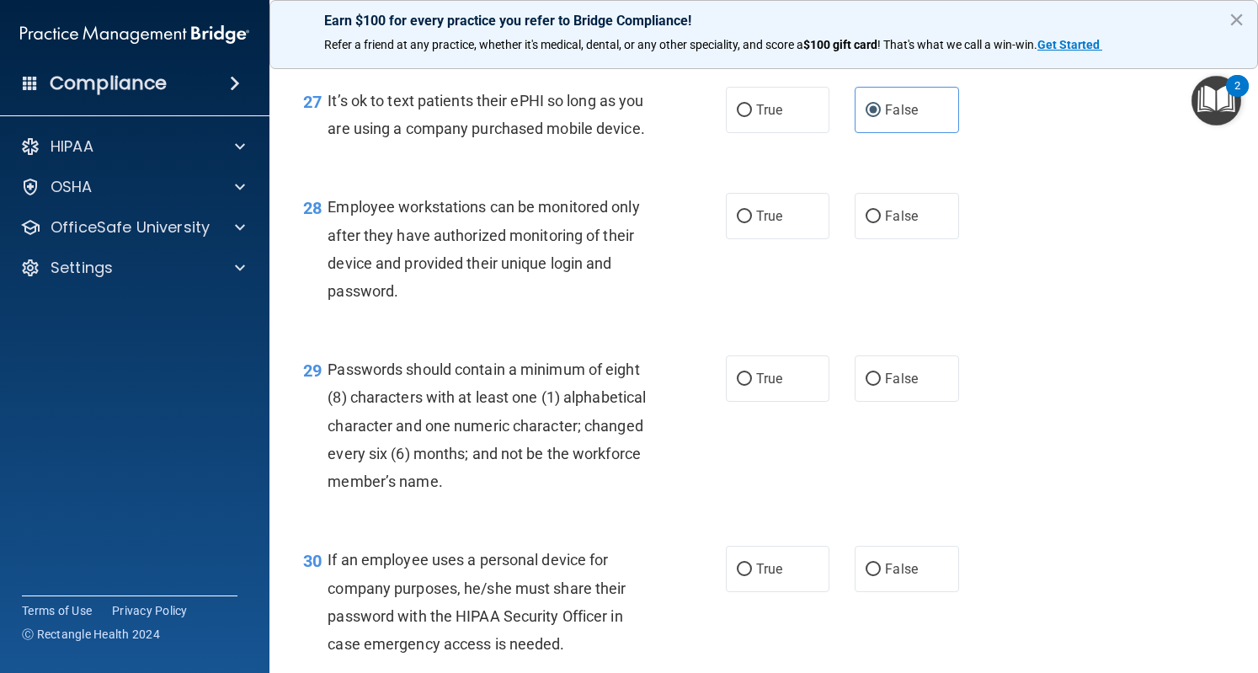
scroll to position [4332, 0]
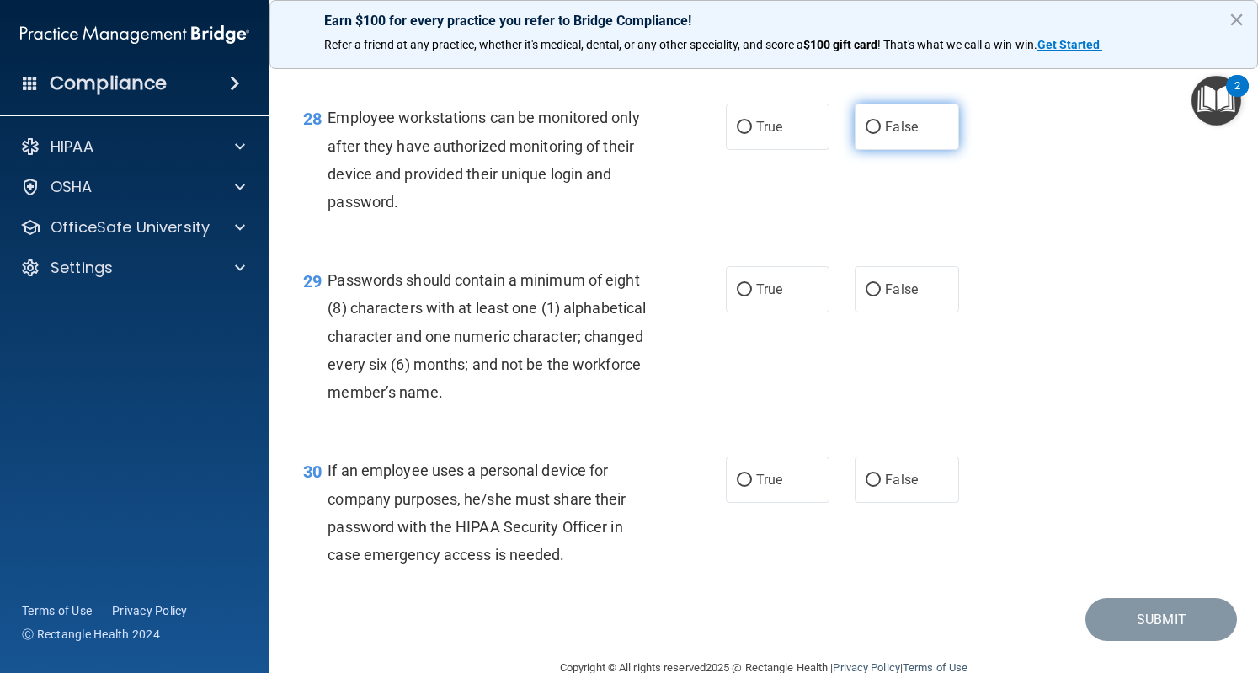
click at [895, 135] on span "False" at bounding box center [901, 127] width 33 height 16
click at [881, 134] on input "False" at bounding box center [873, 127] width 15 height 13
radio input "true"
click at [740, 312] on label "True" at bounding box center [778, 289] width 104 height 46
click at [740, 296] on input "True" at bounding box center [744, 290] width 15 height 13
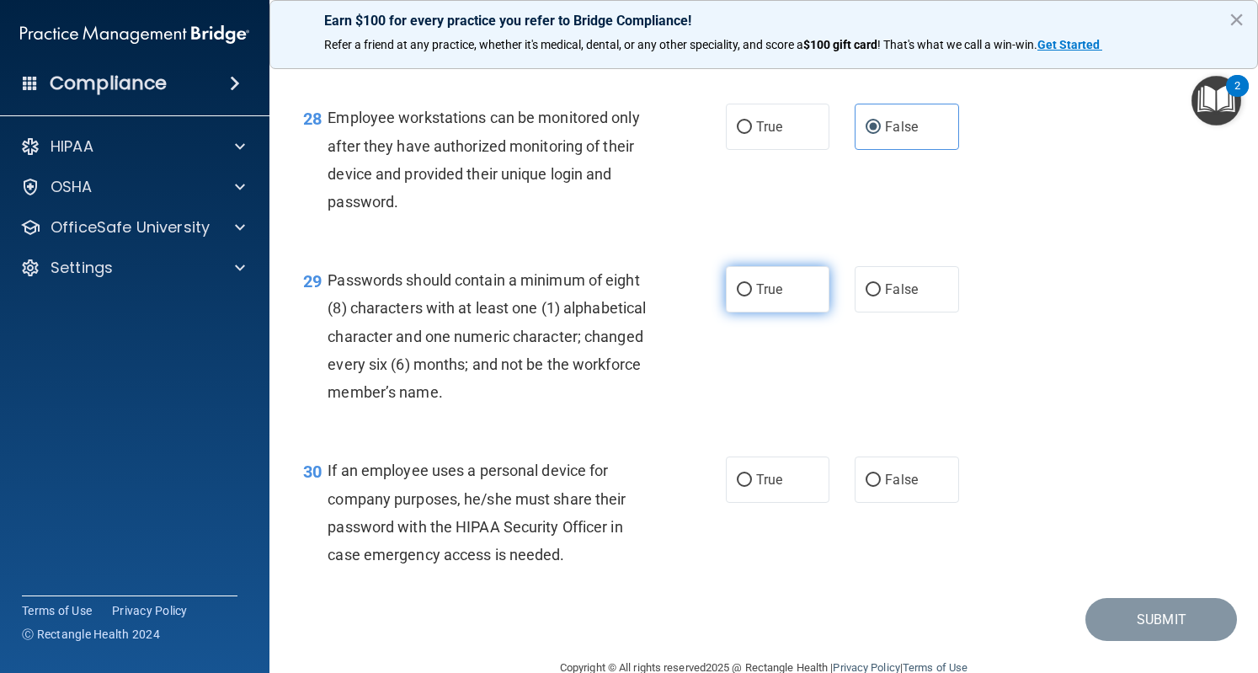
radio input "true"
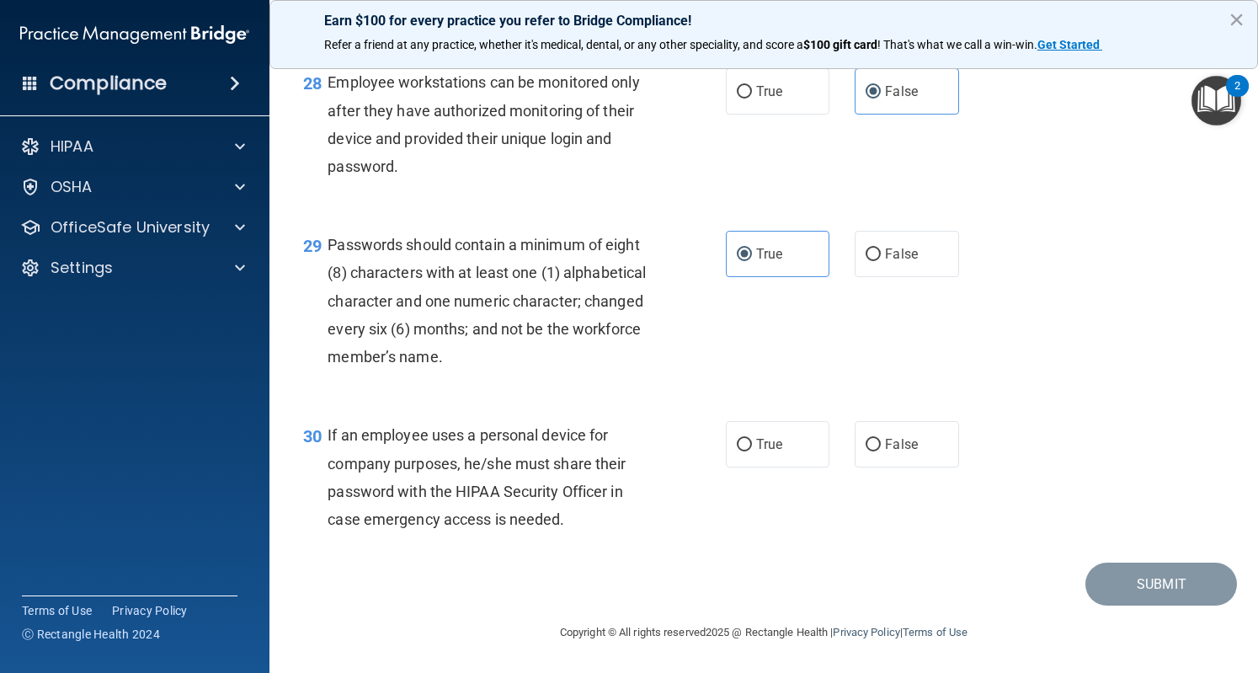
scroll to position [4451, 0]
click at [872, 439] on input "False" at bounding box center [873, 445] width 15 height 13
radio input "true"
click at [1155, 580] on button "Submit" at bounding box center [1162, 584] width 152 height 43
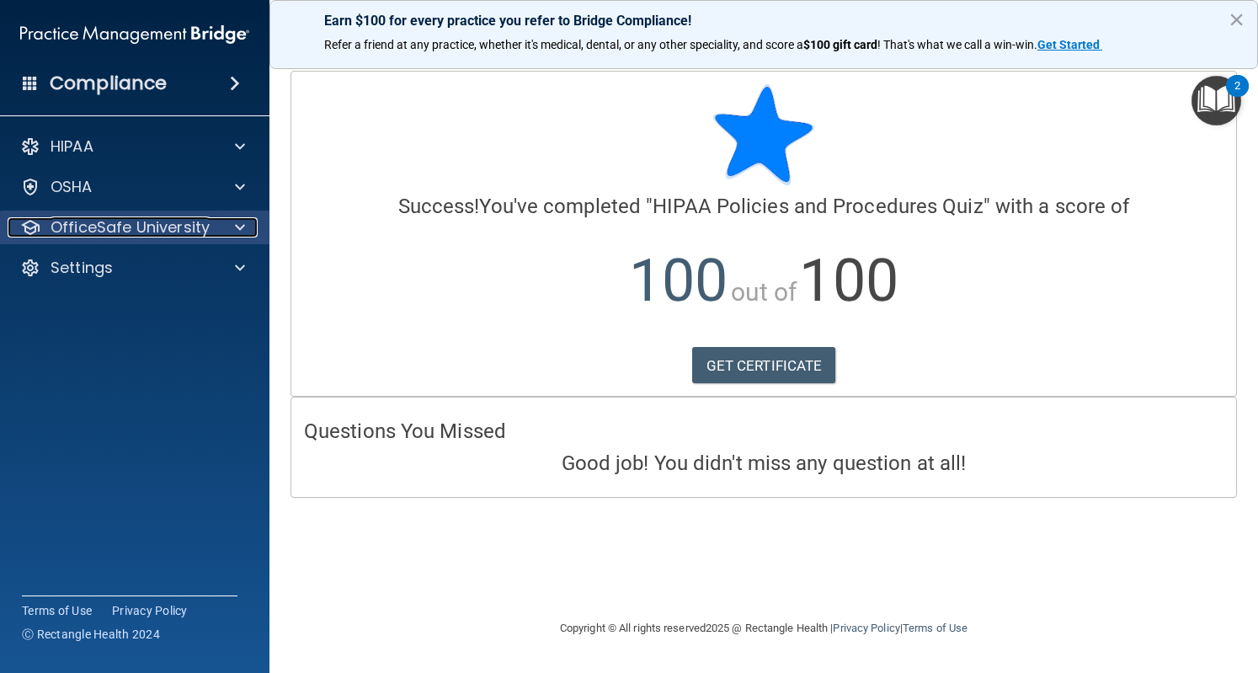
click at [213, 234] on div "OfficeSafe University" at bounding box center [112, 227] width 209 height 20
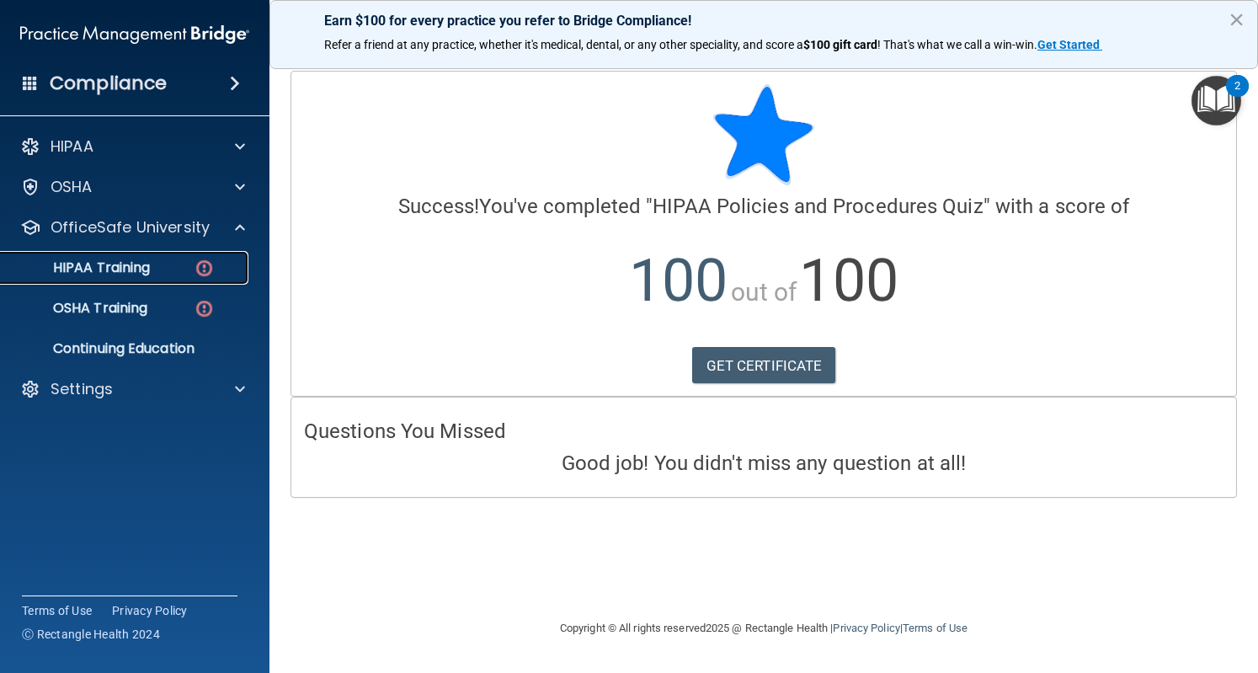
click at [189, 279] on link "HIPAA Training" at bounding box center [115, 268] width 265 height 34
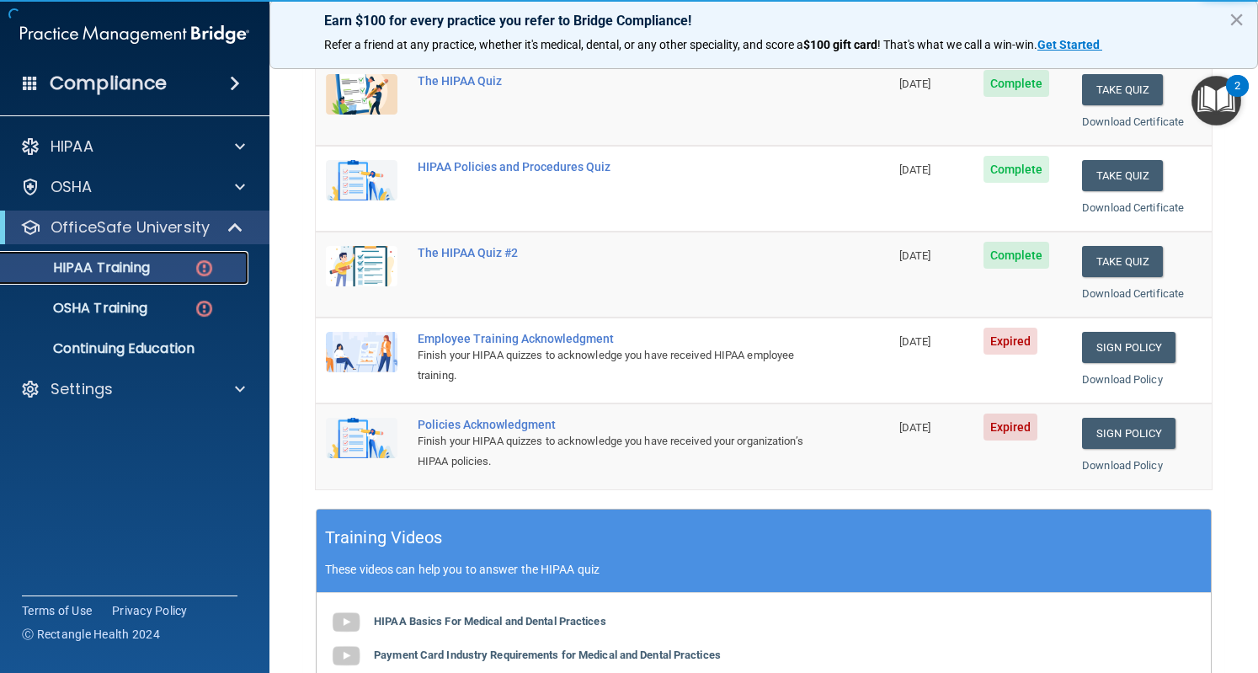
scroll to position [239, 0]
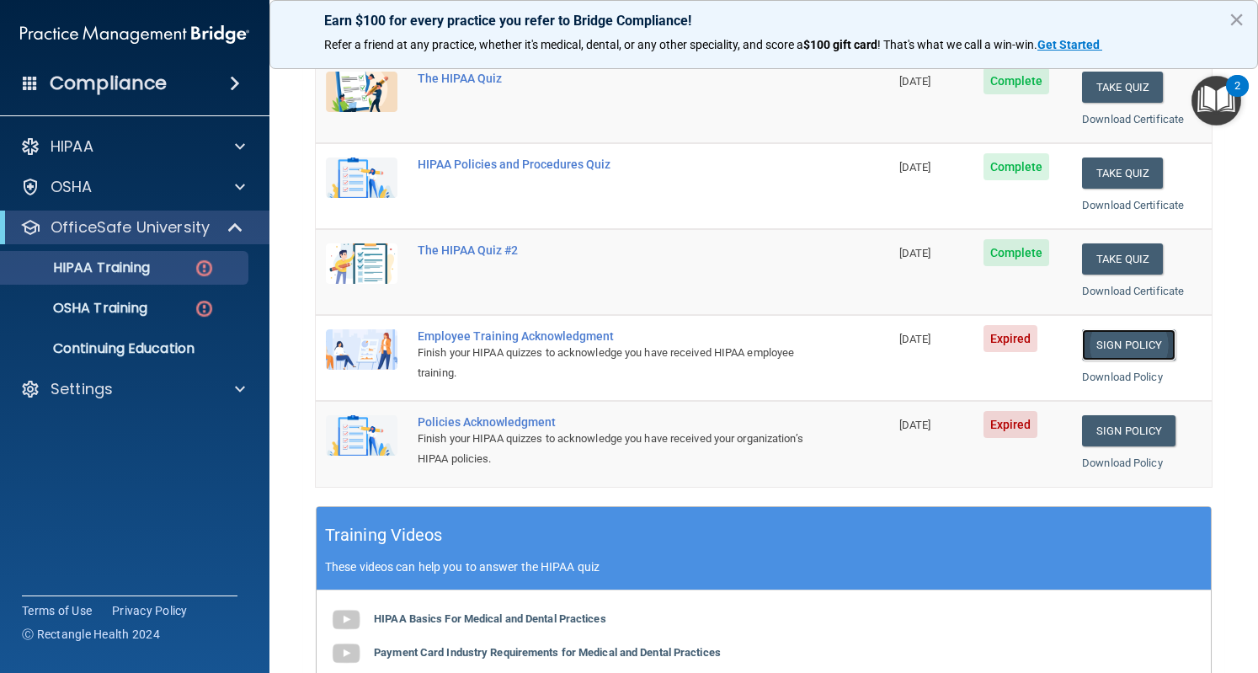
click at [1127, 344] on link "Sign Policy" at bounding box center [1128, 344] width 93 height 31
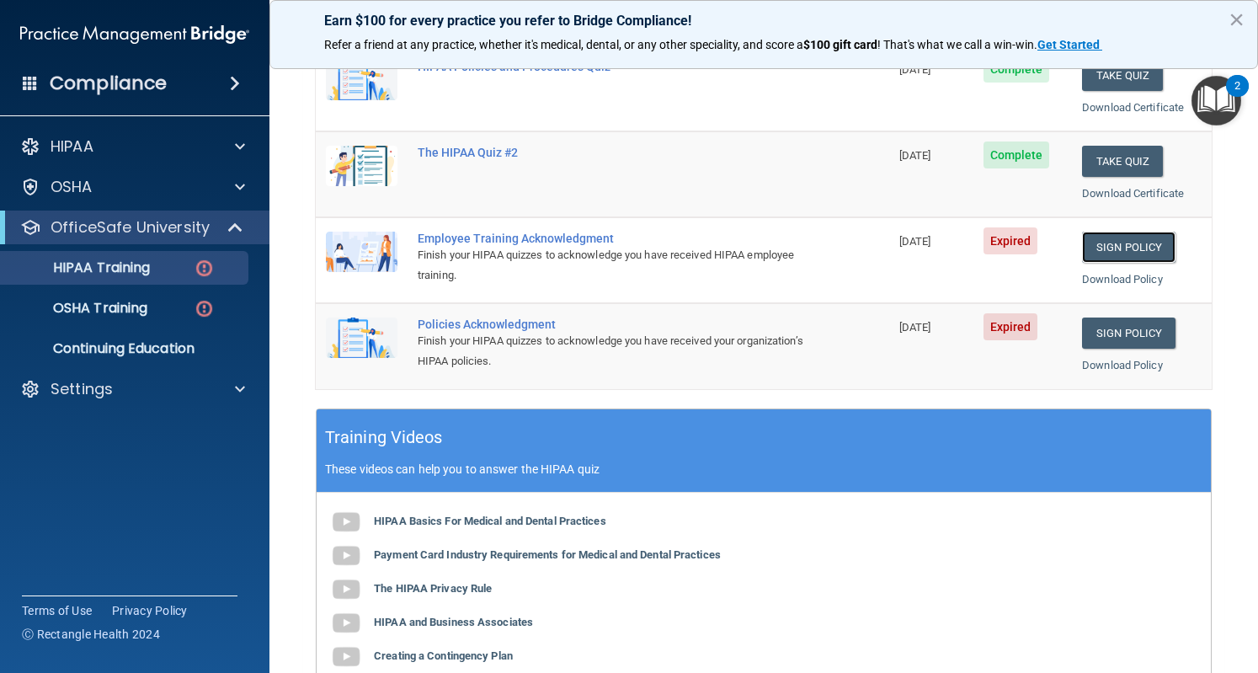
scroll to position [338, 0]
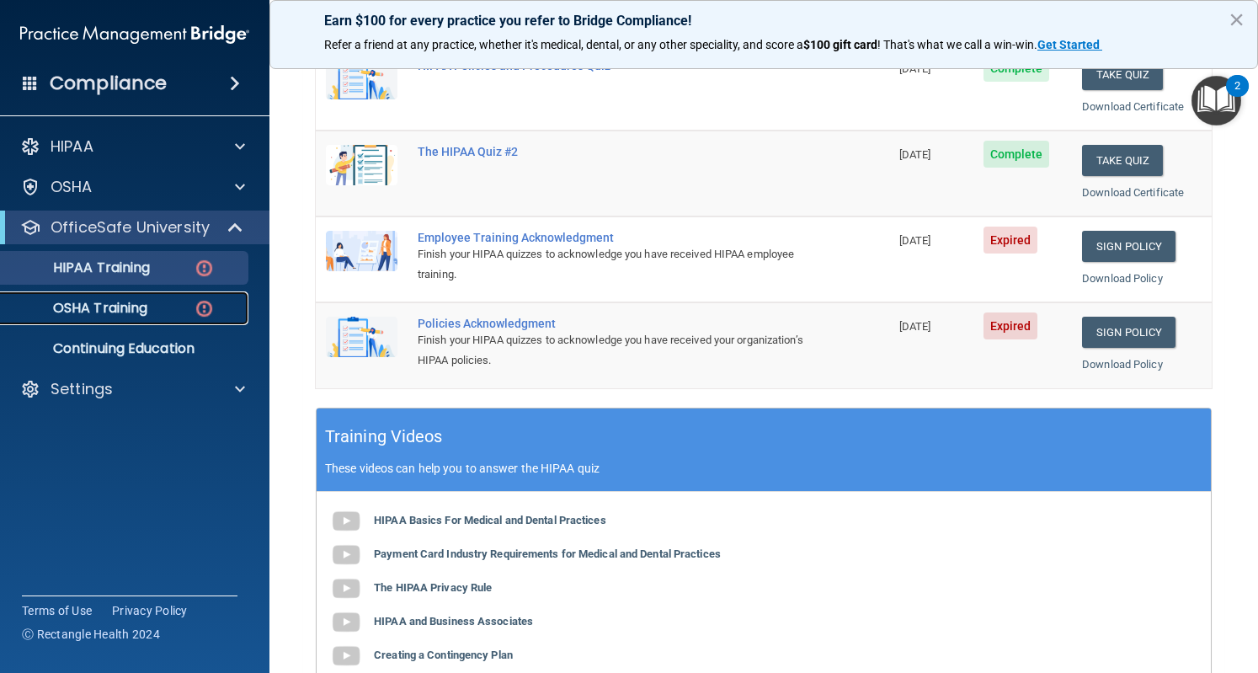
click at [142, 297] on link "OSHA Training" at bounding box center [115, 308] width 265 height 34
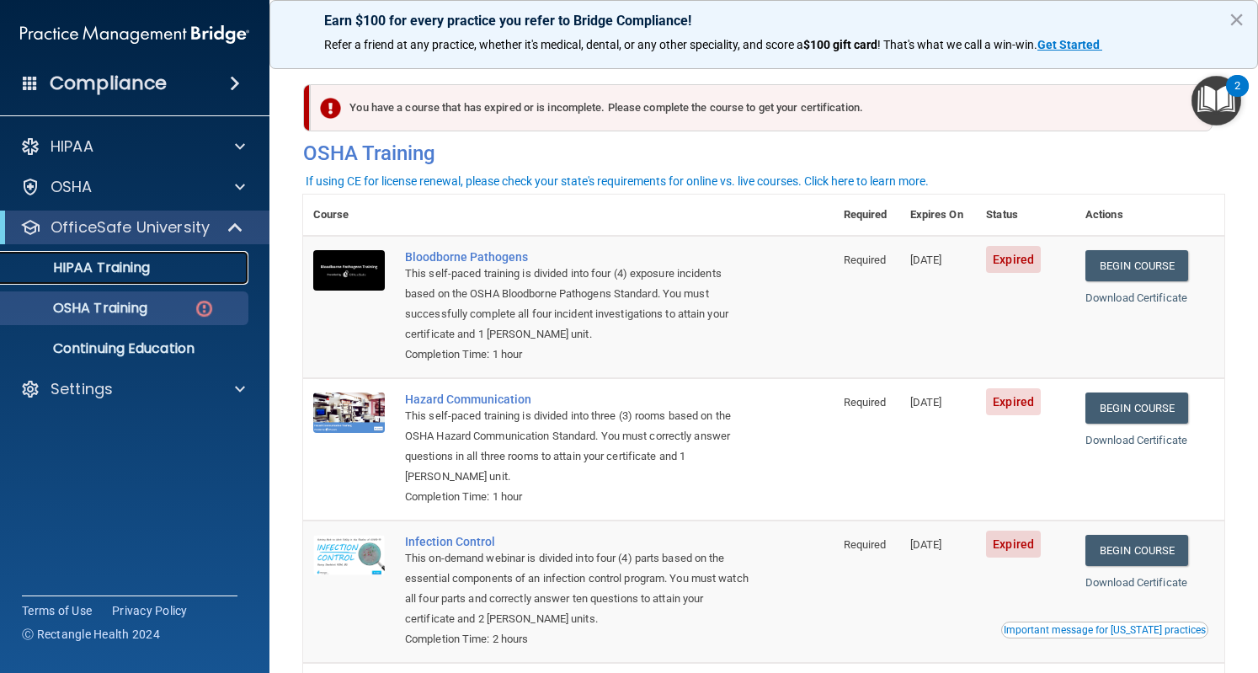
click at [123, 264] on p "HIPAA Training" at bounding box center [80, 267] width 139 height 17
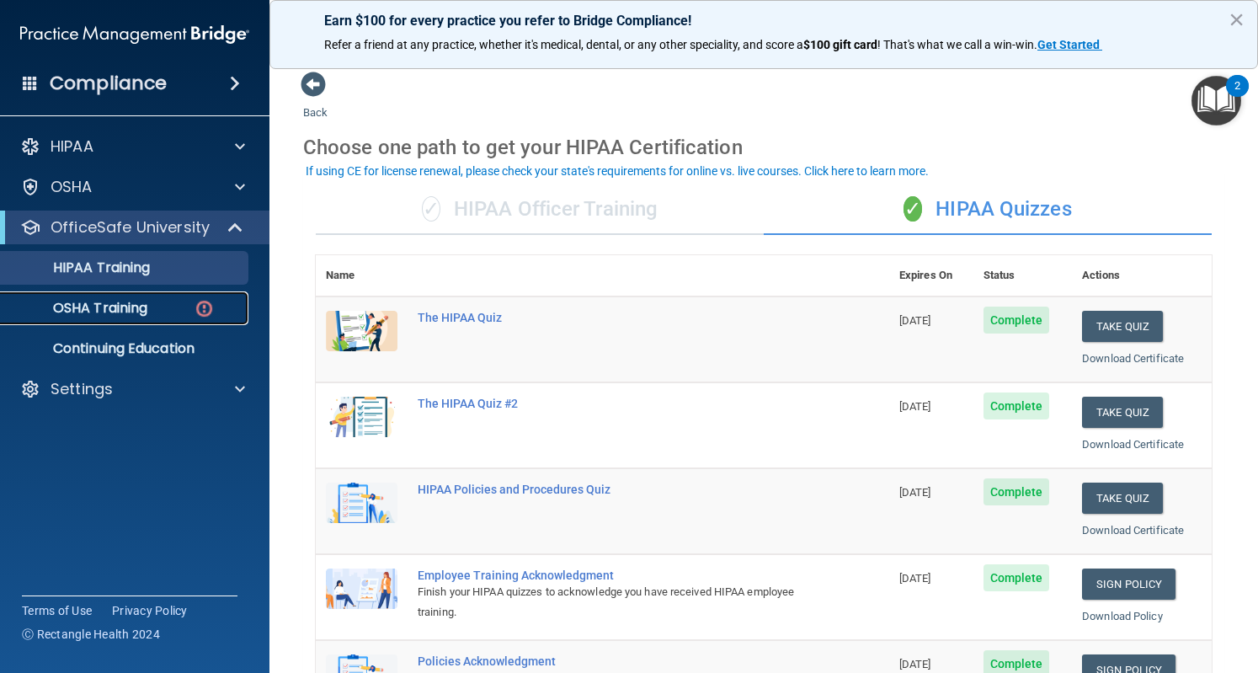
click at [126, 312] on p "OSHA Training" at bounding box center [79, 308] width 136 height 17
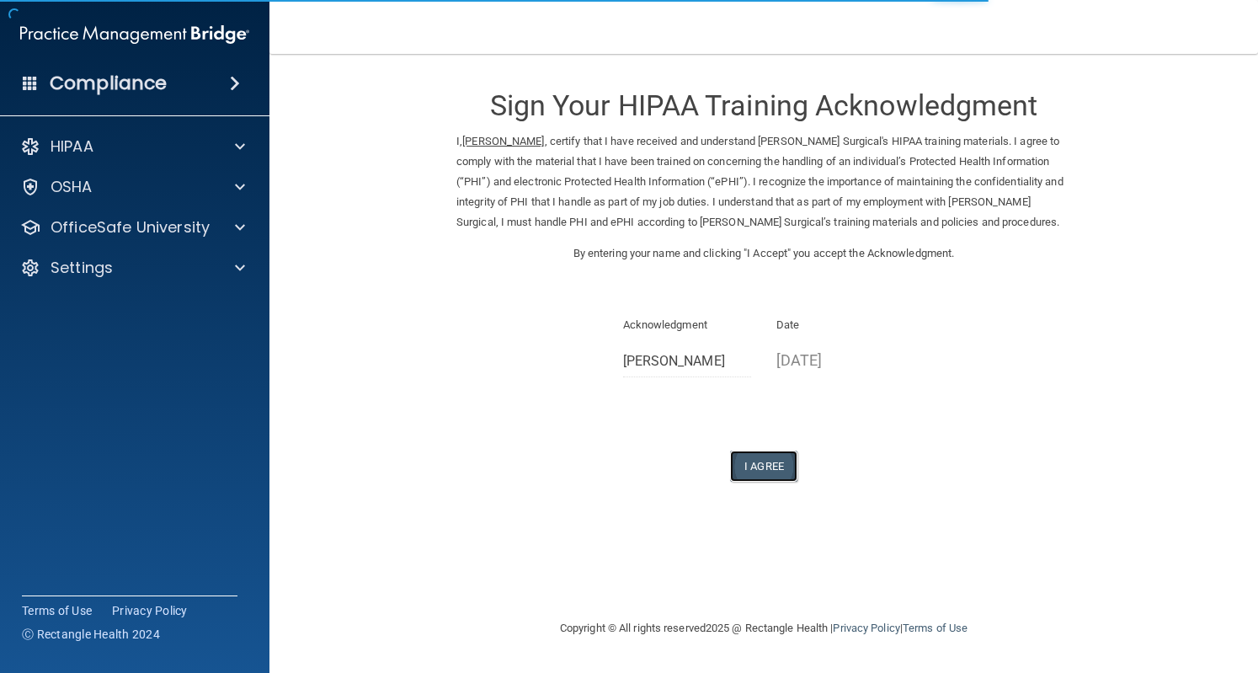
click at [785, 462] on button "I Agree" at bounding box center [763, 466] width 67 height 31
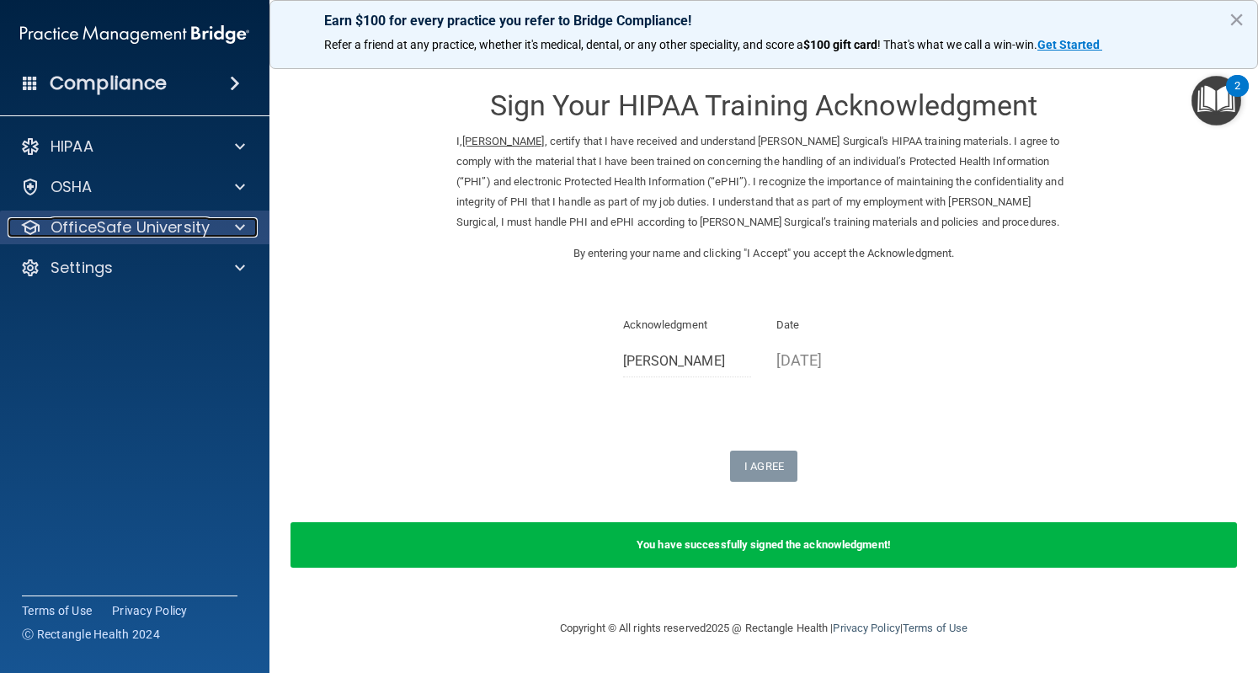
click at [229, 227] on div at bounding box center [237, 227] width 42 height 20
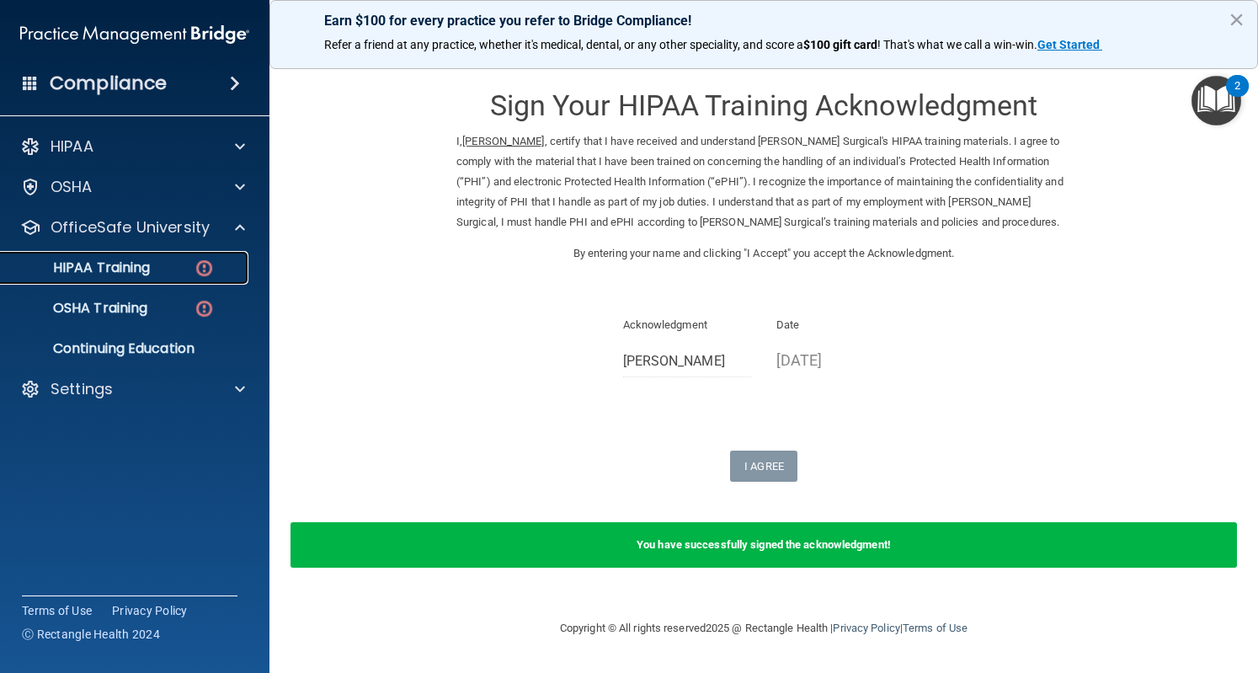
click at [192, 280] on link "HIPAA Training" at bounding box center [115, 268] width 265 height 34
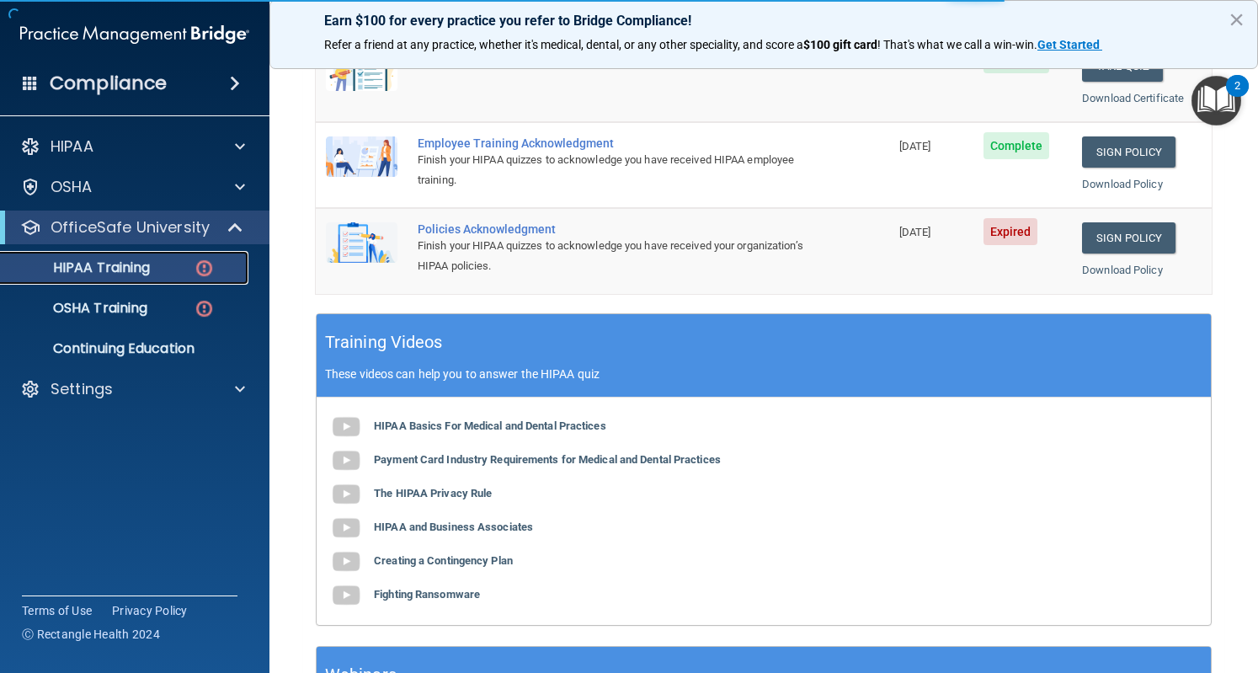
scroll to position [434, 0]
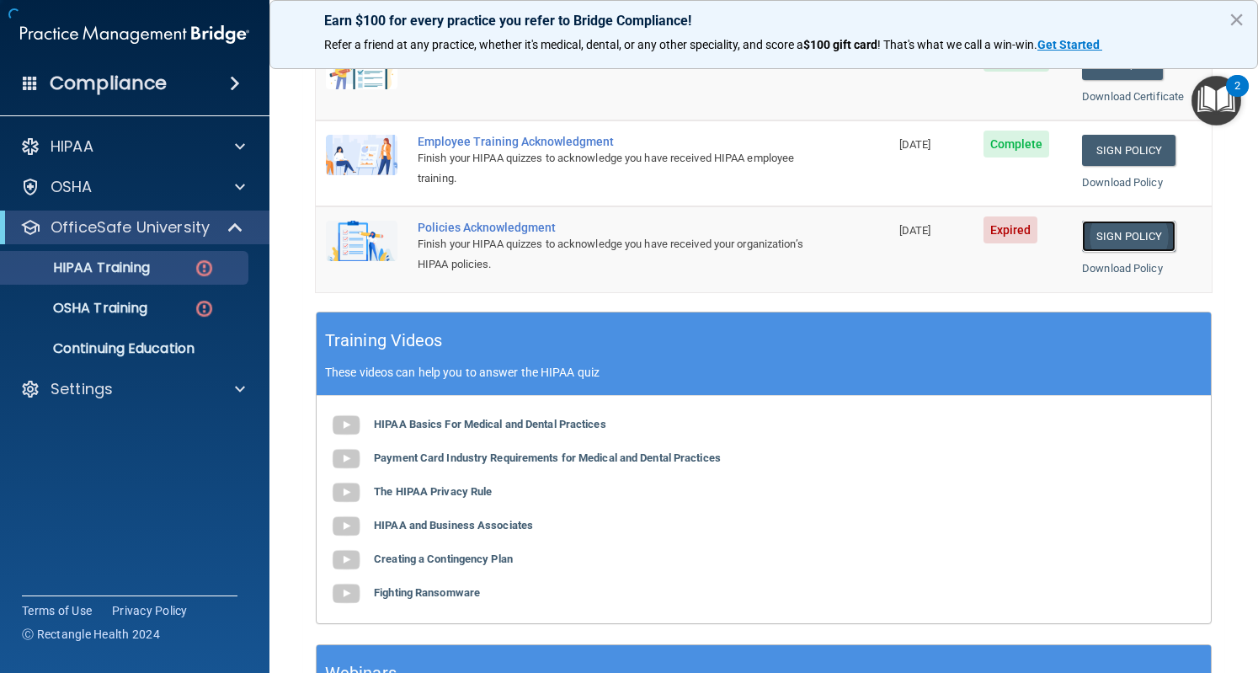
click at [1129, 232] on link "Sign Policy" at bounding box center [1128, 236] width 93 height 31
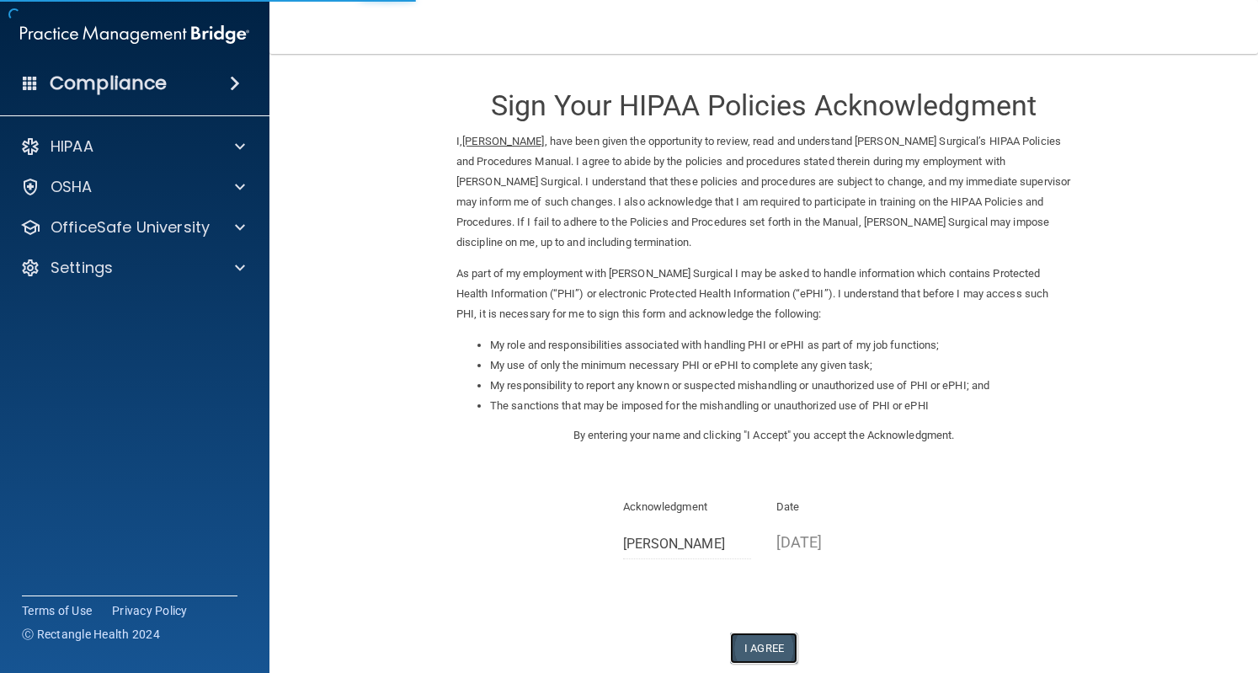
click at [756, 644] on button "I Agree" at bounding box center [763, 648] width 67 height 31
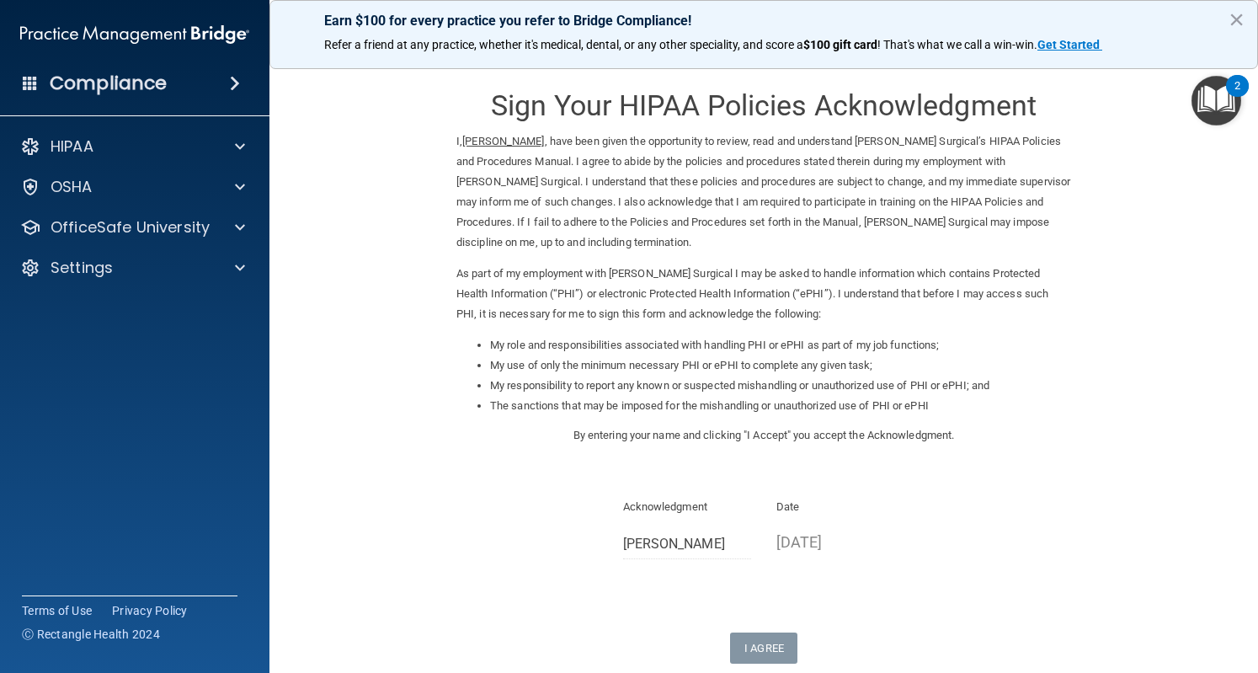
scroll to position [163, 0]
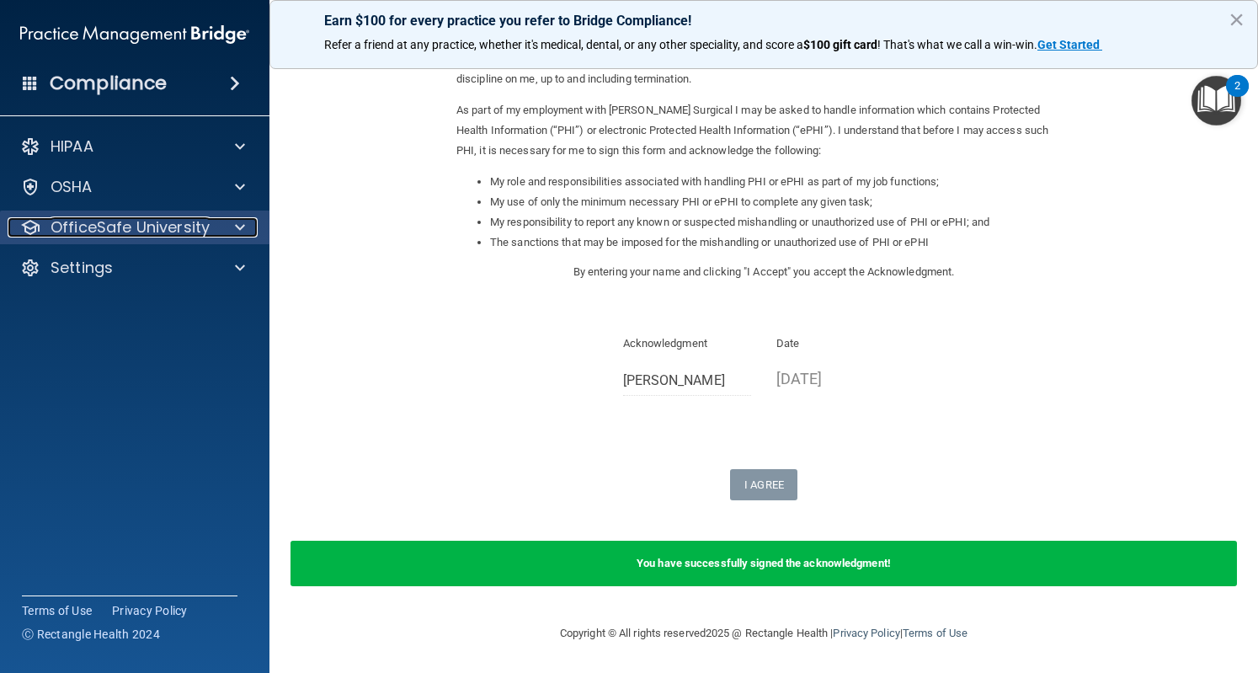
click at [224, 232] on div at bounding box center [237, 227] width 42 height 20
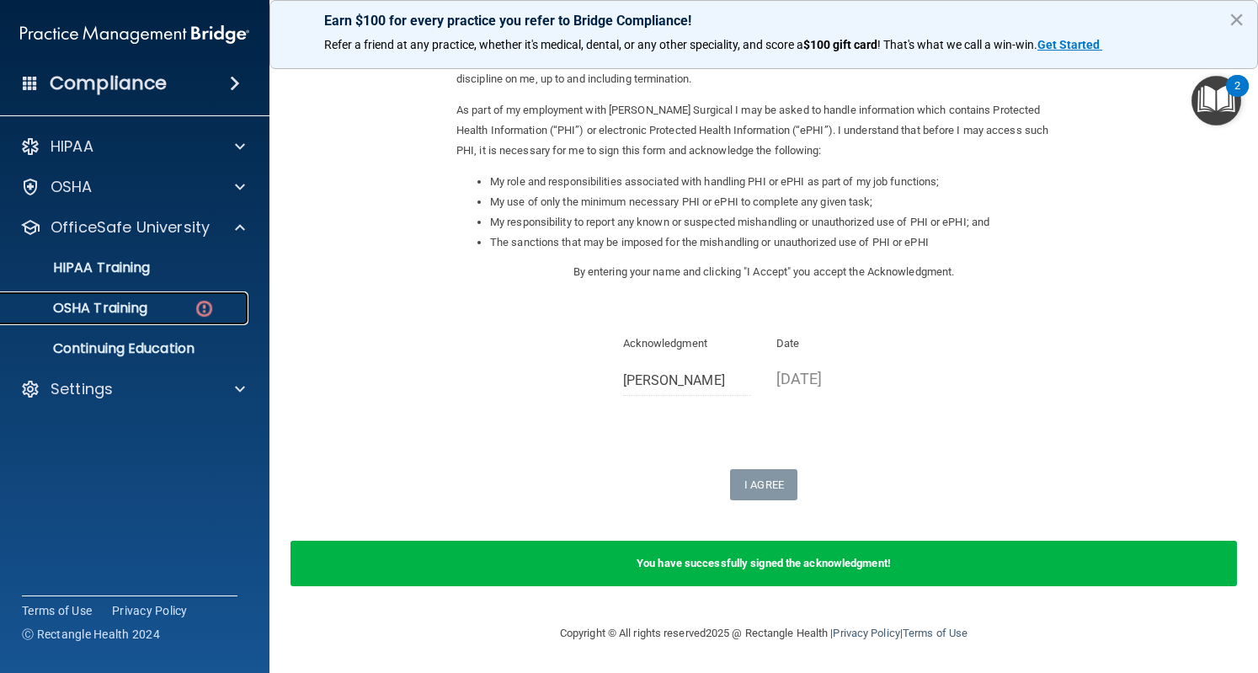
click at [184, 320] on link "OSHA Training" at bounding box center [115, 308] width 265 height 34
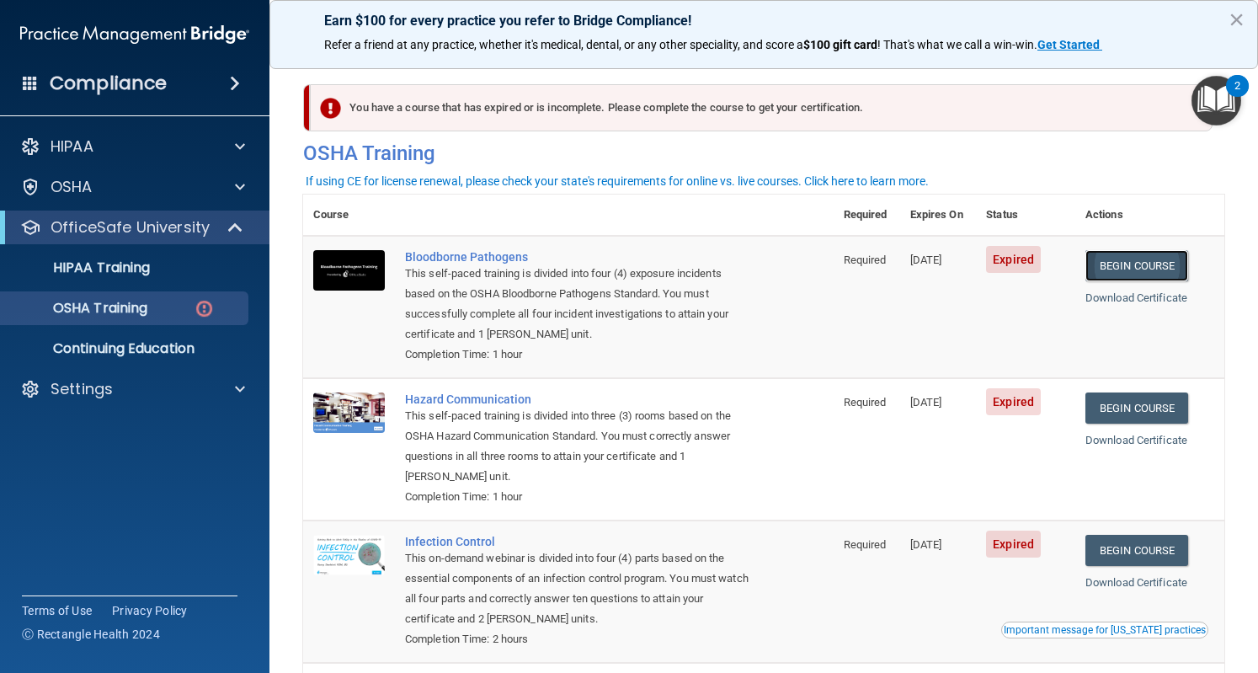
click at [1154, 267] on link "Begin Course" at bounding box center [1137, 265] width 103 height 31
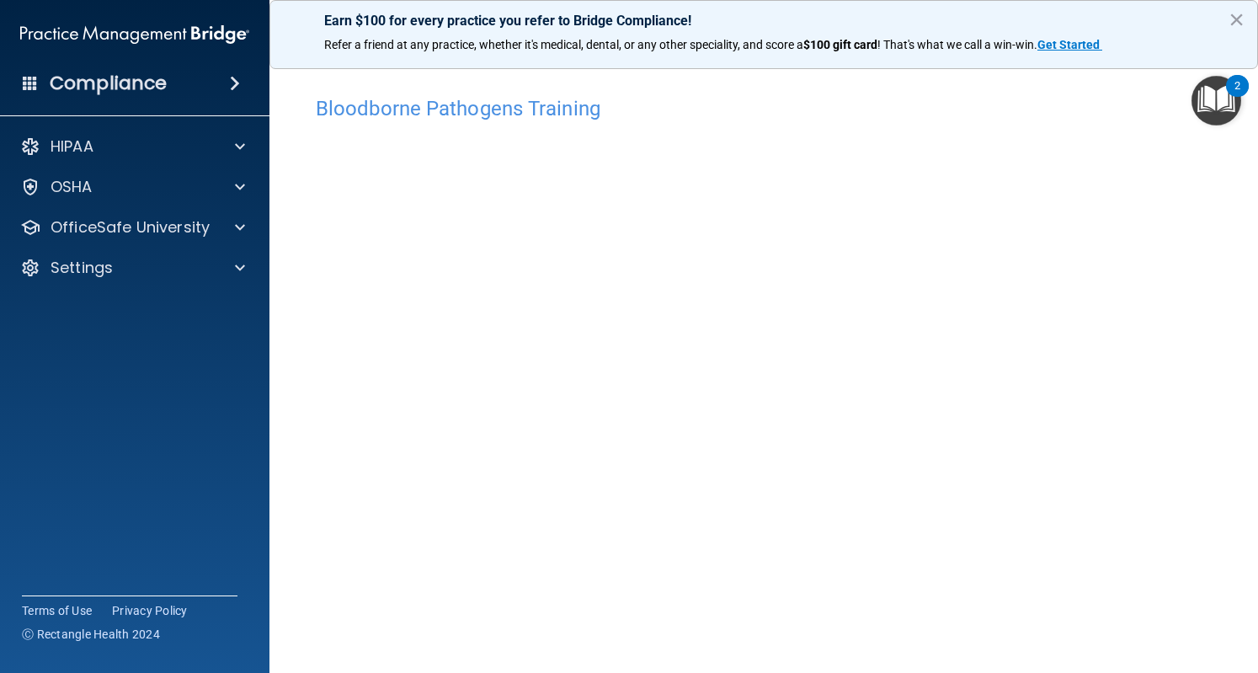
scroll to position [48, 0]
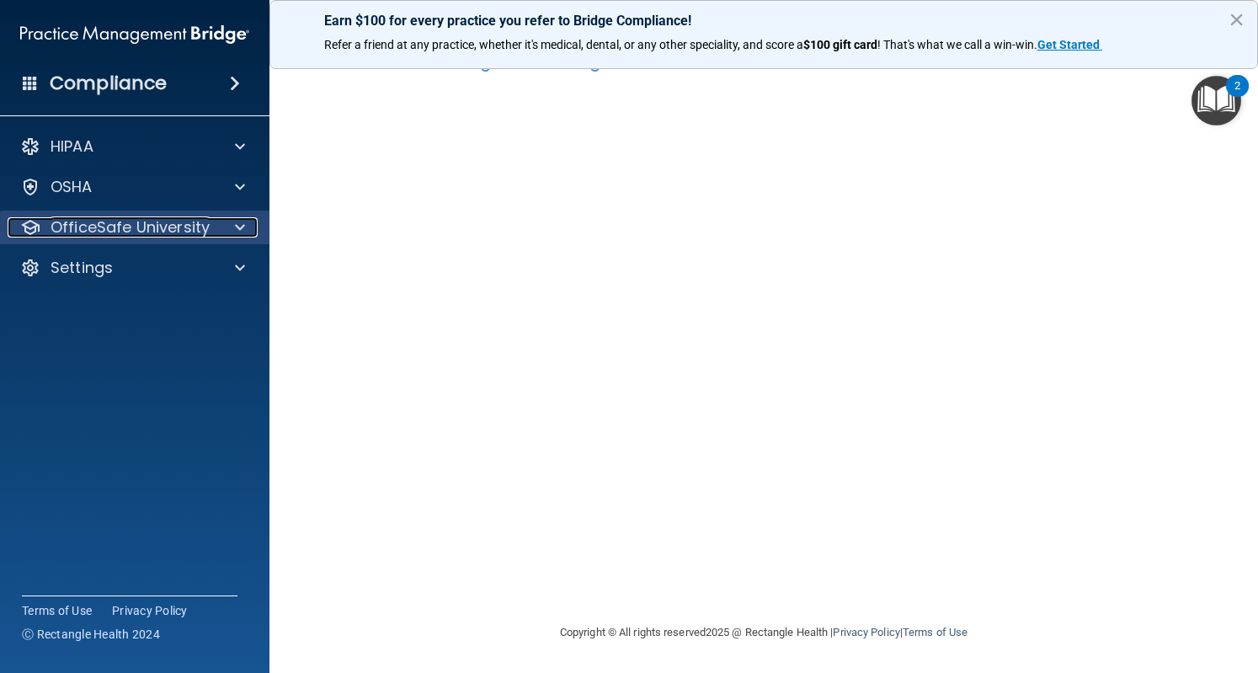
click at [253, 223] on div at bounding box center [237, 227] width 42 height 20
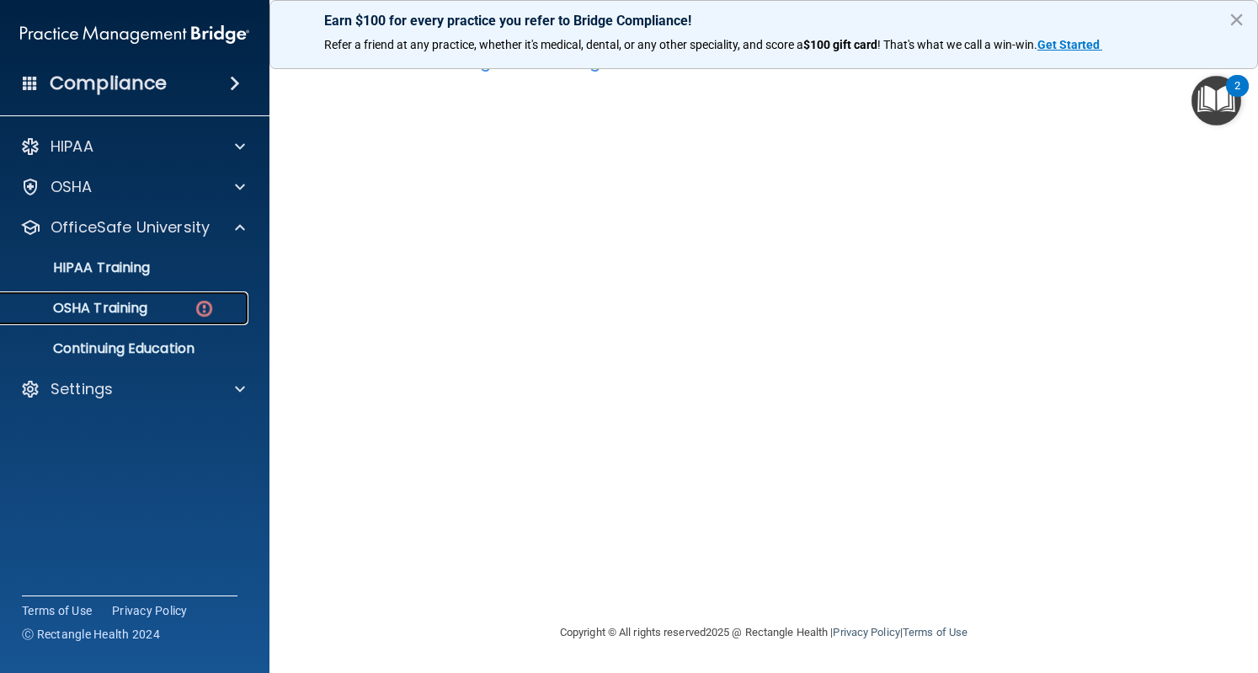
click at [162, 309] on div "OSHA Training" at bounding box center [126, 308] width 230 height 17
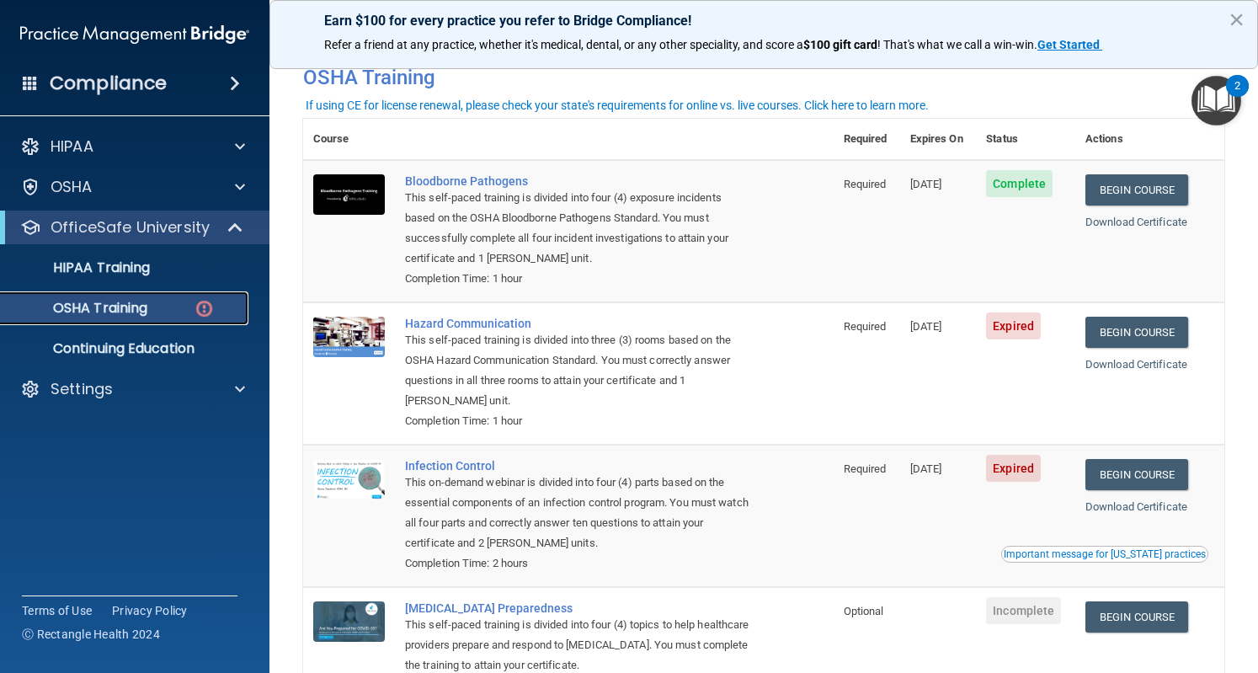
scroll to position [64, 0]
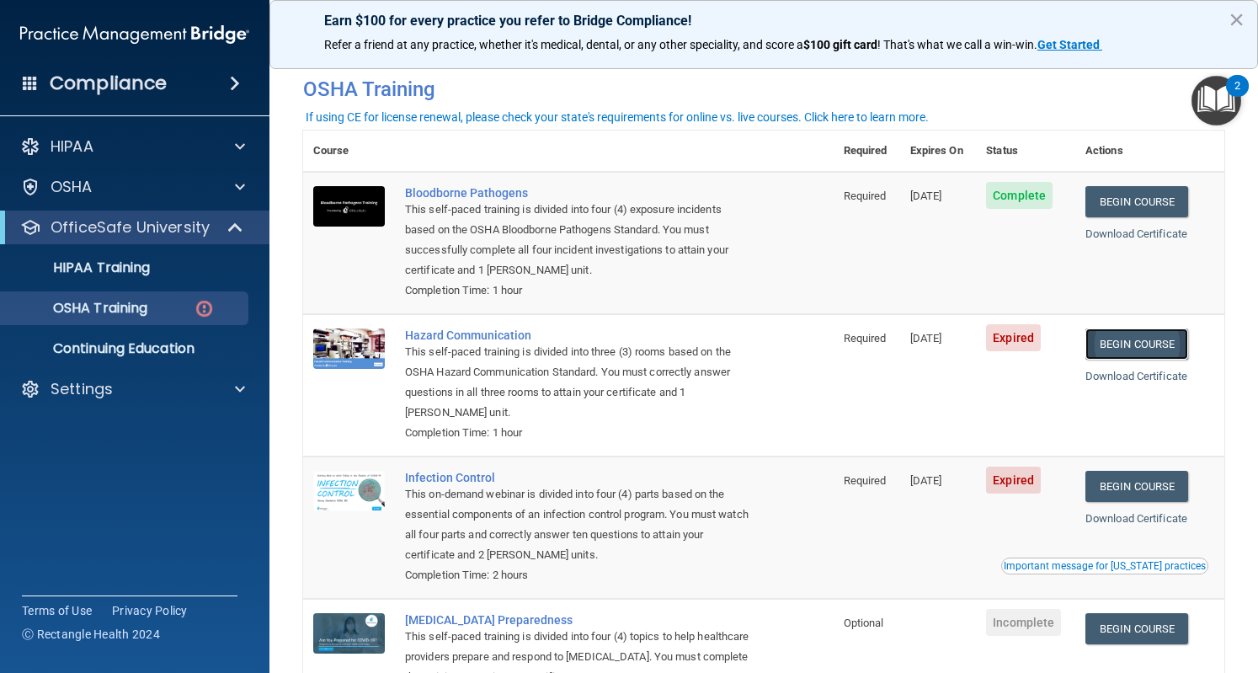
click at [1151, 338] on link "Begin Course" at bounding box center [1137, 343] width 103 height 31
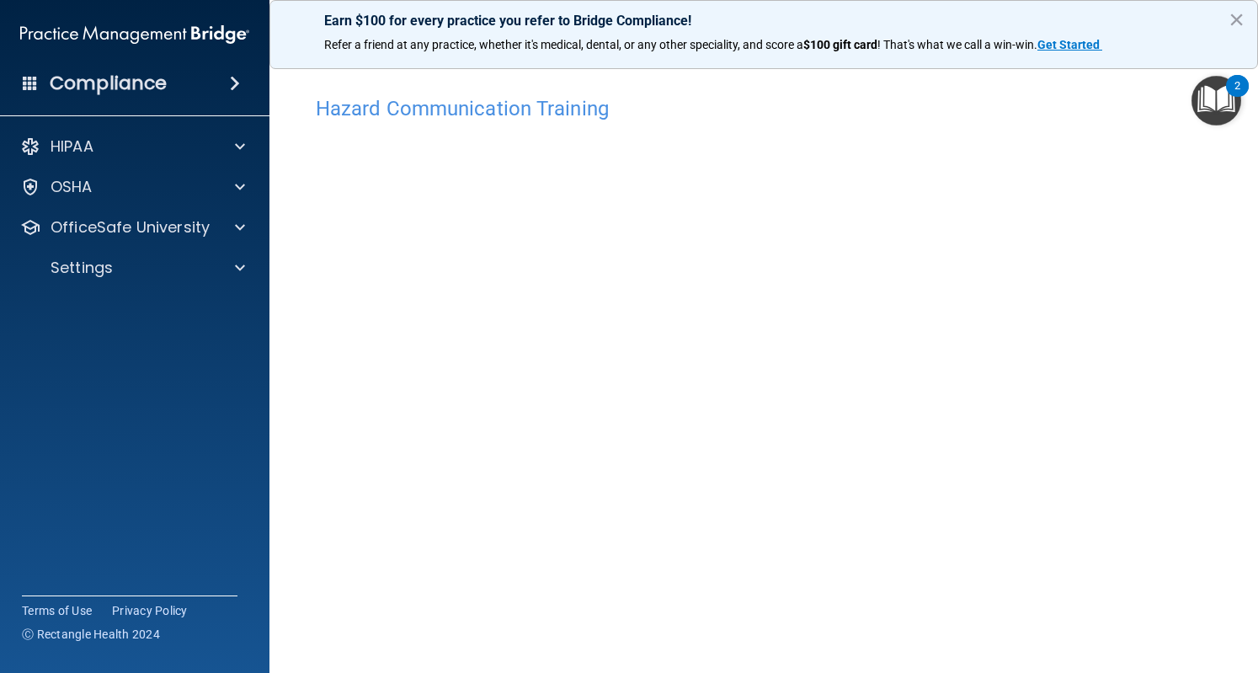
scroll to position [60, 0]
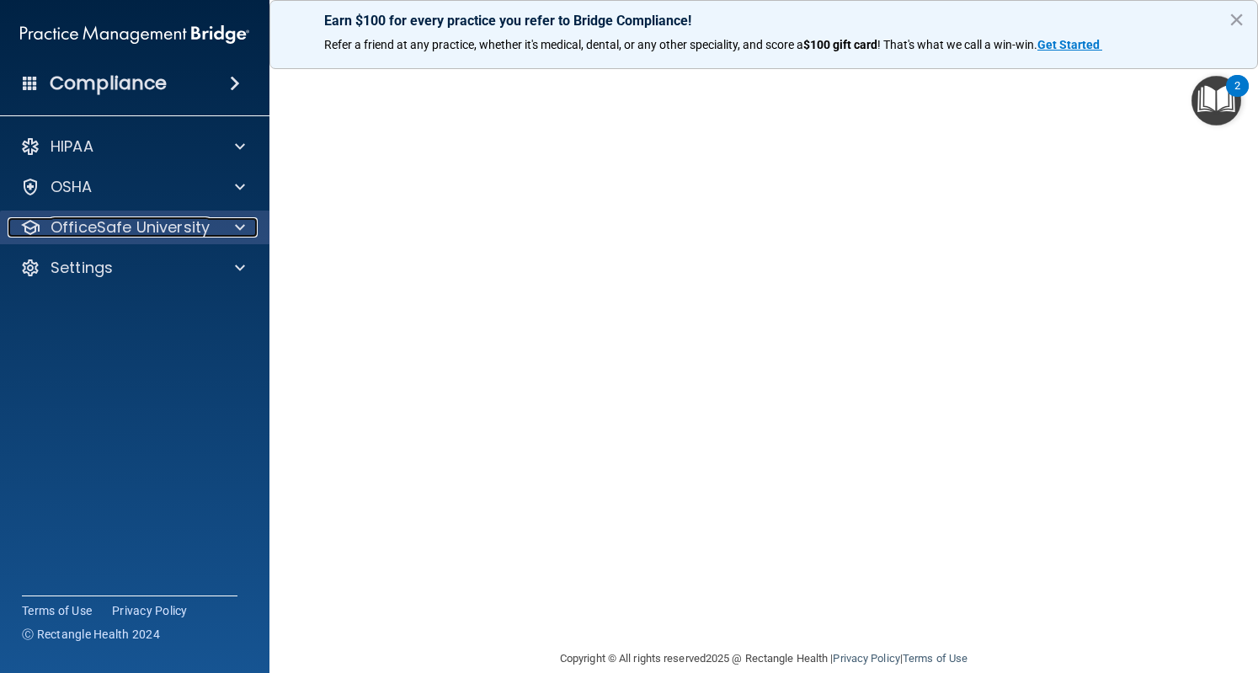
click at [224, 233] on div at bounding box center [237, 227] width 42 height 20
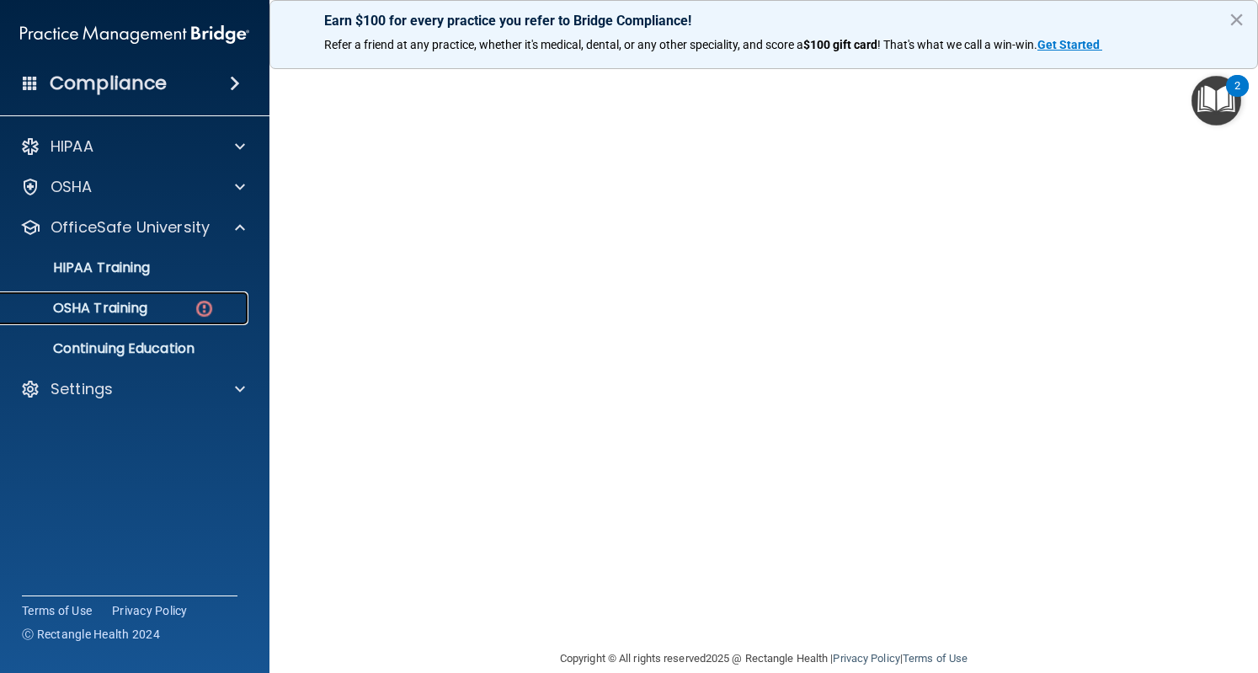
click at [174, 302] on div "OSHA Training" at bounding box center [126, 308] width 230 height 17
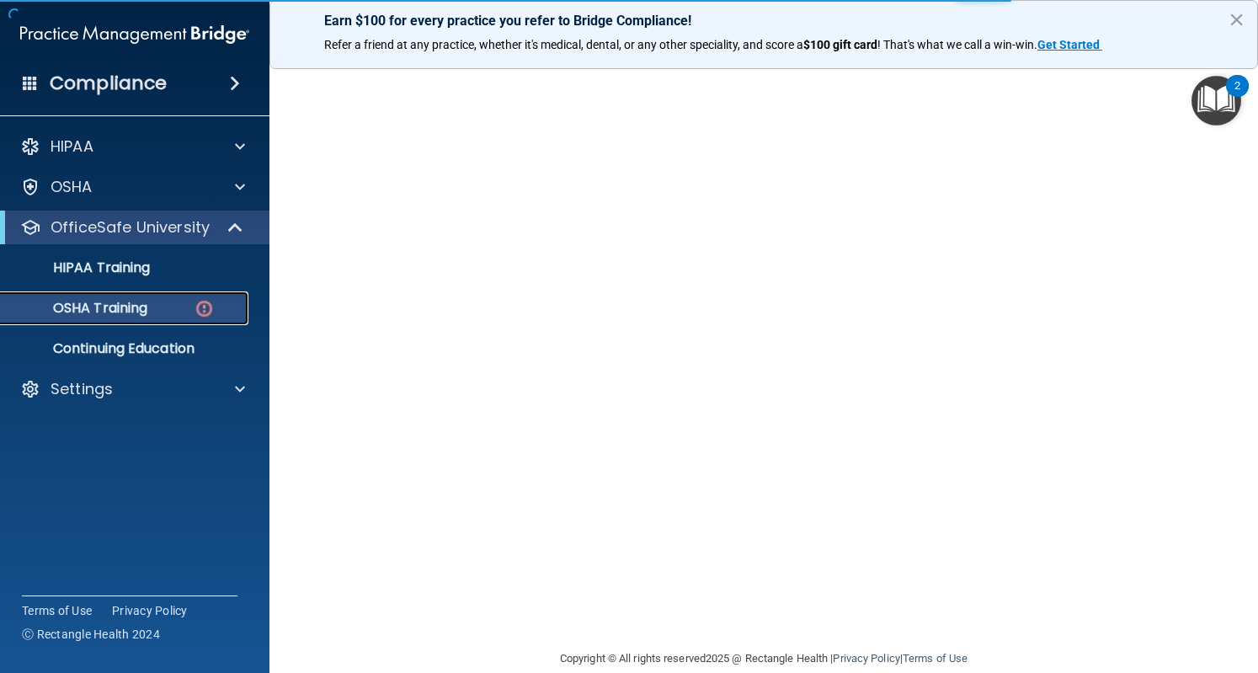
scroll to position [174, 0]
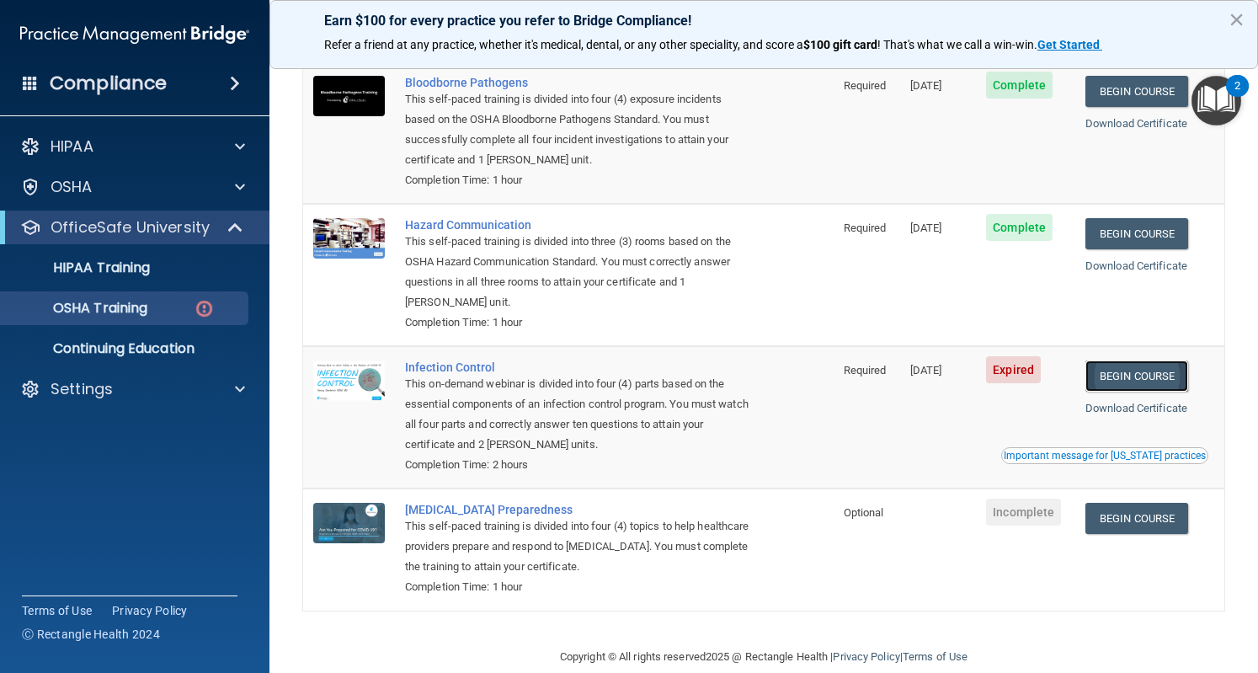
click at [1166, 370] on link "Begin Course" at bounding box center [1137, 375] width 103 height 31
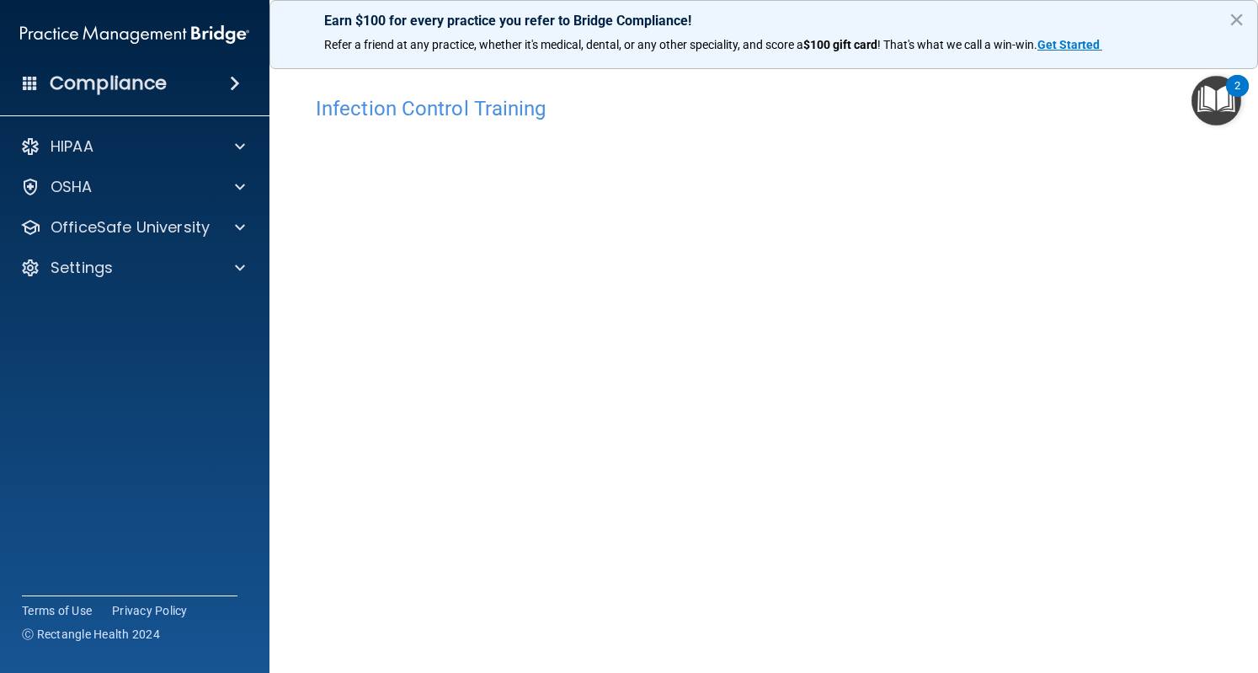
scroll to position [48, 0]
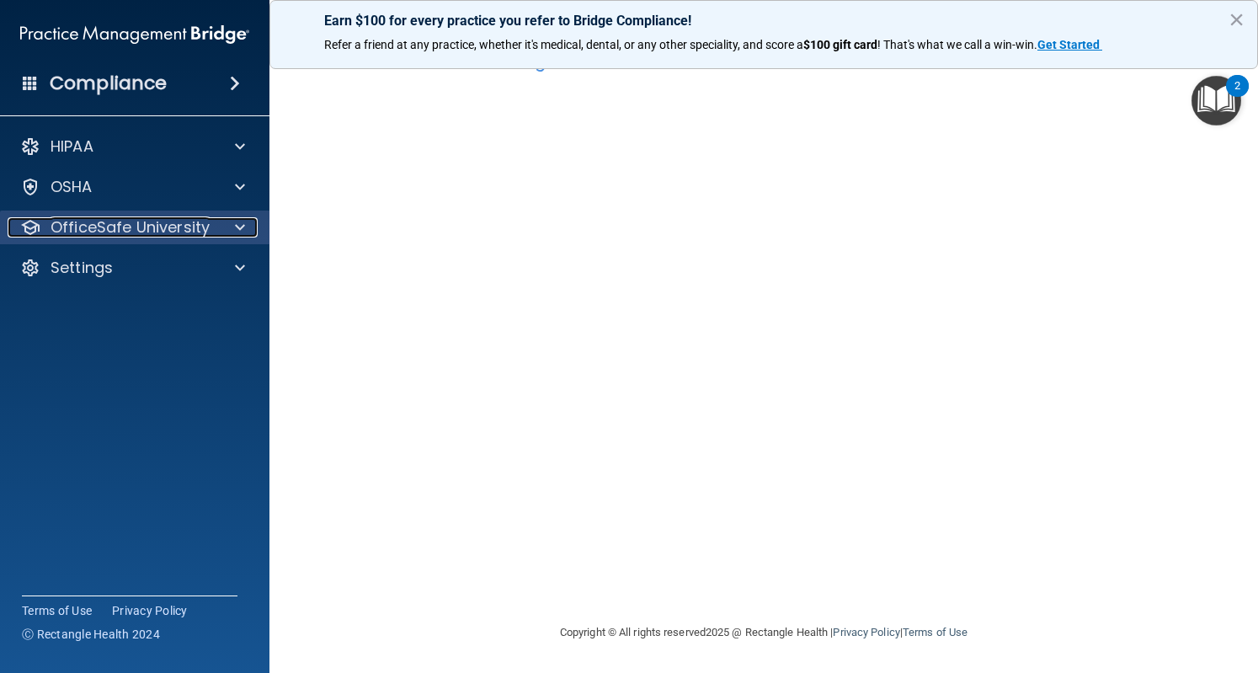
click at [207, 235] on p "OfficeSafe University" at bounding box center [130, 227] width 159 height 20
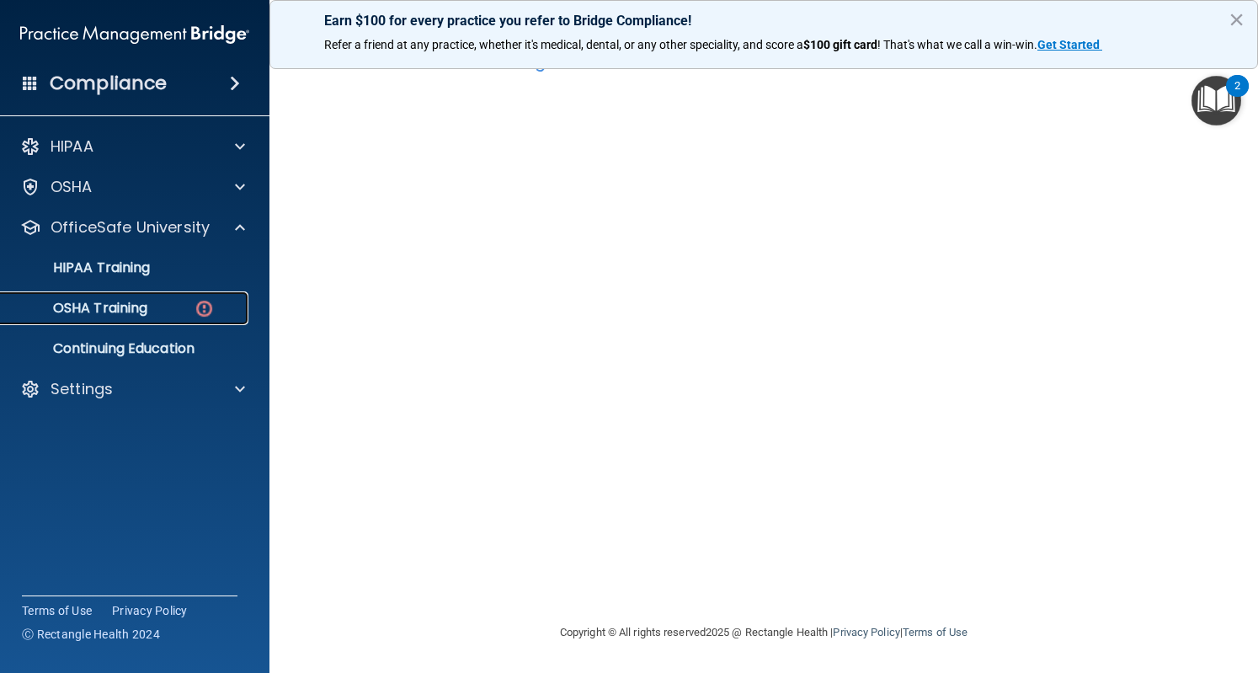
click at [133, 302] on p "OSHA Training" at bounding box center [79, 308] width 136 height 17
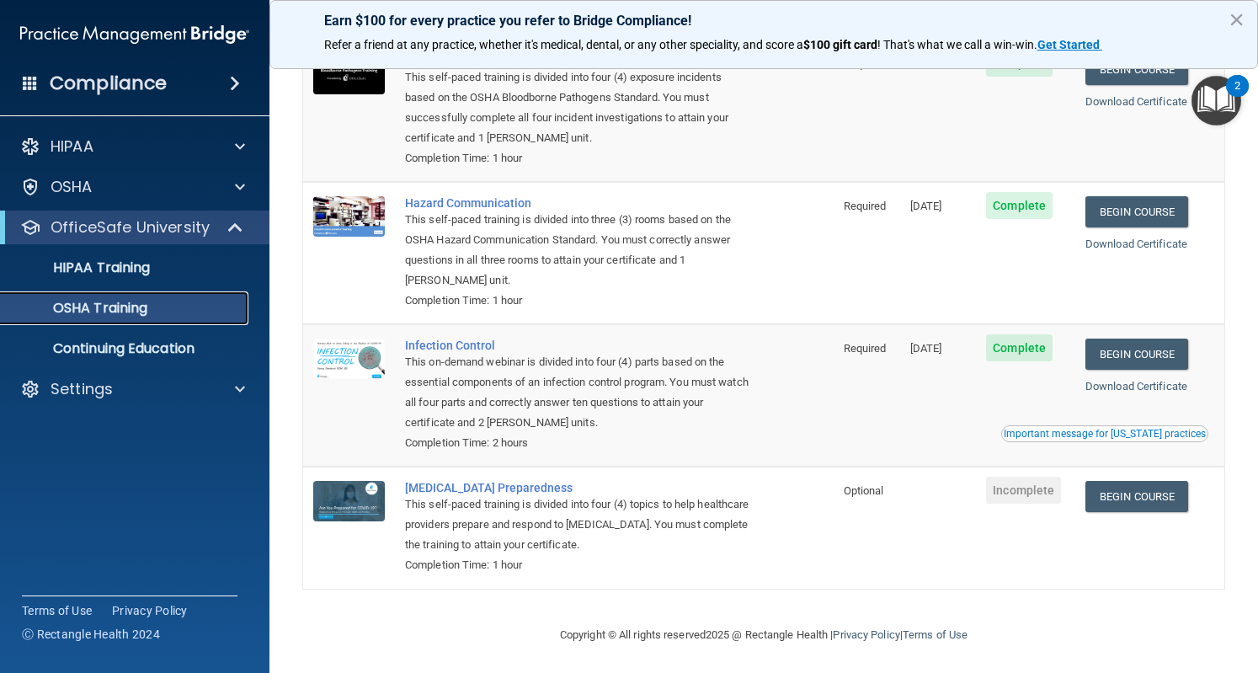
scroll to position [153, 0]
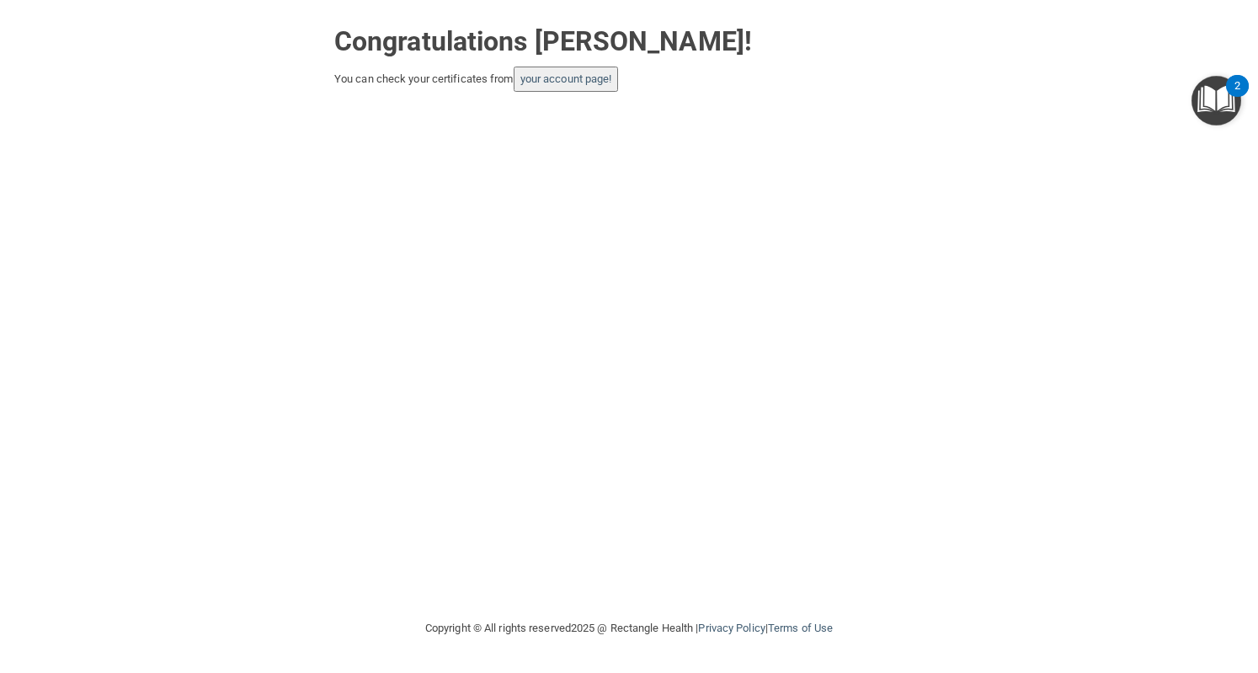
click at [573, 67] on button "your account page!" at bounding box center [566, 79] width 105 height 25
click at [578, 75] on link "your account page!" at bounding box center [567, 78] width 92 height 13
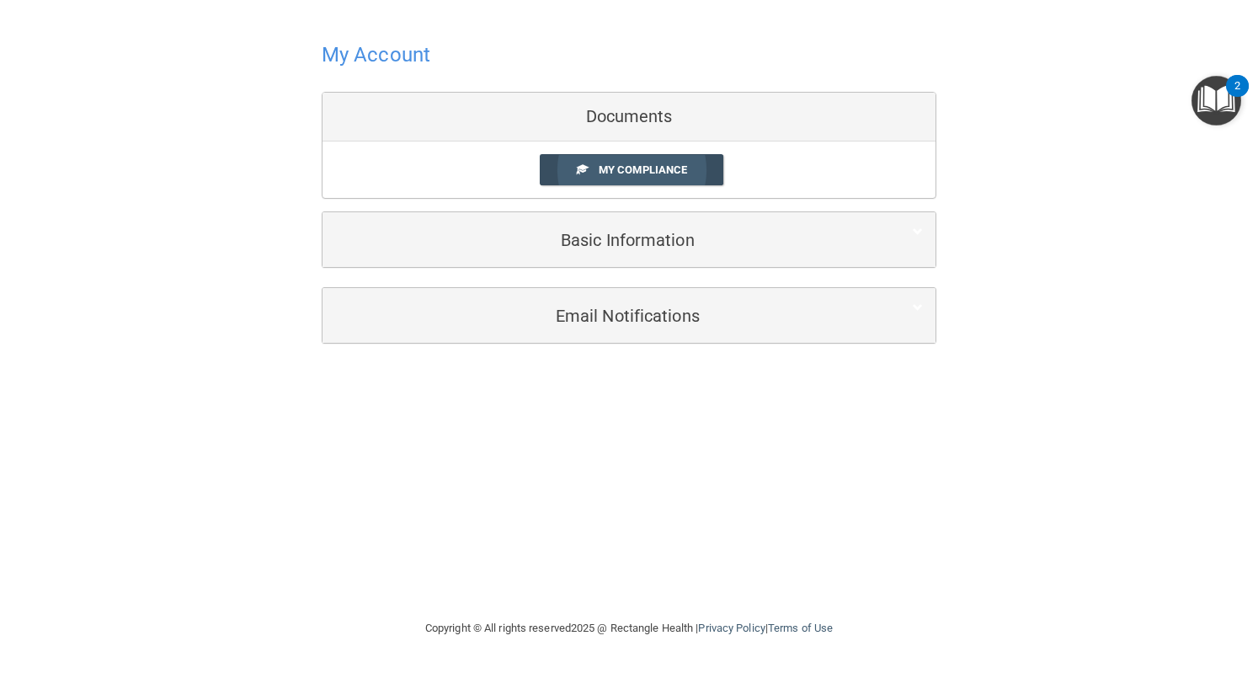
click at [611, 168] on span "My Compliance" at bounding box center [643, 169] width 88 height 13
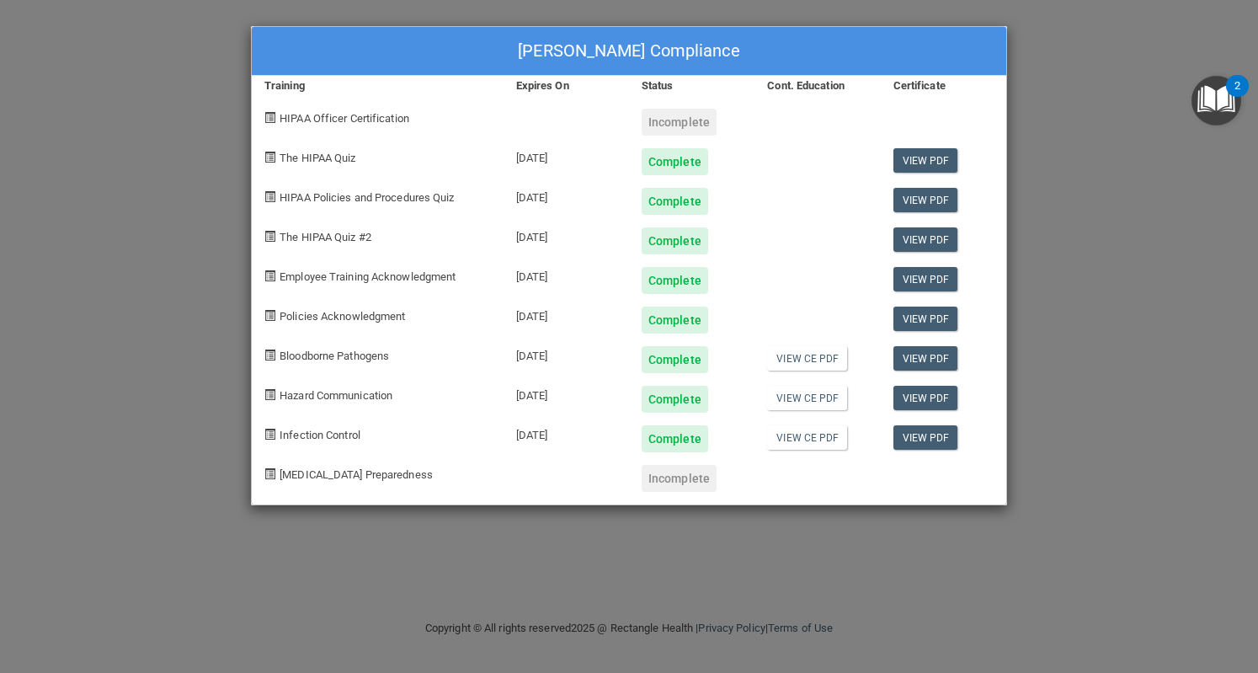
click at [1212, 250] on div "[PERSON_NAME] Compliance Training Expires On Status Cont. Education Certificate…" at bounding box center [629, 336] width 1258 height 673
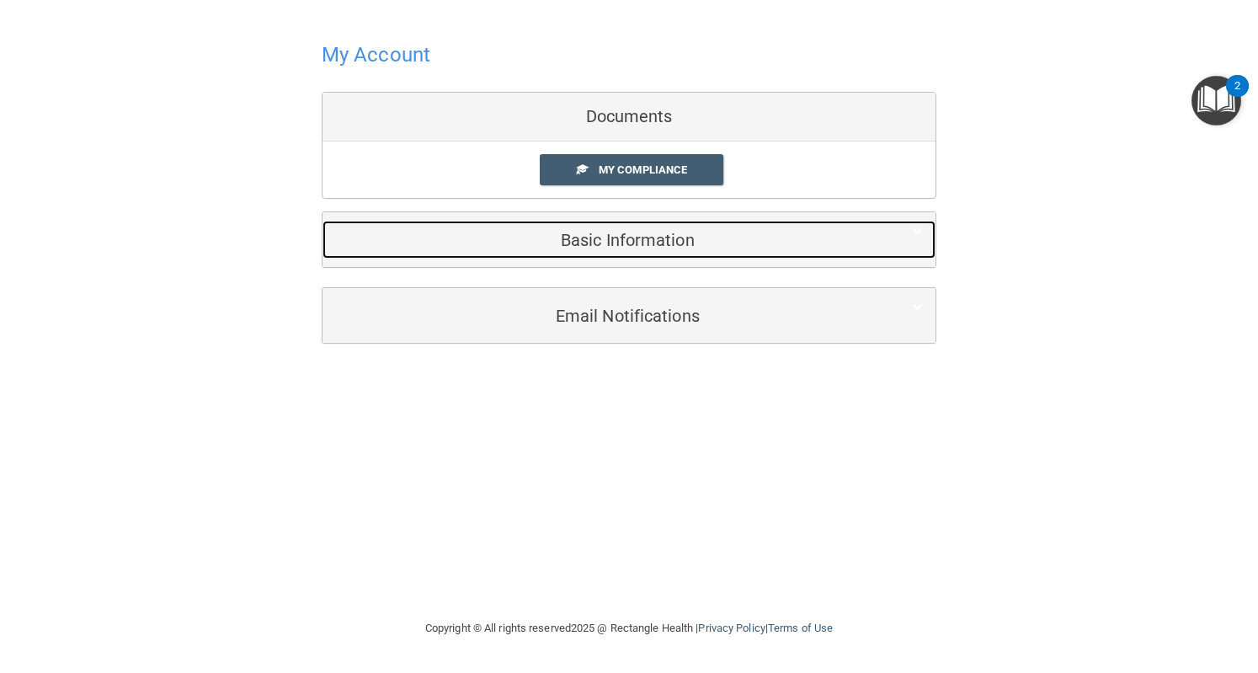
click at [622, 231] on h5 "Basic Information" at bounding box center [603, 240] width 537 height 19
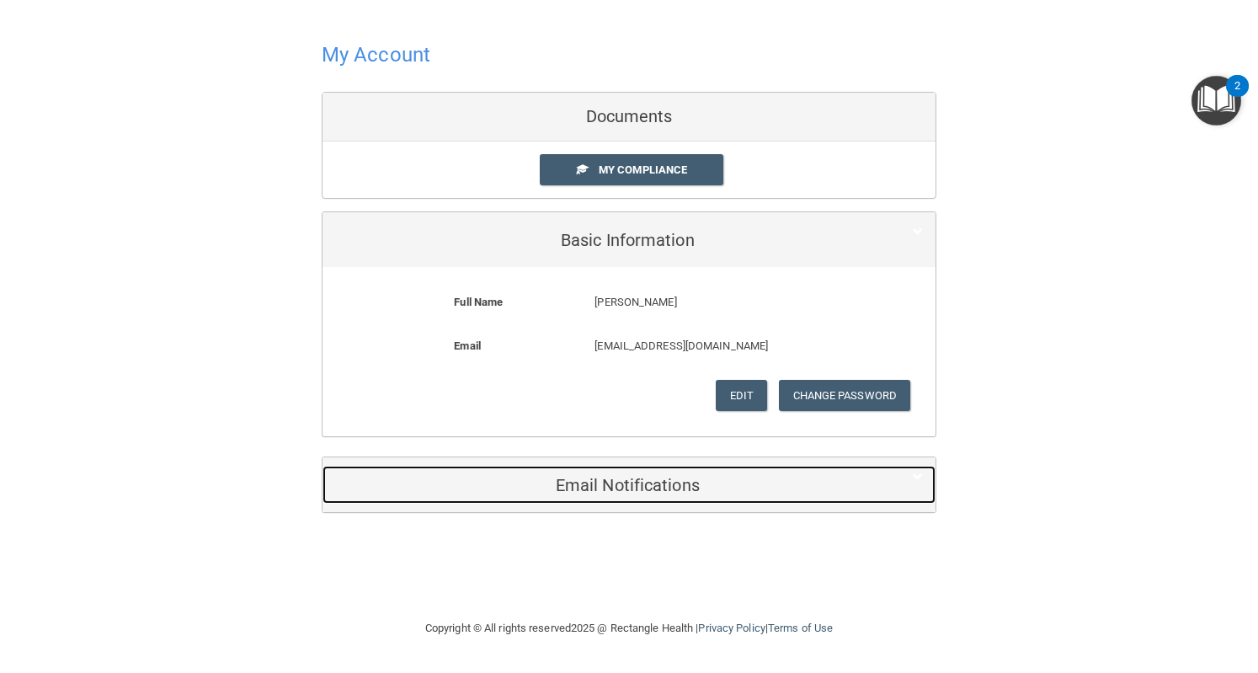
click at [617, 496] on div "Email Notifications" at bounding box center [604, 485] width 562 height 38
